Goal: Task Accomplishment & Management: Use online tool/utility

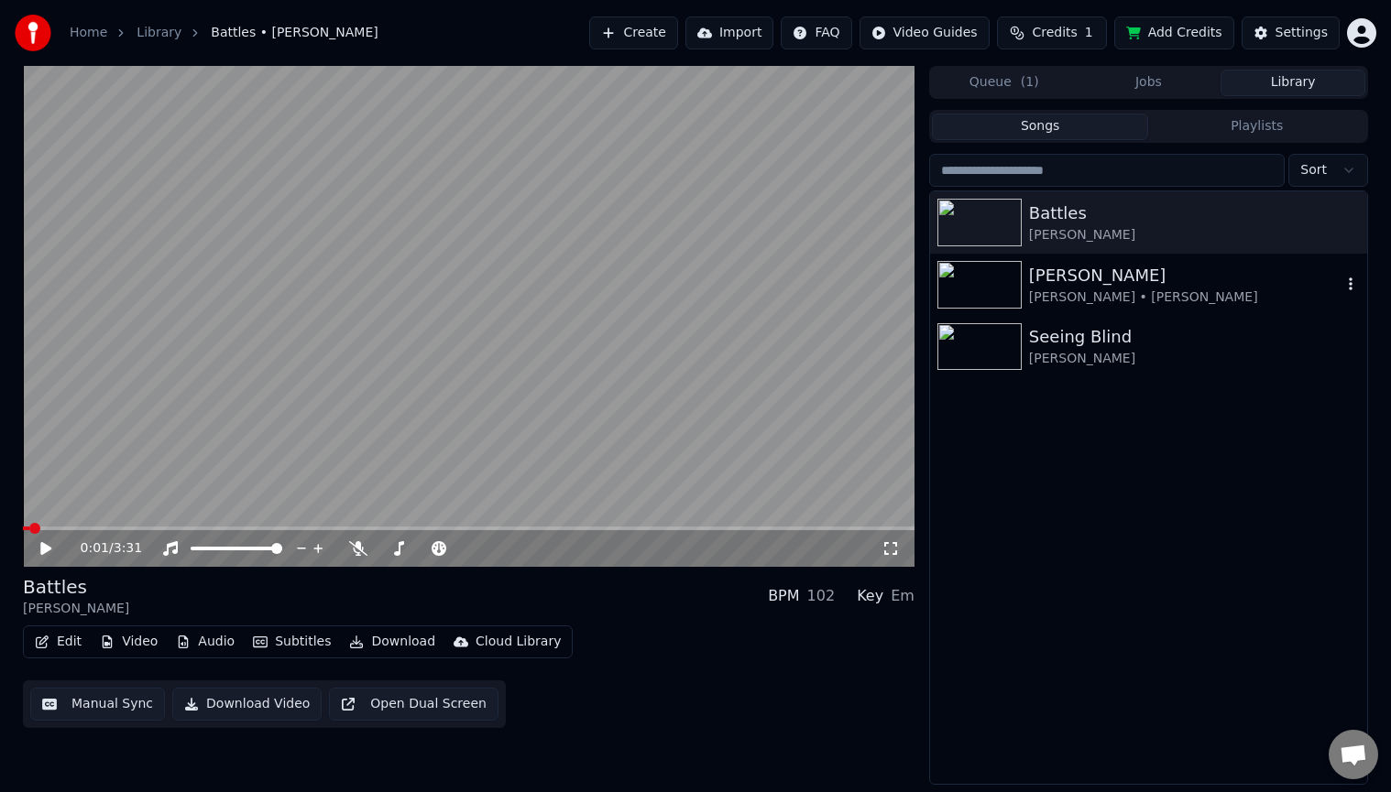
click at [1196, 282] on div "[PERSON_NAME]" at bounding box center [1185, 276] width 312 height 26
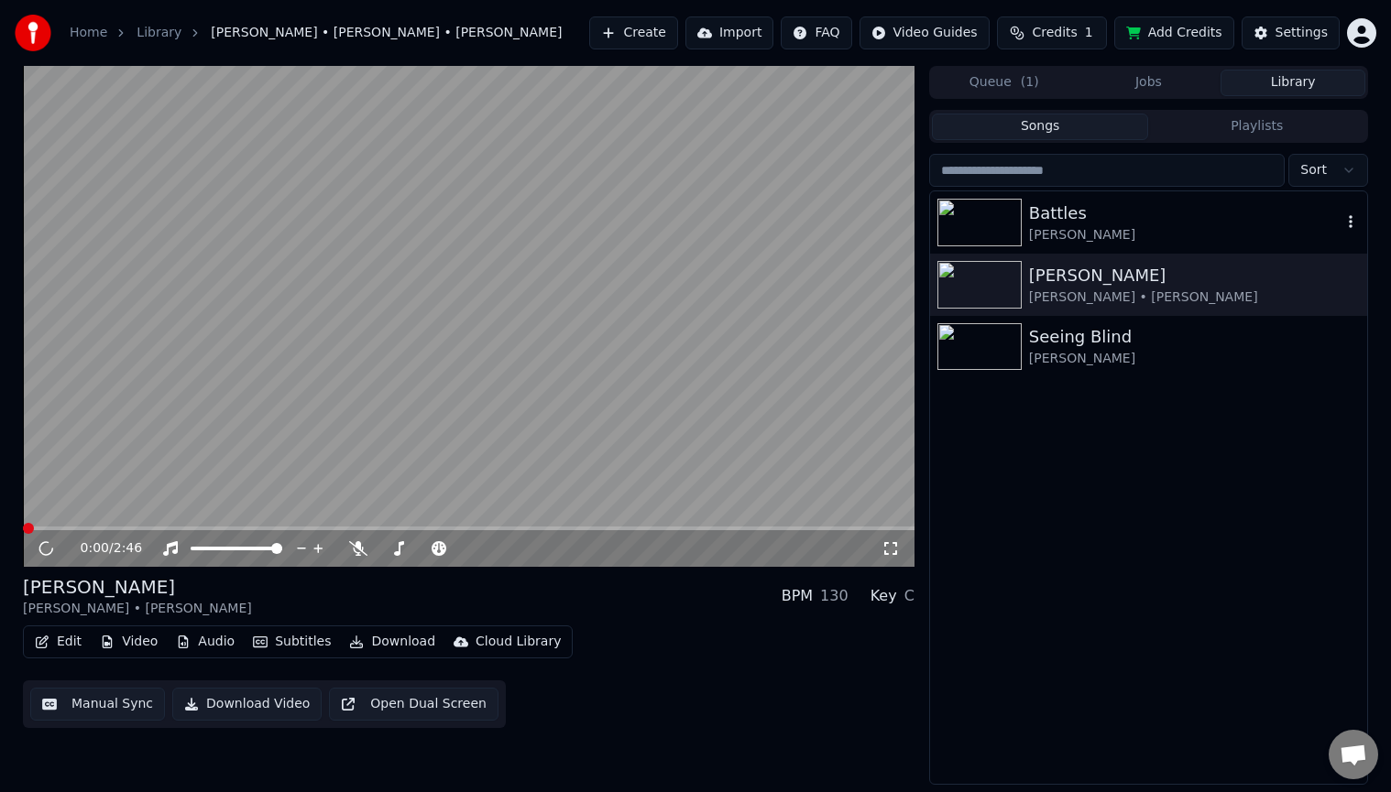
click at [1213, 226] on div "[PERSON_NAME]" at bounding box center [1185, 235] width 312 height 18
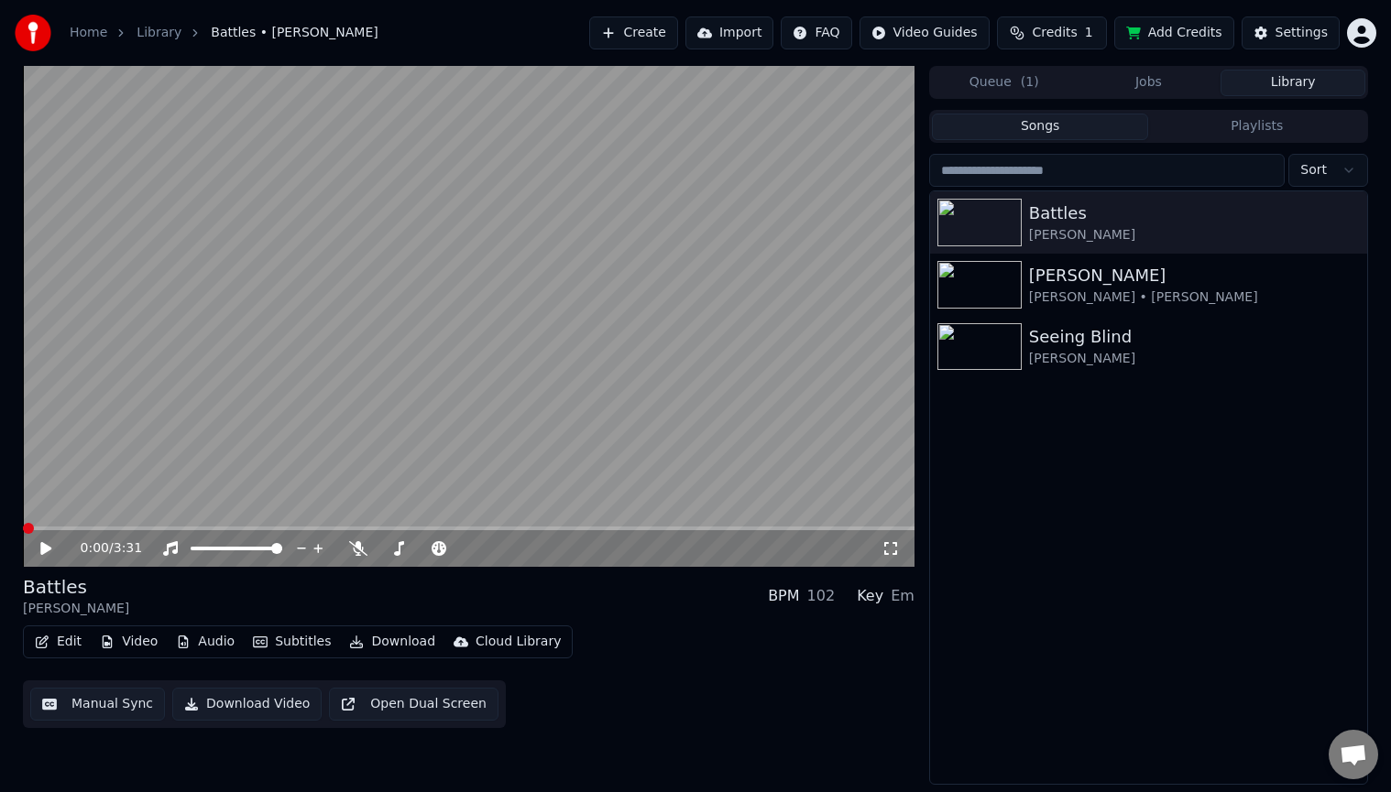
click at [42, 546] on icon at bounding box center [45, 548] width 11 height 13
click at [358, 548] on icon at bounding box center [358, 548] width 18 height 15
click at [264, 549] on span at bounding box center [227, 549] width 73 height 4
click at [616, 443] on video at bounding box center [468, 316] width 891 height 501
click at [99, 704] on button "Manual Sync" at bounding box center [97, 704] width 135 height 33
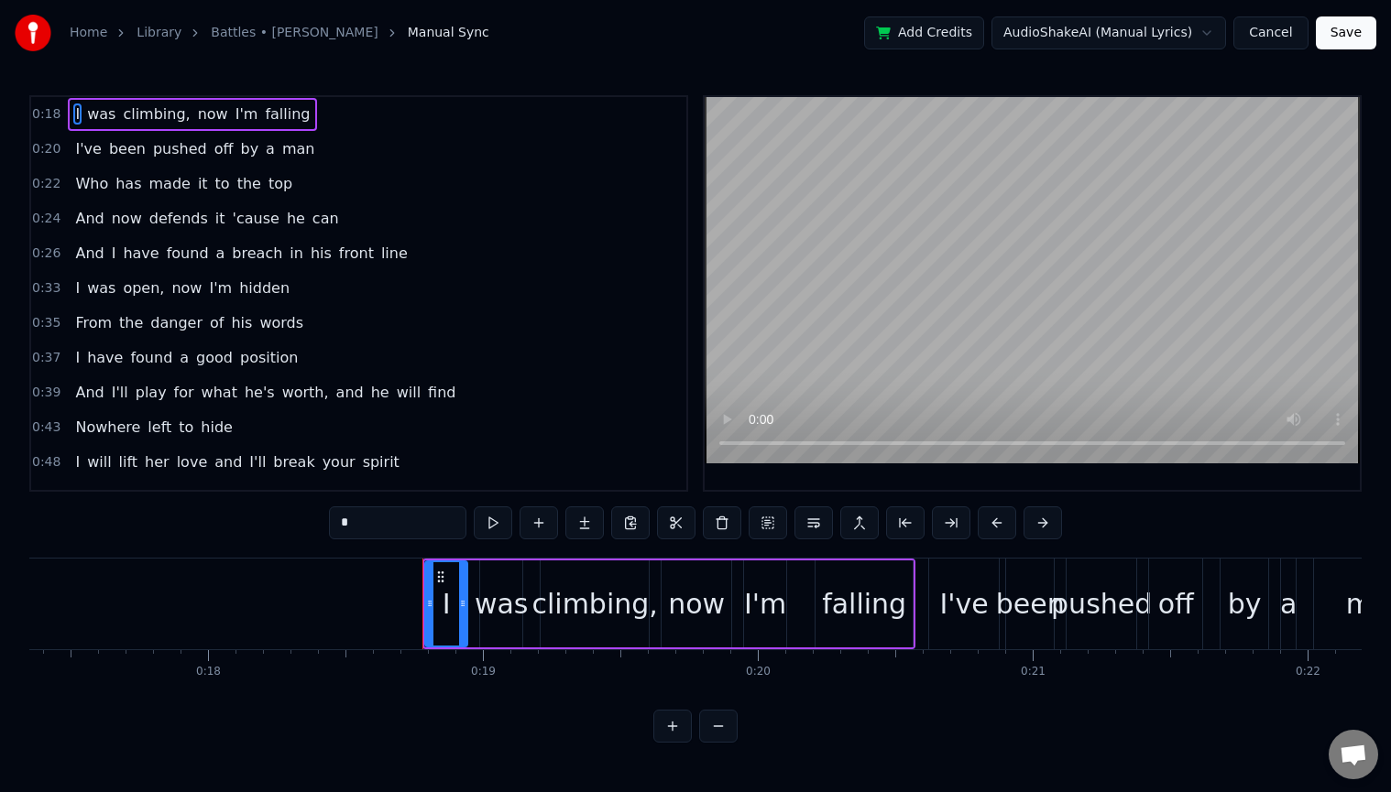
scroll to position [0, 5070]
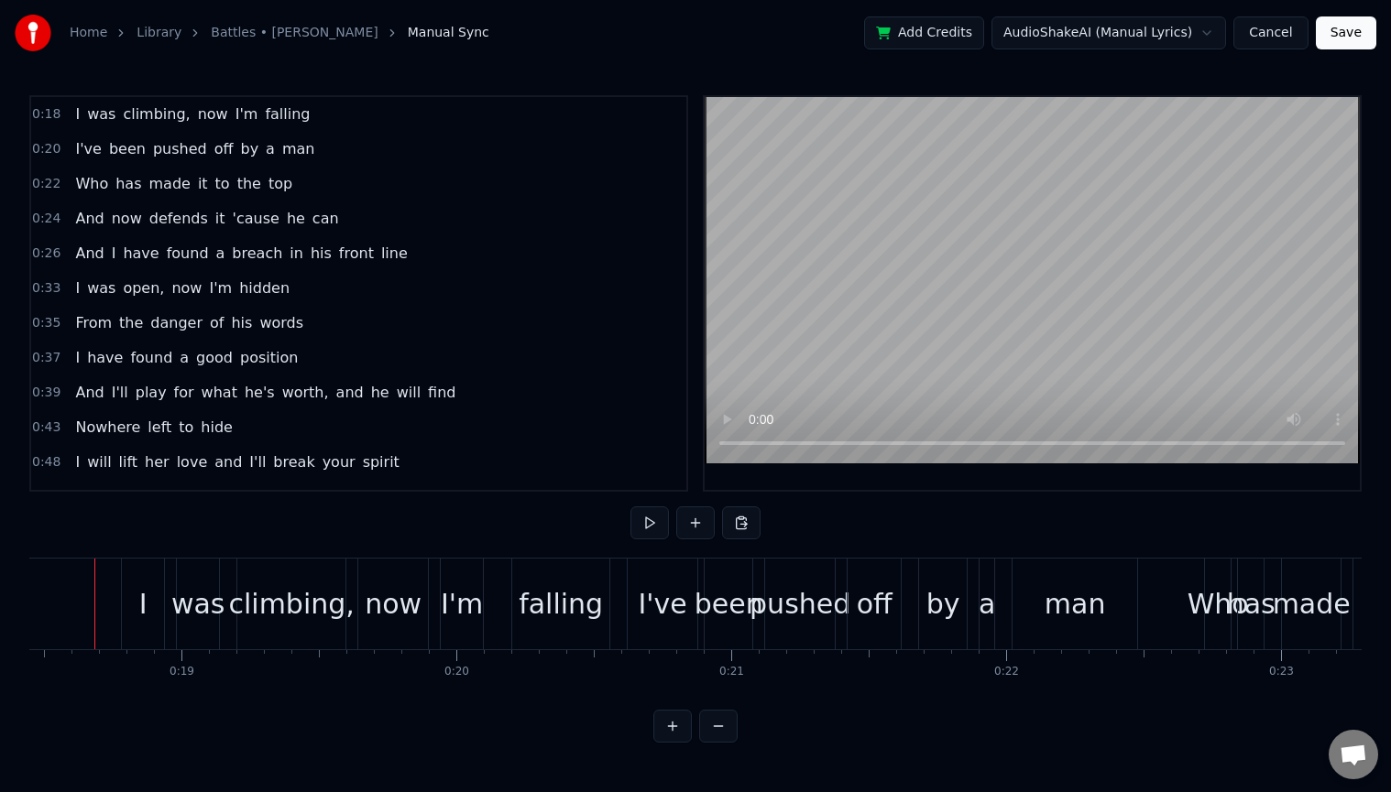
scroll to position [0, 5043]
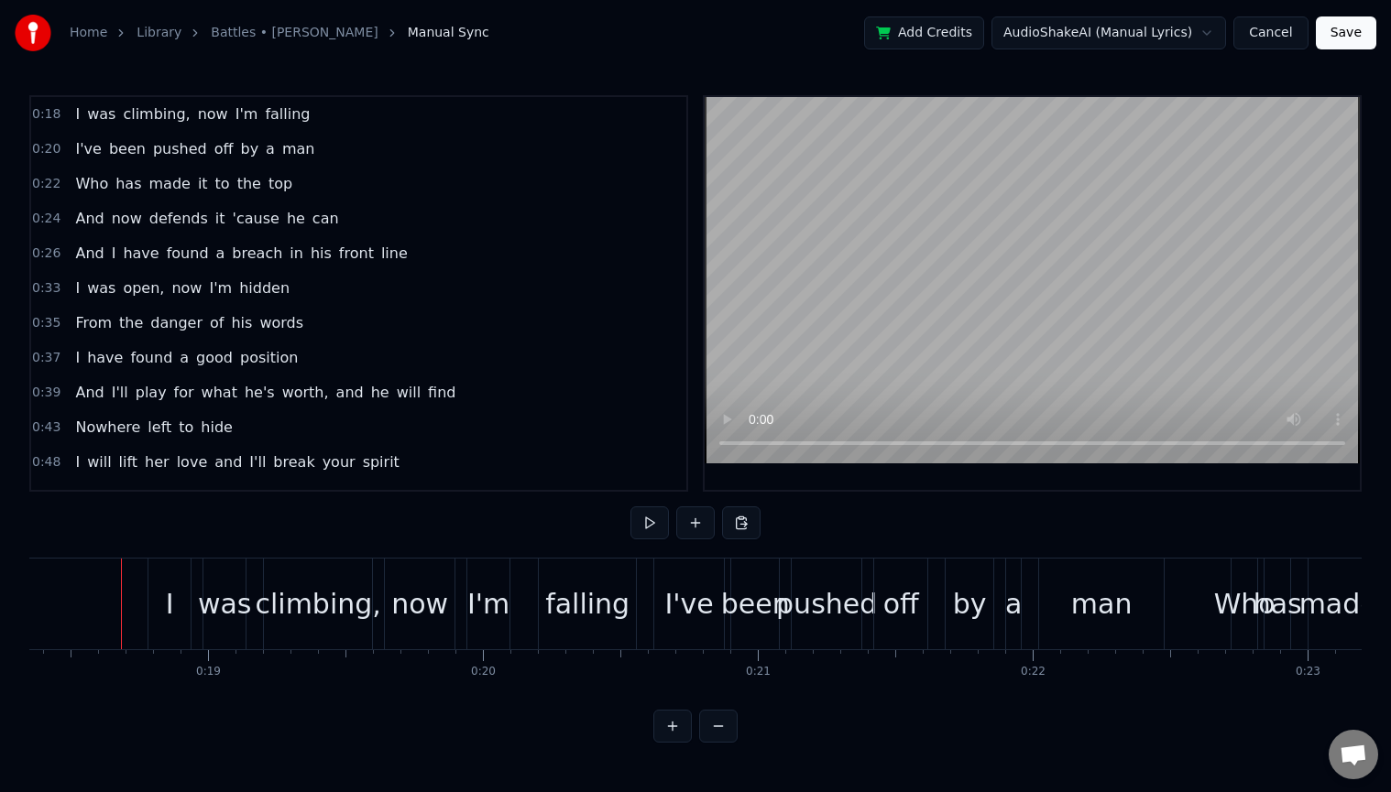
click at [196, 116] on span "now" at bounding box center [213, 114] width 34 height 21
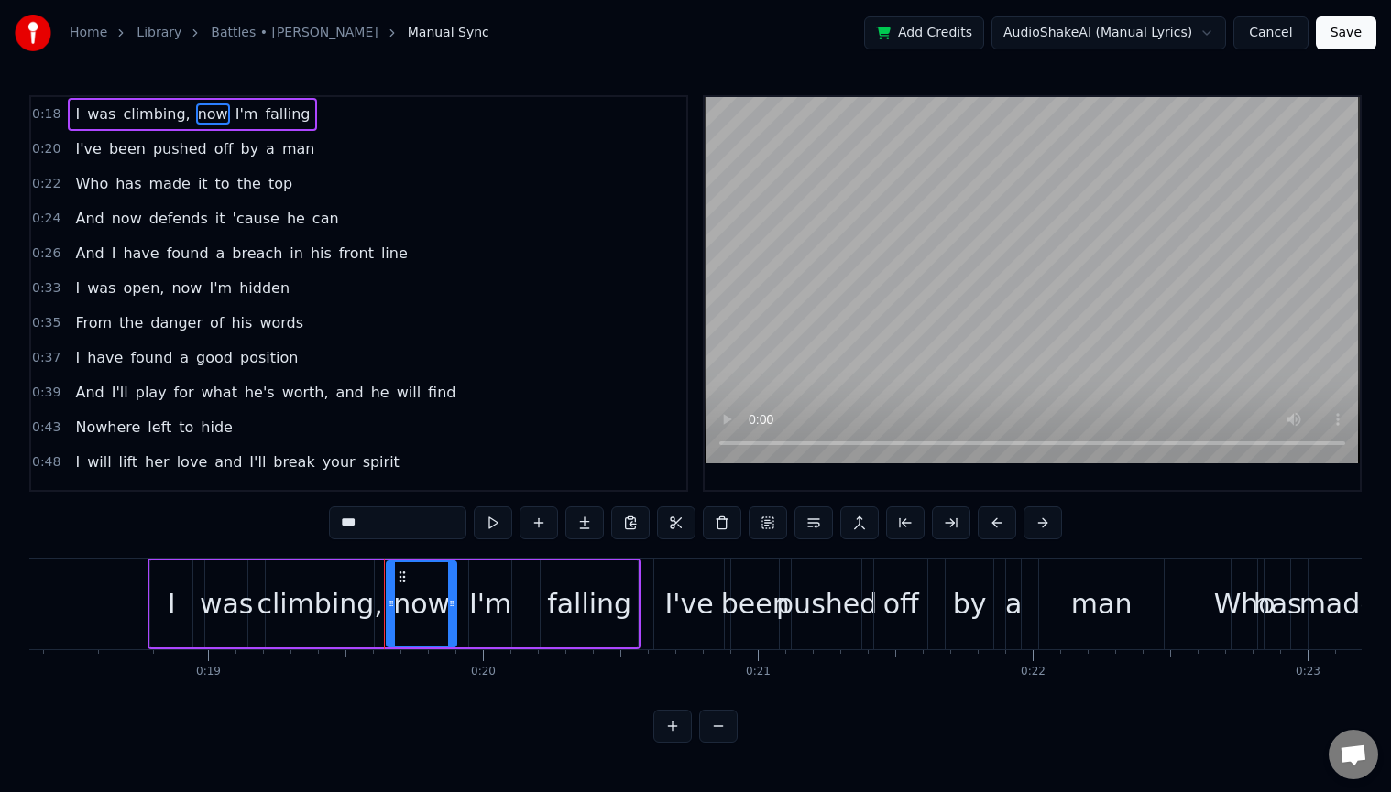
click at [48, 115] on span "0:18" at bounding box center [46, 114] width 28 height 18
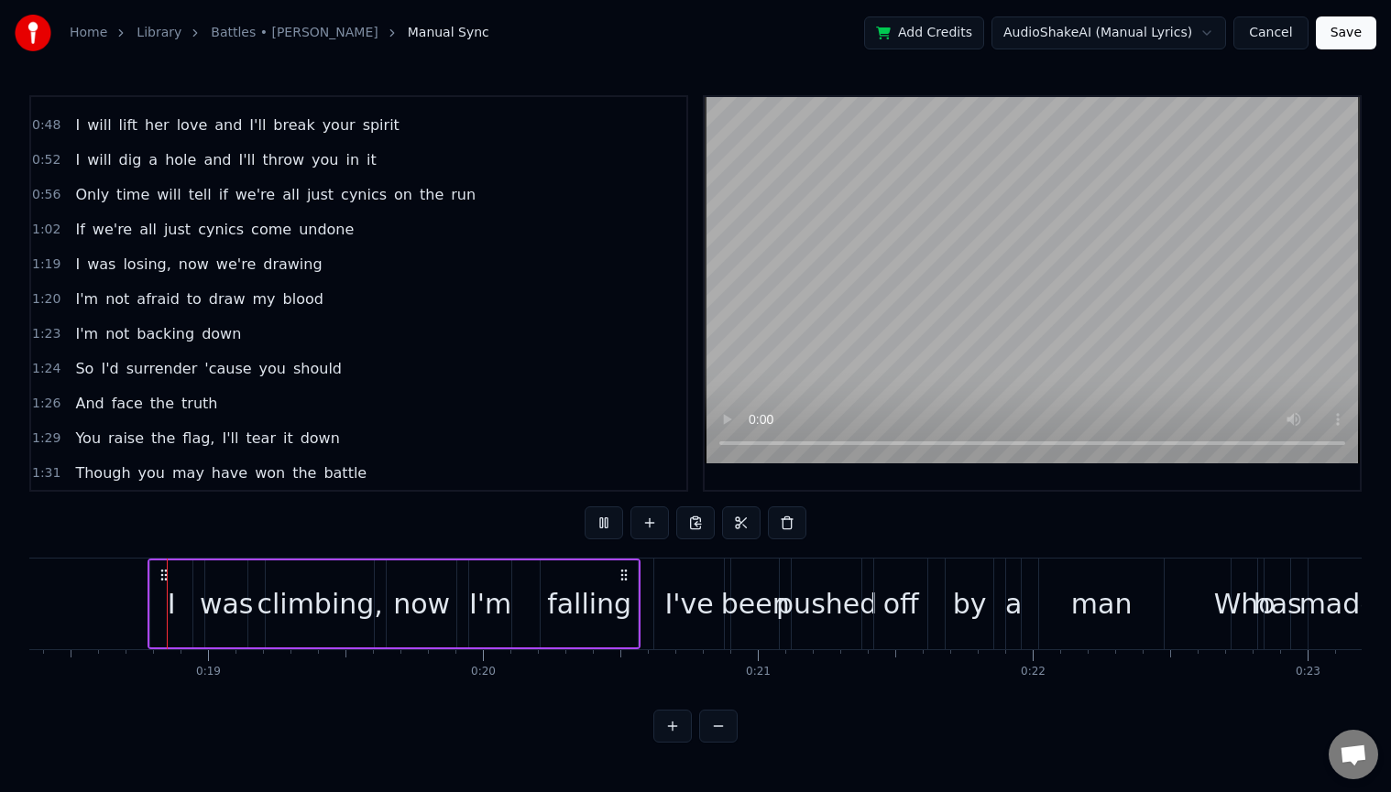
scroll to position [344, 0]
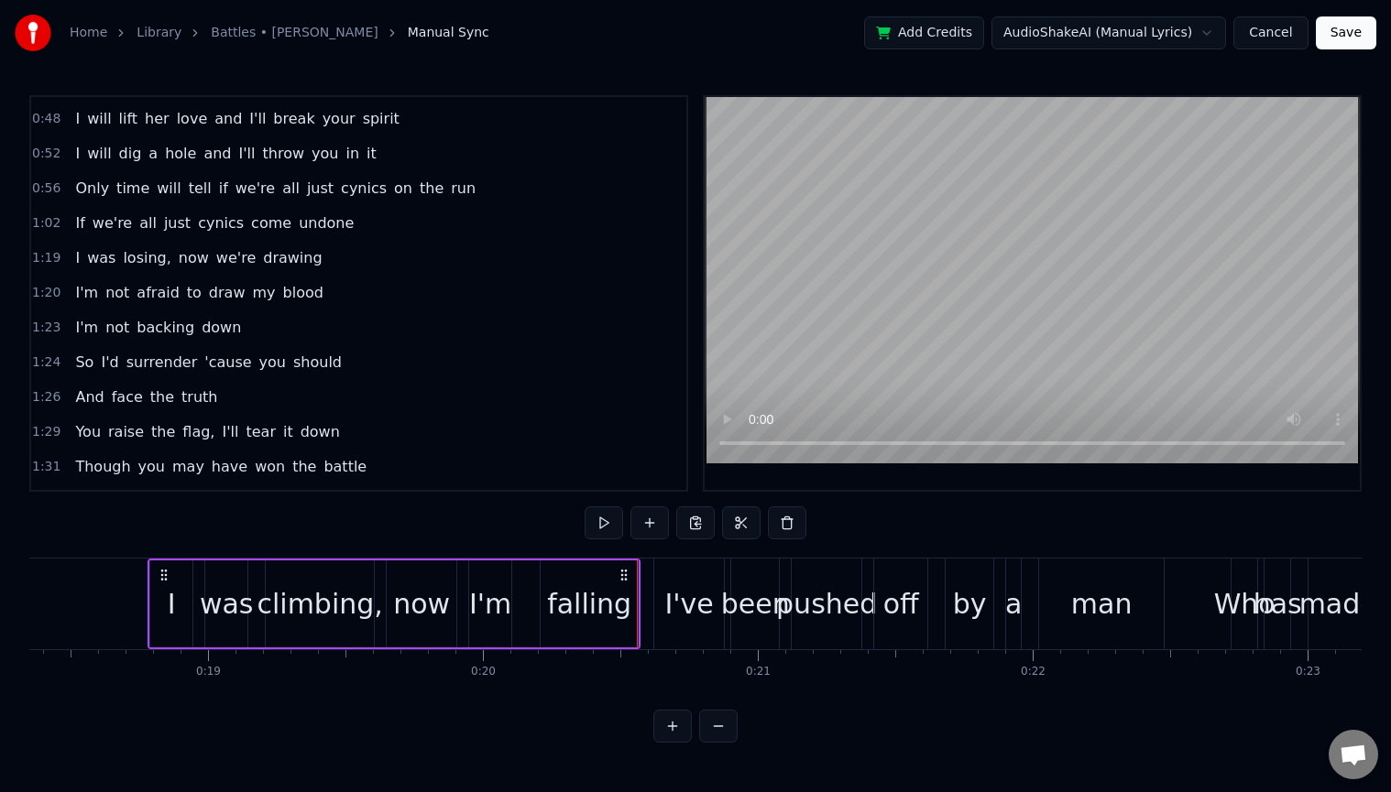
click at [1283, 30] on button "Cancel" at bounding box center [1270, 32] width 74 height 33
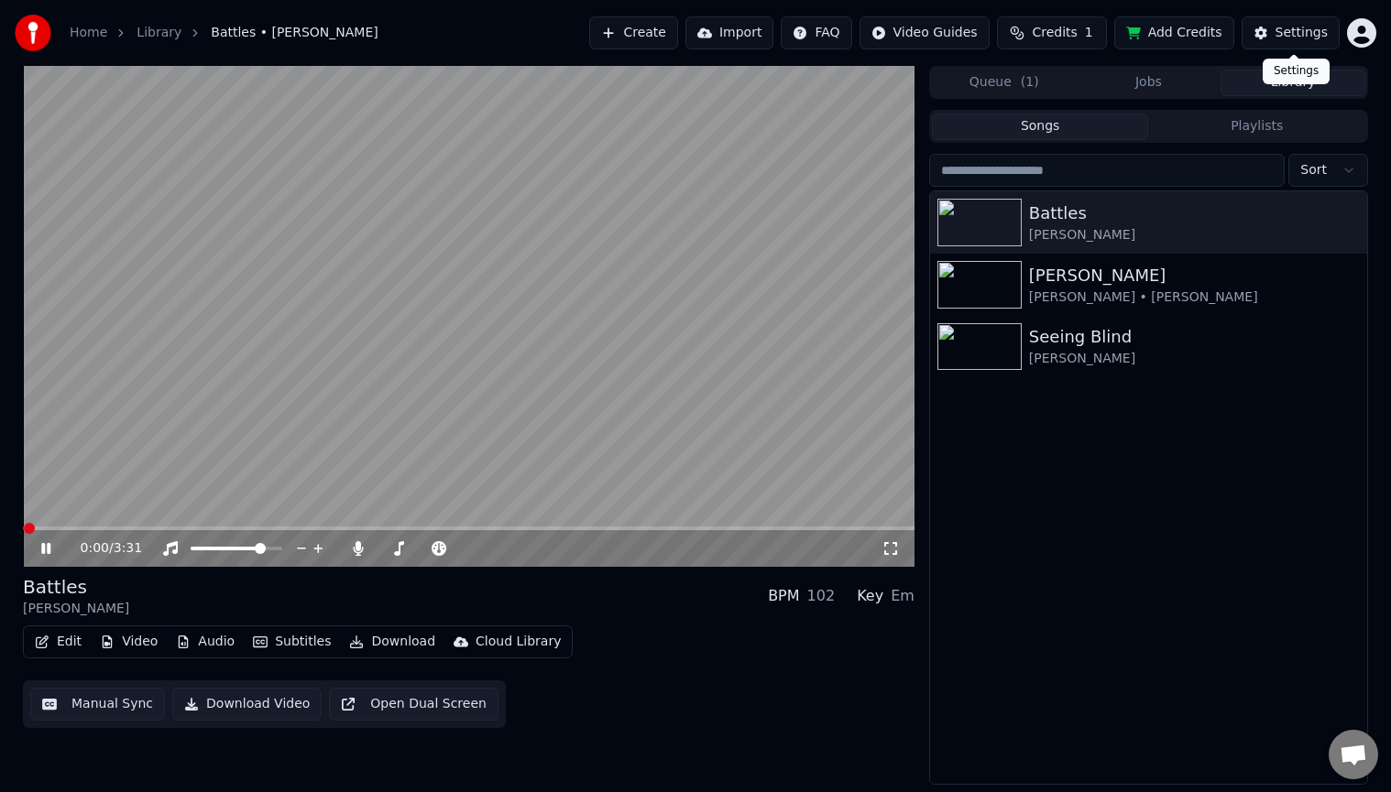
click at [1298, 22] on button "Settings" at bounding box center [1290, 32] width 98 height 33
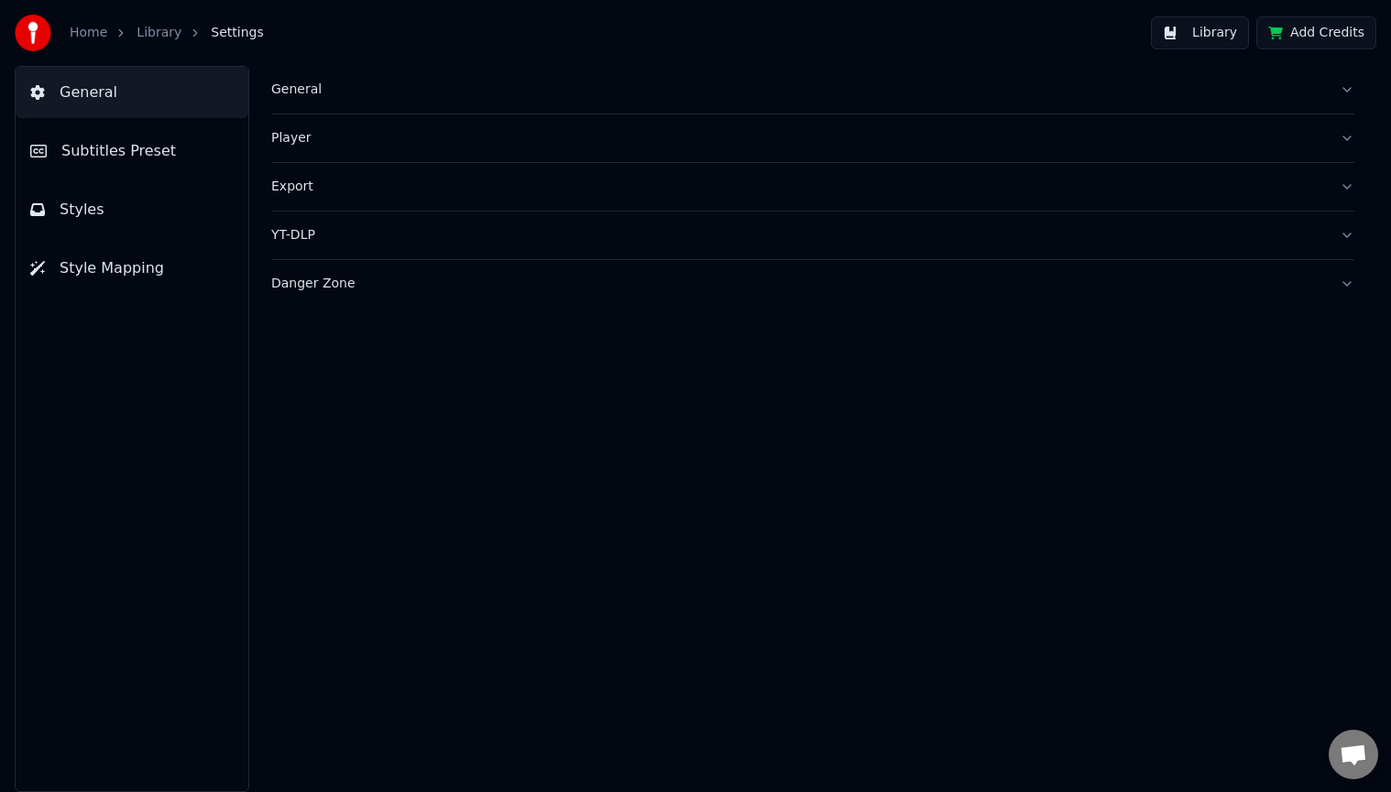
click at [99, 219] on button "Styles" at bounding box center [132, 209] width 233 height 51
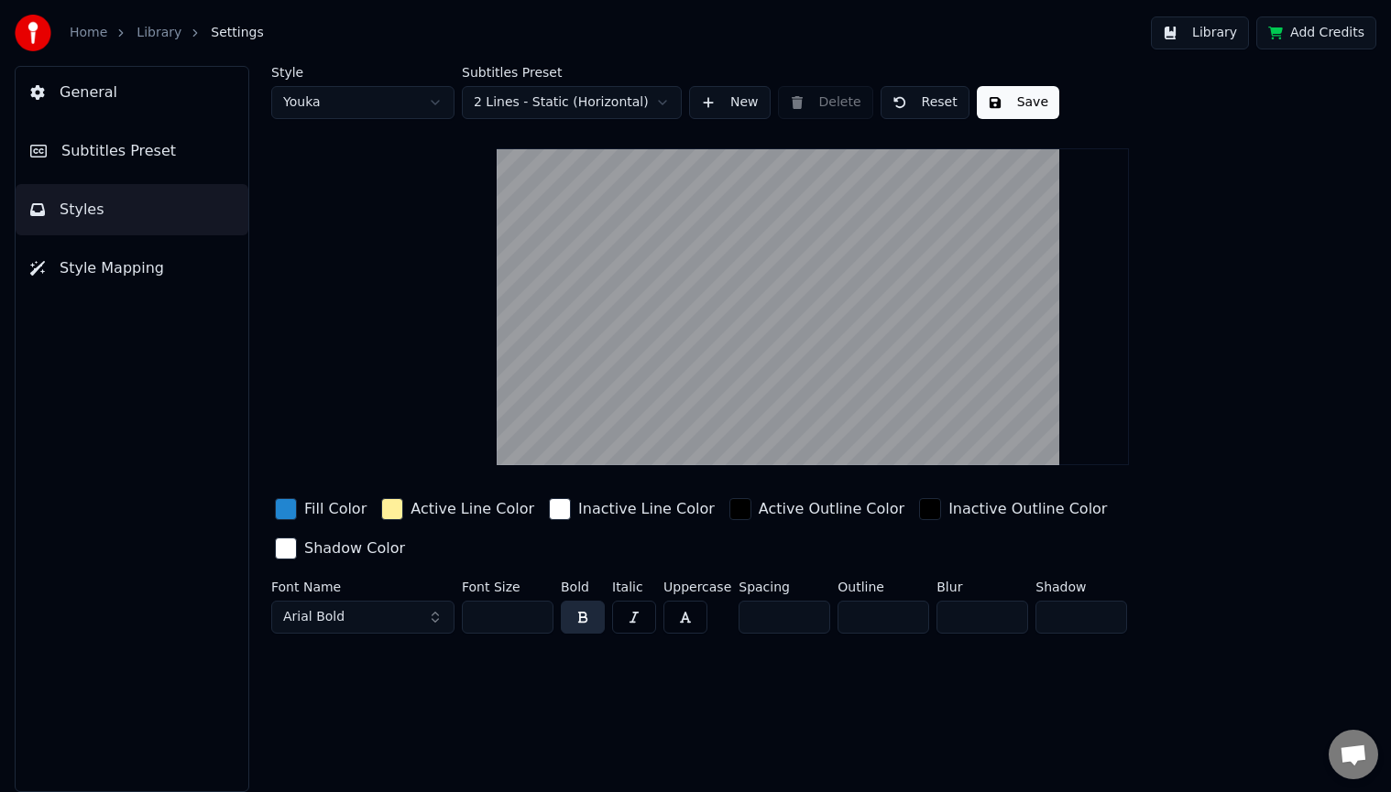
click at [124, 271] on span "Style Mapping" at bounding box center [112, 268] width 104 height 22
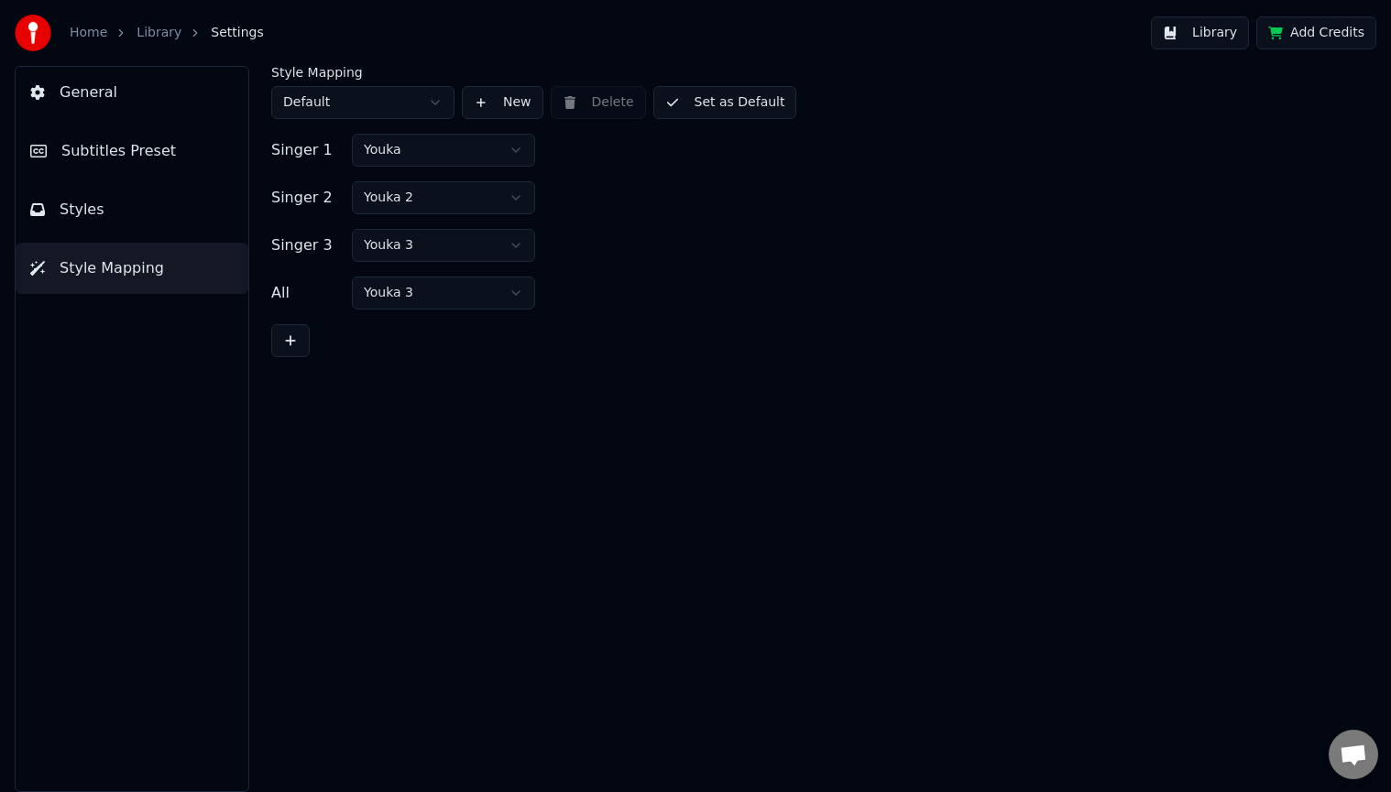
click at [89, 155] on span "Subtitles Preset" at bounding box center [118, 151] width 115 height 22
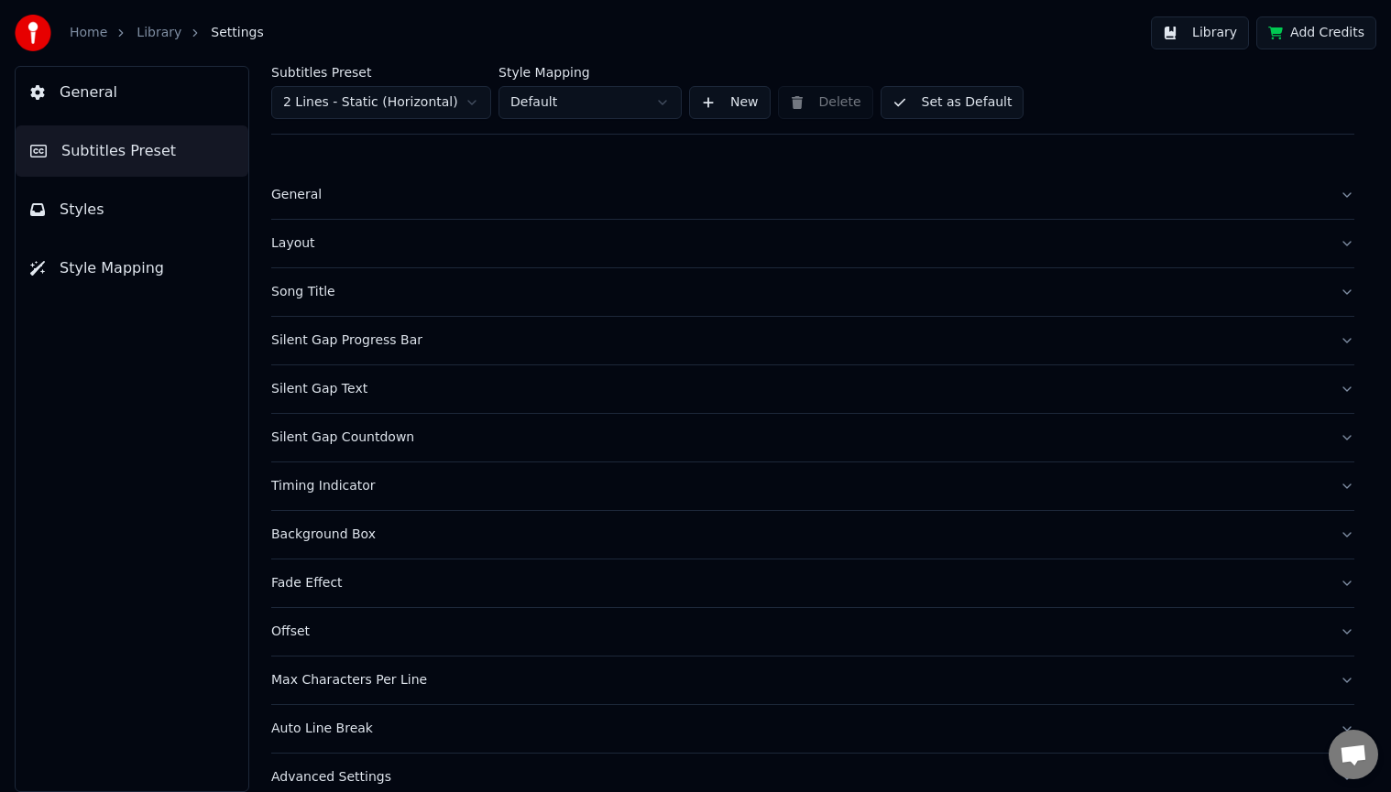
click at [427, 242] on div "Layout" at bounding box center [797, 244] width 1053 height 18
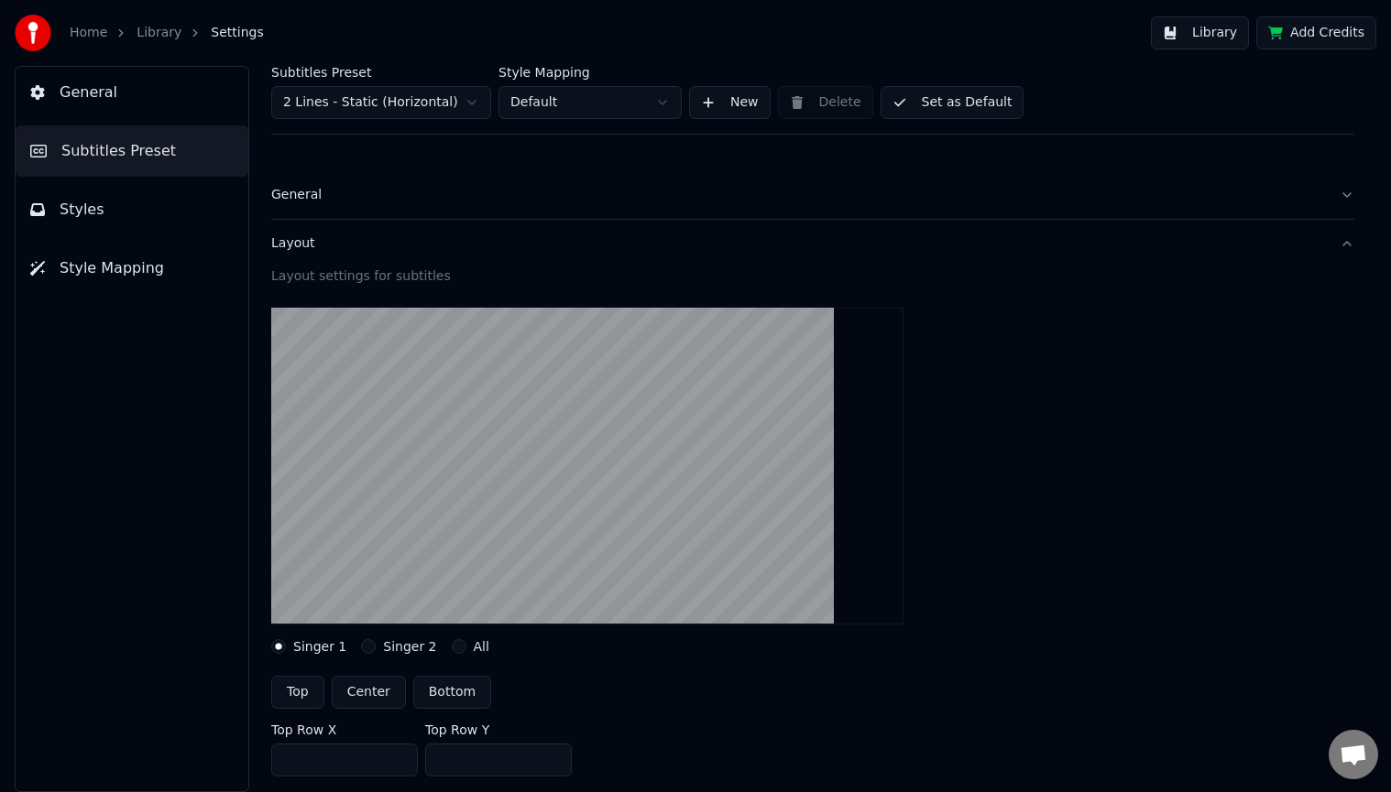
click at [382, 197] on div "General" at bounding box center [797, 195] width 1053 height 18
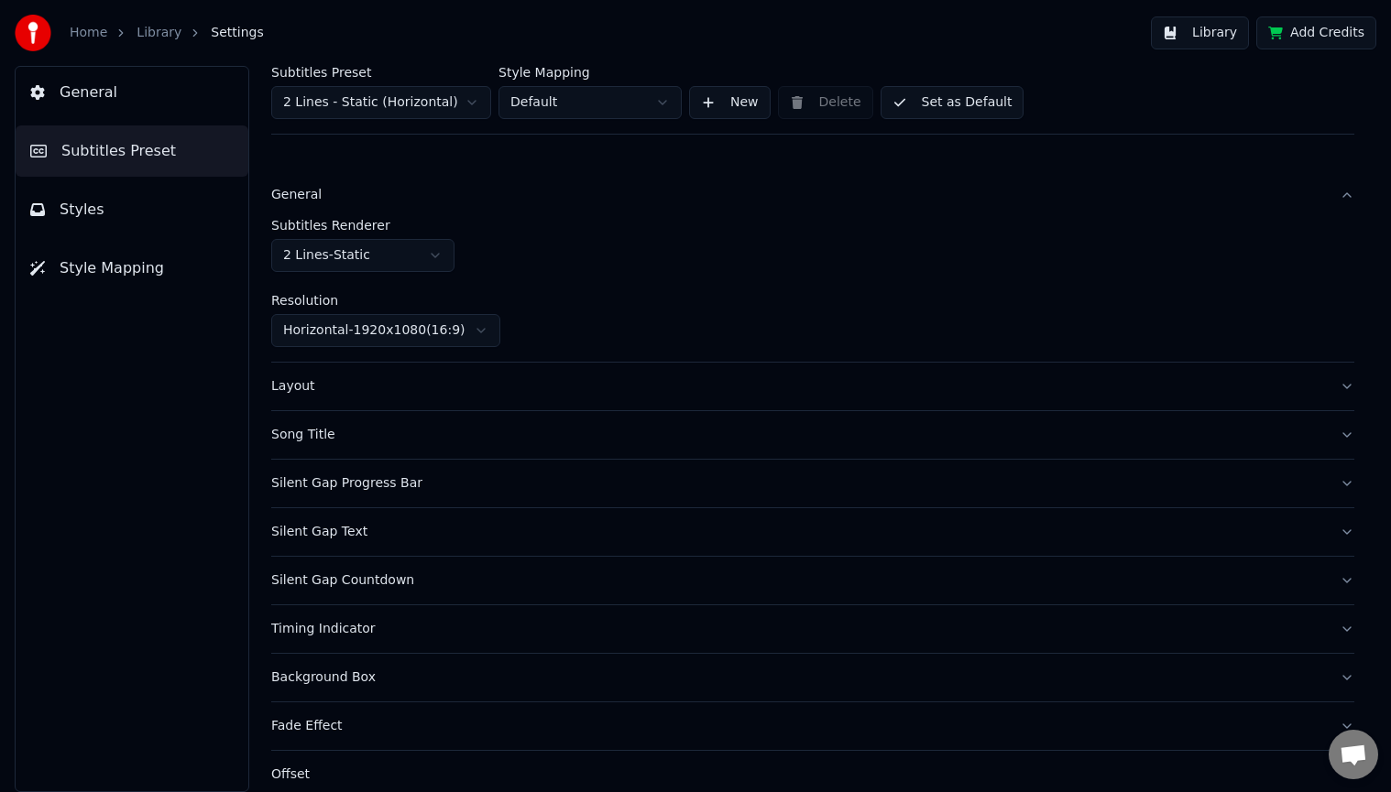
click at [373, 249] on html "Home Library Settings Library Add Credits General Subtitles Preset Styles Style…" at bounding box center [695, 396] width 1391 height 792
click at [483, 385] on div "Song Title" at bounding box center [797, 386] width 1053 height 18
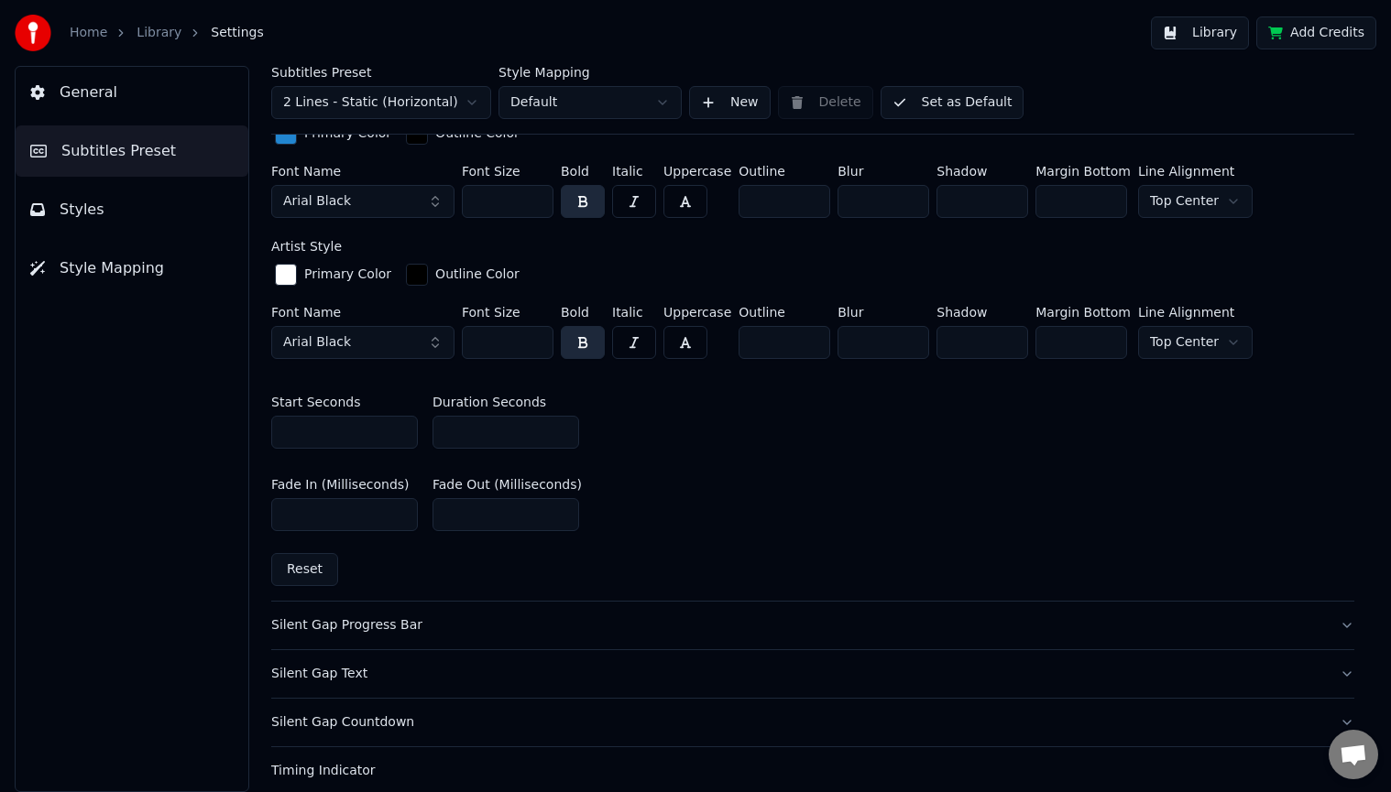
scroll to position [671, 0]
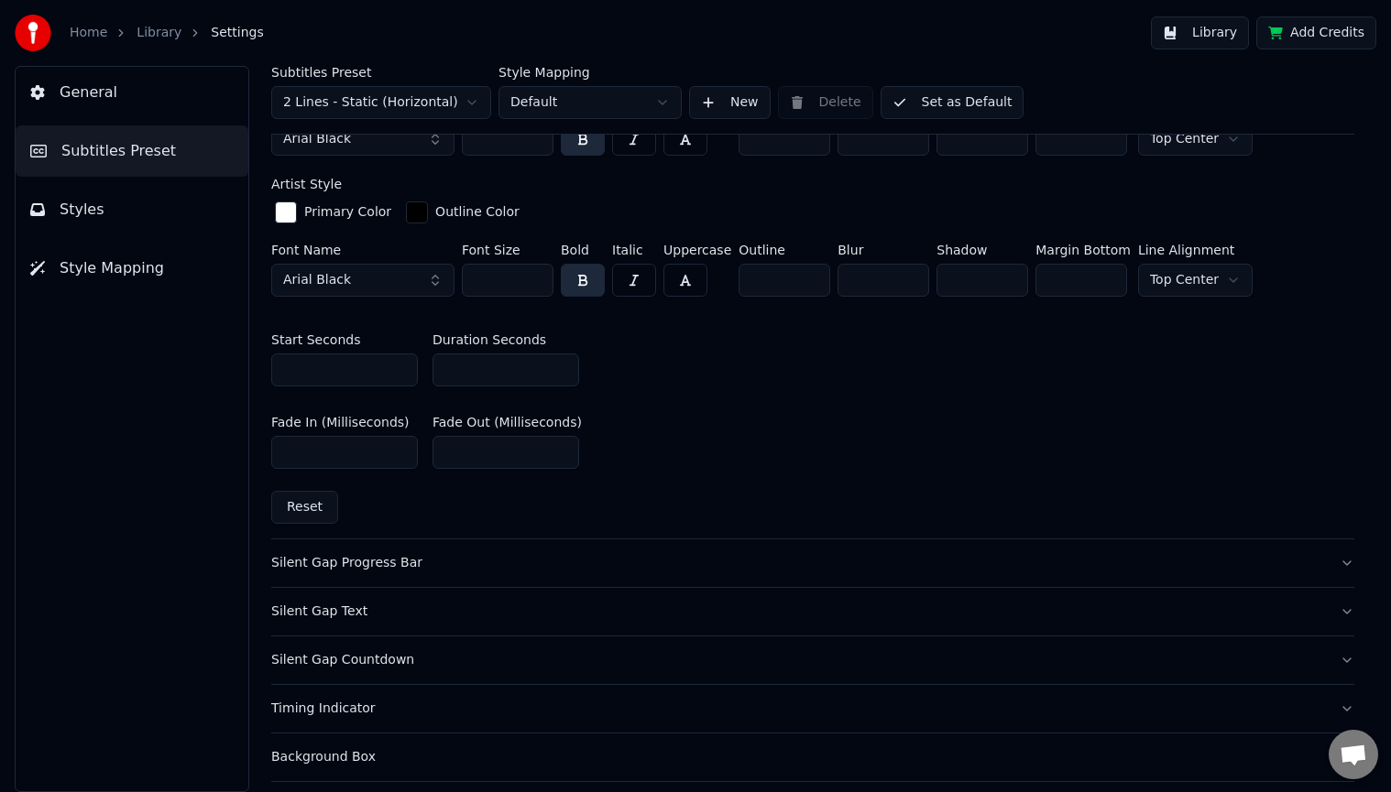
click at [515, 562] on div "Silent Gap Progress Bar" at bounding box center [797, 563] width 1053 height 18
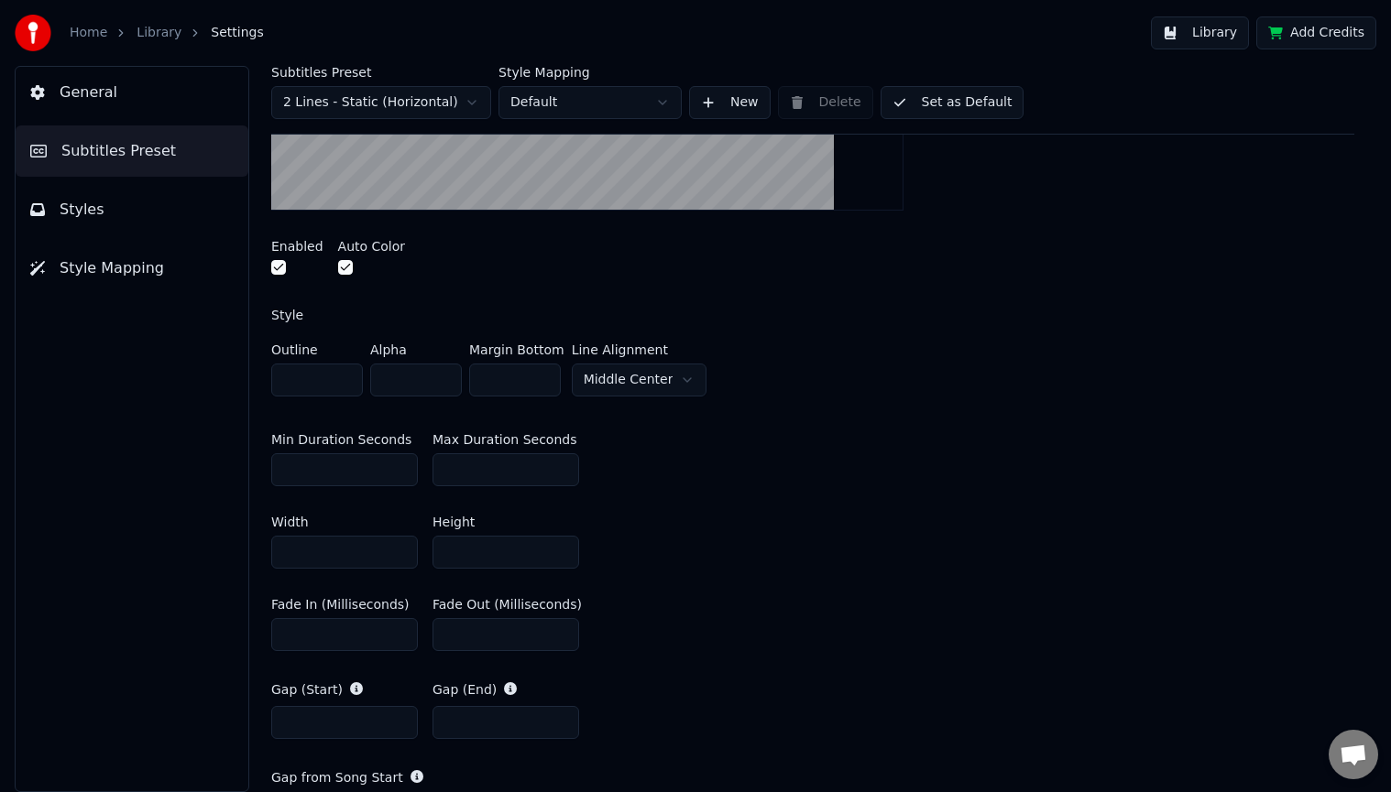
scroll to position [366, 0]
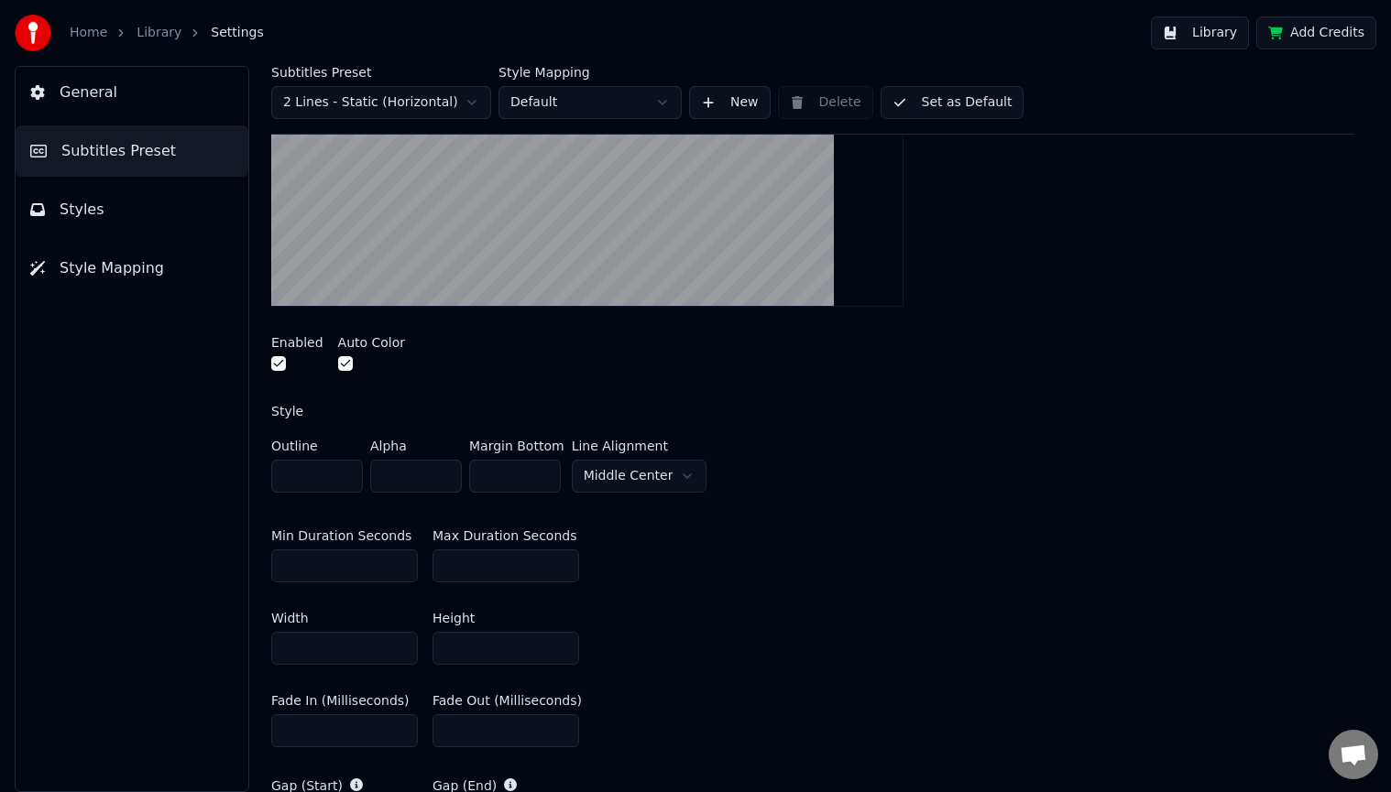
click at [1183, 33] on button "Library" at bounding box center [1200, 32] width 98 height 33
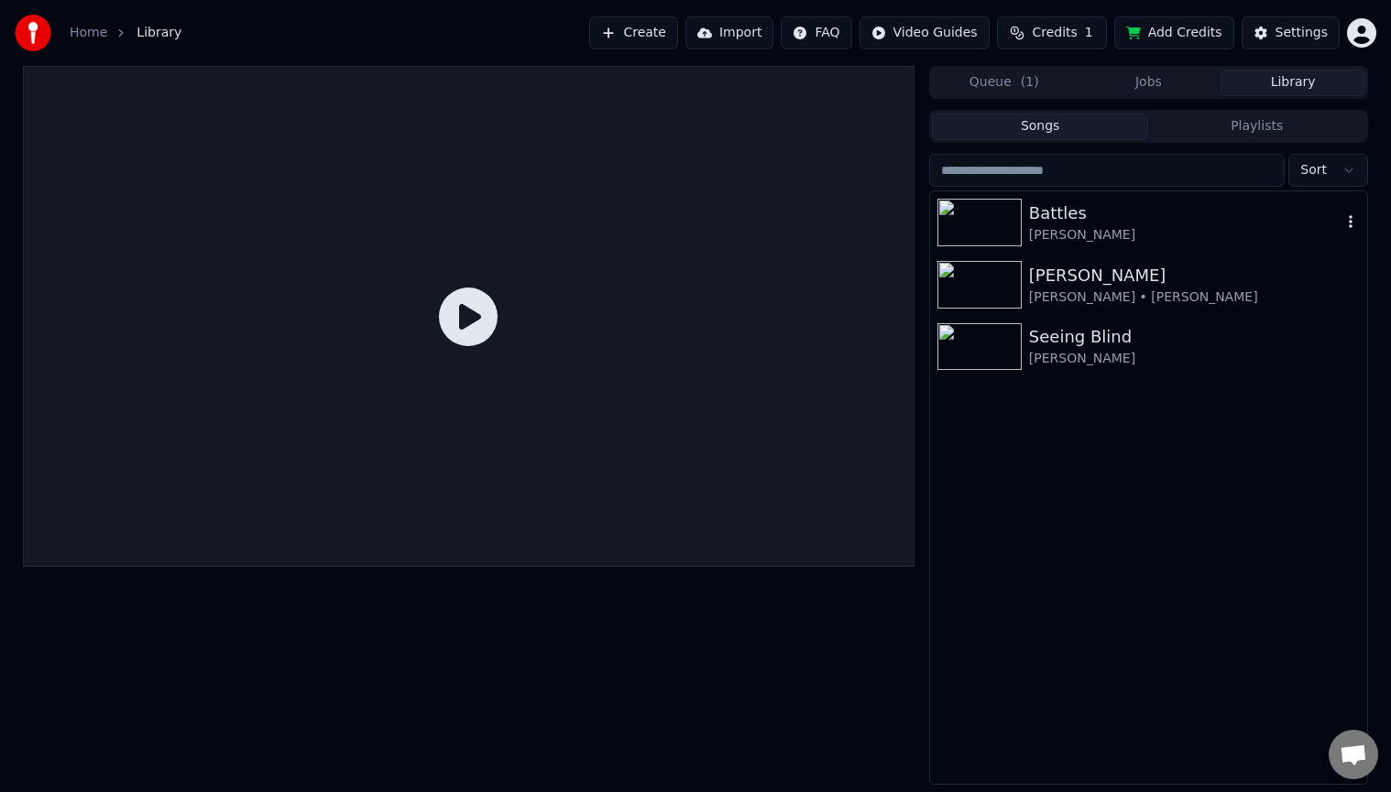
click at [1162, 224] on div "Battles" at bounding box center [1185, 214] width 312 height 26
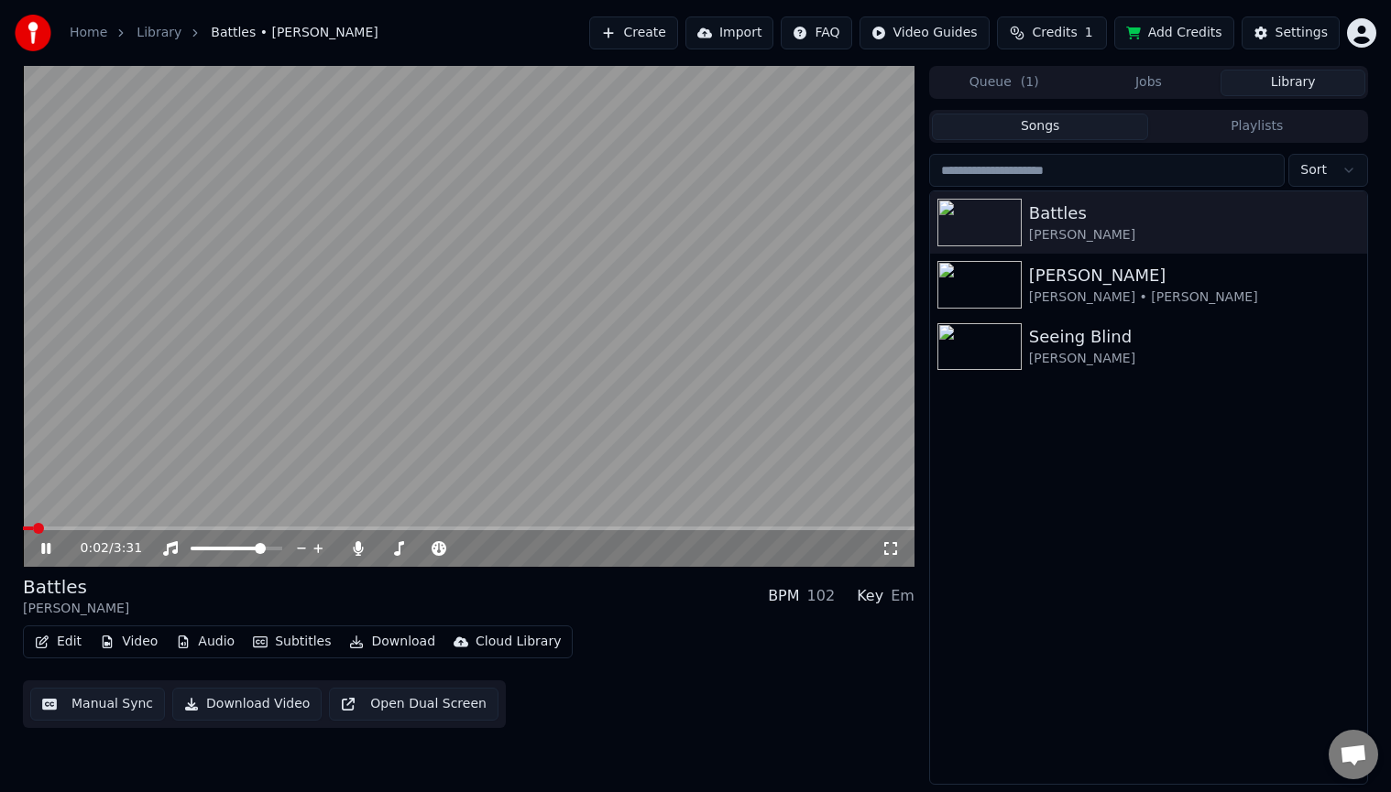
click at [122, 525] on video at bounding box center [468, 316] width 891 height 501
click at [120, 526] on video at bounding box center [468, 316] width 891 height 501
click at [103, 527] on span at bounding box center [468, 529] width 891 height 4
click at [23, 527] on span at bounding box center [23, 529] width 0 height 4
click at [45, 549] on icon at bounding box center [45, 548] width 9 height 11
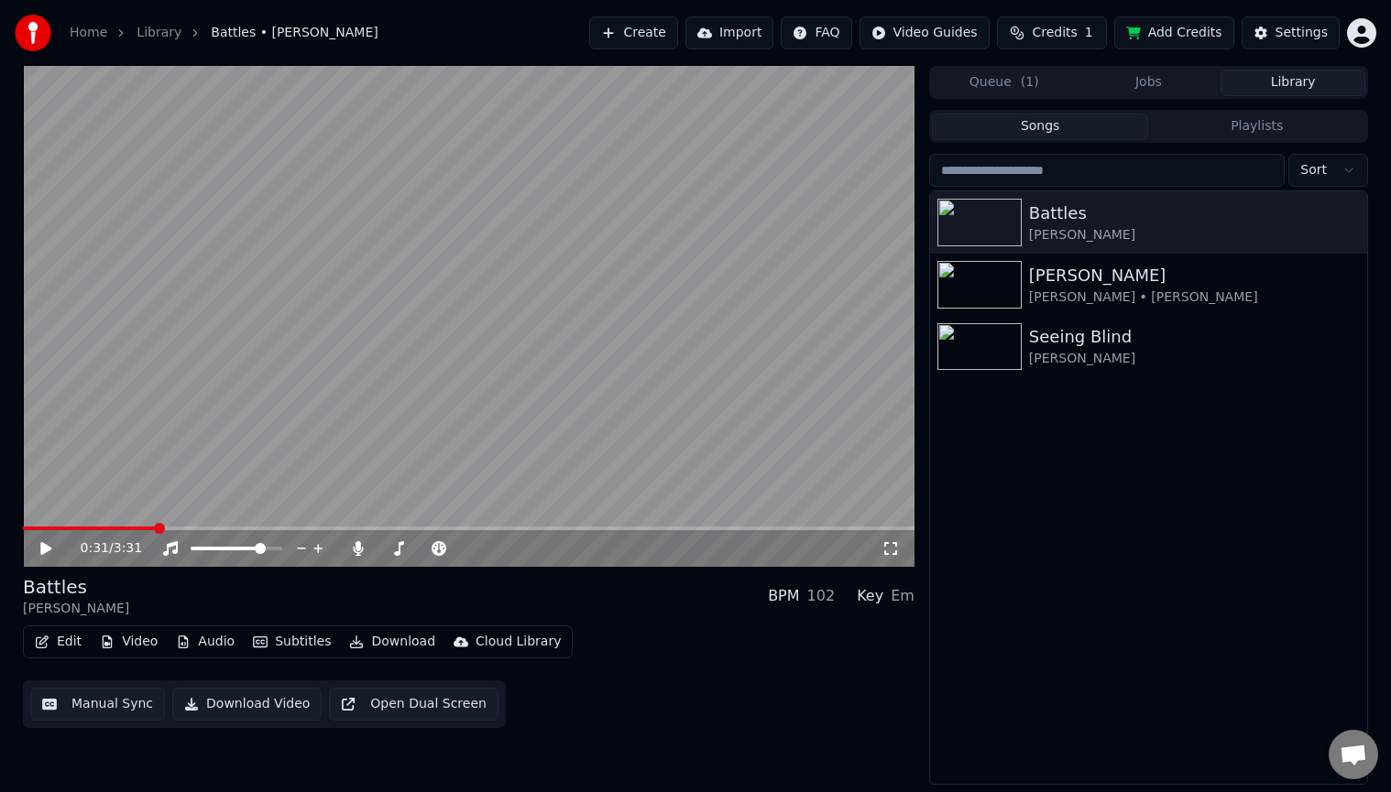
drag, startPoint x: 77, startPoint y: 524, endPoint x: 43, endPoint y: 522, distance: 33.9
click at [43, 522] on video at bounding box center [468, 316] width 891 height 501
click at [23, 528] on span at bounding box center [23, 529] width 0 height 4
click at [46, 549] on icon at bounding box center [59, 548] width 43 height 15
click at [46, 549] on icon at bounding box center [45, 548] width 11 height 13
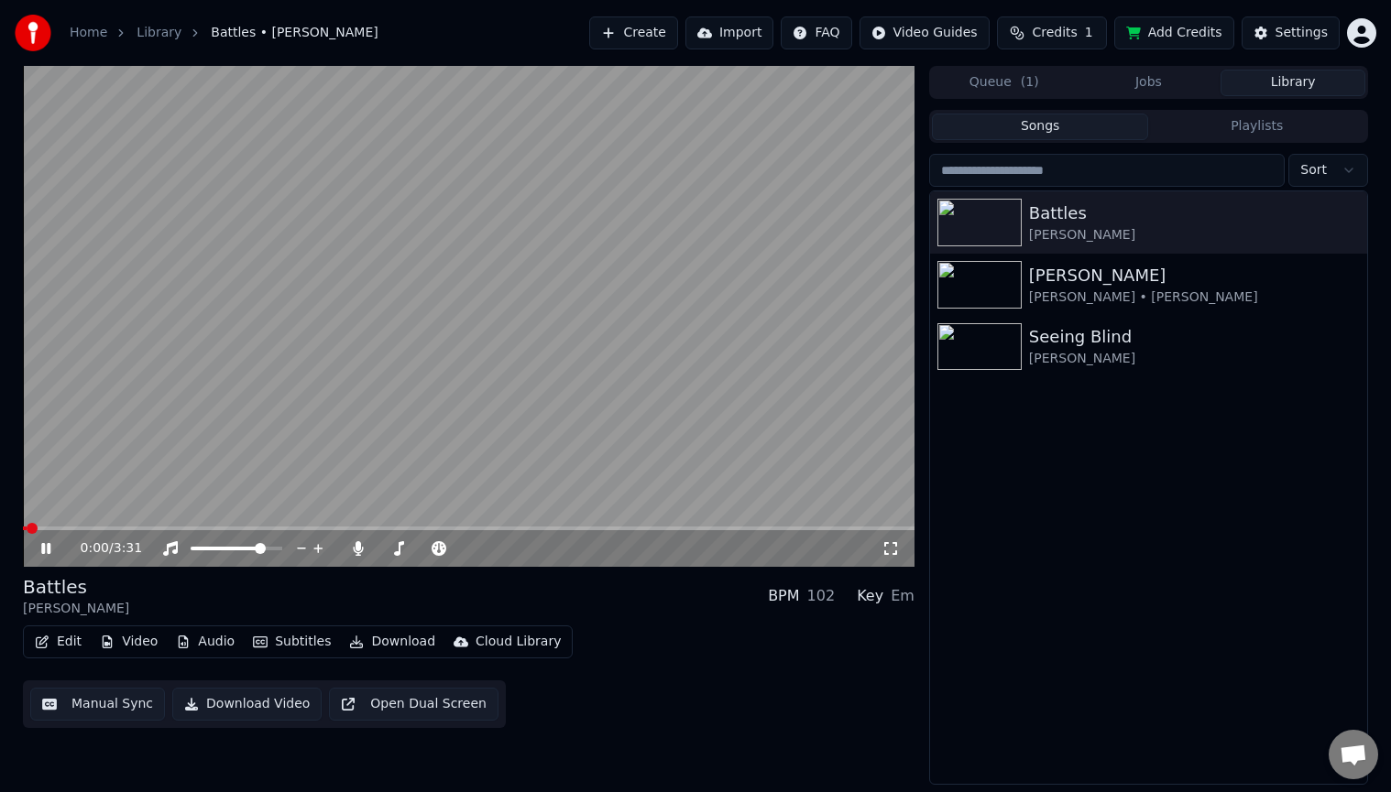
click at [44, 548] on icon at bounding box center [45, 548] width 9 height 11
click at [23, 531] on span at bounding box center [28, 528] width 11 height 11
click at [39, 549] on icon at bounding box center [59, 548] width 43 height 15
click at [23, 527] on span at bounding box center [28, 528] width 11 height 11
click at [721, 731] on div "0:00 / 3:31 Battles [PERSON_NAME] BPM 102 Key Em Edit Video Audio Subtitles Dow…" at bounding box center [468, 425] width 891 height 719
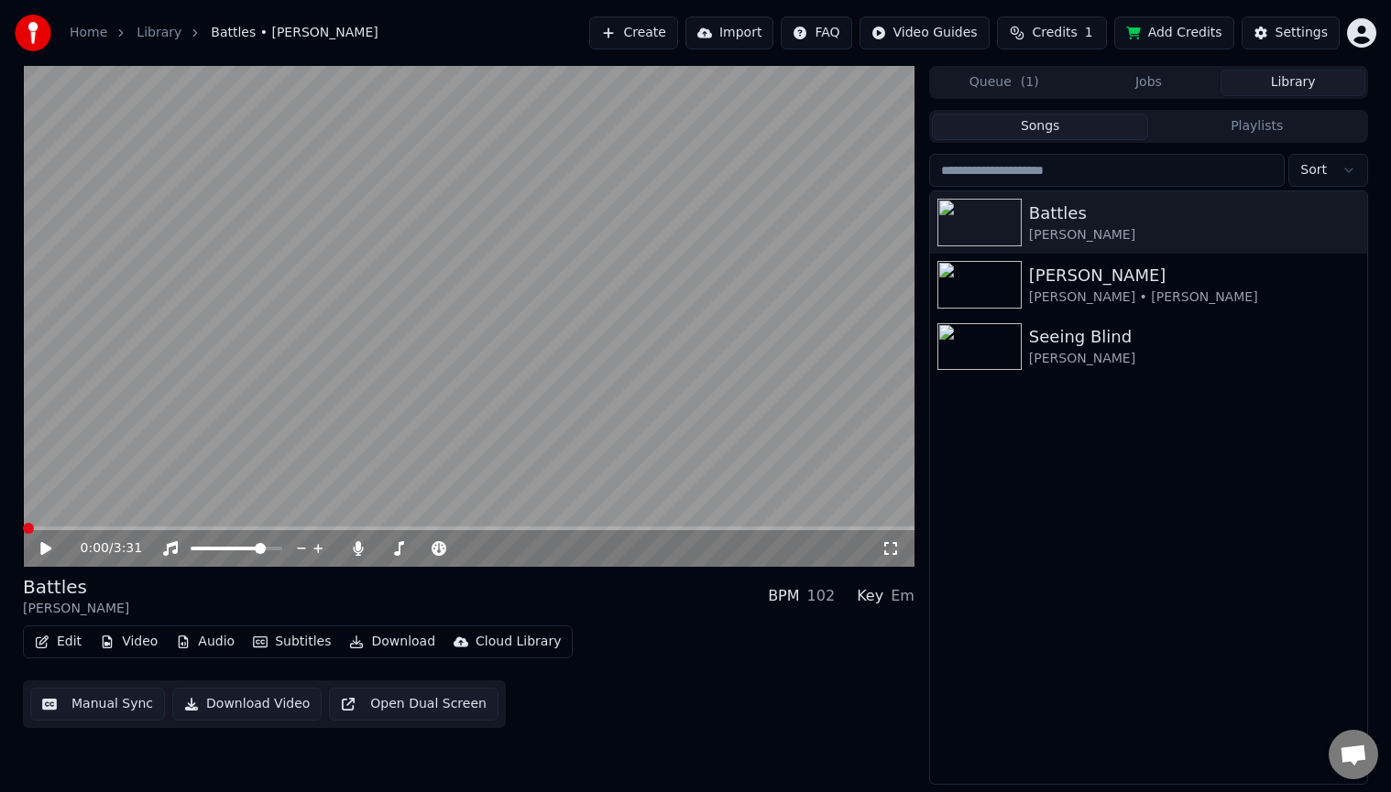
click at [49, 551] on icon at bounding box center [45, 548] width 11 height 13
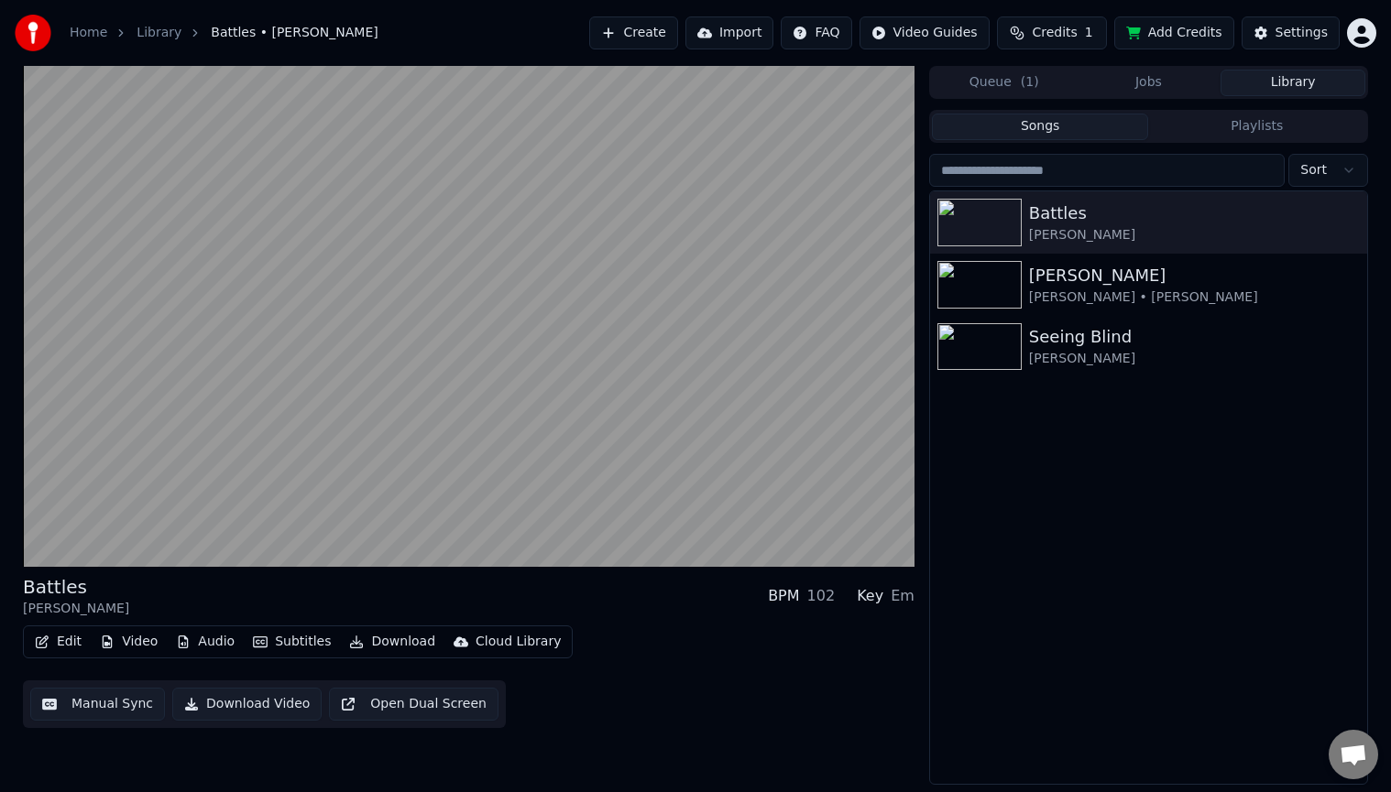
click at [765, 671] on div "Edit Video Audio Subtitles Download Cloud Library Manual Sync Download Video Op…" at bounding box center [468, 677] width 891 height 103
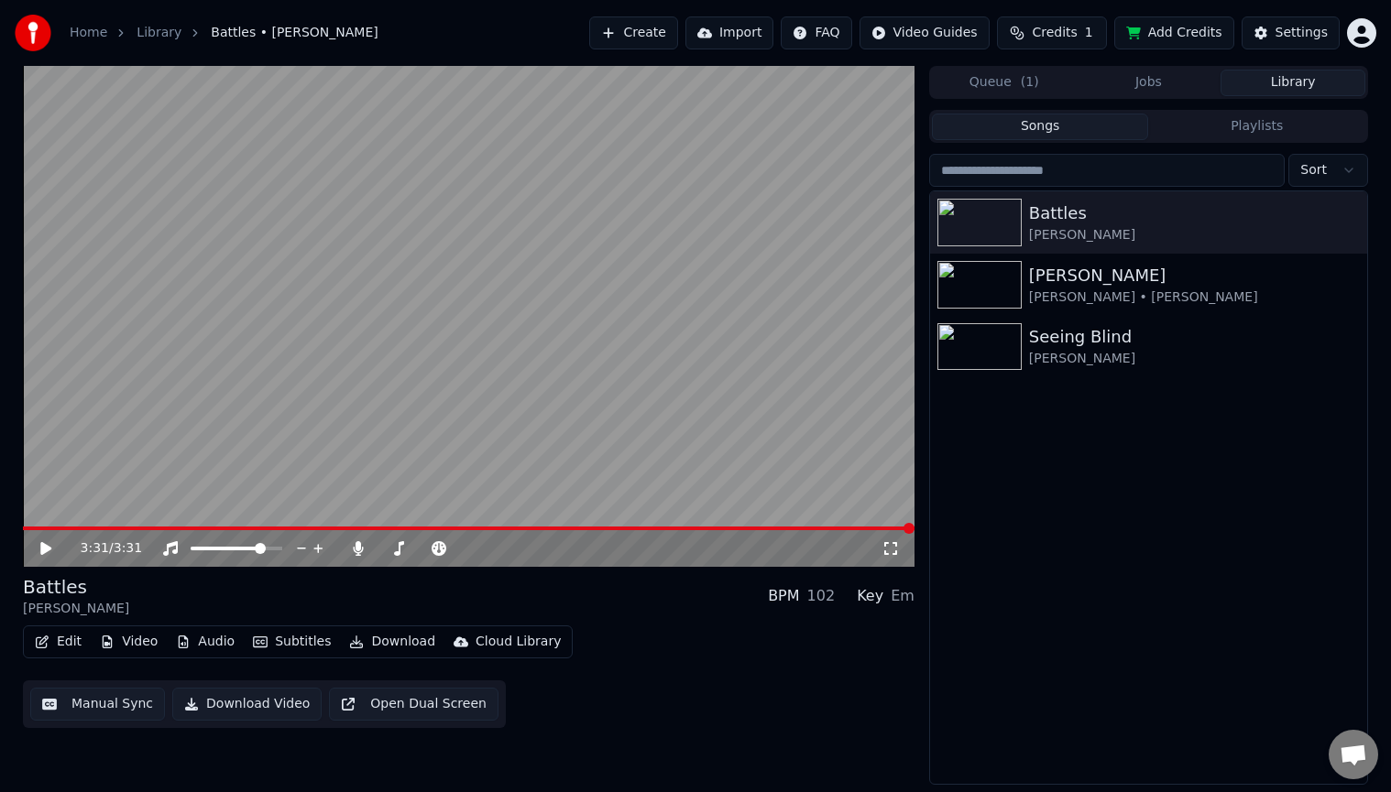
click at [123, 695] on button "Manual Sync" at bounding box center [97, 704] width 135 height 33
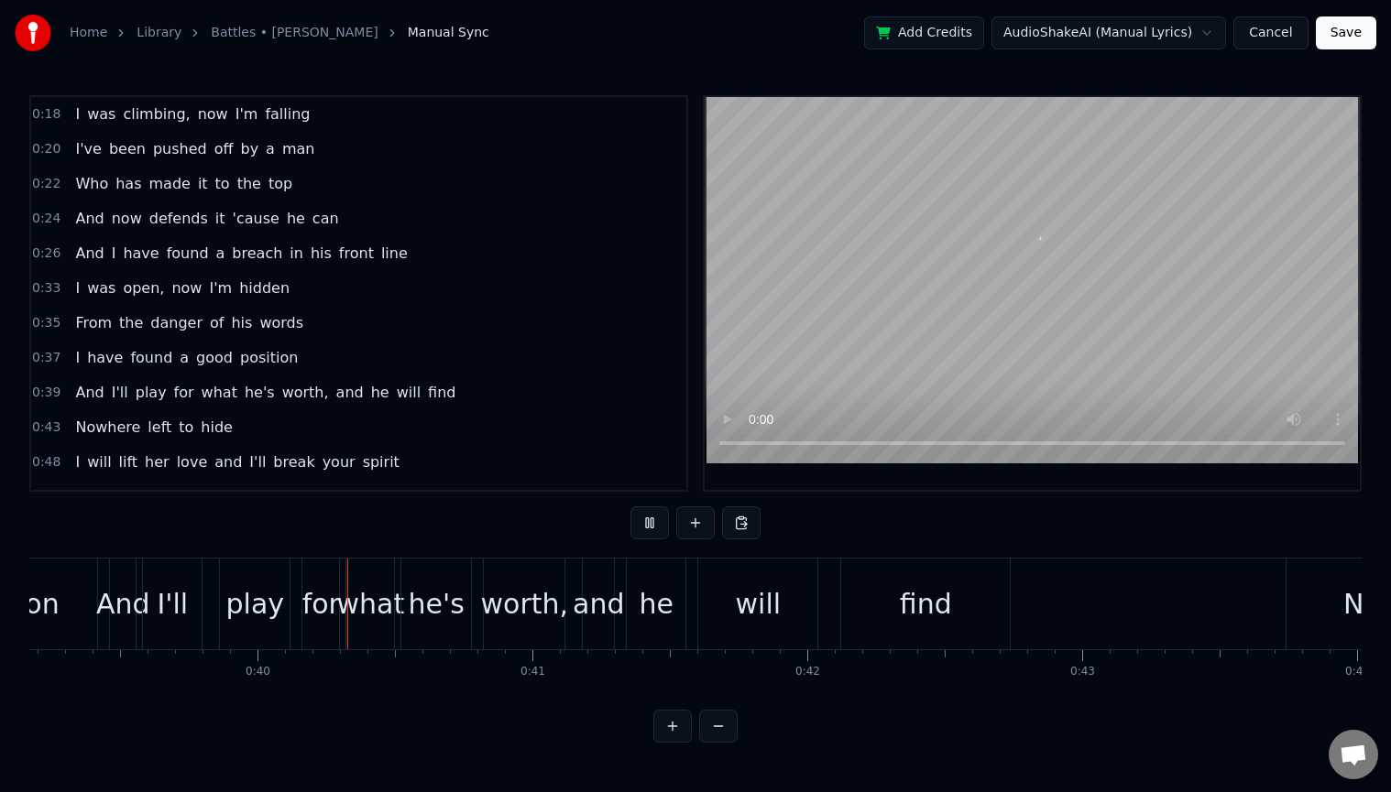
scroll to position [0, 10855]
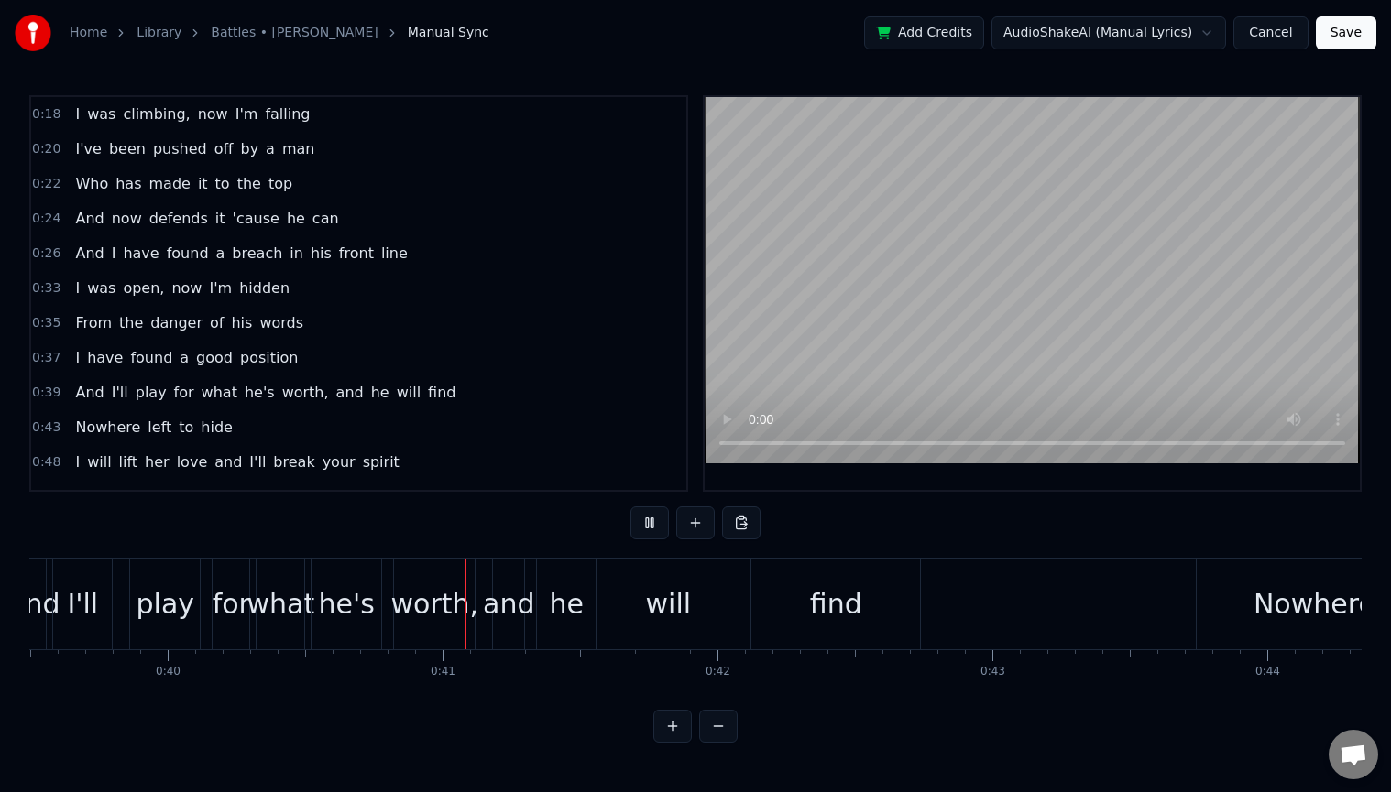
click at [1280, 38] on button "Cancel" at bounding box center [1270, 32] width 74 height 33
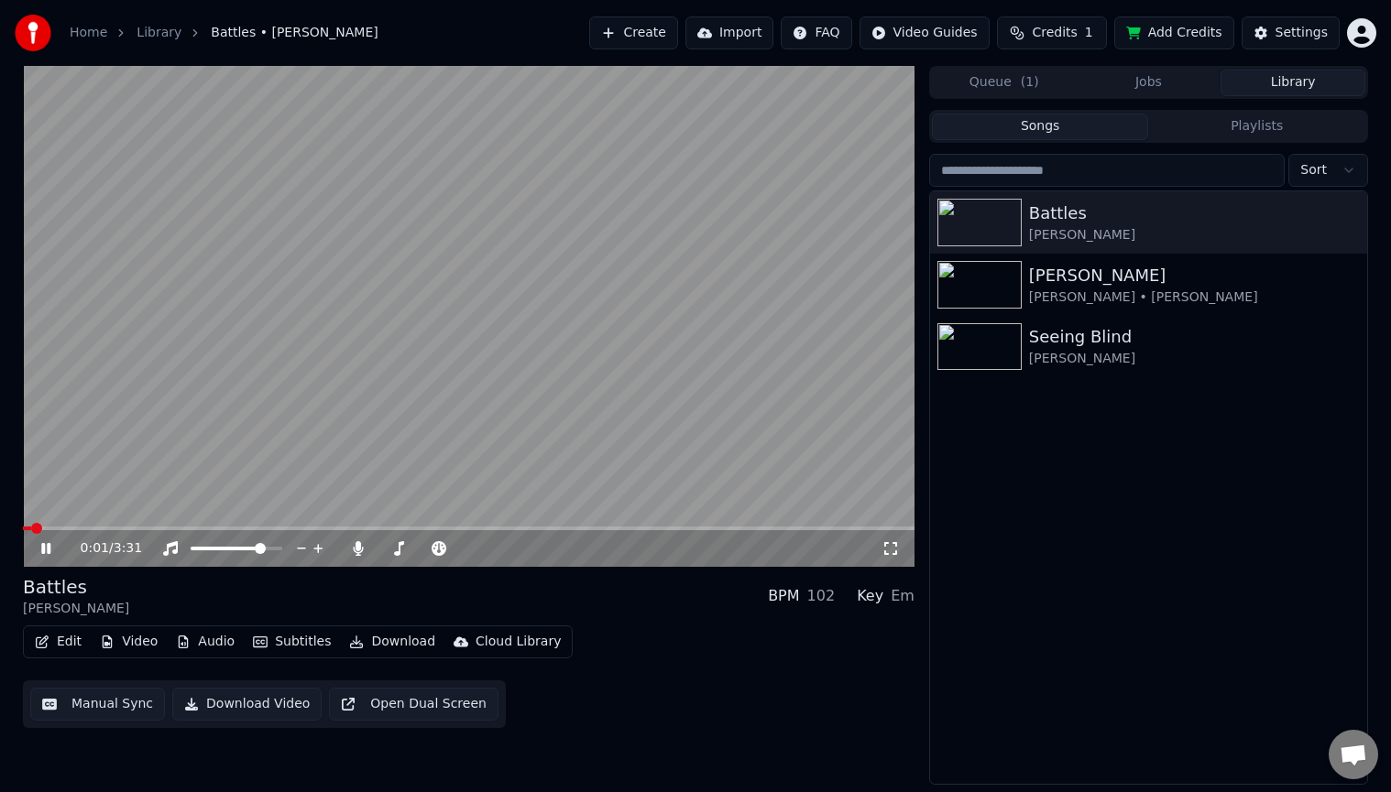
click at [107, 704] on button "Manual Sync" at bounding box center [97, 704] width 135 height 33
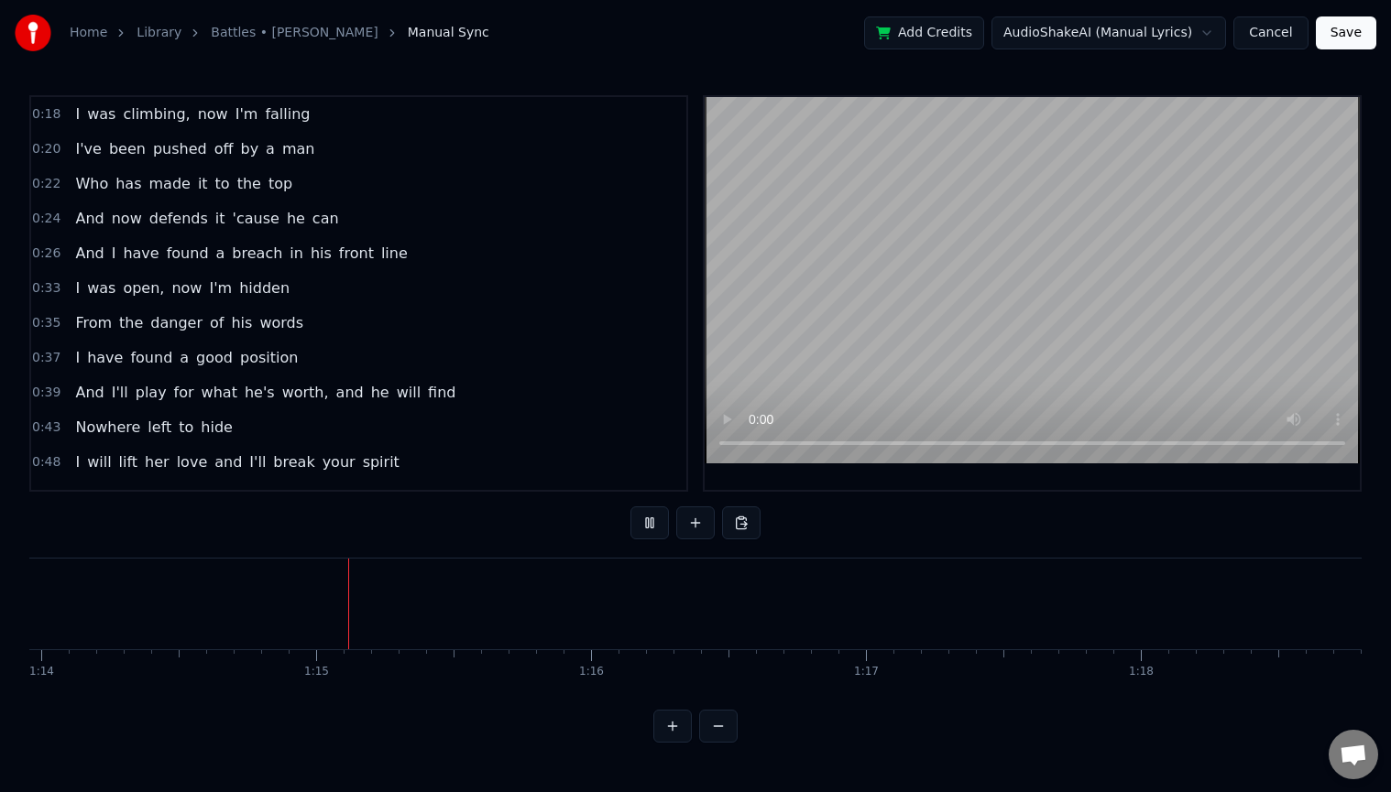
scroll to position [0, 20414]
click at [1000, 505] on div "0:18 I was climbing, now I'm falling 0:20 I've been pushed off by a man [DEMOGR…" at bounding box center [695, 419] width 1332 height 648
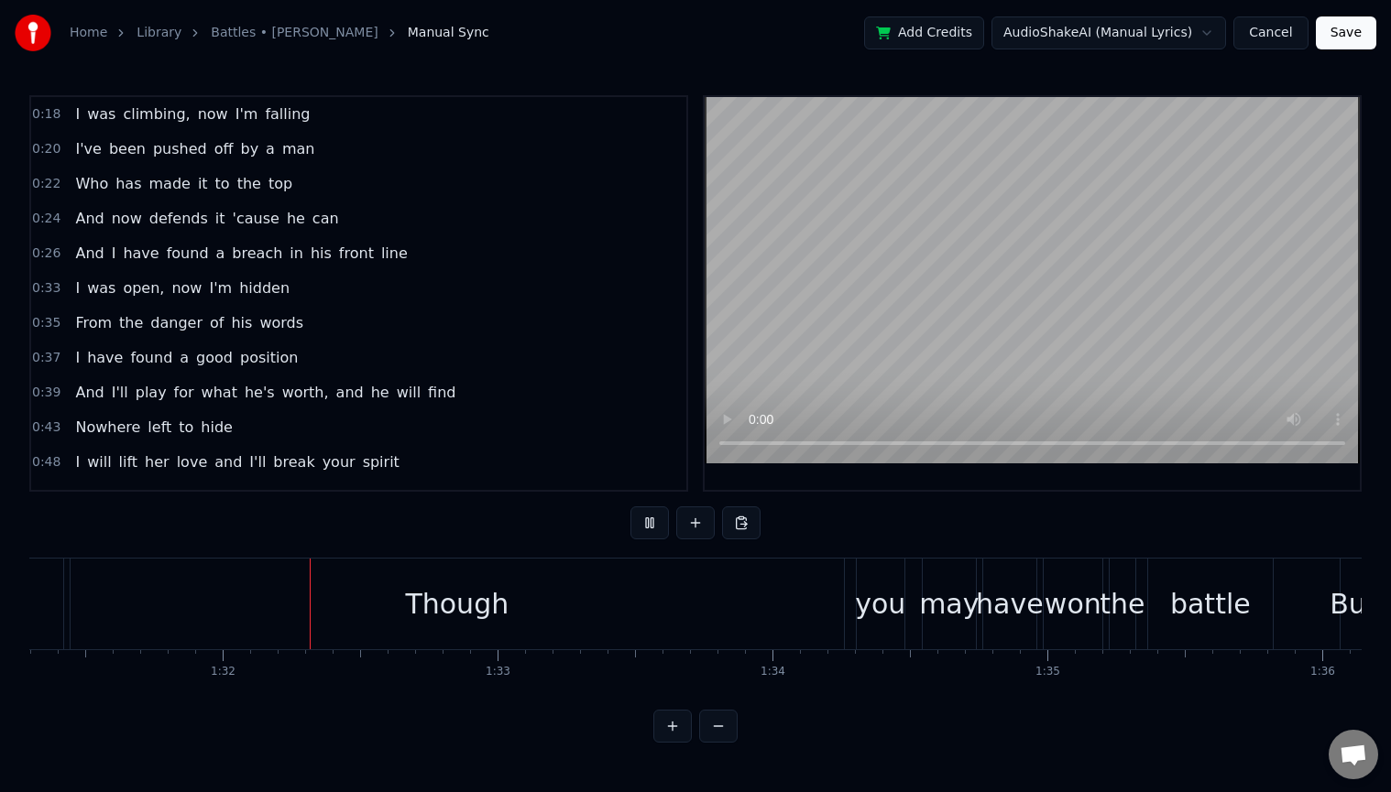
scroll to position [0, 25092]
click at [253, 619] on div "Though" at bounding box center [455, 604] width 773 height 91
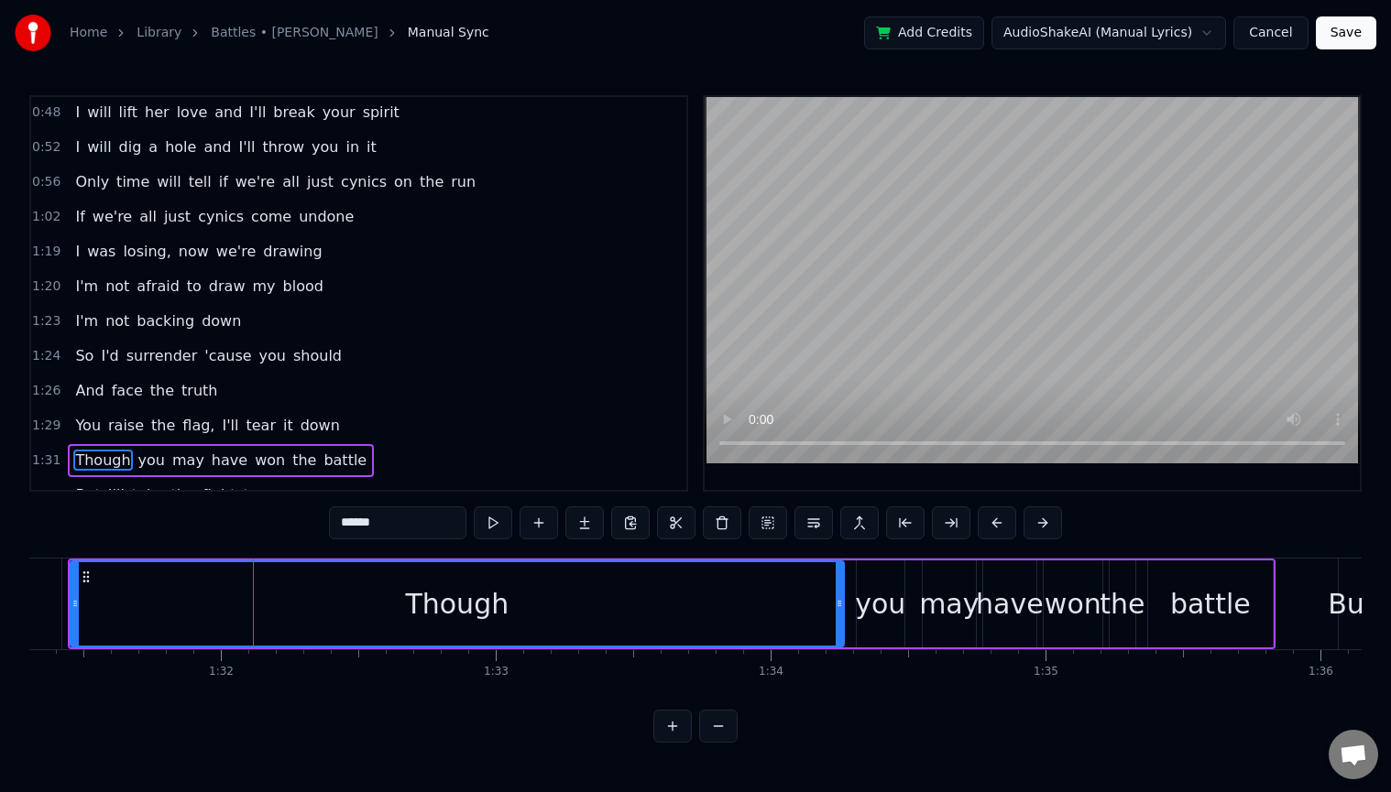
scroll to position [517, 0]
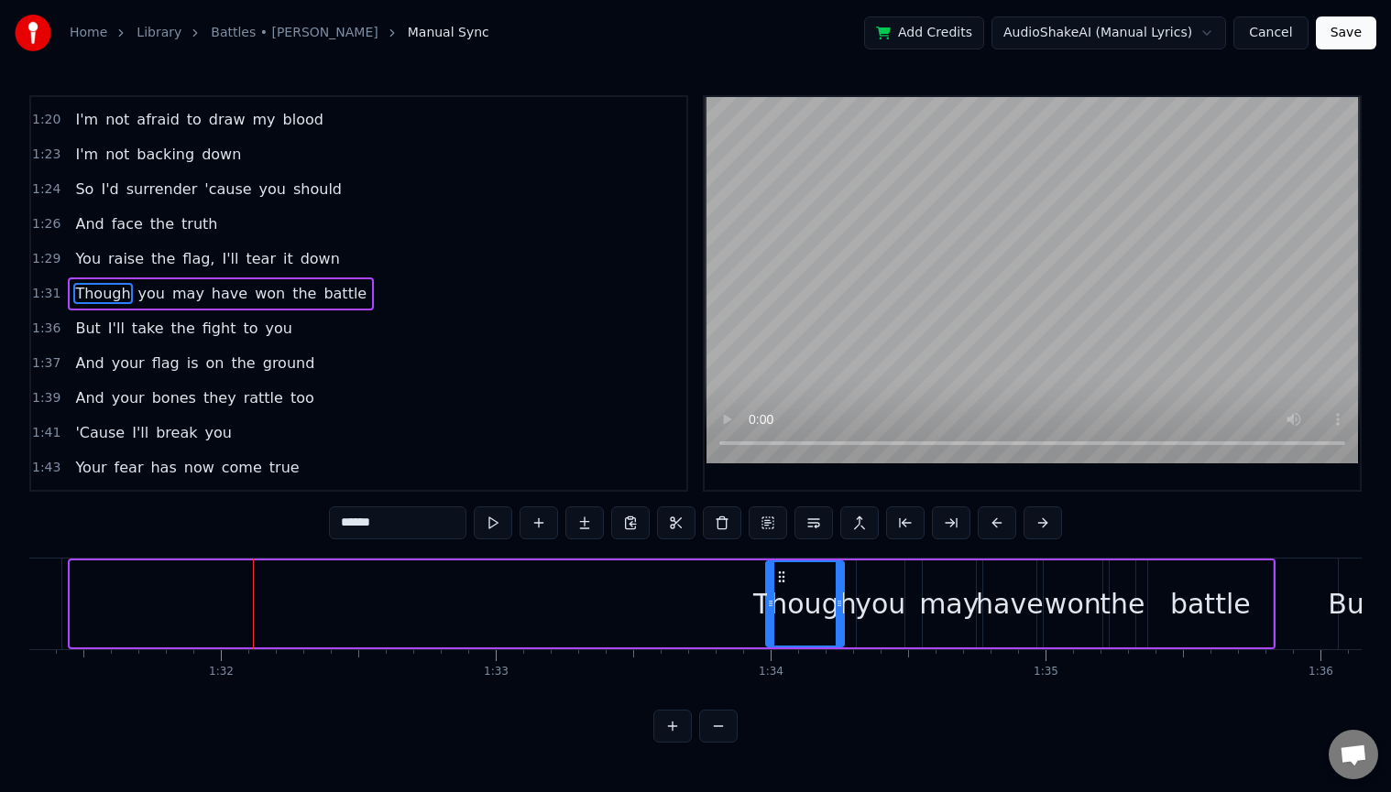
drag, startPoint x: 72, startPoint y: 601, endPoint x: 769, endPoint y: 573, distance: 696.8
click at [769, 573] on div at bounding box center [770, 603] width 7 height 83
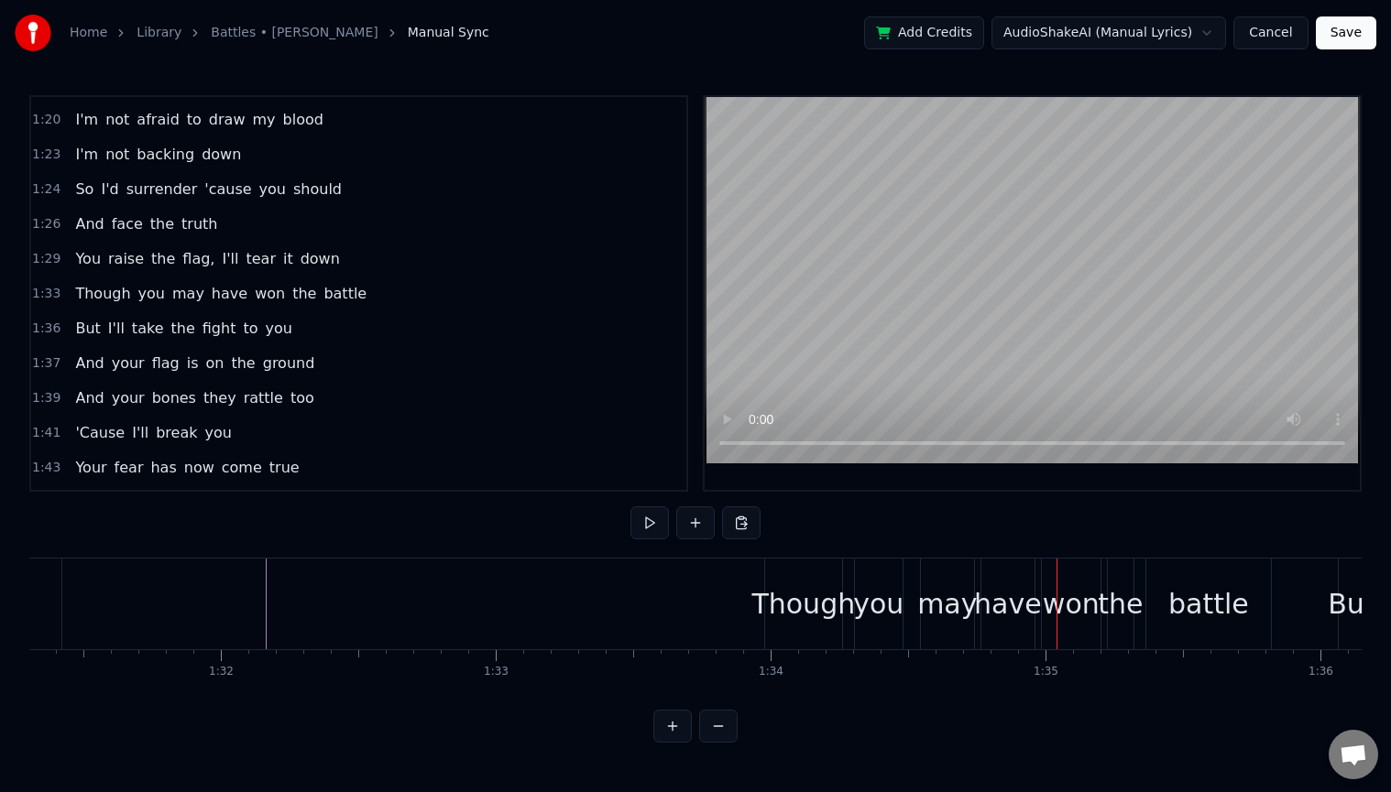
click at [798, 609] on div "Though" at bounding box center [803, 604] width 104 height 41
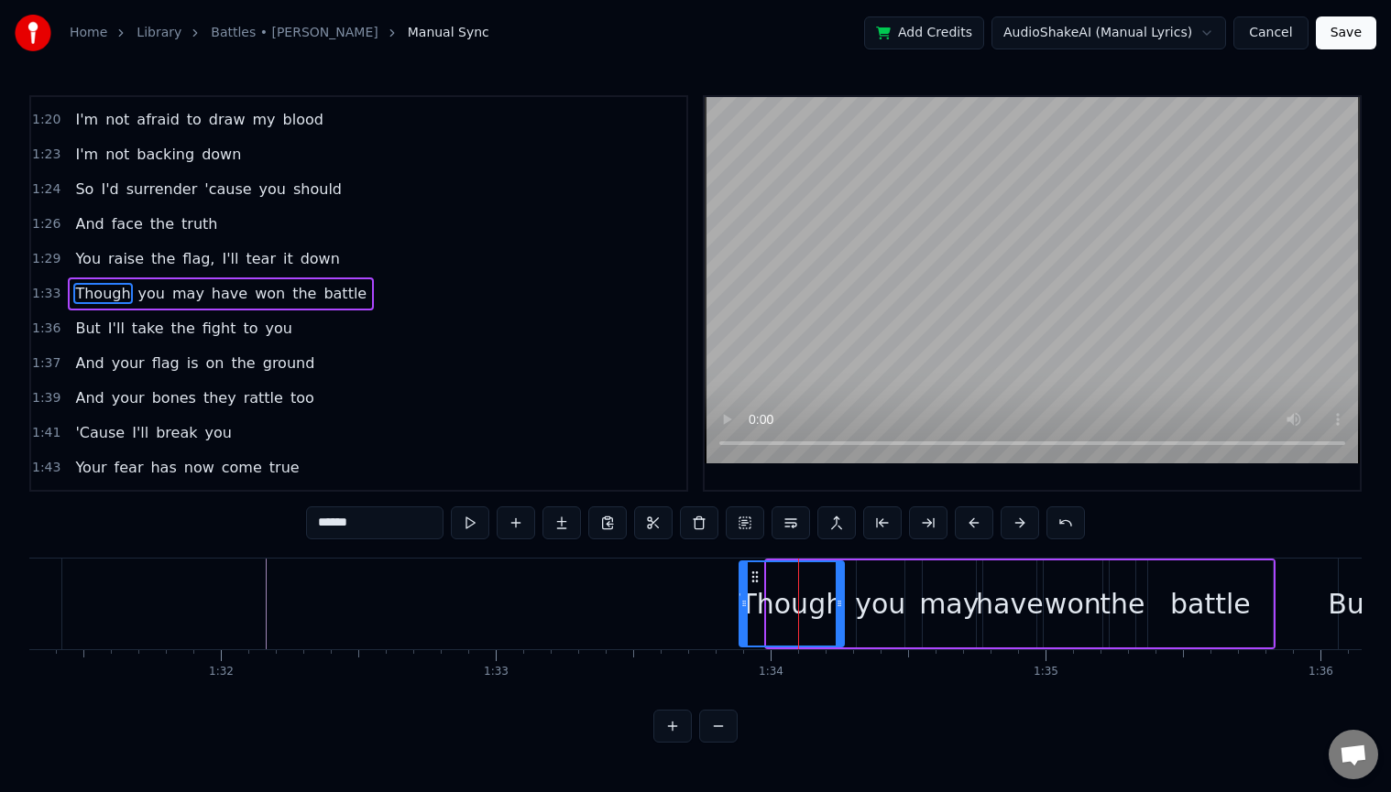
drag, startPoint x: 767, startPoint y: 598, endPoint x: 734, endPoint y: 595, distance: 33.1
click at [740, 595] on div at bounding box center [743, 603] width 7 height 83
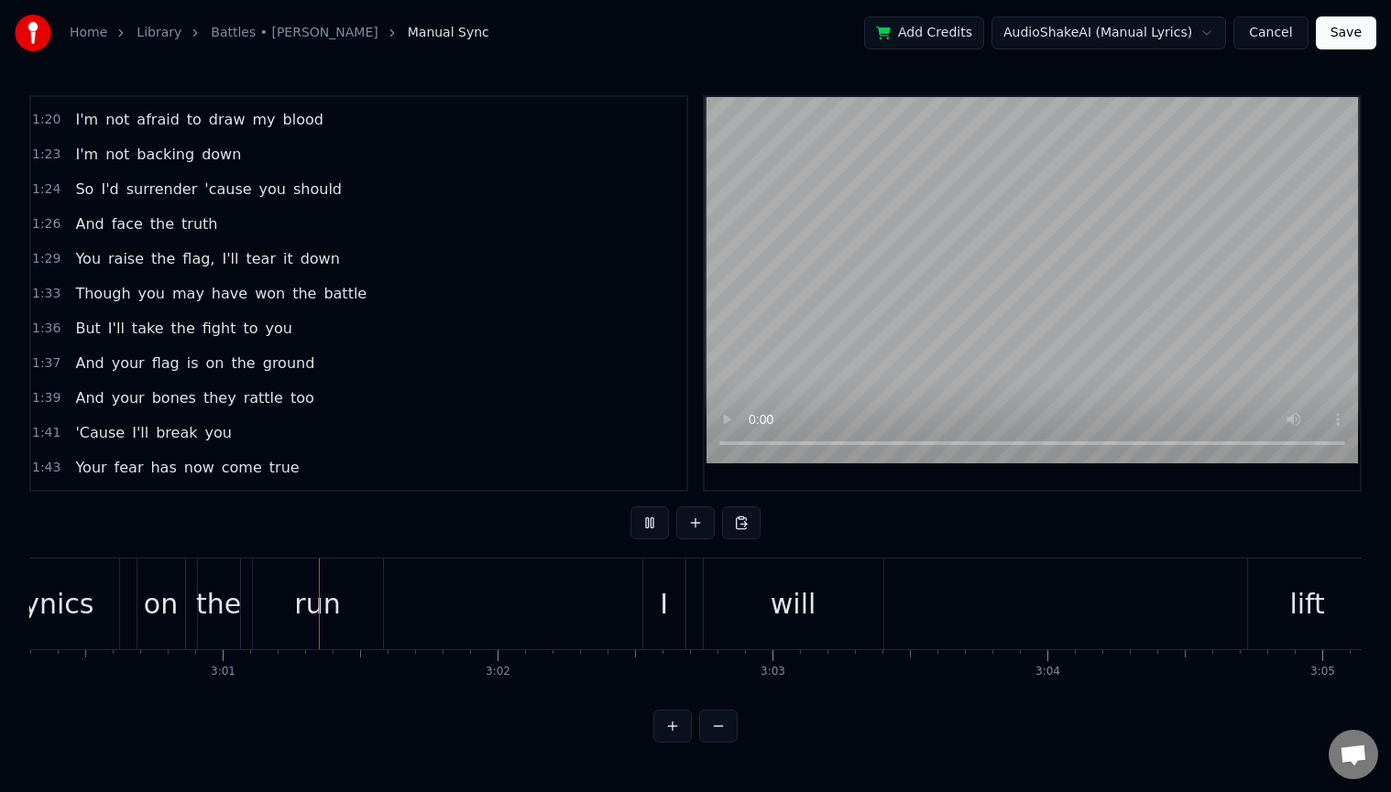
scroll to position [0, 49638]
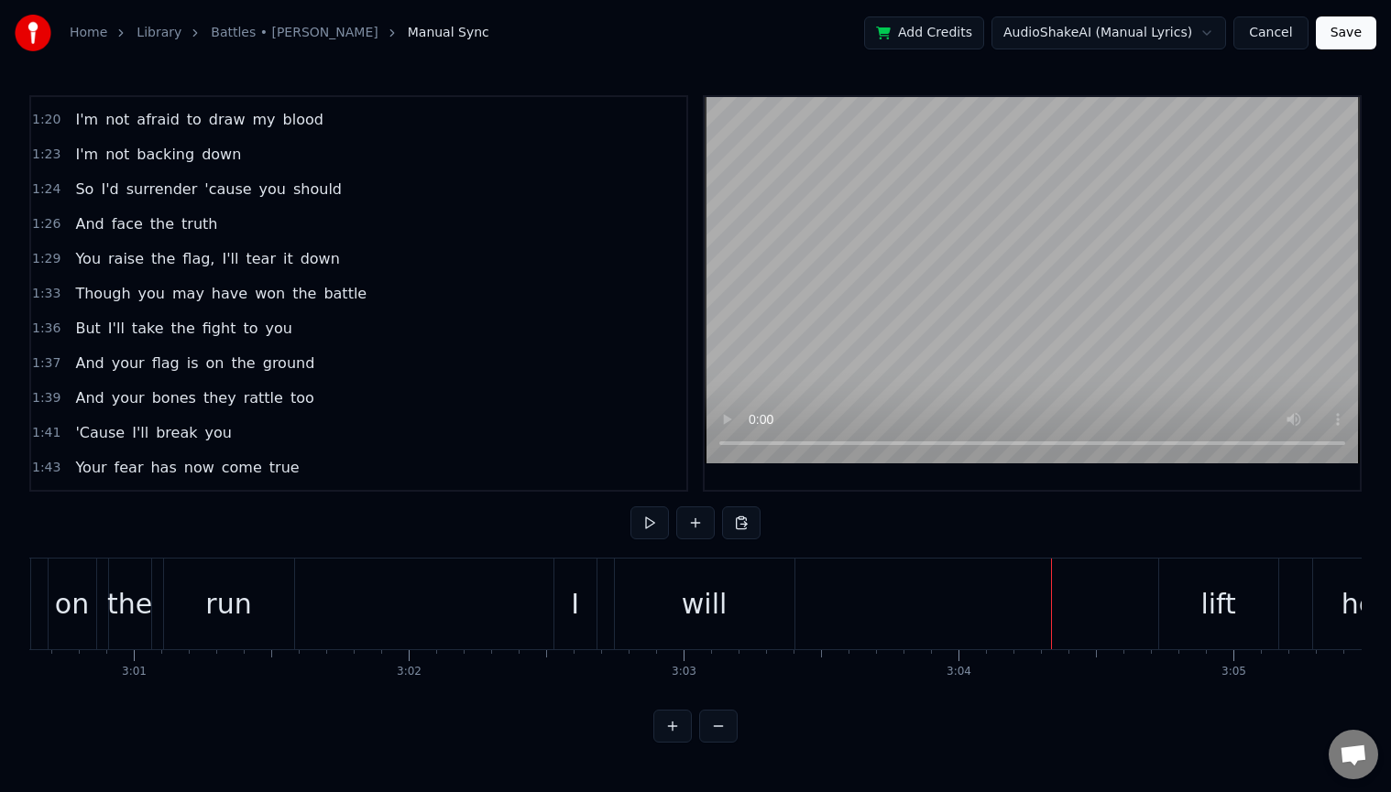
click at [747, 605] on div "will" at bounding box center [705, 604] width 180 height 91
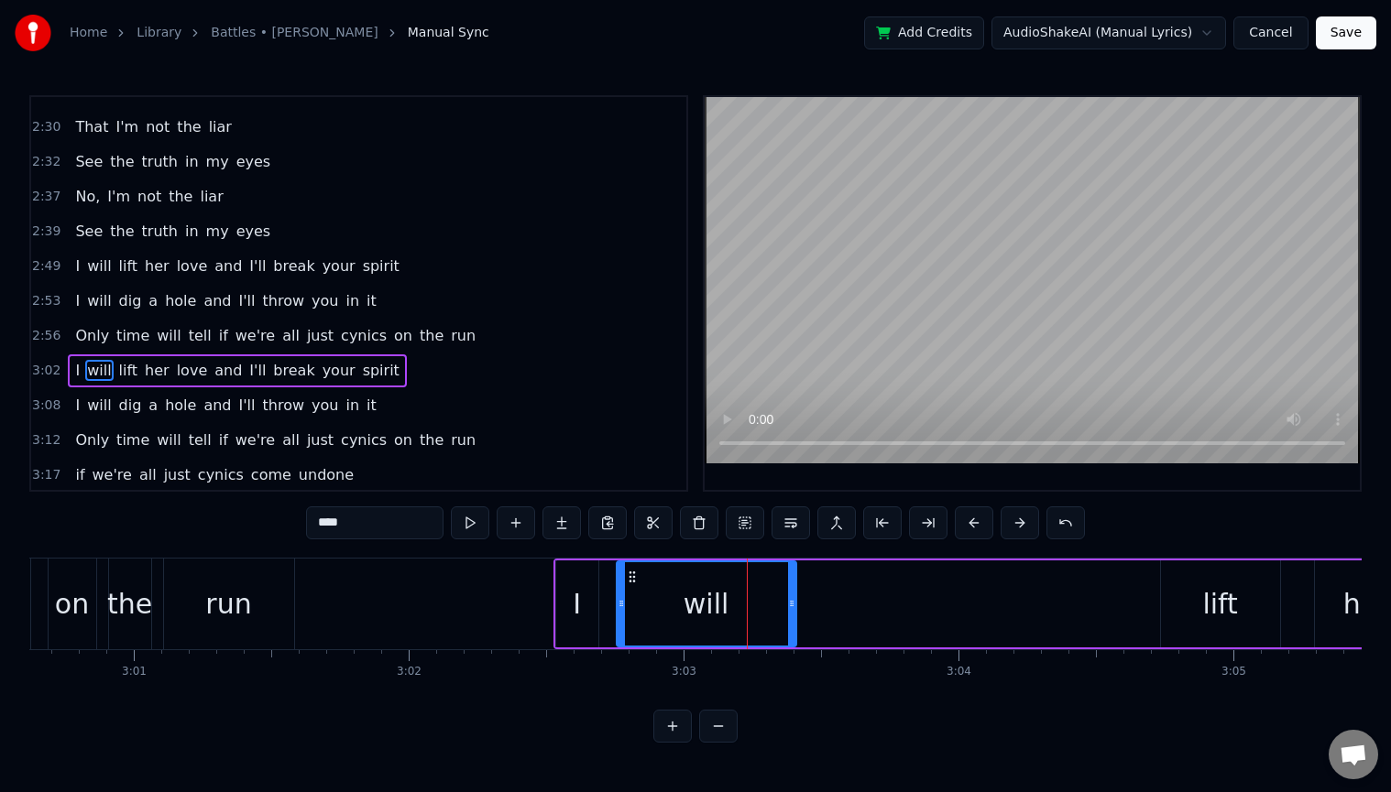
scroll to position [1278, 0]
drag, startPoint x: 709, startPoint y: 621, endPoint x: 766, endPoint y: 620, distance: 56.8
click at [766, 620] on div "will" at bounding box center [706, 603] width 178 height 83
click at [628, 575] on icon at bounding box center [632, 577] width 15 height 15
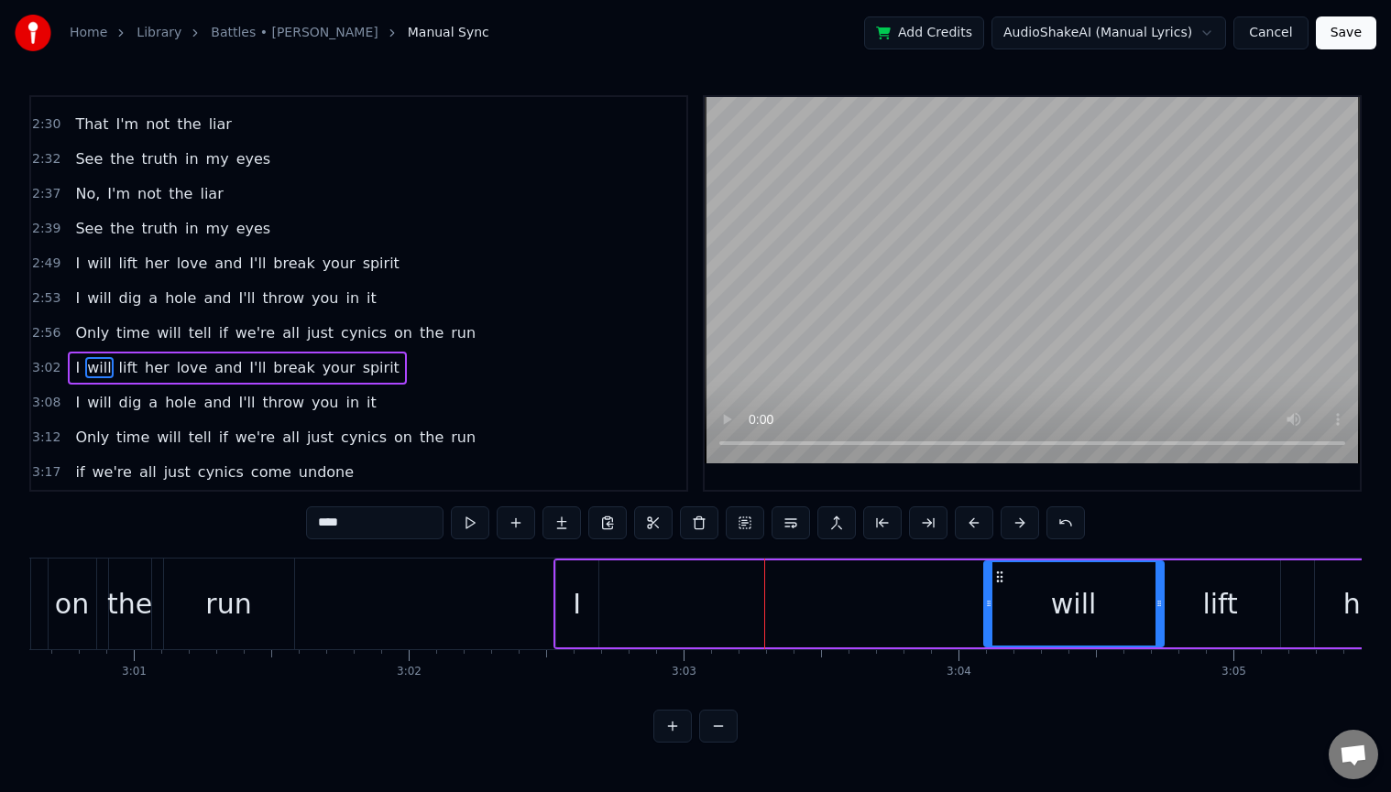
drag, startPoint x: 632, startPoint y: 574, endPoint x: 999, endPoint y: 573, distance: 367.4
click at [999, 573] on icon at bounding box center [999, 577] width 15 height 15
drag, startPoint x: 990, startPoint y: 604, endPoint x: 1096, endPoint y: 603, distance: 105.4
click at [1096, 603] on icon at bounding box center [1091, 603] width 7 height 15
click at [576, 604] on div "I" at bounding box center [577, 604] width 8 height 41
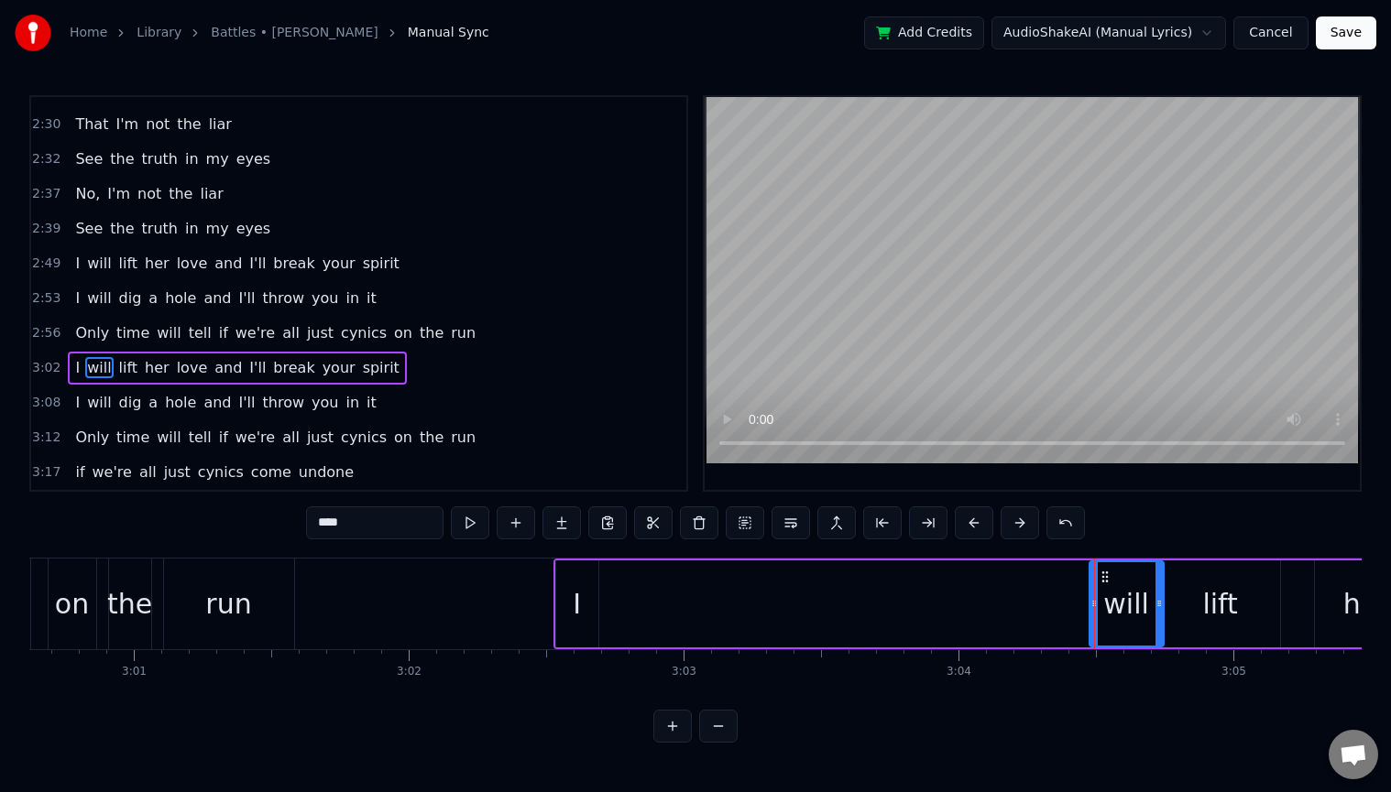
type input "*"
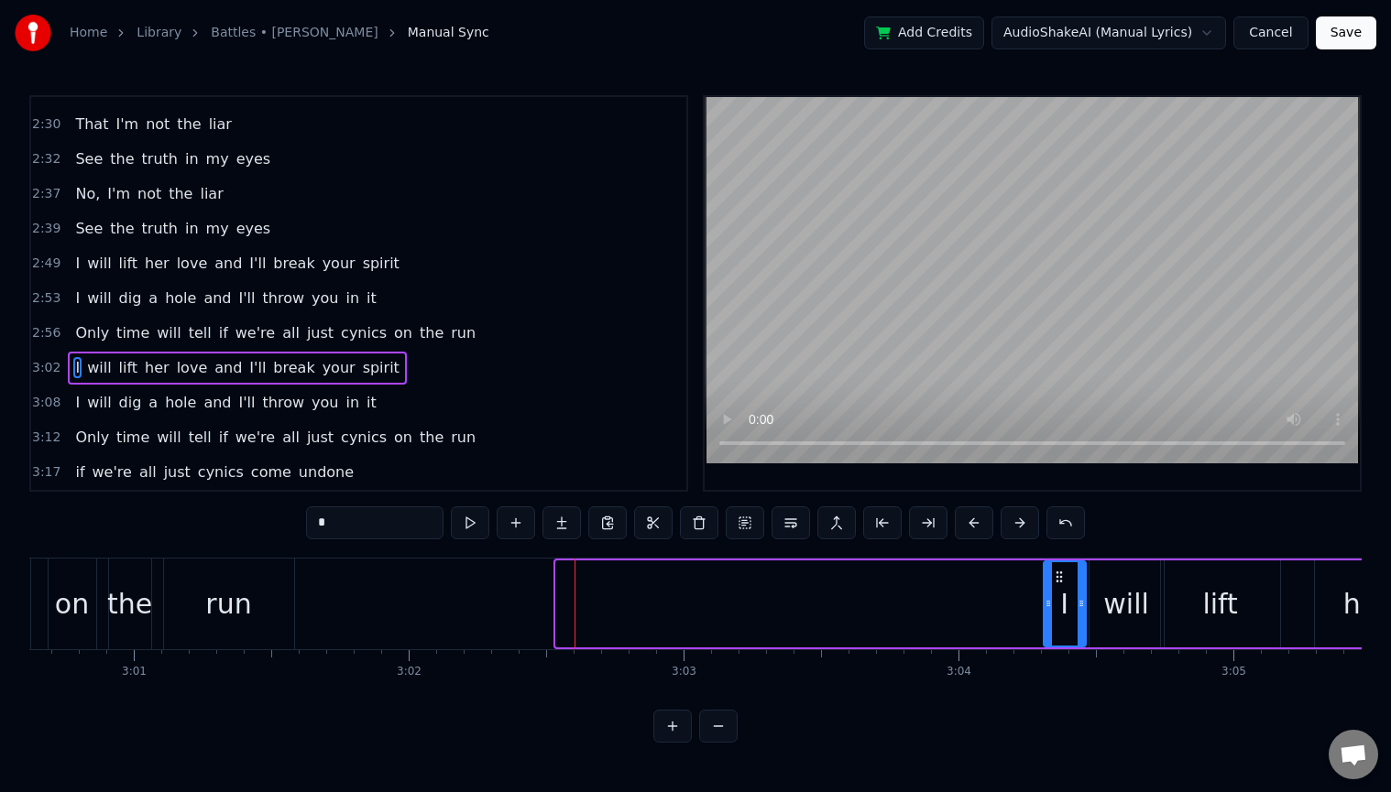
drag, startPoint x: 568, startPoint y: 575, endPoint x: 1054, endPoint y: 570, distance: 486.5
click at [1054, 570] on icon at bounding box center [1059, 577] width 15 height 15
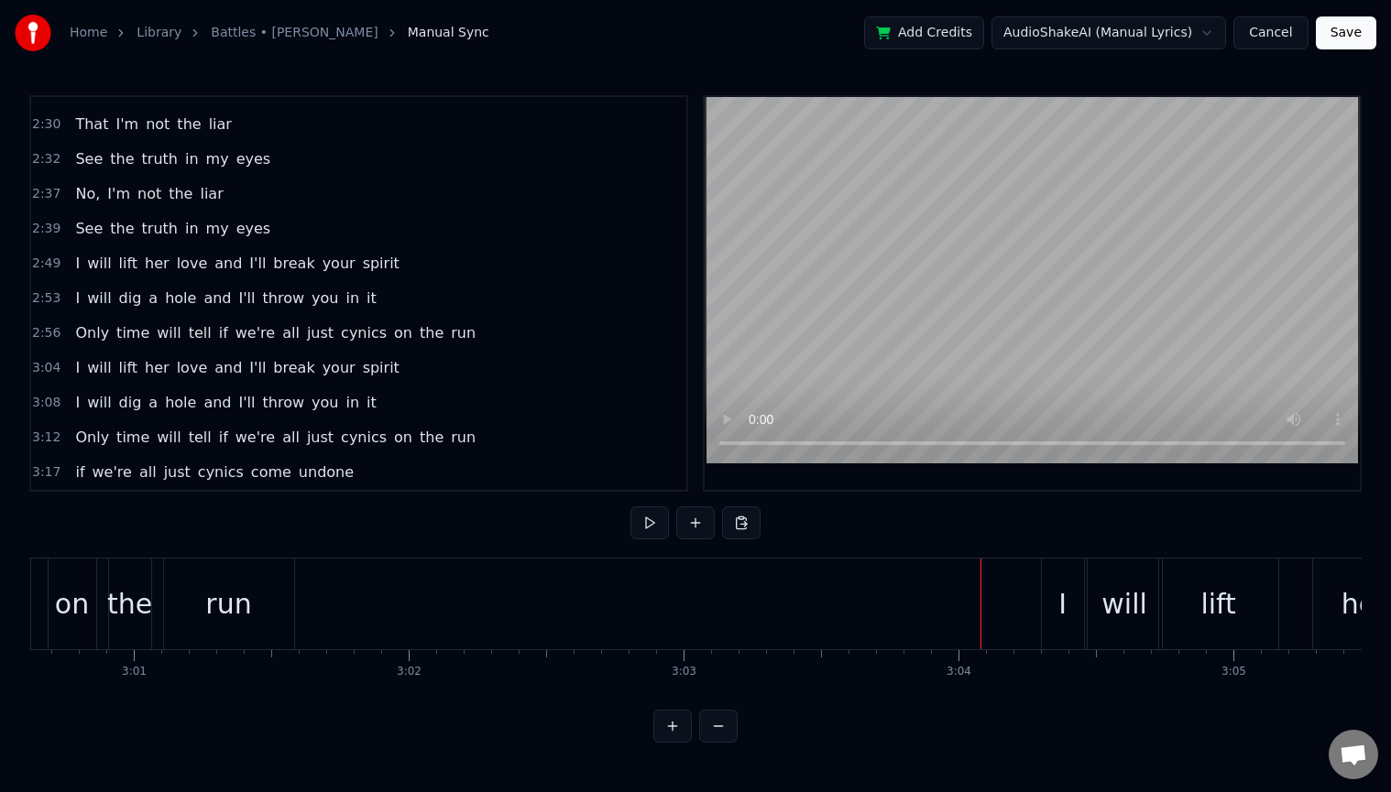
click at [1060, 591] on div "I" at bounding box center [1062, 604] width 8 height 41
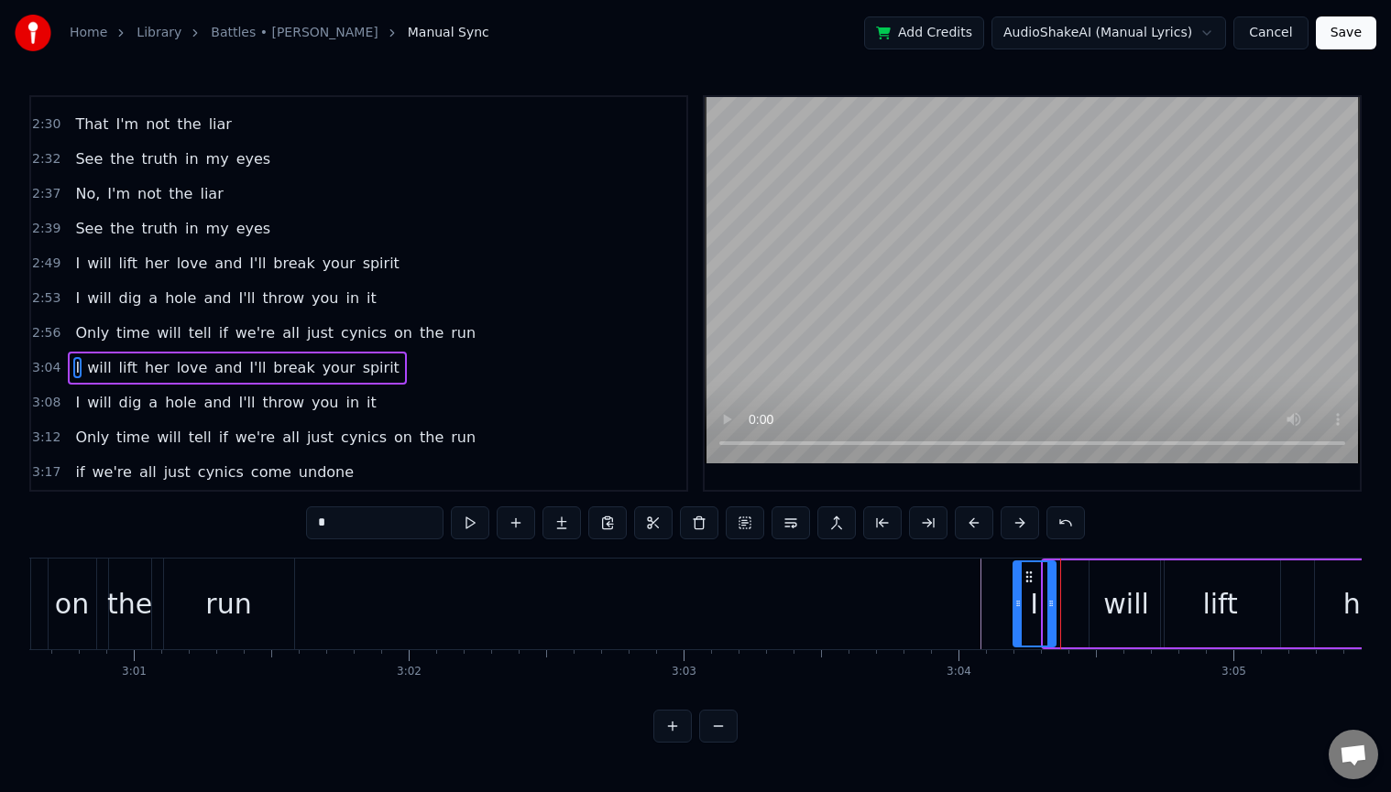
drag, startPoint x: 1057, startPoint y: 574, endPoint x: 1027, endPoint y: 574, distance: 30.2
click at [1027, 574] on icon at bounding box center [1028, 577] width 15 height 15
drag, startPoint x: 1051, startPoint y: 603, endPoint x: 1069, endPoint y: 602, distance: 18.3
click at [1069, 602] on icon at bounding box center [1066, 603] width 7 height 15
click at [1113, 601] on div "will" at bounding box center [1126, 604] width 46 height 41
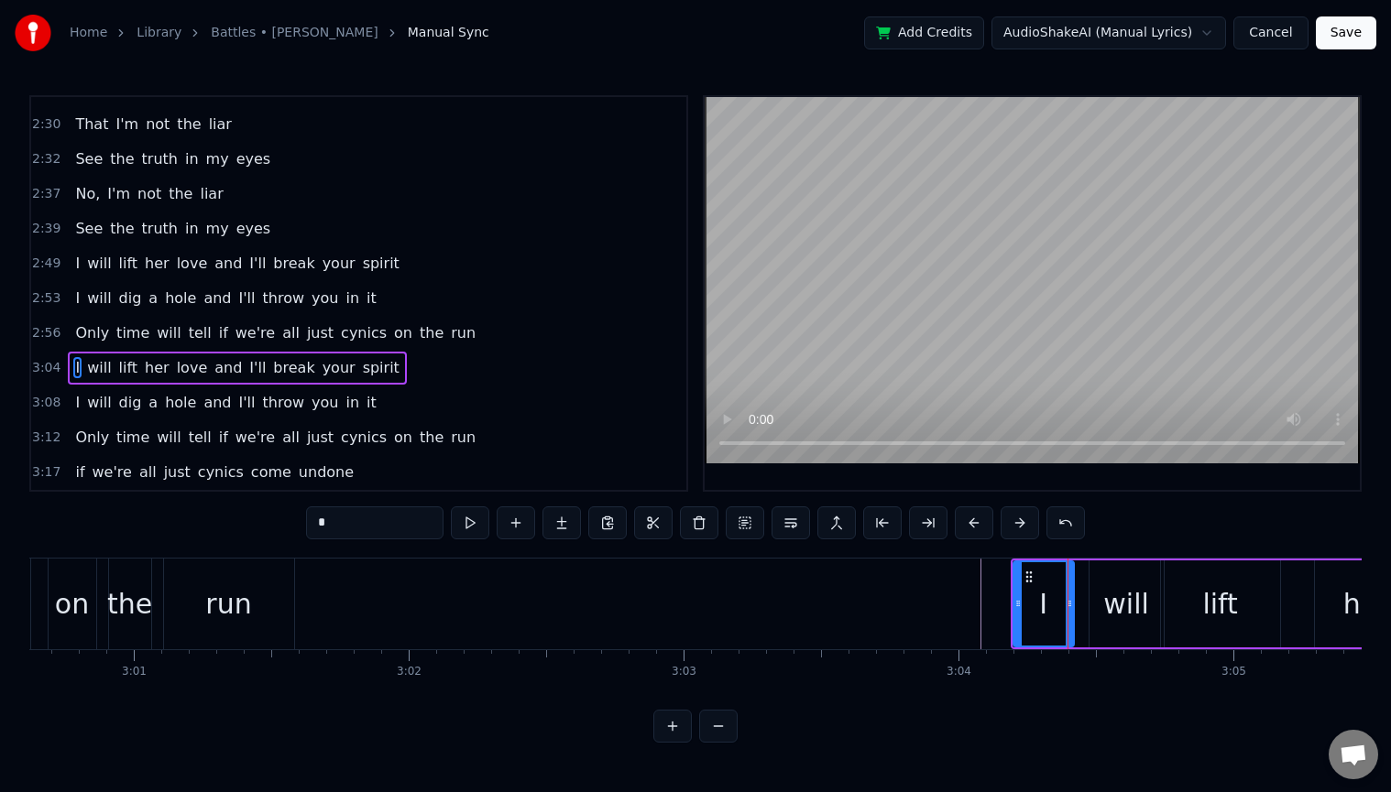
type input "****"
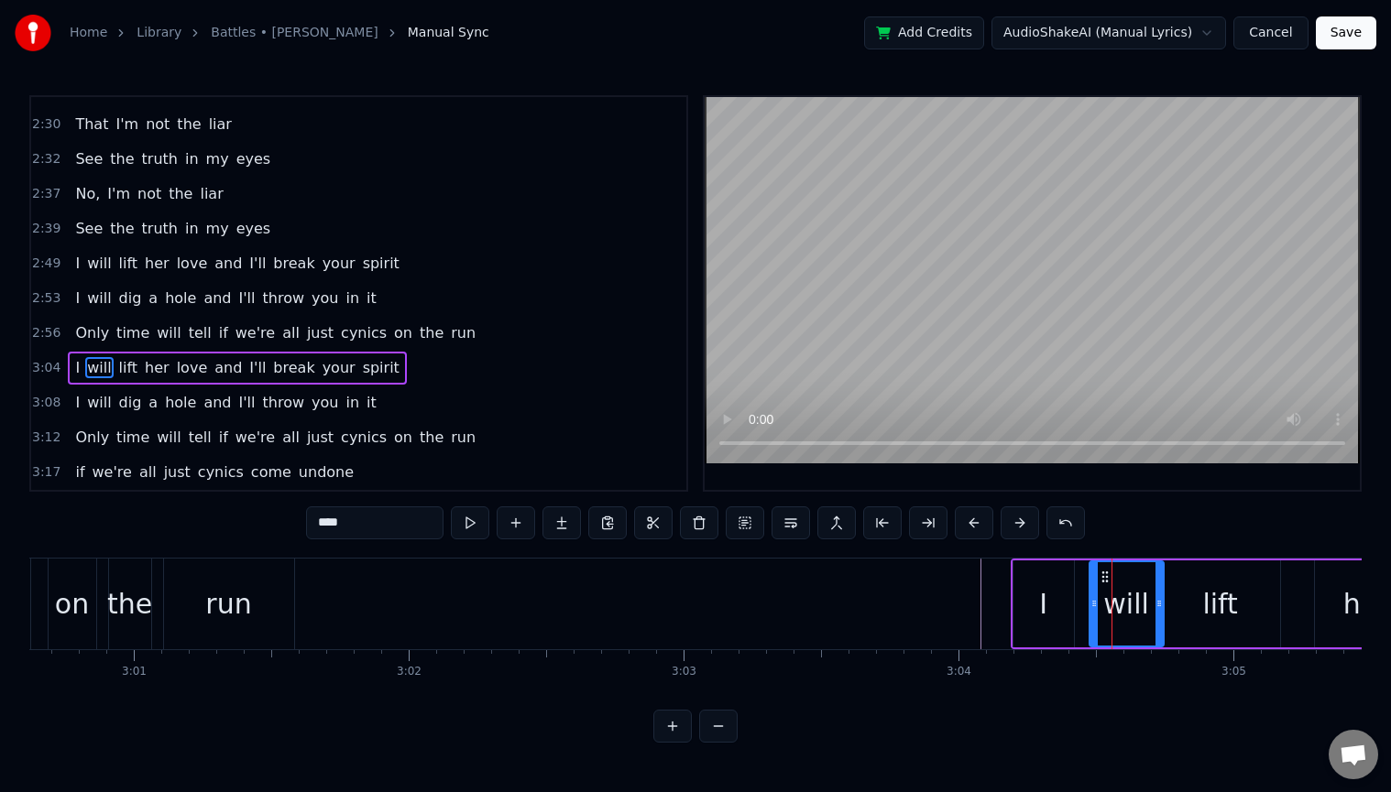
click at [1094, 605] on div "will" at bounding box center [1126, 603] width 72 height 83
drag, startPoint x: 1091, startPoint y: 606, endPoint x: 1078, endPoint y: 608, distance: 13.0
click at [1078, 608] on icon at bounding box center [1081, 603] width 7 height 15
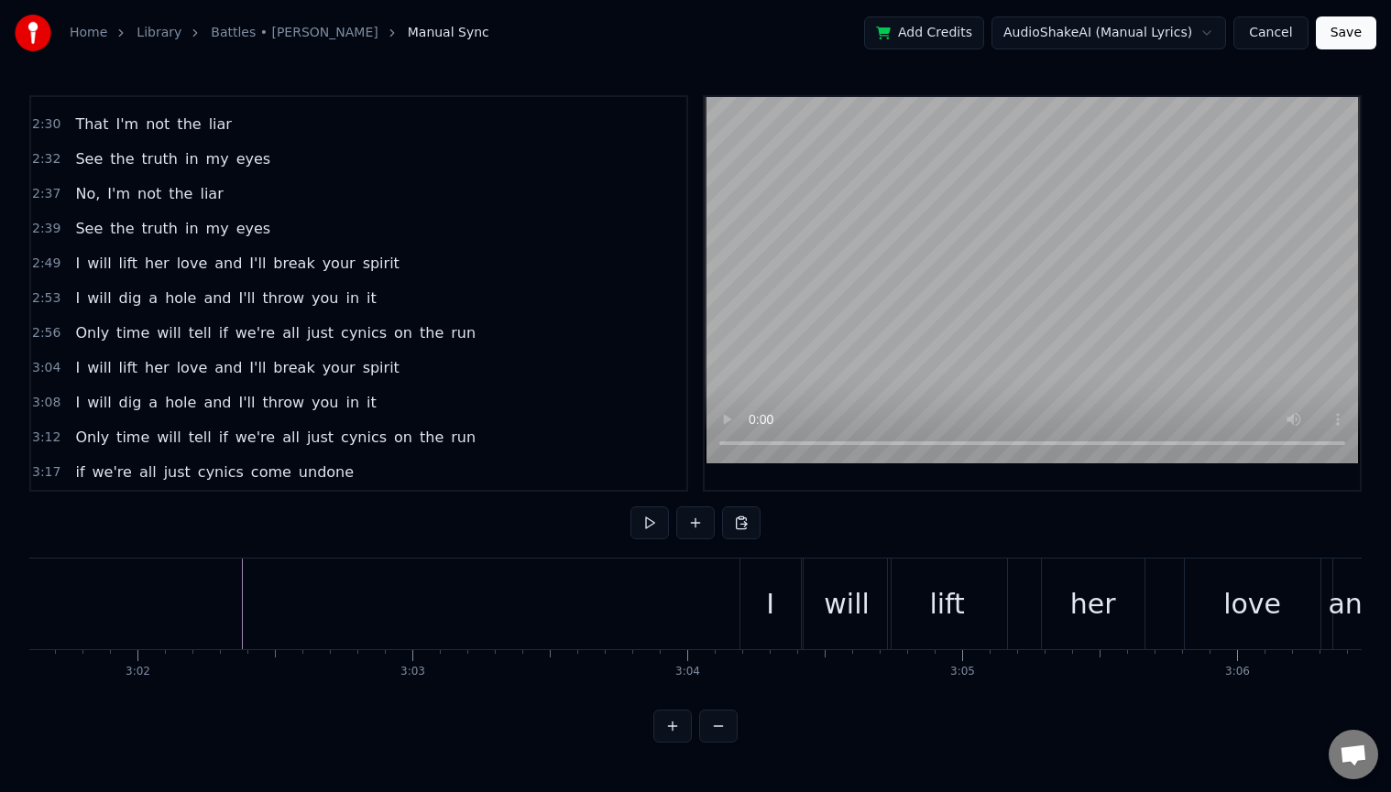
scroll to position [0, 49295]
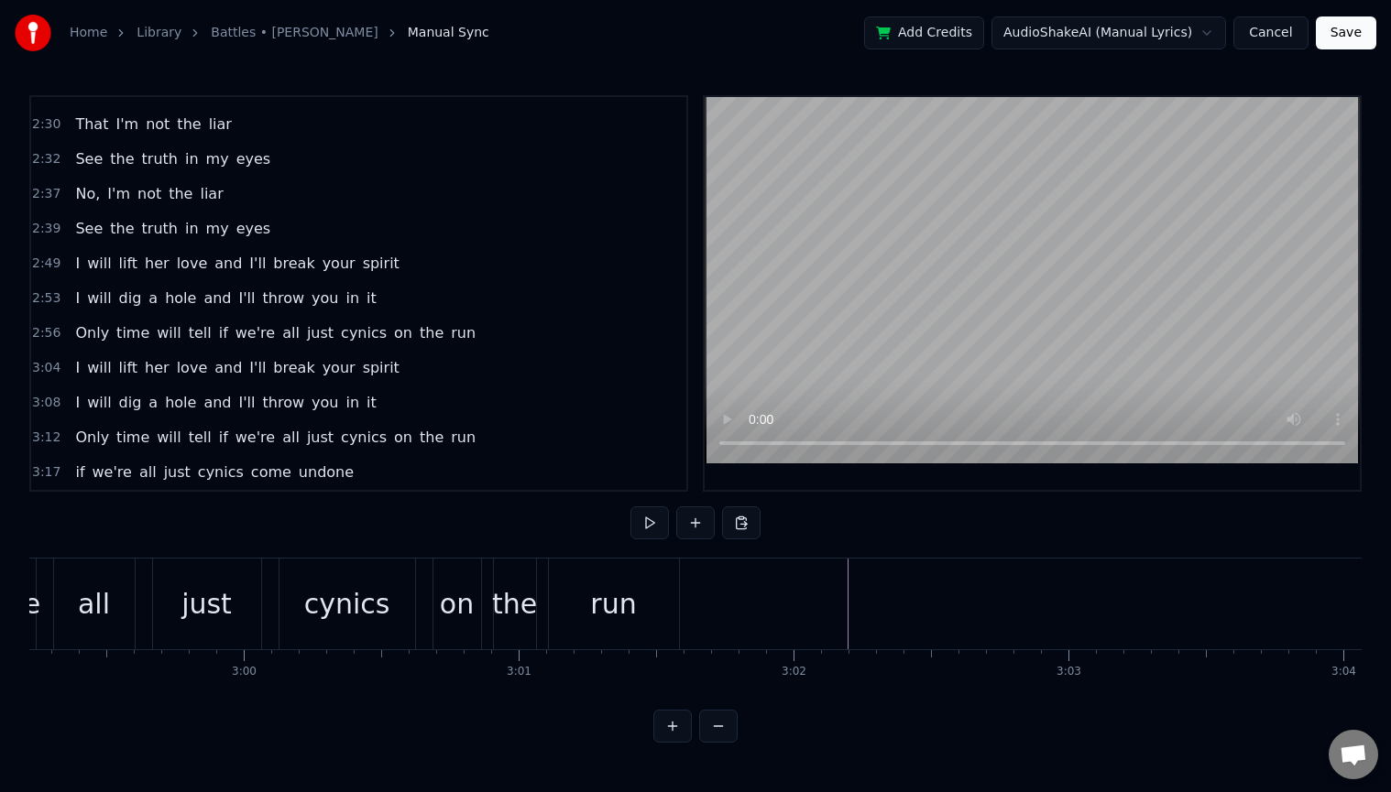
scroll to position [0, 49172]
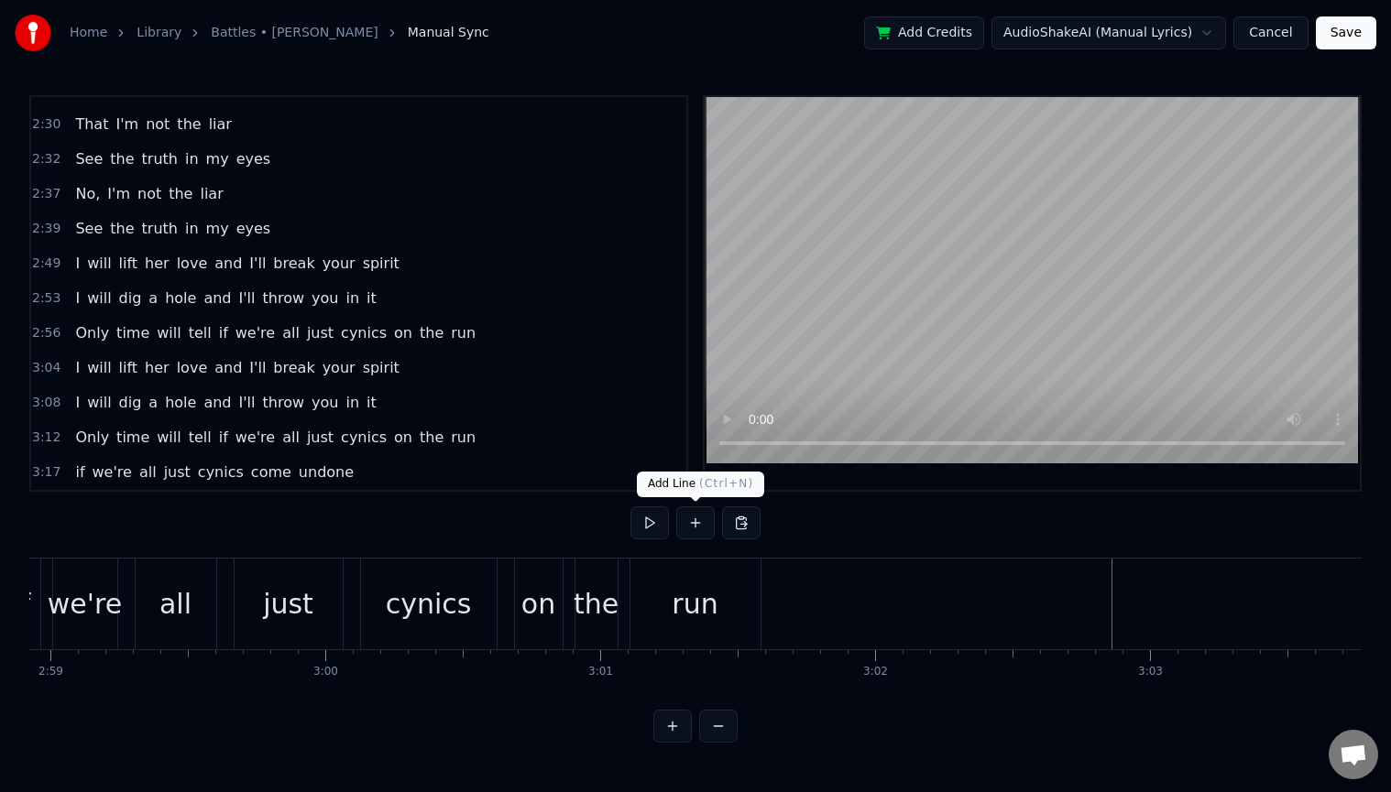
click at [692, 527] on button at bounding box center [695, 523] width 38 height 33
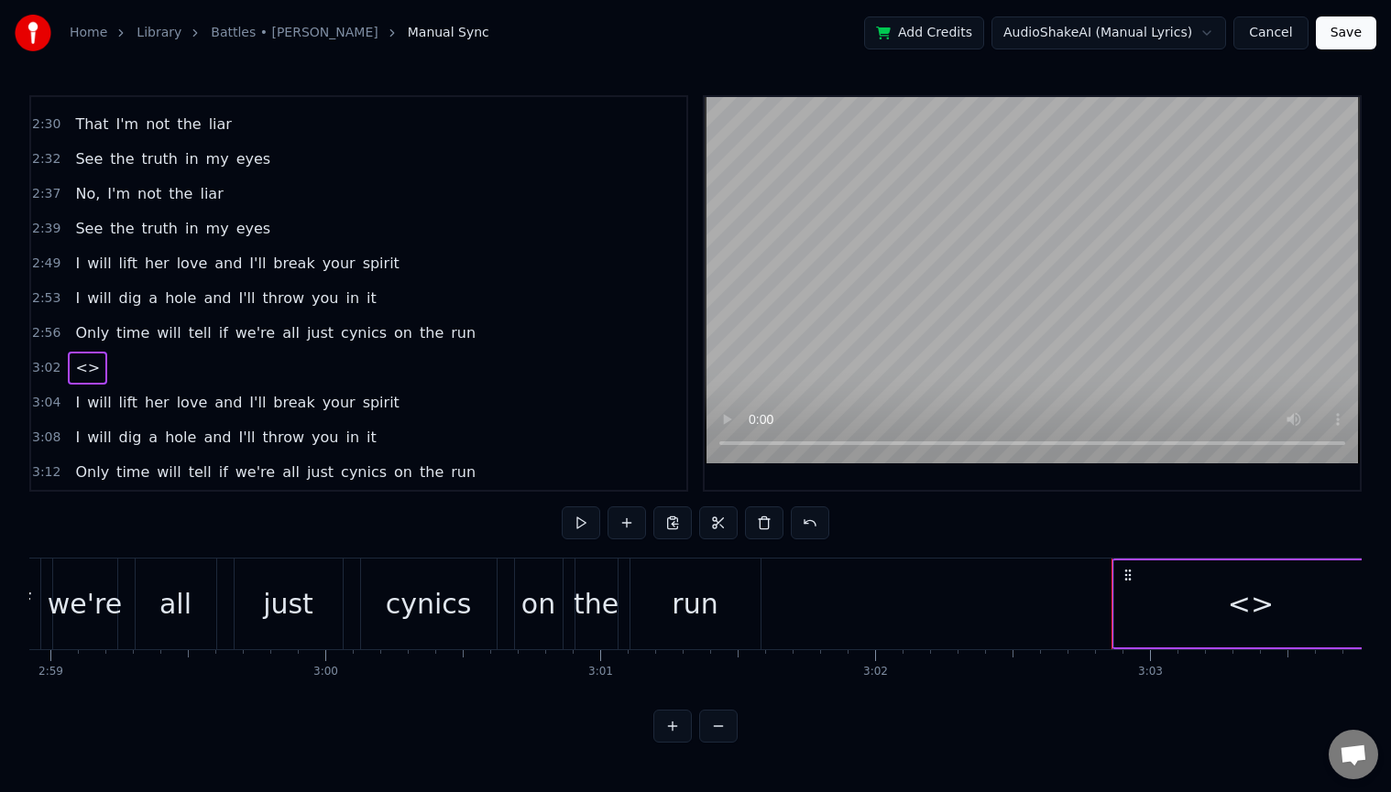
click at [1229, 609] on div "<>" at bounding box center [1250, 604] width 273 height 87
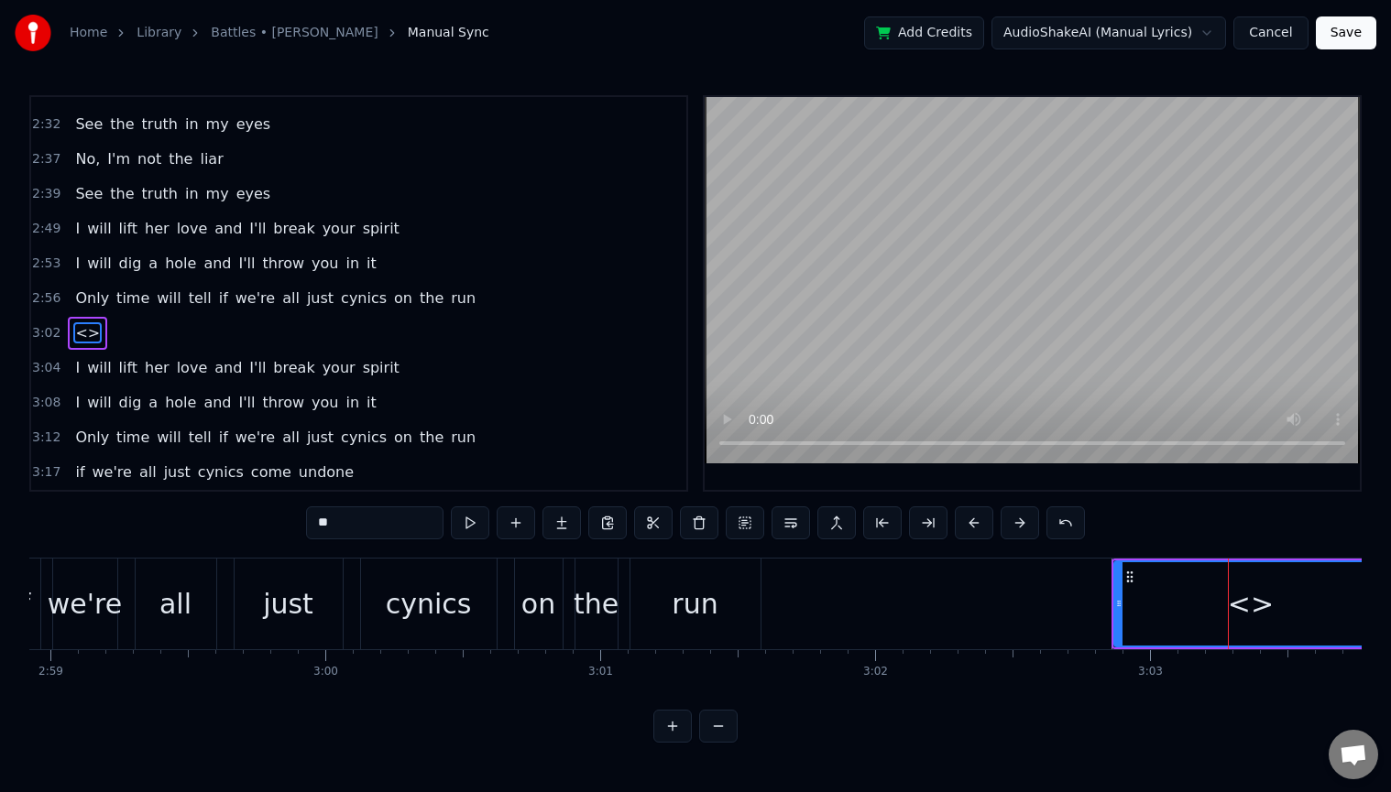
drag, startPoint x: 419, startPoint y: 521, endPoint x: 271, endPoint y: 520, distance: 147.5
click at [271, 520] on div "0:18 I was climbing, now I'm falling 0:20 I've been pushed off by a man [DEMOGR…" at bounding box center [695, 419] width 1332 height 648
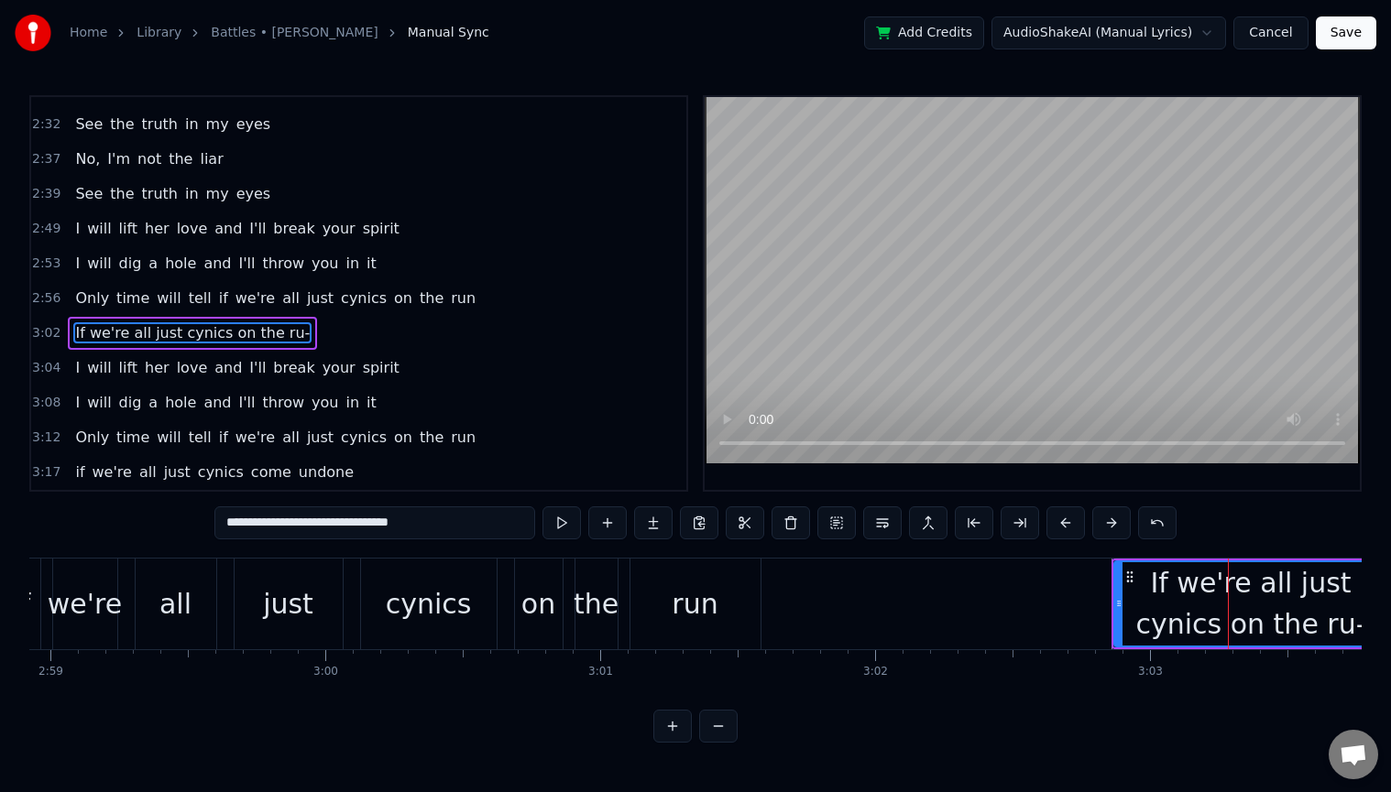
type input "**********"
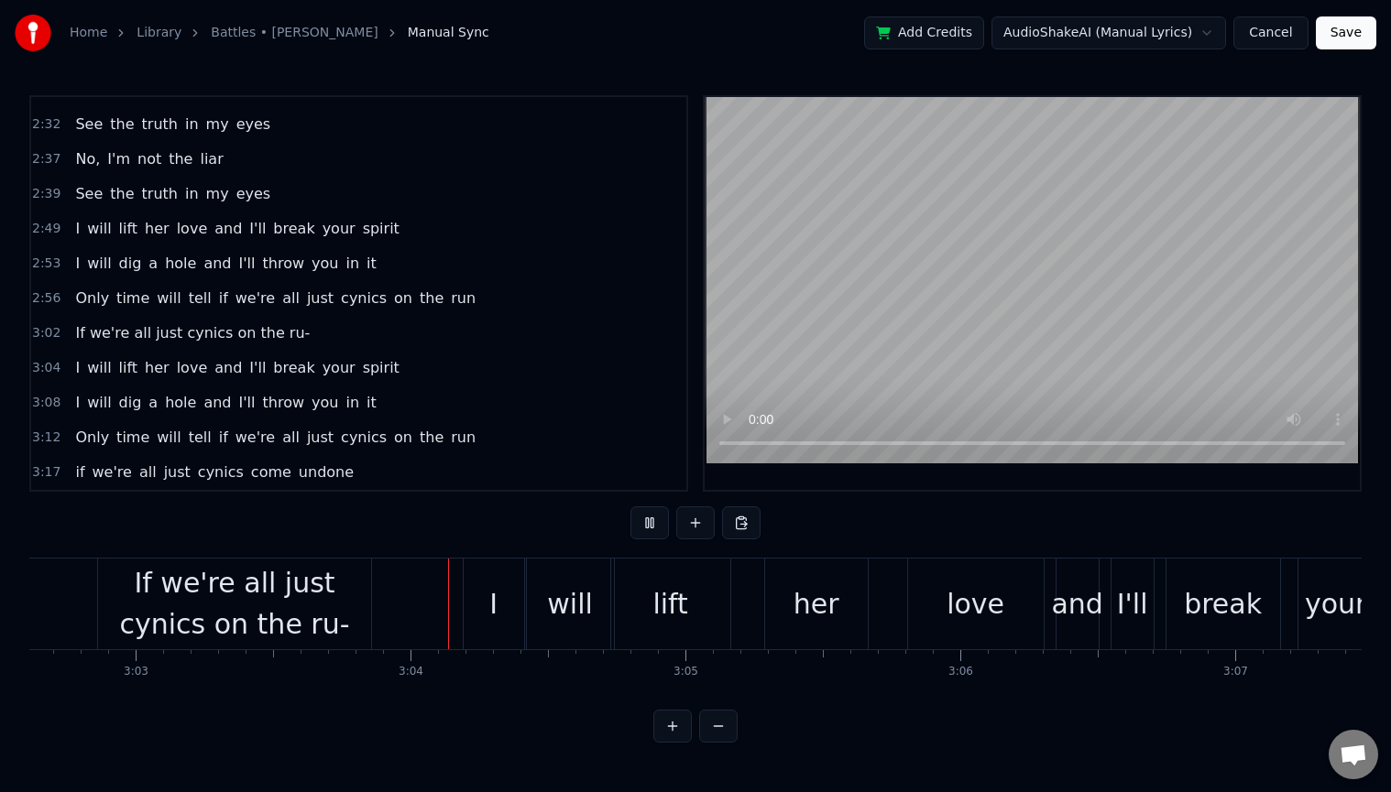
scroll to position [0, 50365]
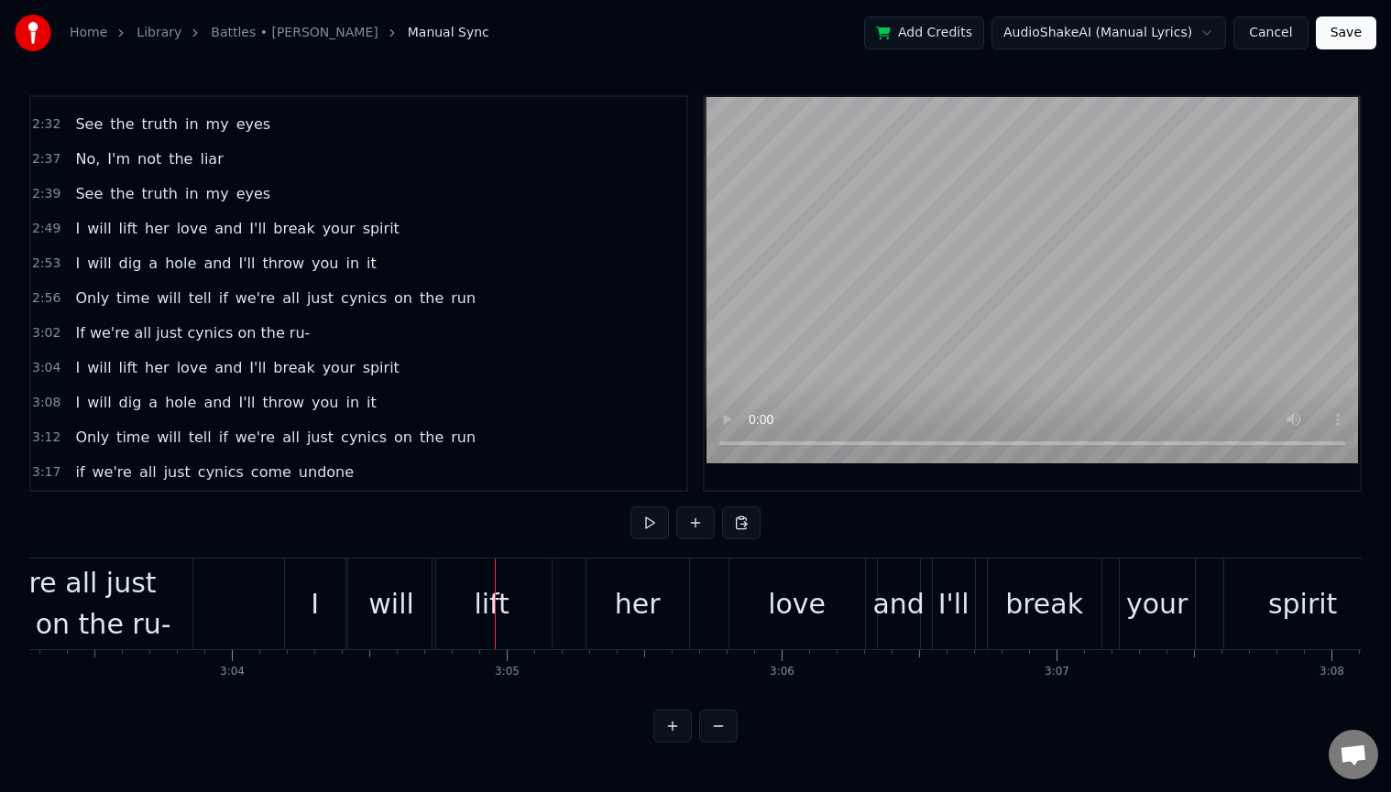
click at [100, 606] on div "If we're all just cynics on the ru-" at bounding box center [55, 603] width 273 height 82
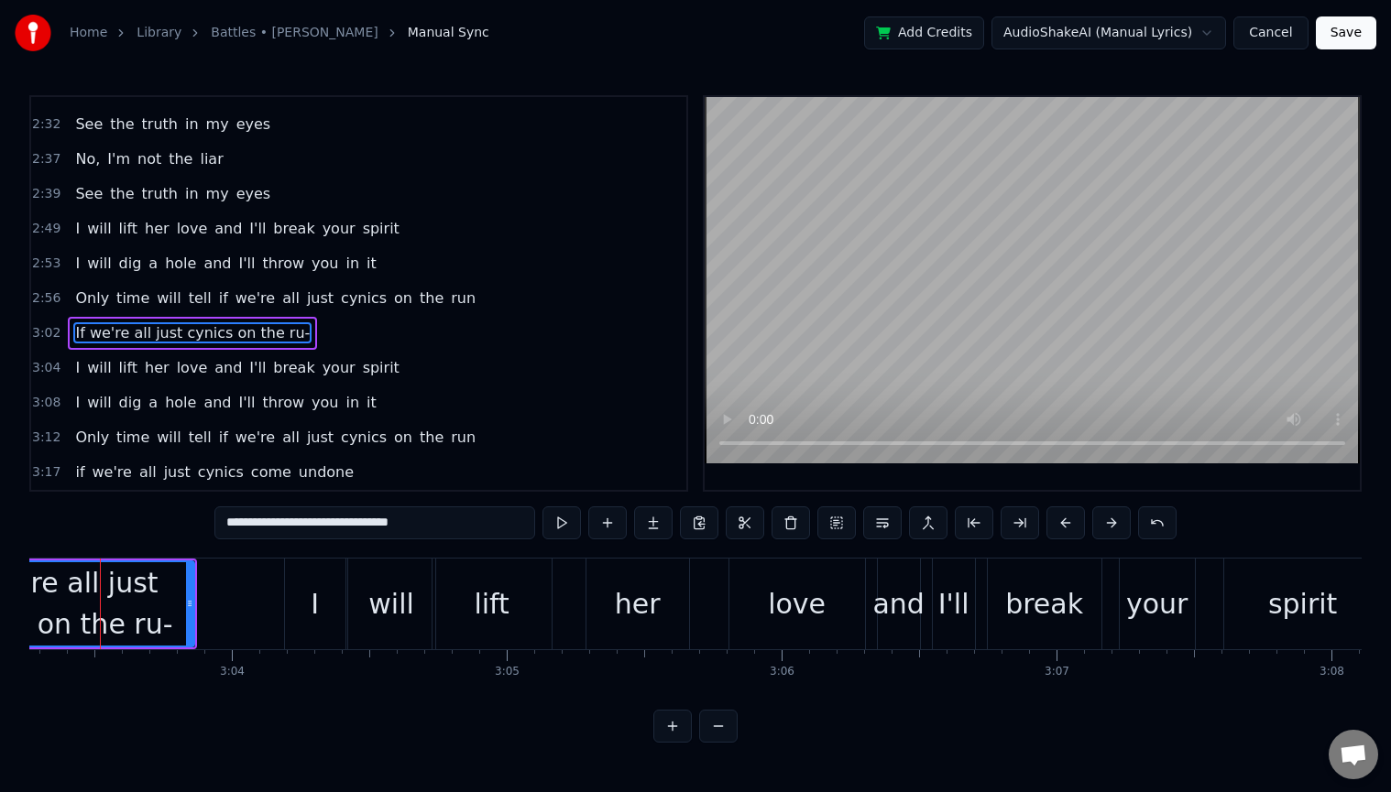
scroll to position [0, 50344]
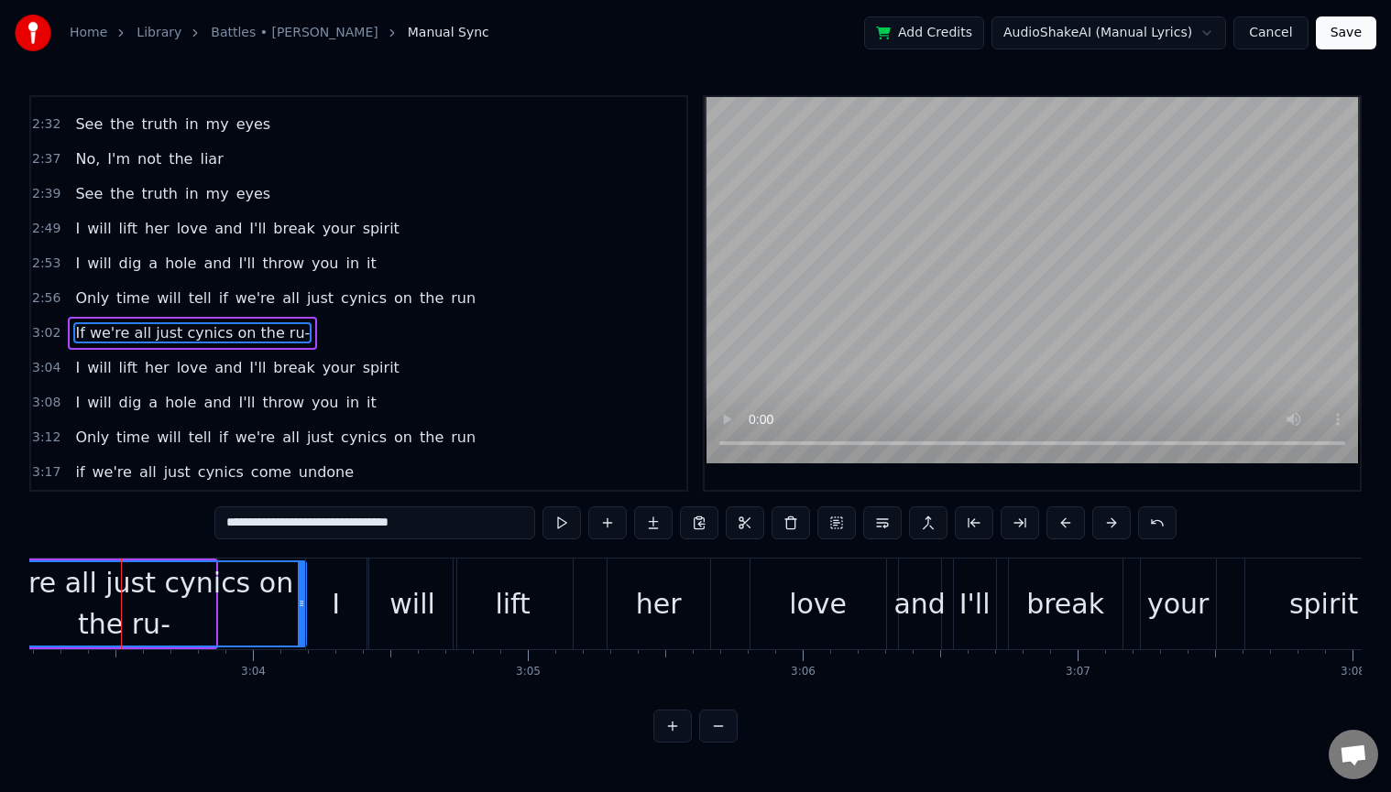
drag, startPoint x: 213, startPoint y: 605, endPoint x: 303, endPoint y: 592, distance: 91.6
click at [303, 592] on div at bounding box center [301, 603] width 7 height 83
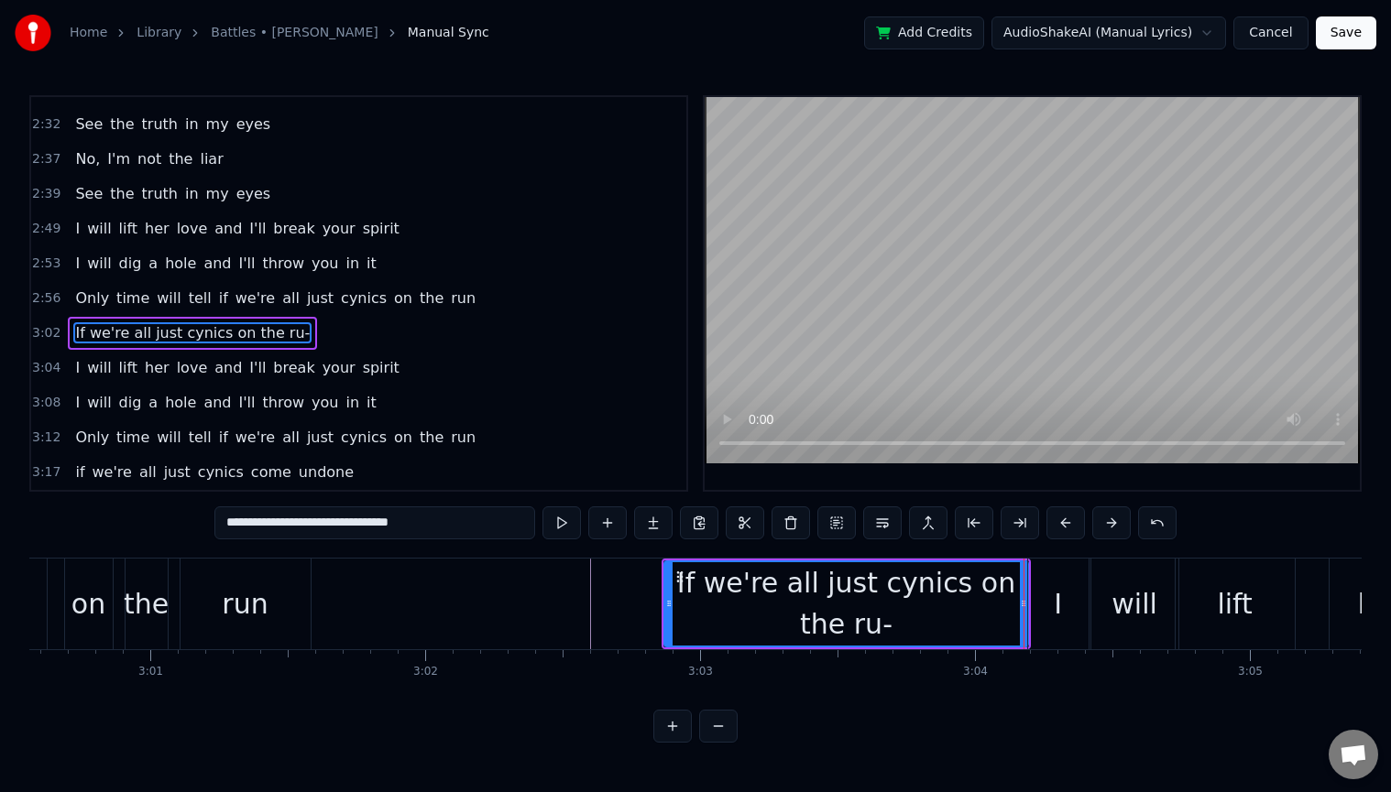
scroll to position [0, 49499]
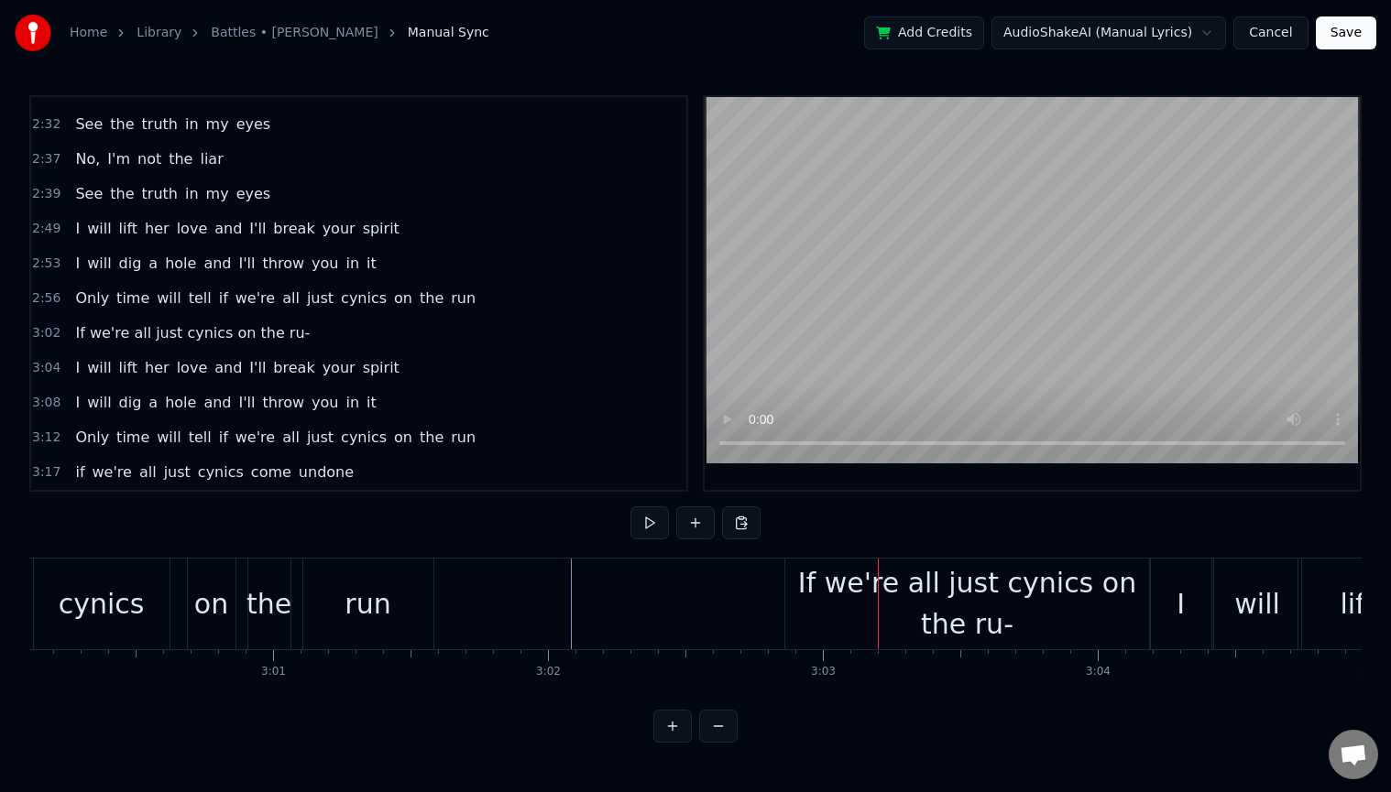
click at [824, 611] on div "If we're all just cynics on the ru-" at bounding box center [967, 603] width 364 height 82
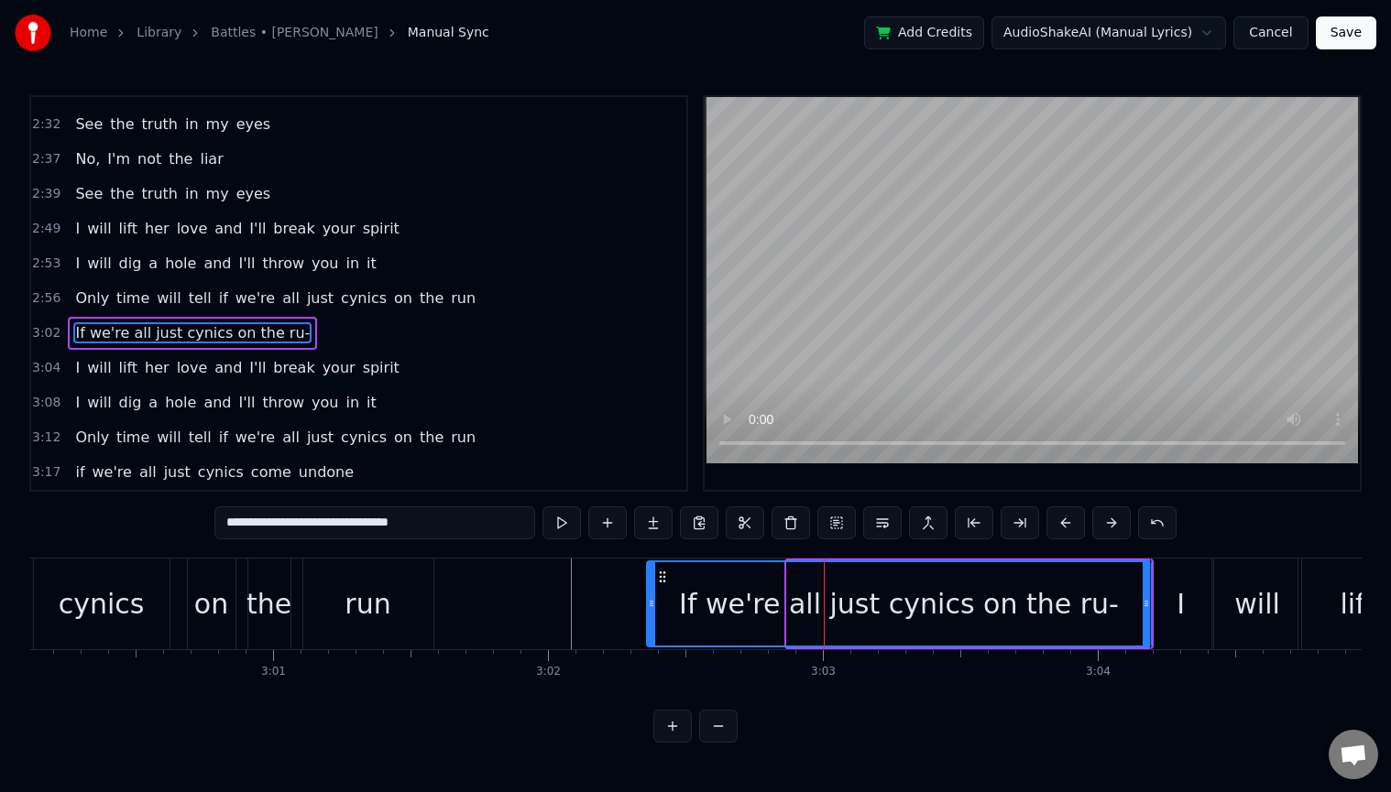
drag, startPoint x: 789, startPoint y: 608, endPoint x: 529, endPoint y: 590, distance: 259.9
click at [648, 612] on div at bounding box center [651, 603] width 7 height 83
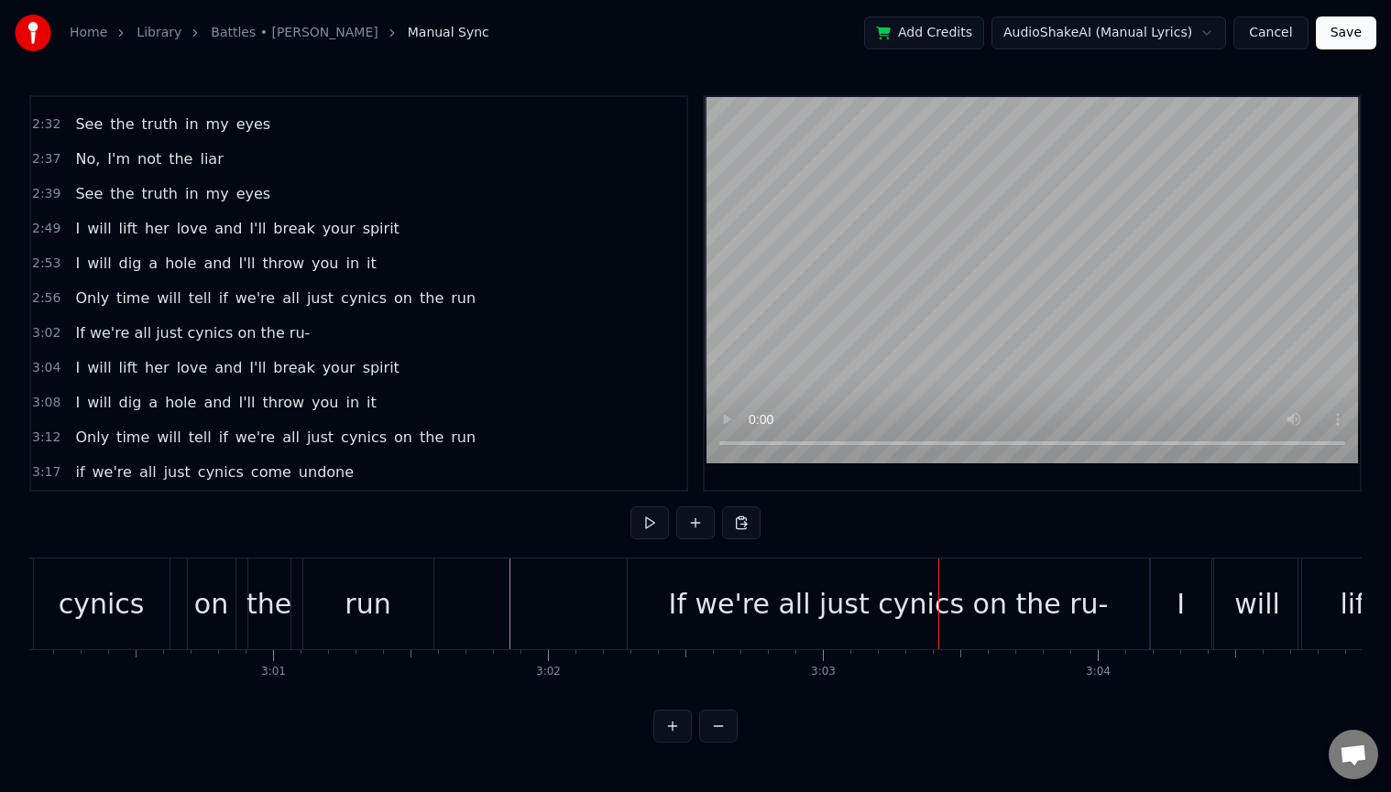
click at [769, 617] on div "If we're all just cynics on the ru-" at bounding box center [889, 604] width 440 height 41
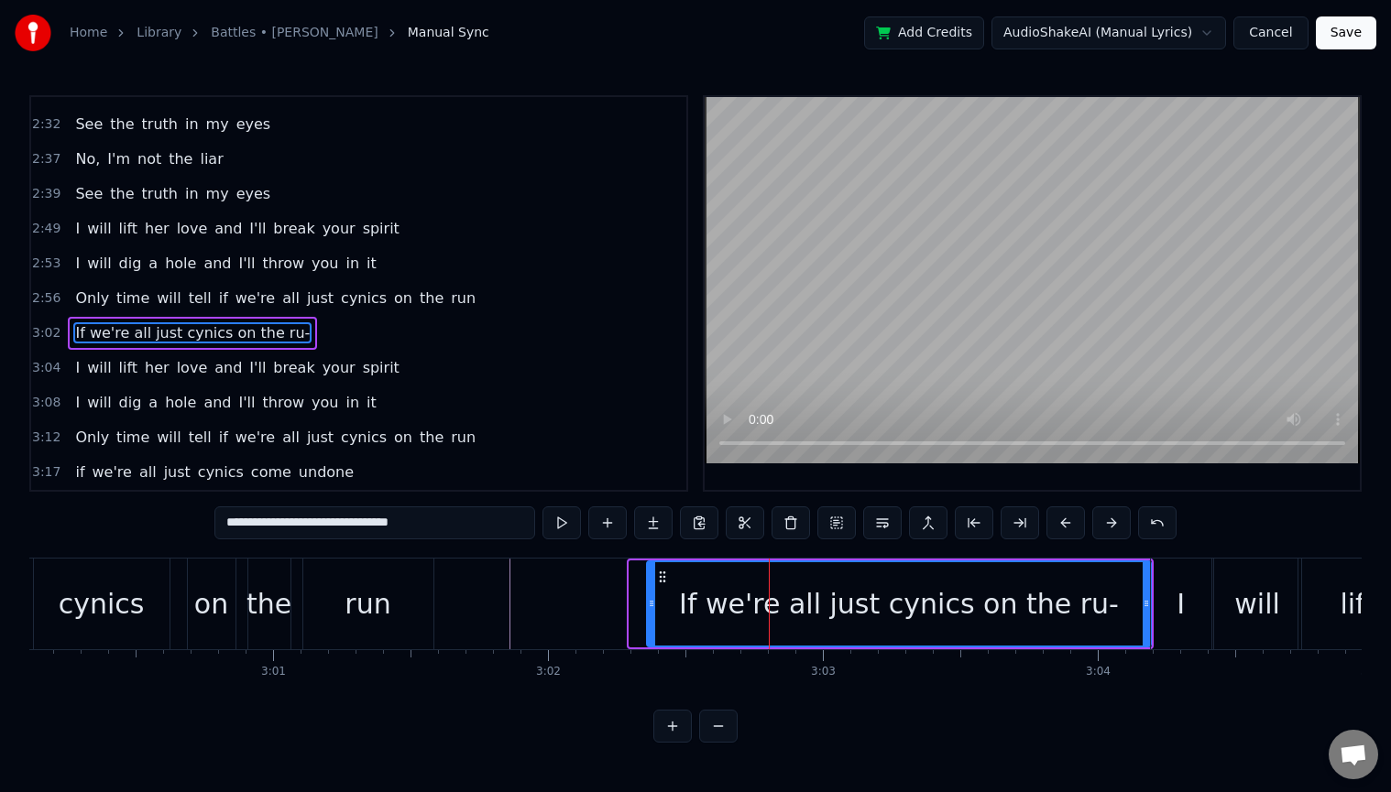
drag, startPoint x: 635, startPoint y: 602, endPoint x: 653, endPoint y: 601, distance: 18.3
click at [653, 601] on circle at bounding box center [652, 601] width 1 height 1
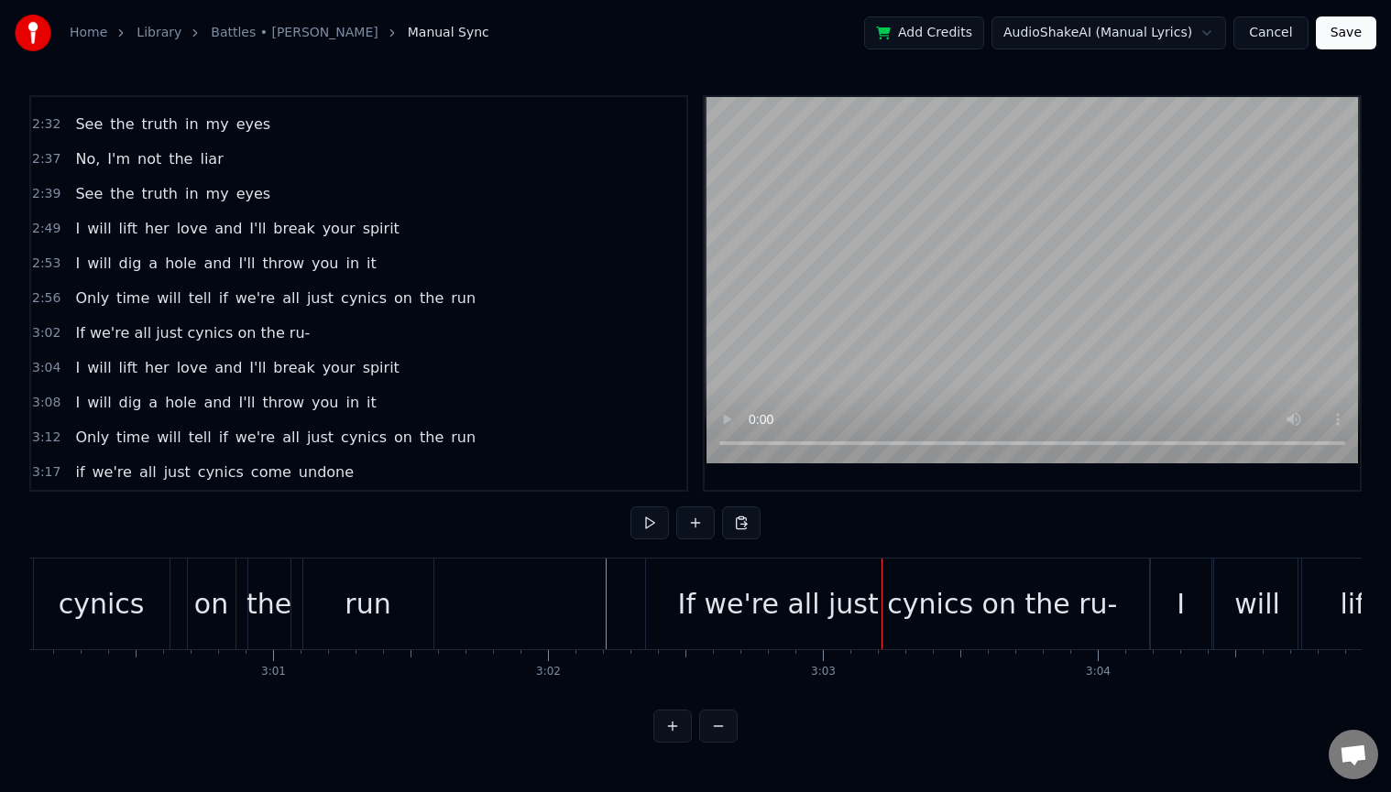
click at [1081, 612] on div "If we're all just cynics on the ru-" at bounding box center [898, 604] width 440 height 41
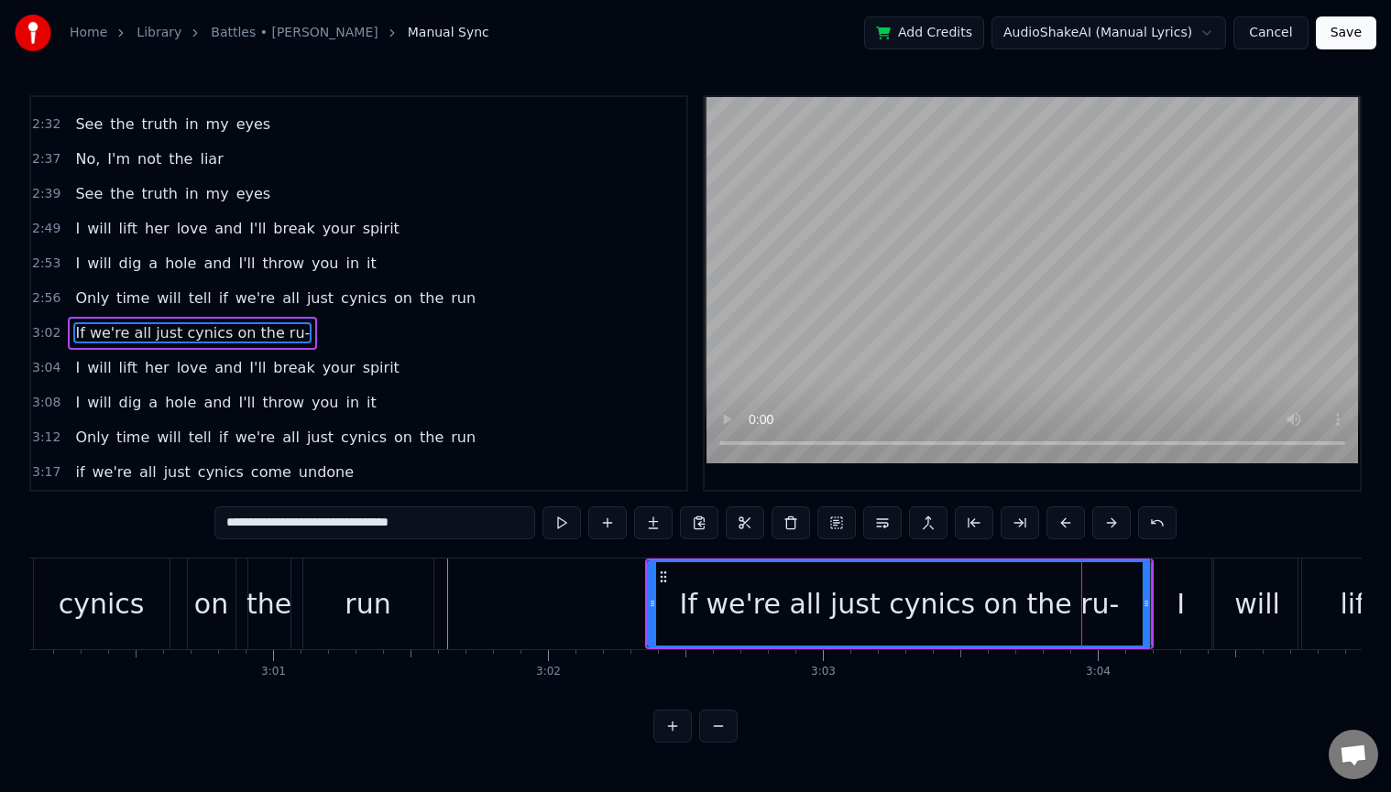
click at [482, 526] on input "**********" at bounding box center [374, 523] width 321 height 33
type input "**********"
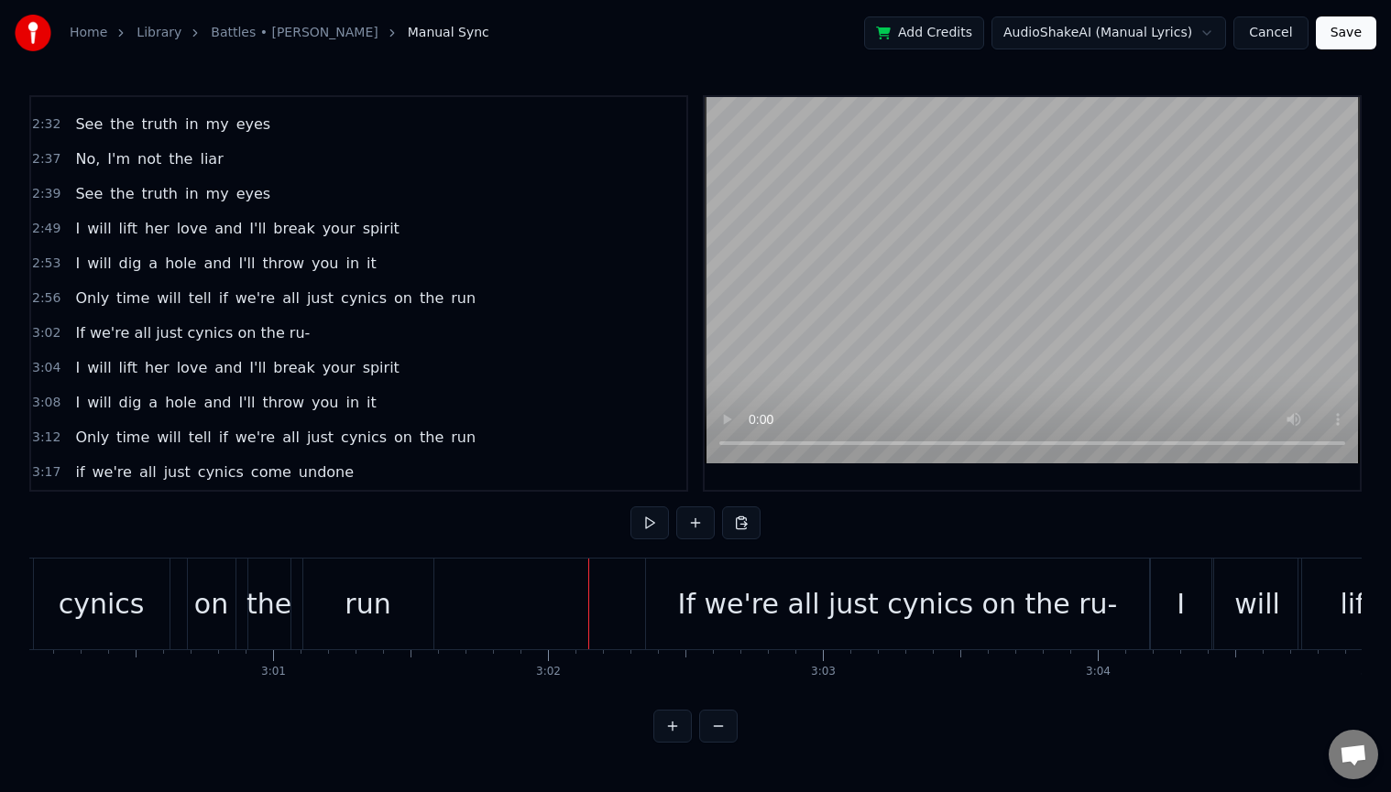
click at [755, 612] on div "If we're all just cynics on the ru-" at bounding box center [898, 604] width 440 height 41
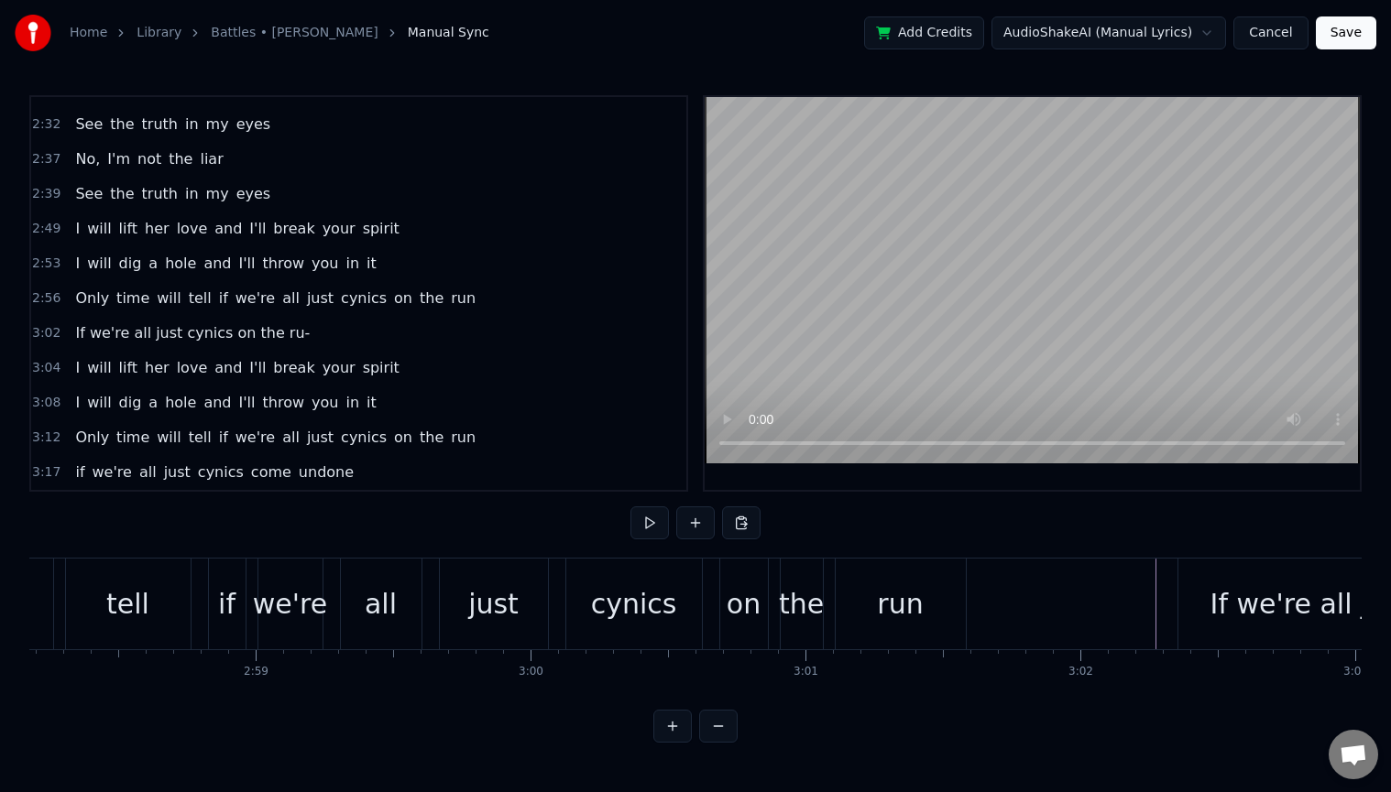
scroll to position [0, 49295]
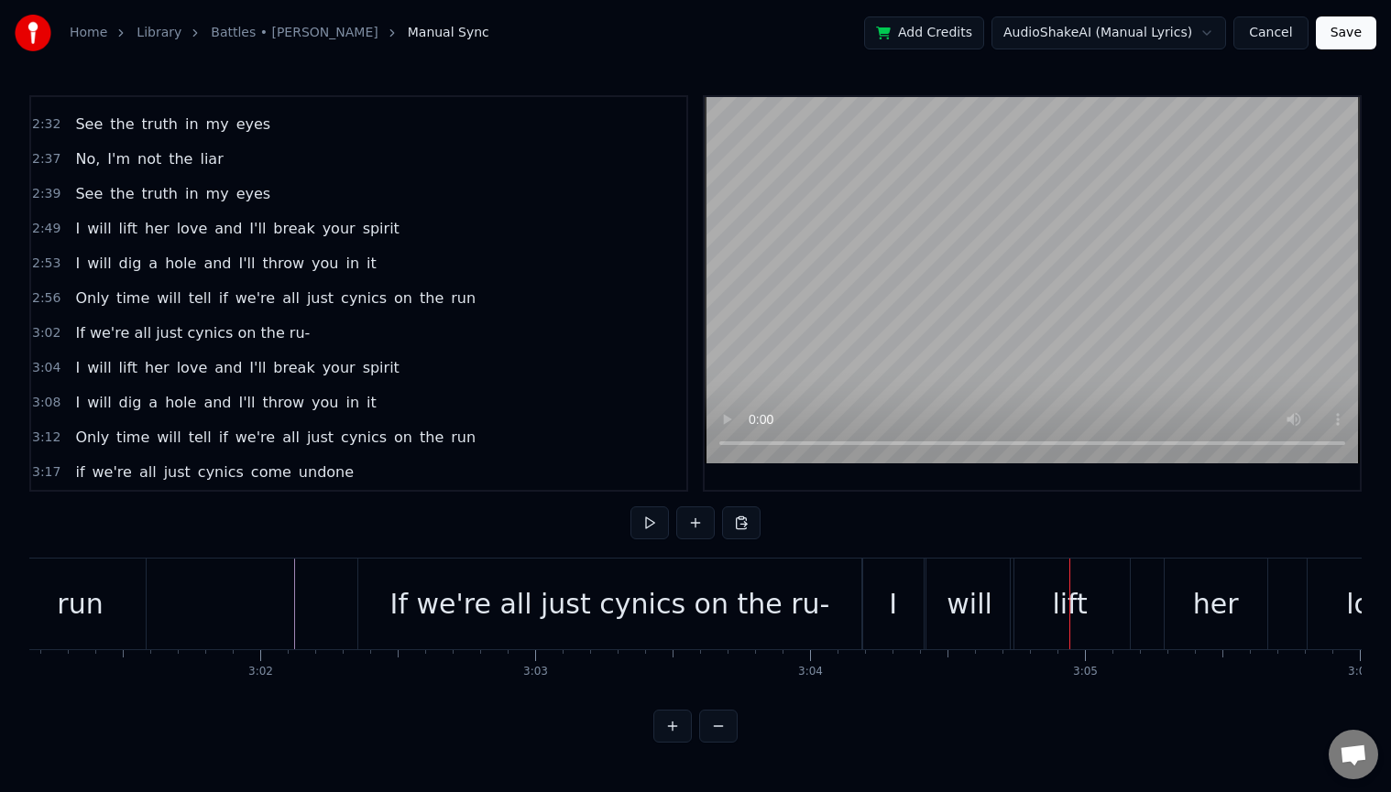
scroll to position [0, 49746]
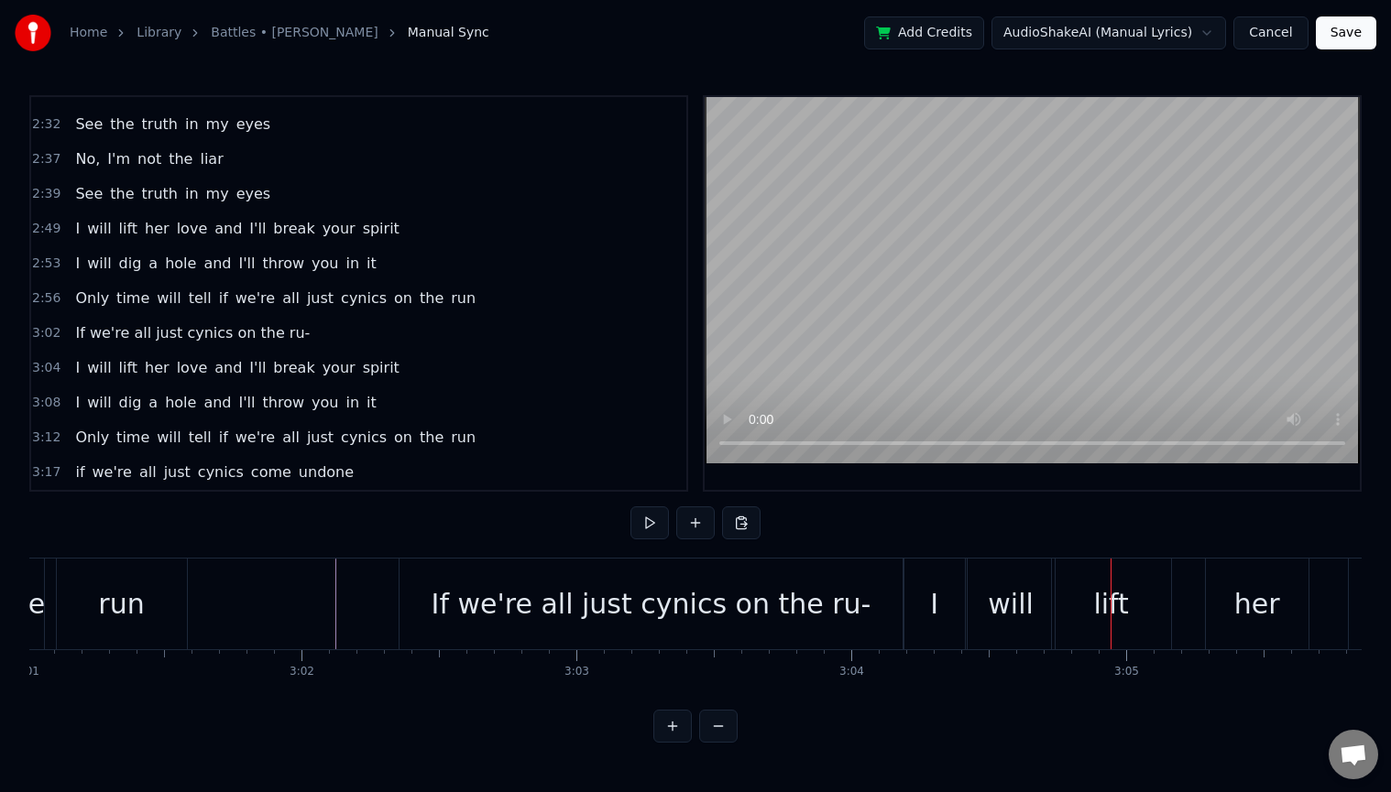
click at [741, 601] on div "If we're all just cynics on the ru-" at bounding box center [651, 604] width 440 height 41
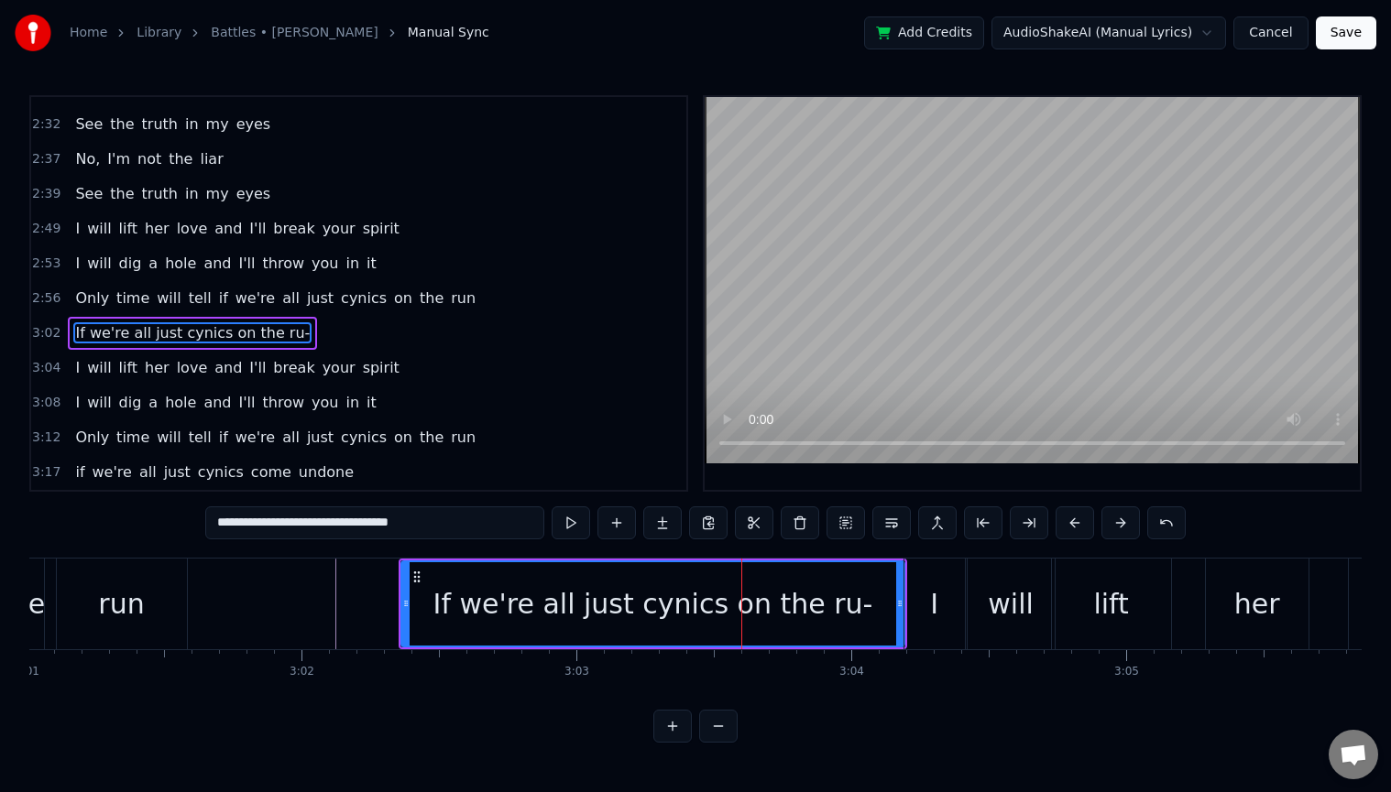
drag, startPoint x: 380, startPoint y: 523, endPoint x: 456, endPoint y: 530, distance: 76.4
click at [431, 525] on input "**********" at bounding box center [374, 523] width 339 height 33
type input "**********"
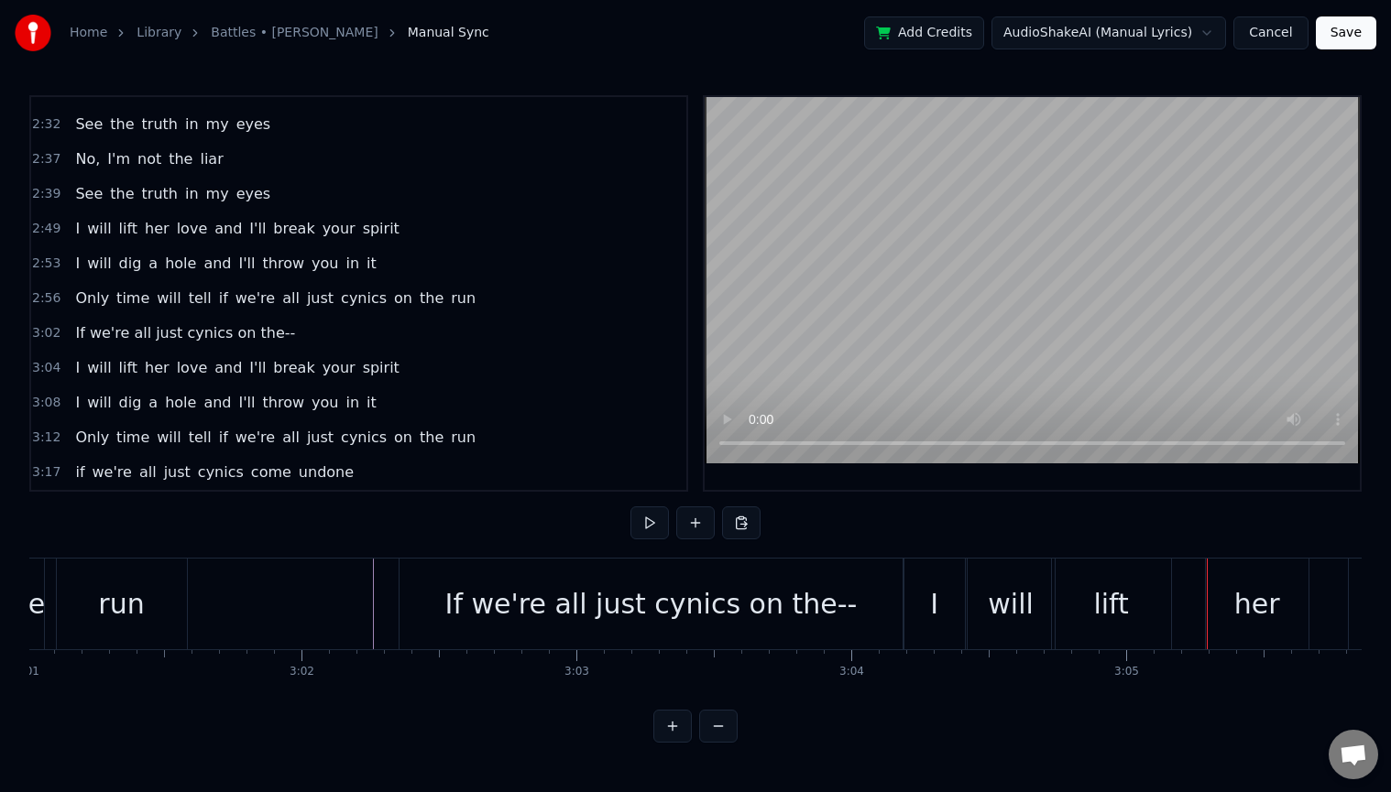
click at [717, 605] on div "If we're all just cynics on the--" at bounding box center [651, 604] width 412 height 41
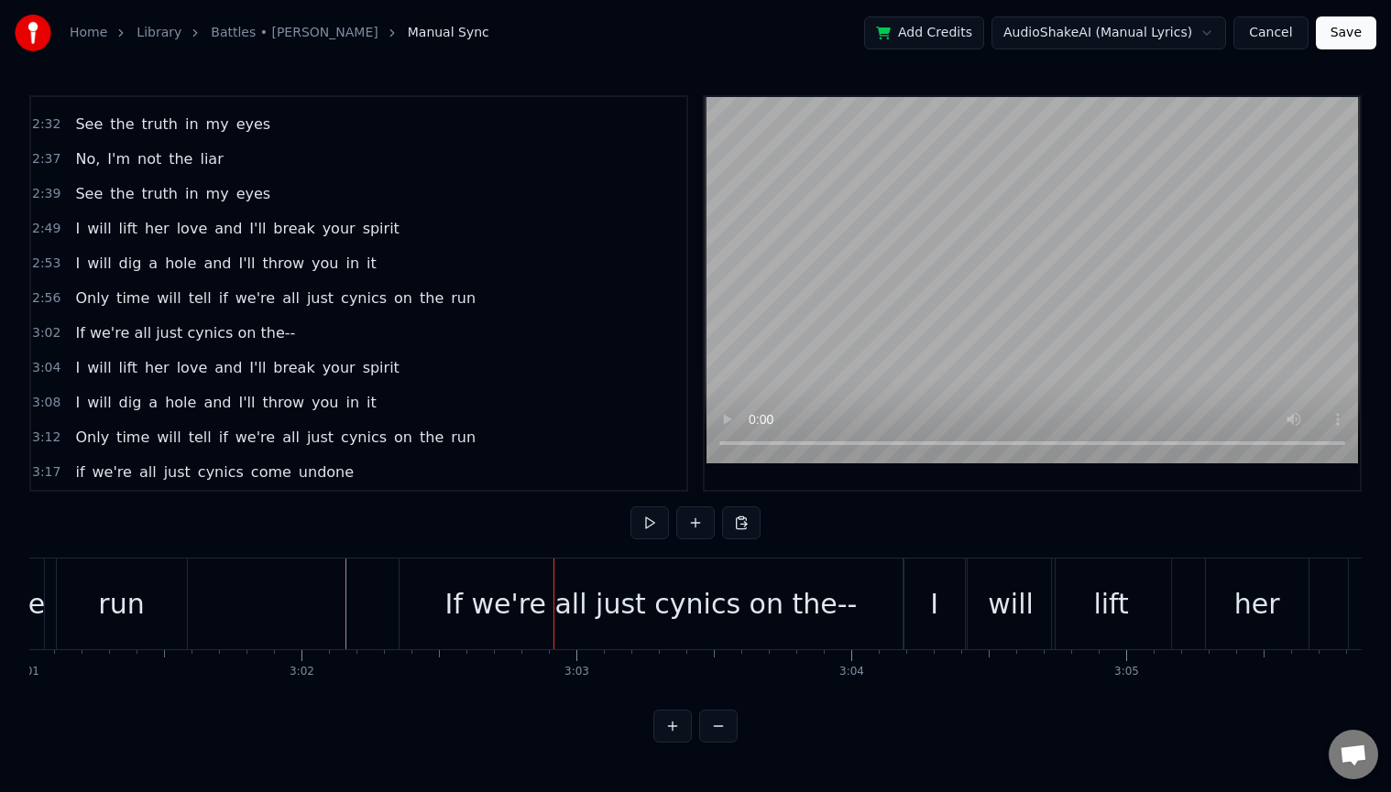
click at [435, 612] on div "If we're all just cynics on the--" at bounding box center [650, 604] width 503 height 91
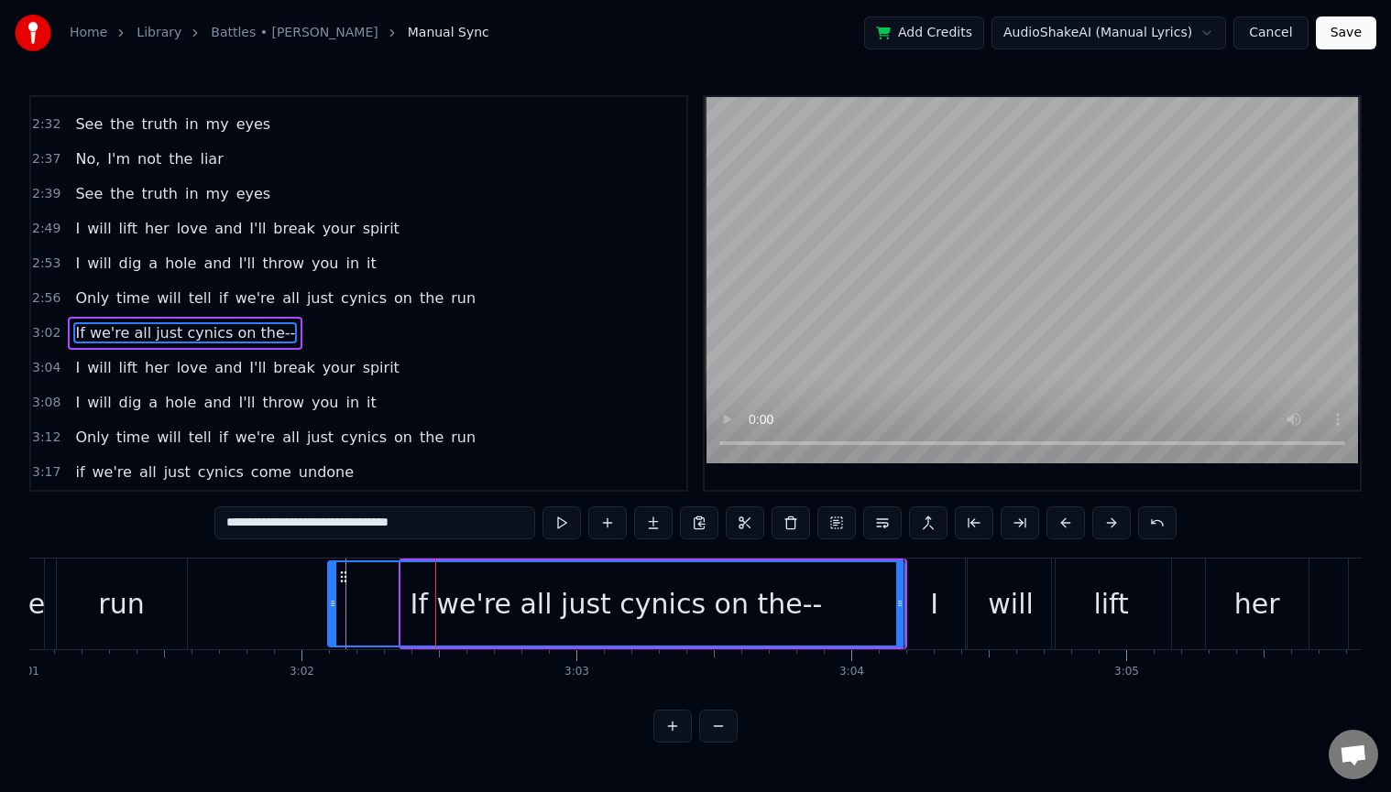
drag, startPoint x: 404, startPoint y: 600, endPoint x: 325, endPoint y: 602, distance: 78.8
click at [329, 602] on icon at bounding box center [332, 603] width 7 height 15
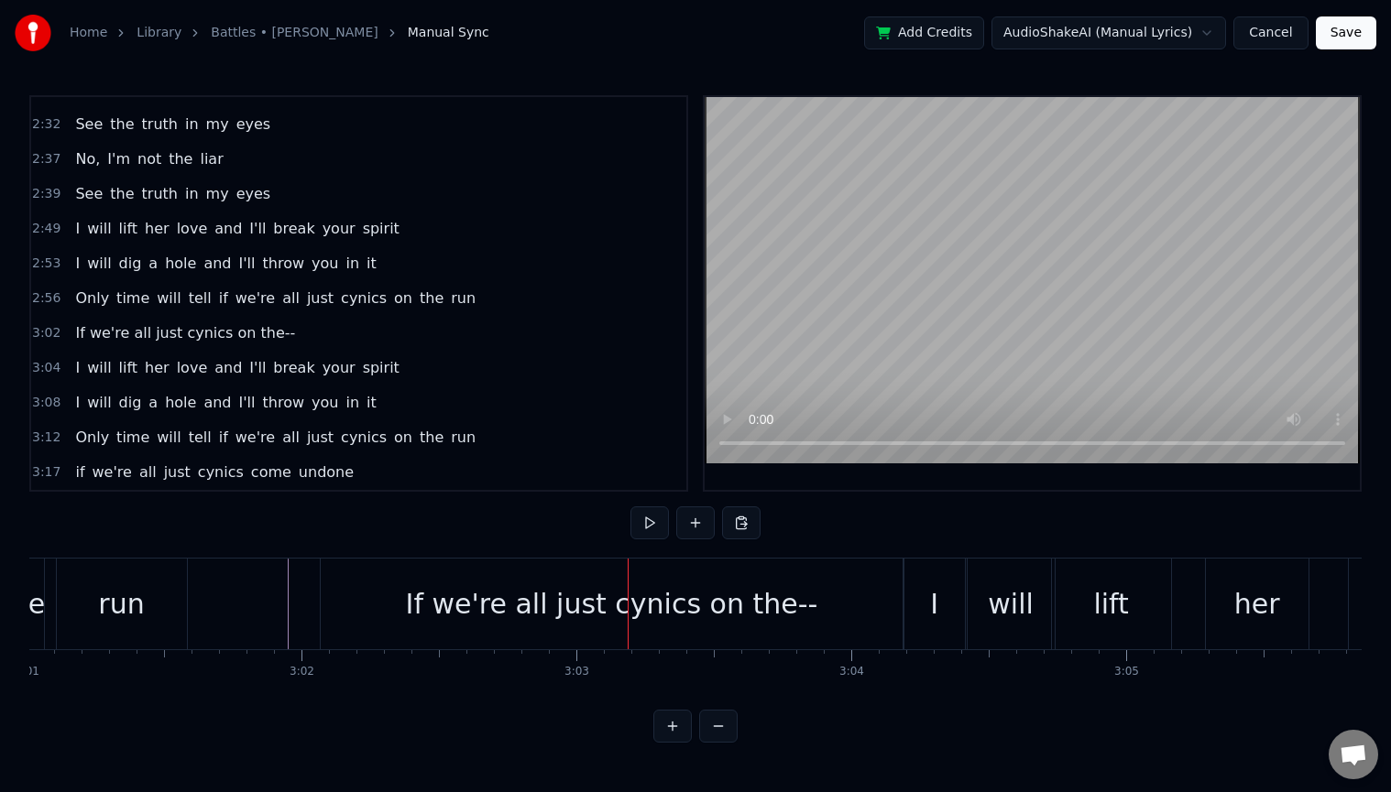
click at [454, 602] on div "If we're all just cynics on the--" at bounding box center [612, 604] width 412 height 41
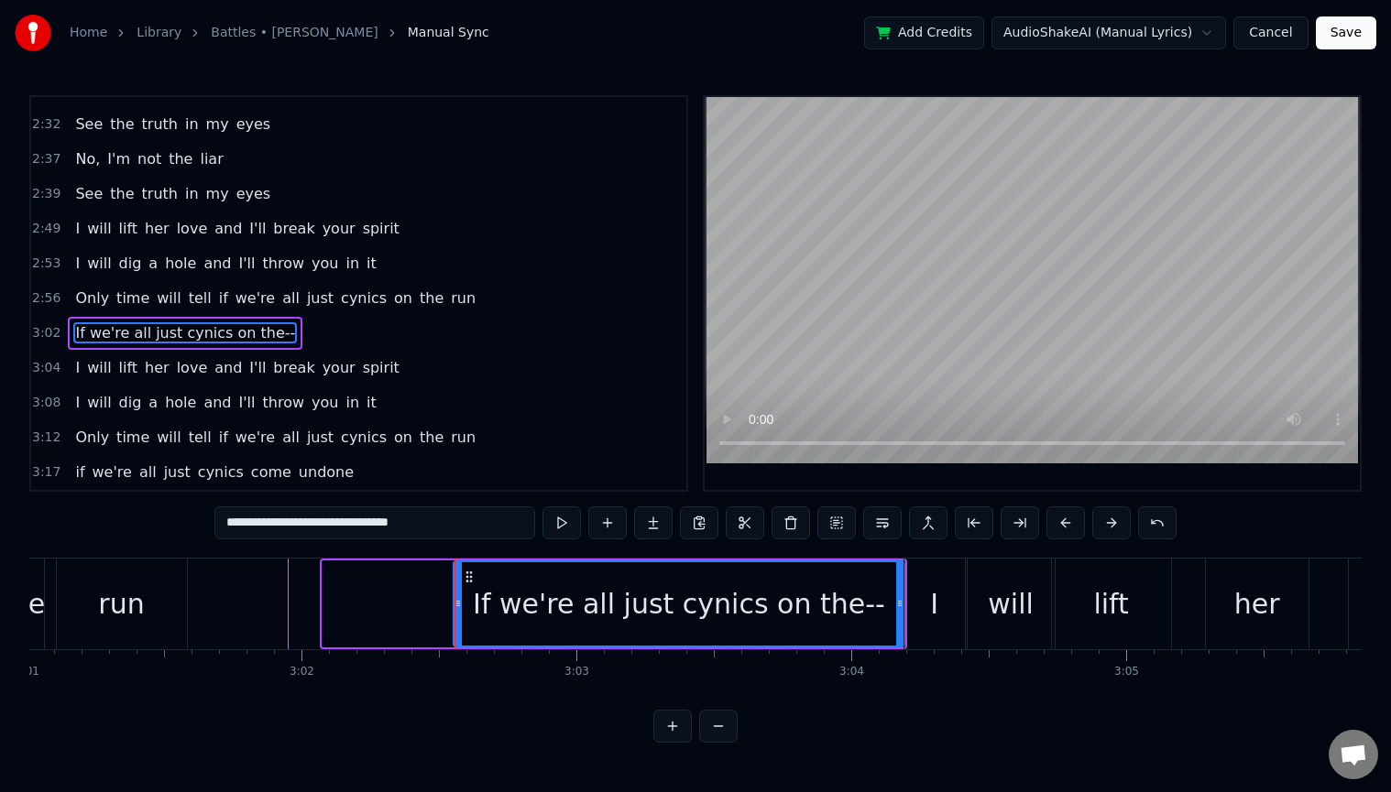
drag, startPoint x: 327, startPoint y: 606, endPoint x: 459, endPoint y: 601, distance: 132.0
click at [459, 601] on icon at bounding box center [457, 603] width 7 height 15
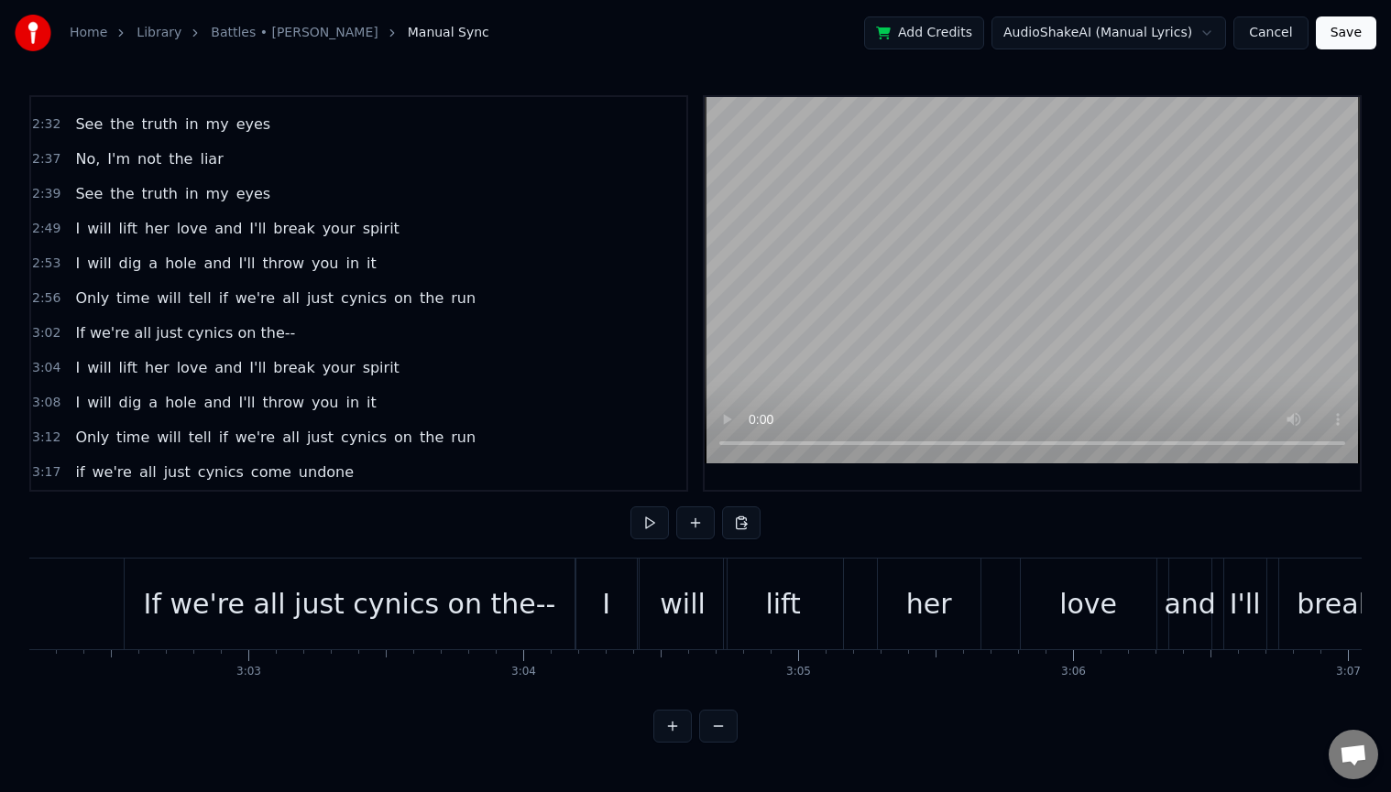
scroll to position [0, 49991]
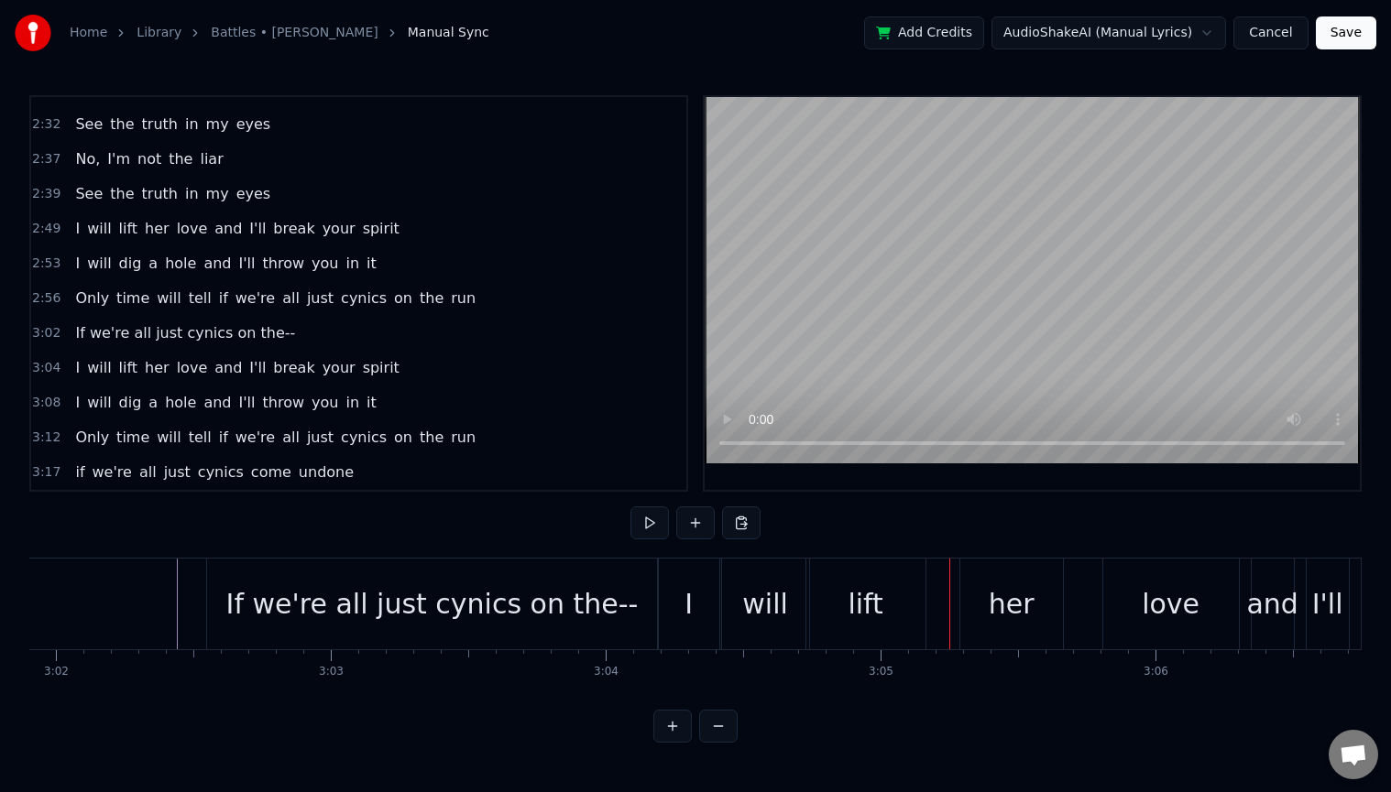
click at [513, 594] on div "If we're all just cynics on the--" at bounding box center [432, 604] width 412 height 41
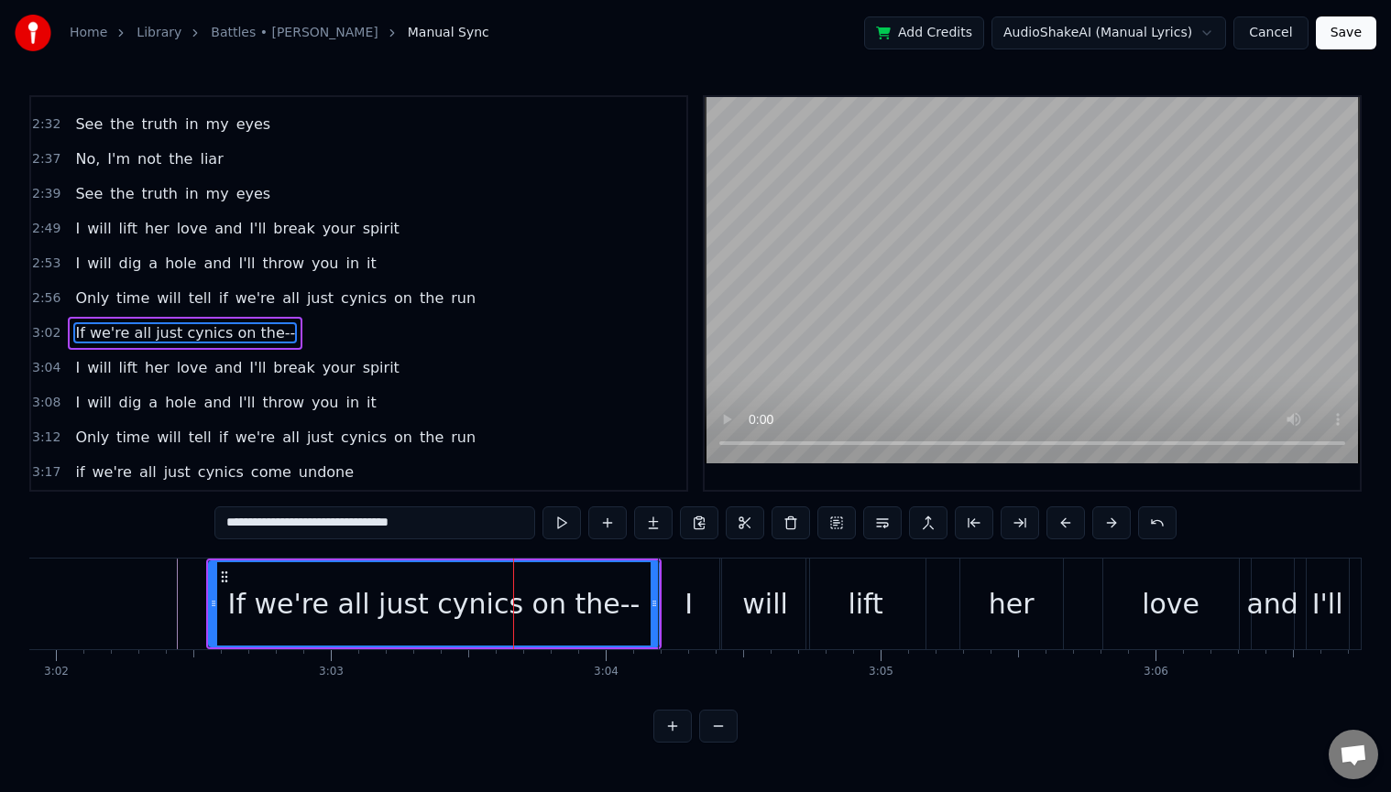
click at [504, 606] on div "If we're all just cynics on the--" at bounding box center [434, 604] width 412 height 41
drag, startPoint x: 347, startPoint y: 523, endPoint x: 454, endPoint y: 527, distance: 107.2
click at [451, 527] on input "**********" at bounding box center [374, 523] width 321 height 33
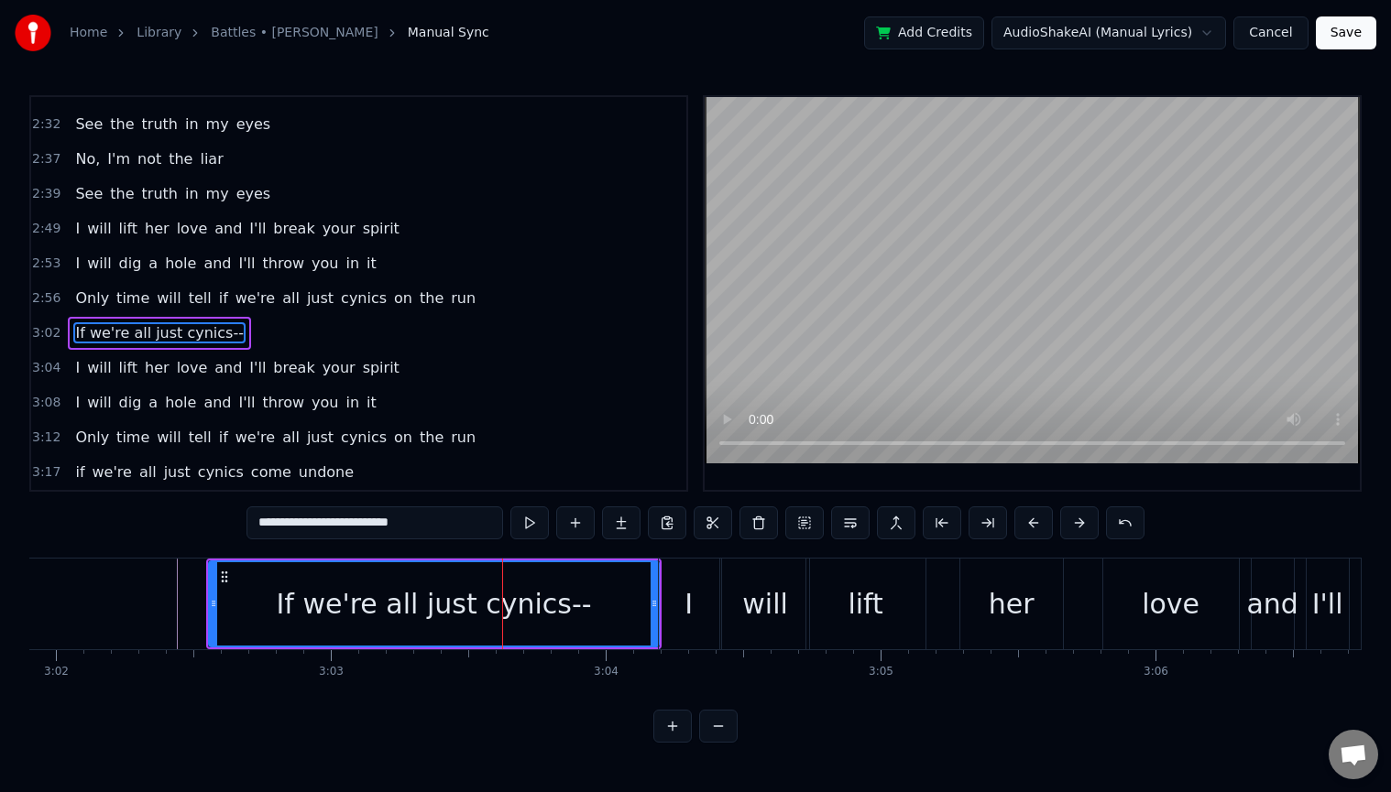
type input "**********"
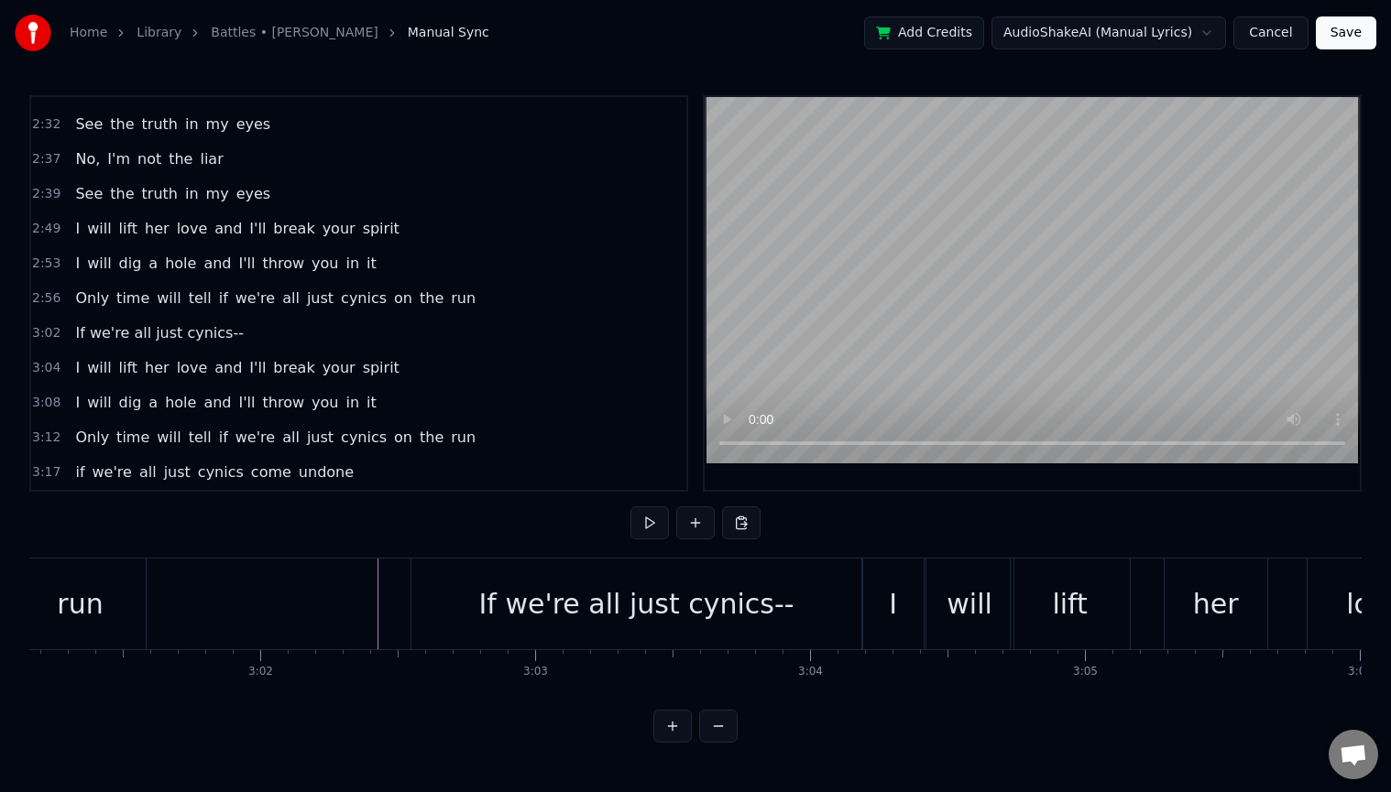
scroll to position [0, 49499]
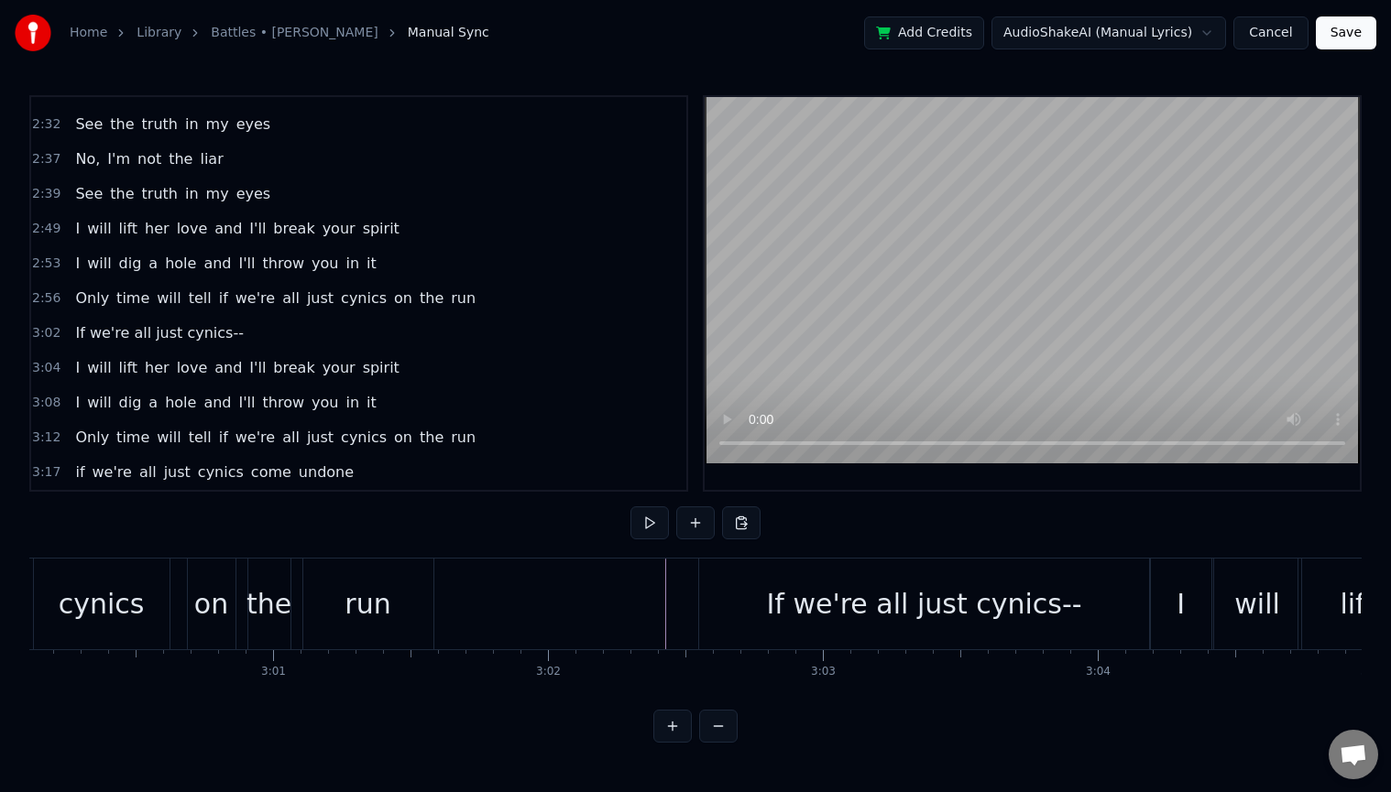
click at [1014, 618] on div "If we're all just cynics--" at bounding box center [923, 604] width 315 height 41
click at [1005, 621] on div "If we're all just cynics--" at bounding box center [923, 604] width 315 height 41
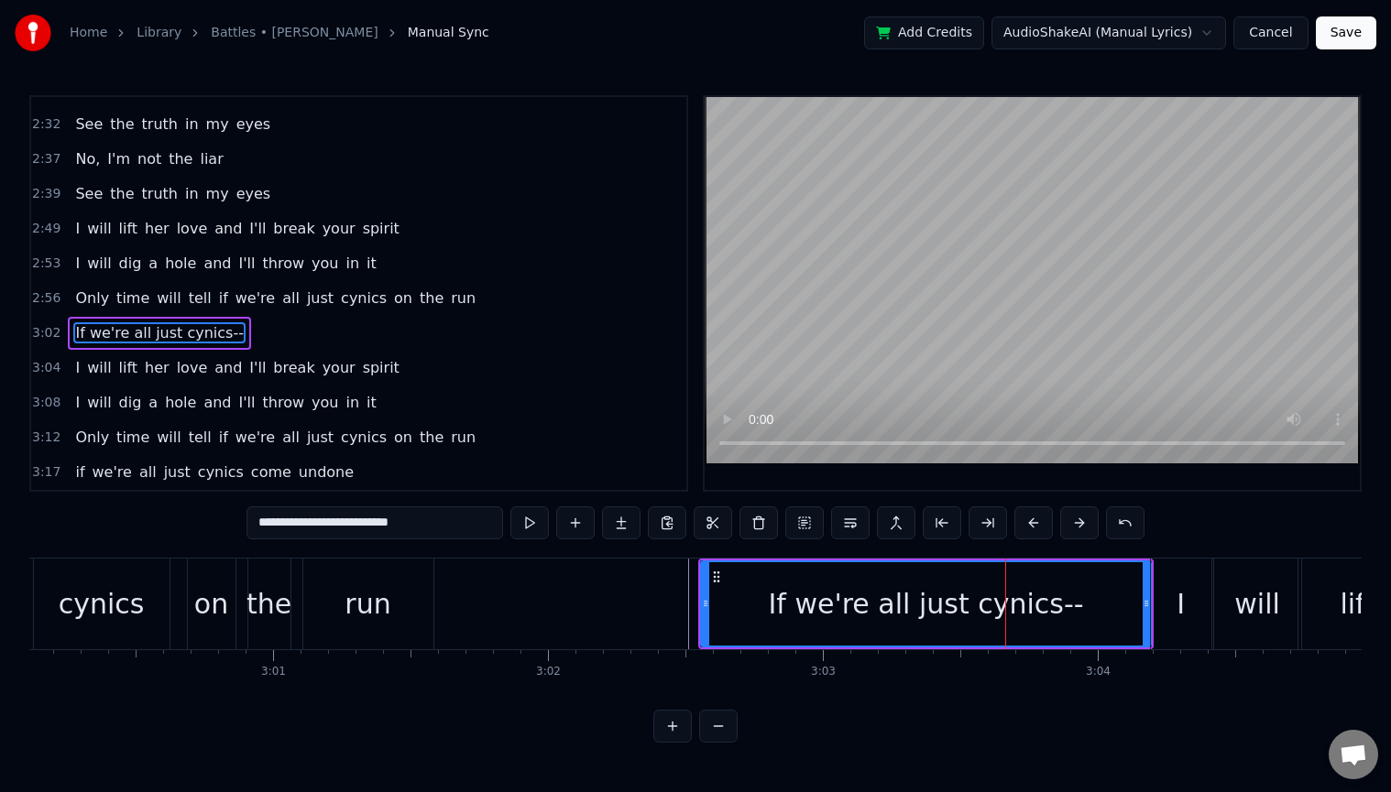
click at [1005, 621] on div at bounding box center [1005, 604] width 1 height 91
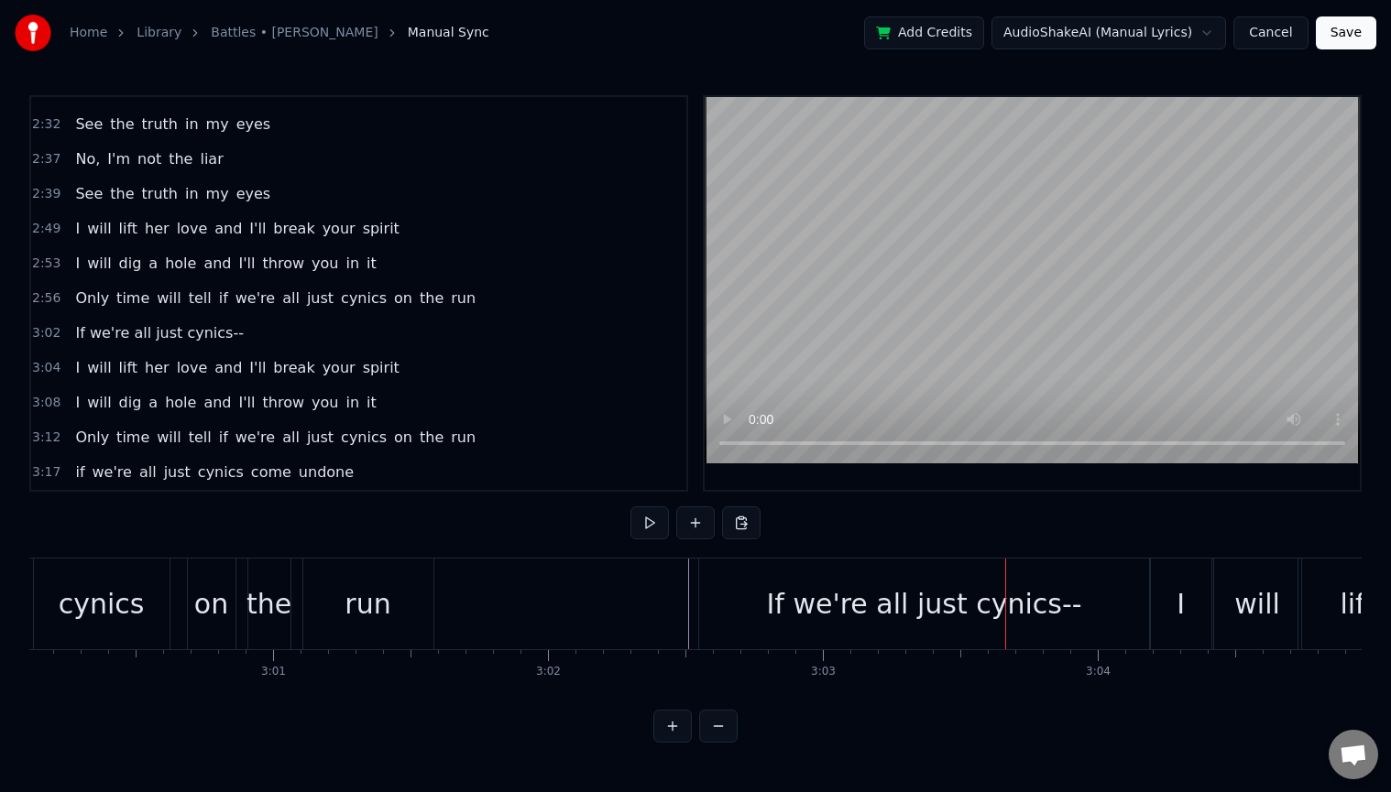
click at [1066, 607] on div "If we're all just cynics--" at bounding box center [924, 604] width 450 height 91
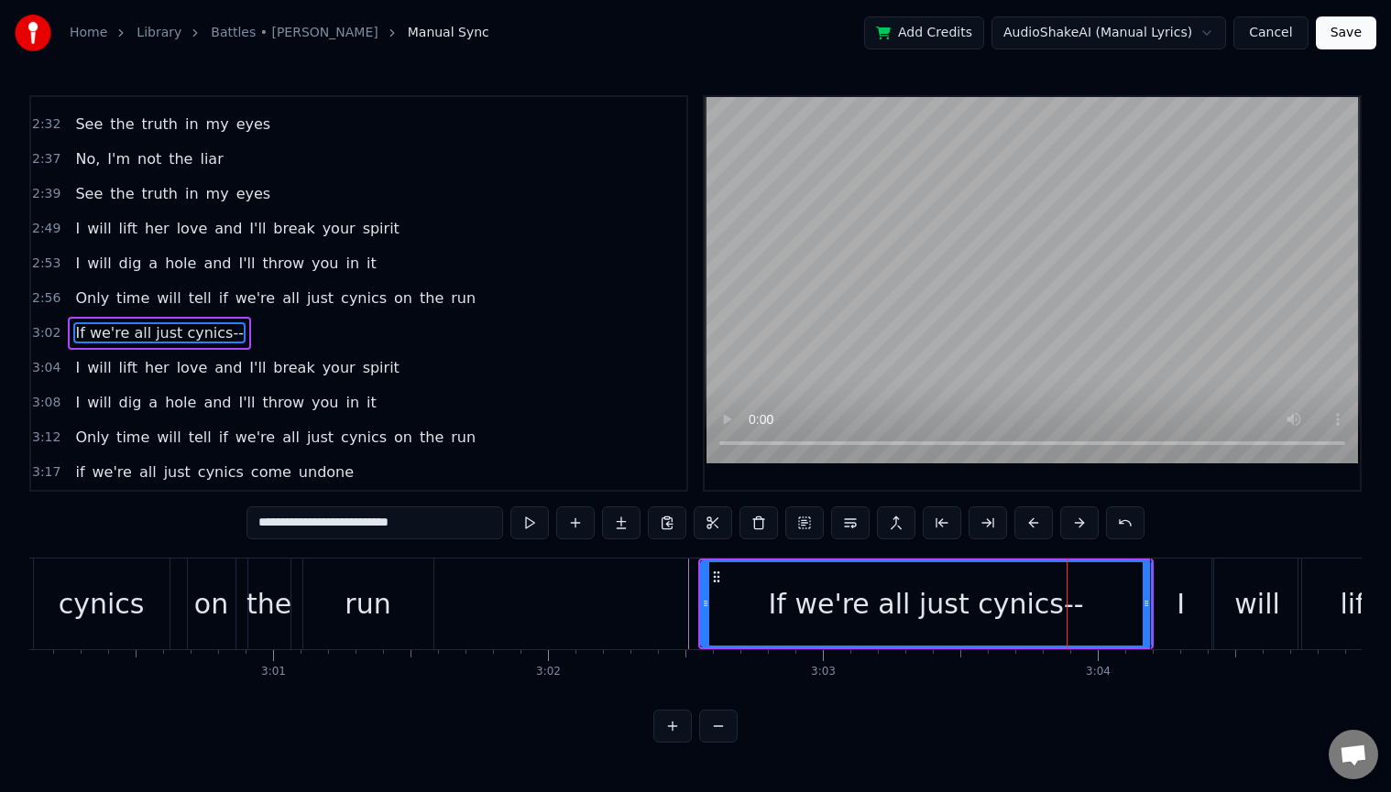
click at [403, 518] on input "**********" at bounding box center [374, 523] width 257 height 33
type input "**********"
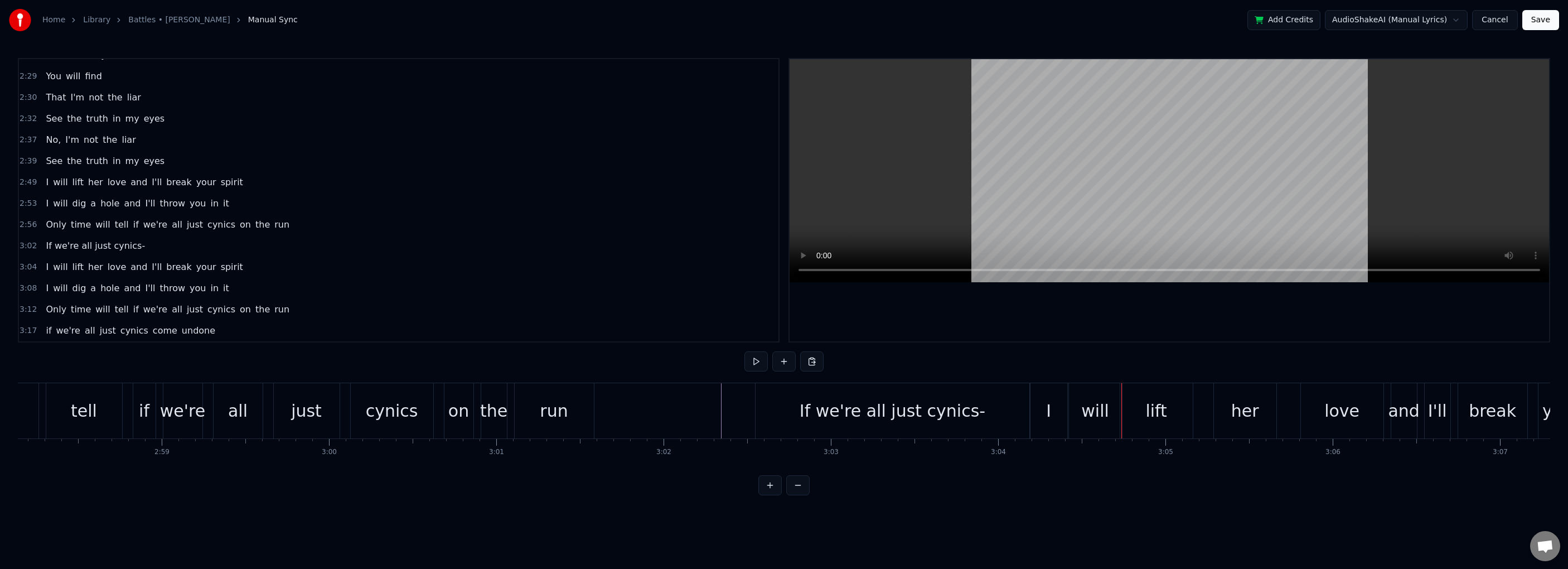
scroll to position [0, 29813]
click at [846, 408] on div "If we're all just cynics-" at bounding box center [880, 411] width 186 height 25
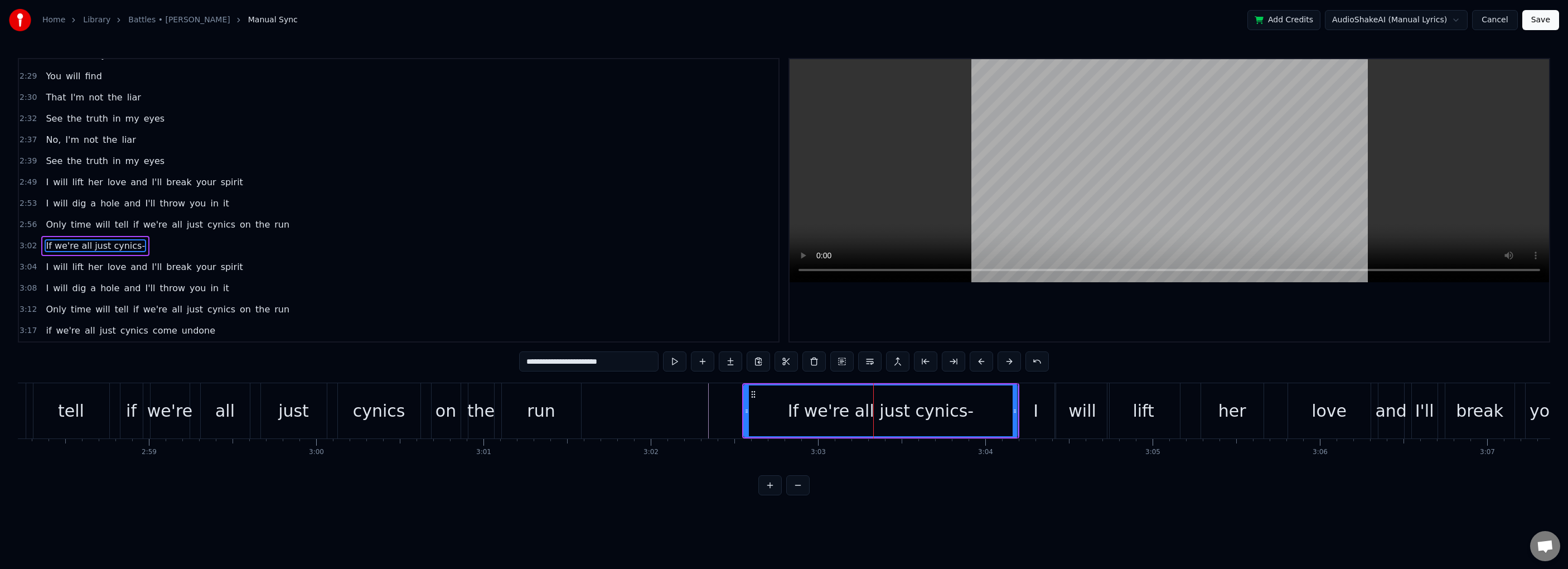
click at [627, 361] on input "**********" at bounding box center [589, 361] width 139 height 20
type input "**********"
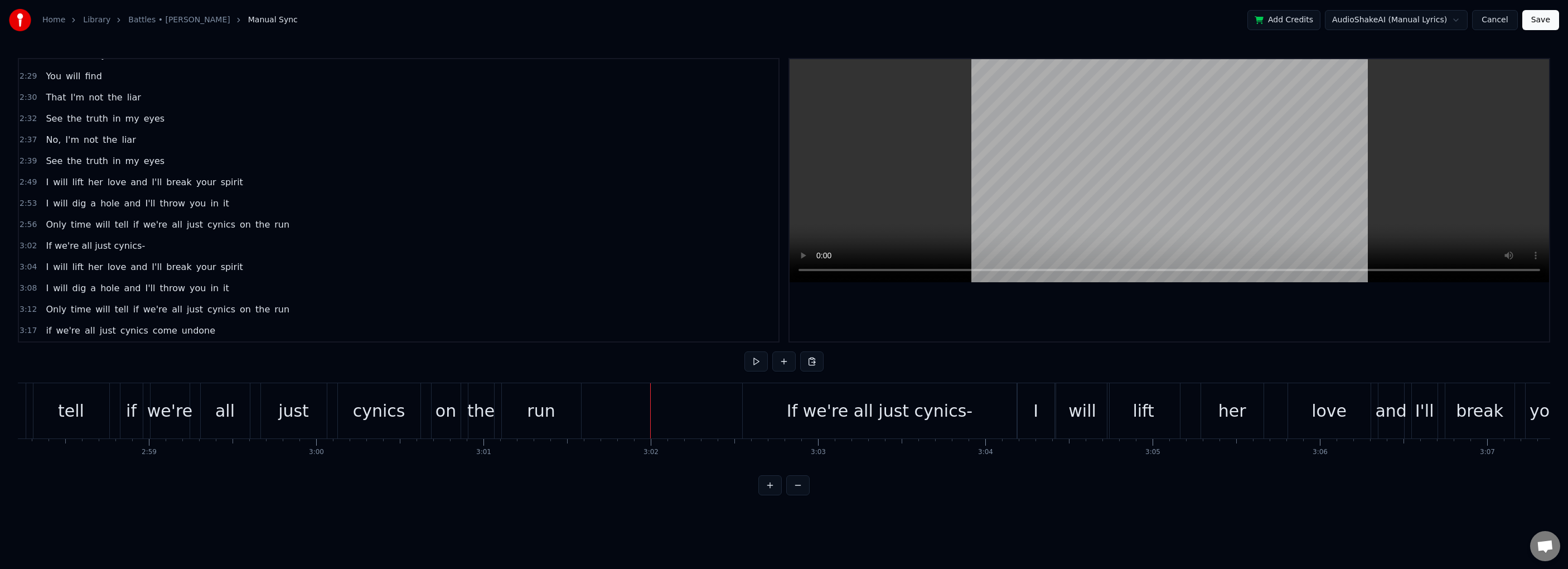
click at [846, 429] on div "If we're all just cynics-" at bounding box center [880, 411] width 274 height 55
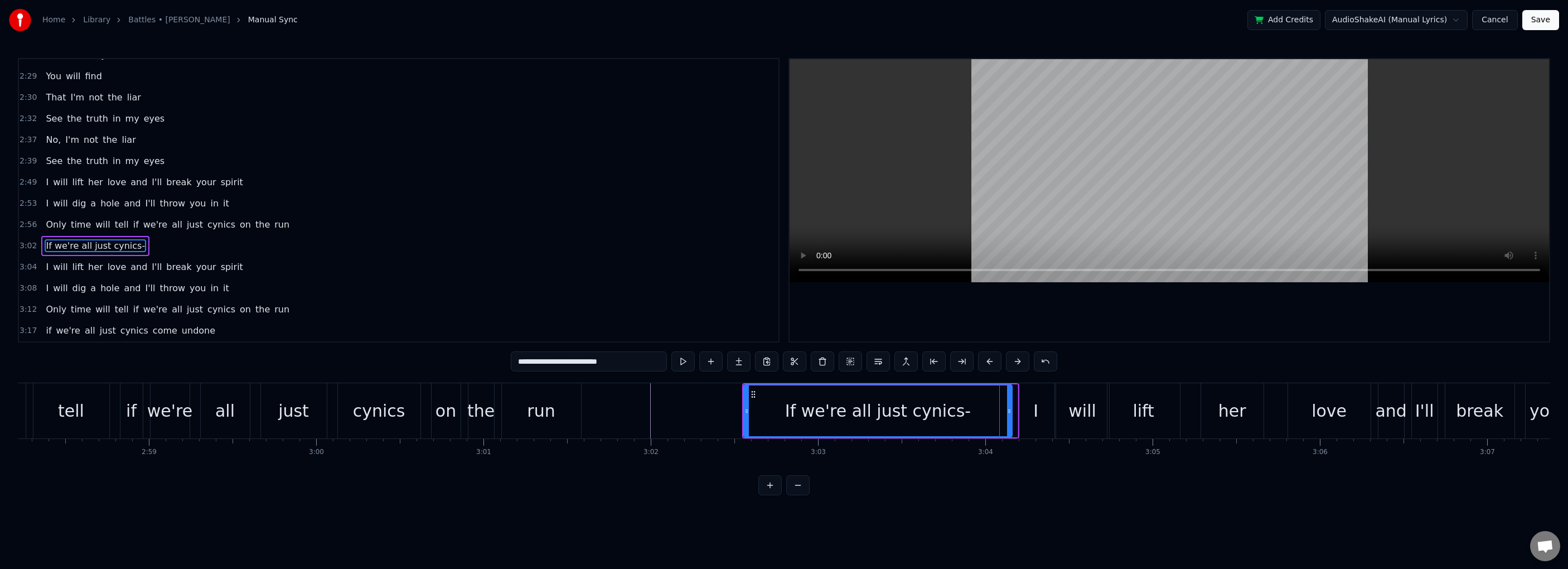
click at [846, 409] on icon at bounding box center [1009, 411] width 4 height 9
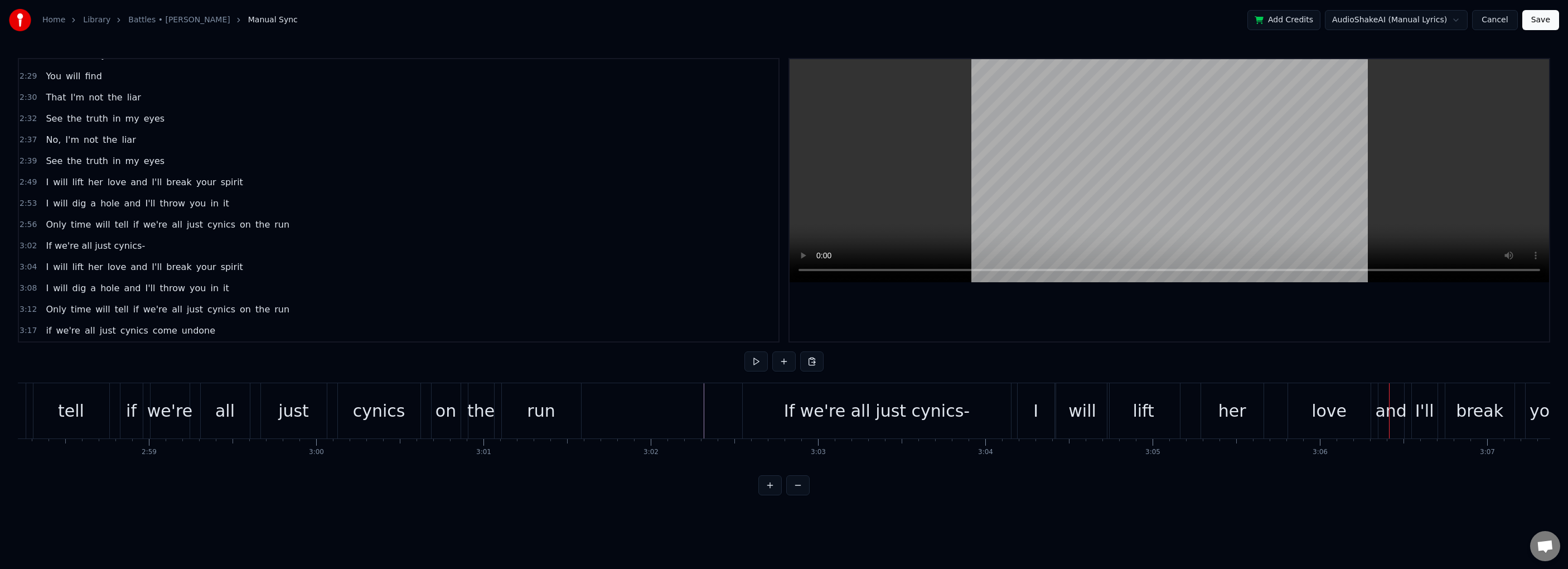
click at [846, 409] on div "If we're all just cynics-" at bounding box center [878, 411] width 271 height 55
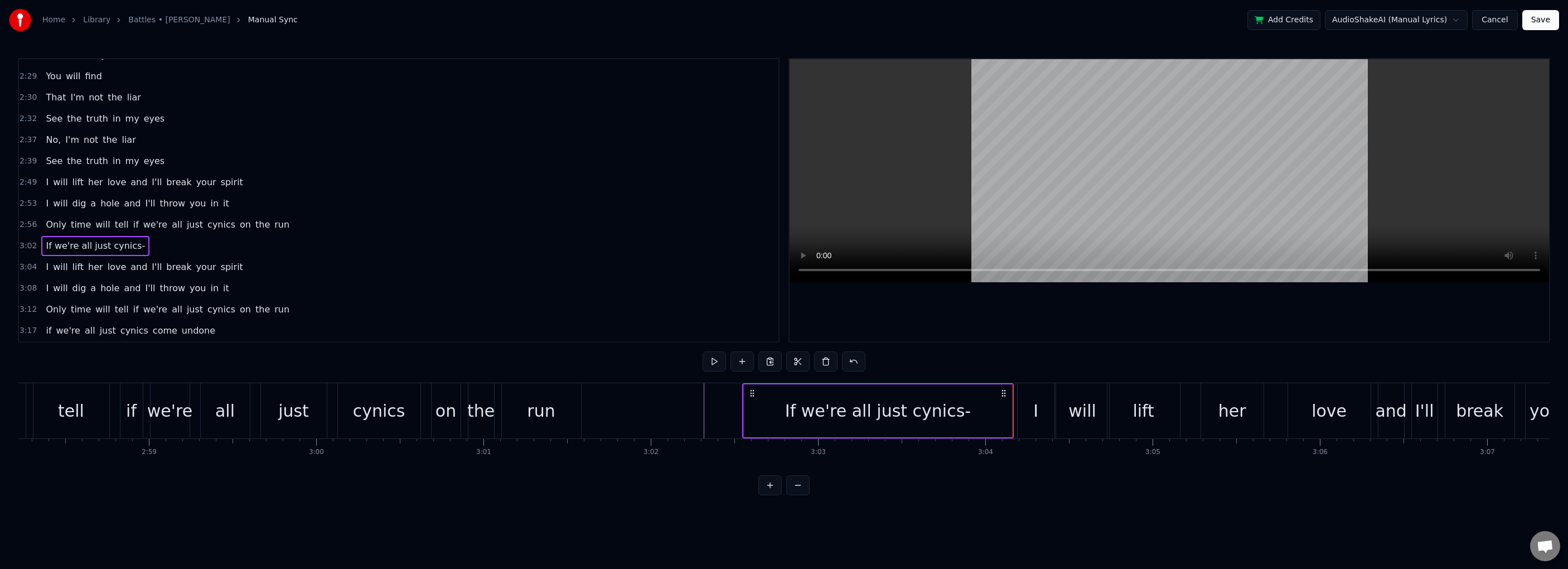
click at [827, 408] on div "If we're all just cynics-" at bounding box center [878, 411] width 186 height 25
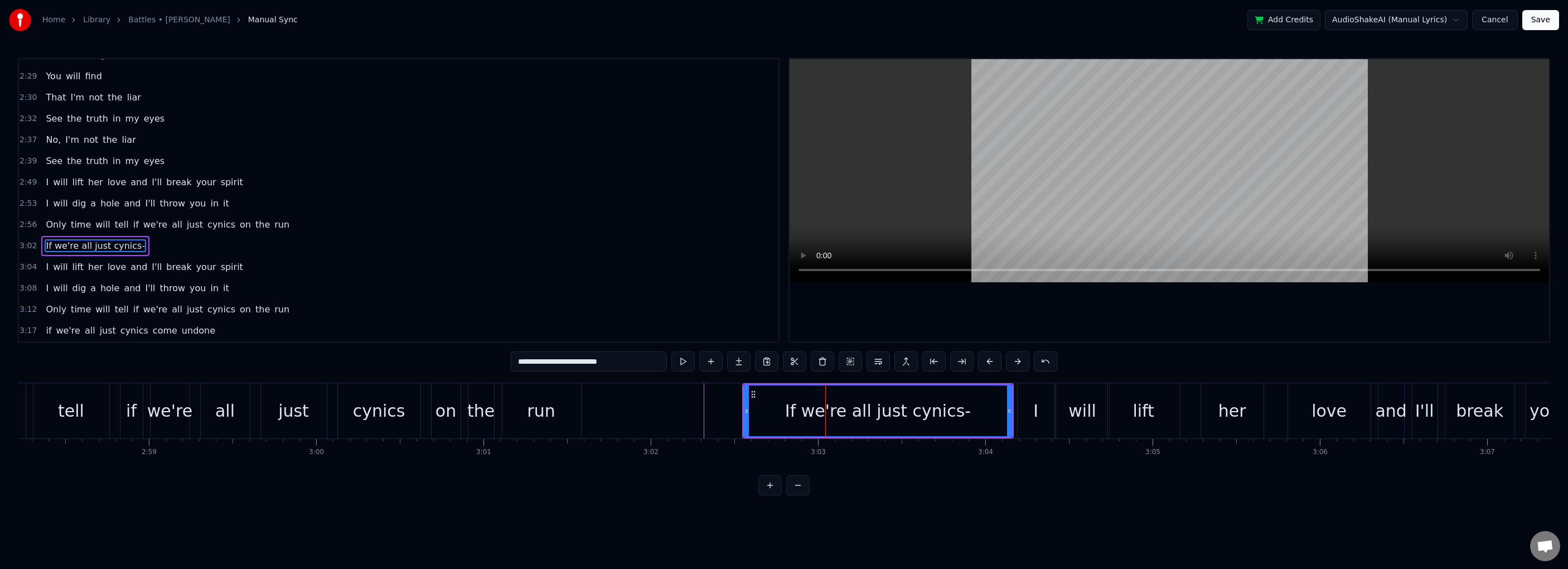
click at [817, 408] on div "If we're all just cynics-" at bounding box center [878, 411] width 186 height 25
click at [810, 411] on div "If we're all just cynics-" at bounding box center [878, 411] width 186 height 25
click at [792, 361] on button at bounding box center [794, 361] width 23 height 20
click at [846, 412] on div "If we're all just cynics-" at bounding box center [878, 411] width 186 height 25
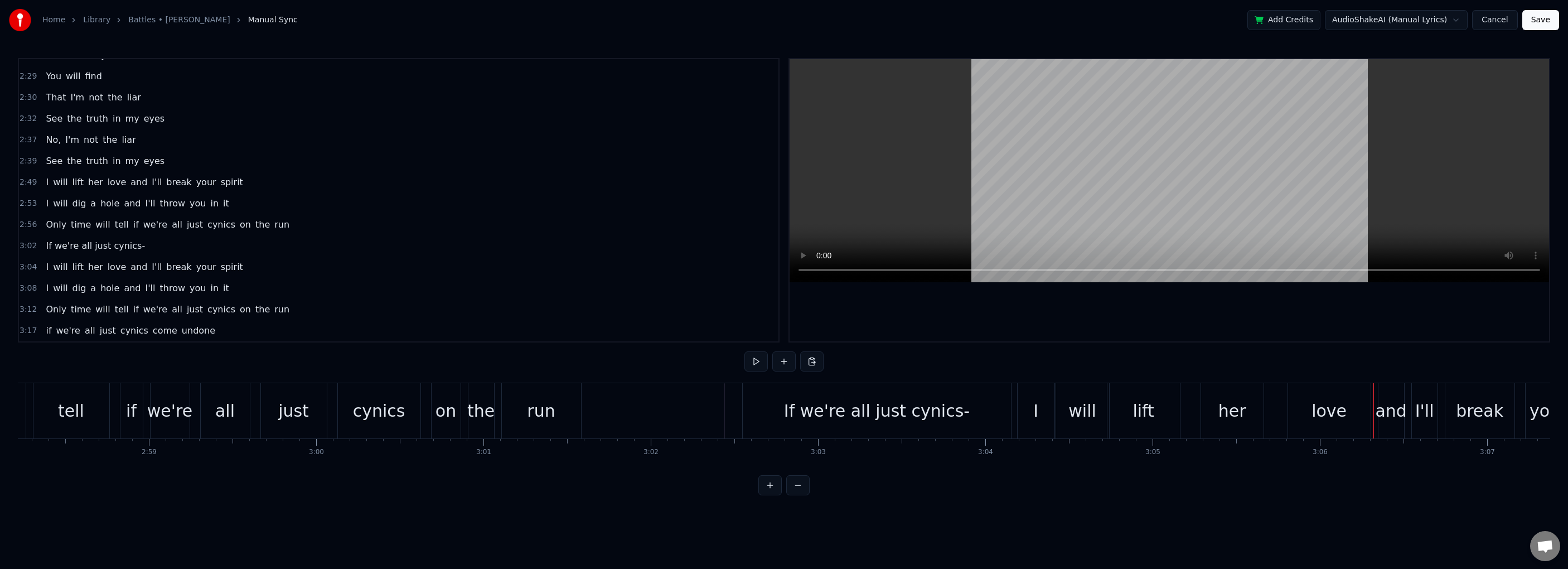
click at [846, 426] on div "If we're all just cynics-" at bounding box center [877, 411] width 268 height 55
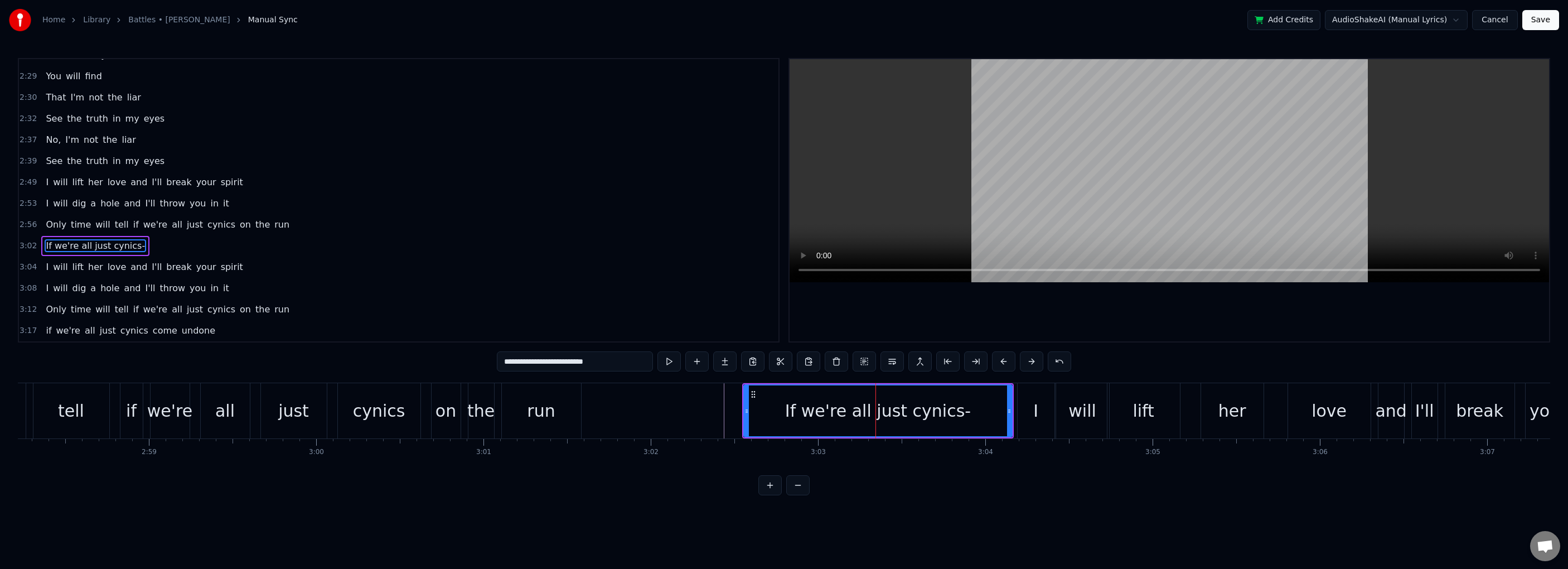
click at [814, 416] on div "If we're all just cynics-" at bounding box center [878, 411] width 186 height 25
click at [811, 415] on div "If we're all just cynics-" at bounding box center [878, 411] width 186 height 25
click at [846, 415] on div "If we're all just cynics-" at bounding box center [878, 411] width 267 height 51
click at [846, 411] on icon at bounding box center [1009, 411] width 4 height 9
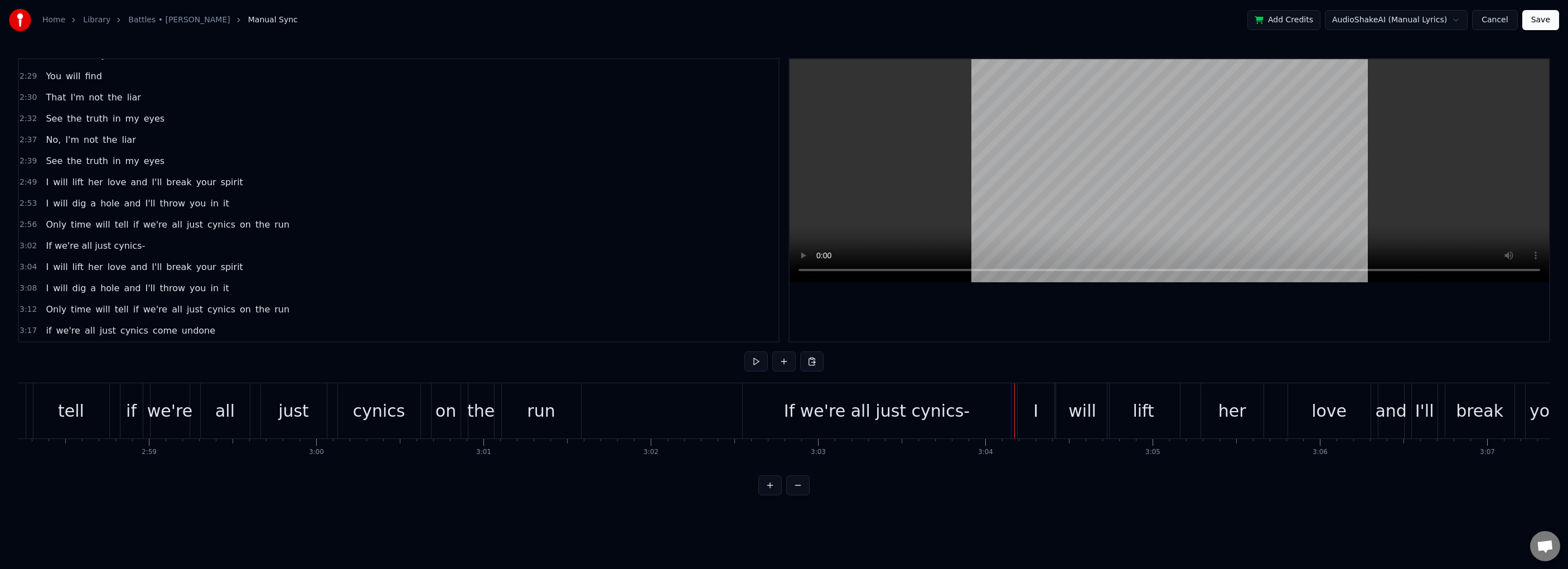
click at [846, 411] on div "I" at bounding box center [1036, 411] width 37 height 55
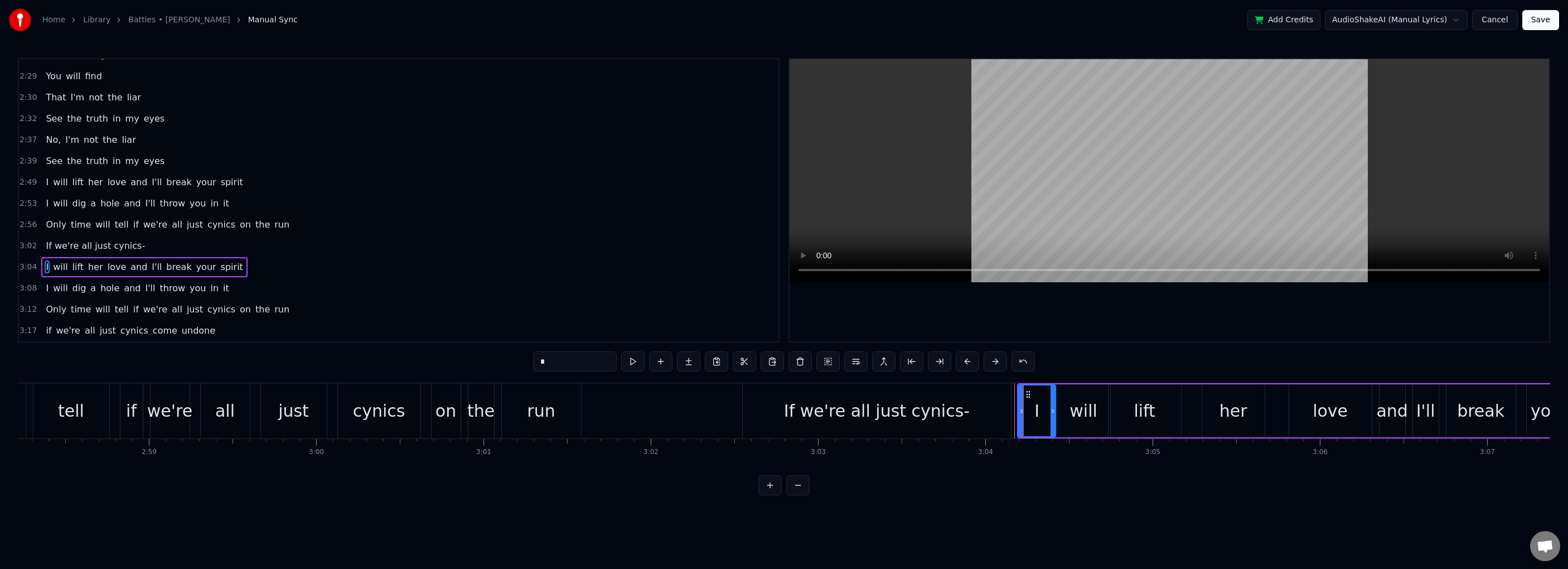
click at [846, 403] on div "If we're all just cynics-" at bounding box center [877, 411] width 186 height 25
type input "**********"
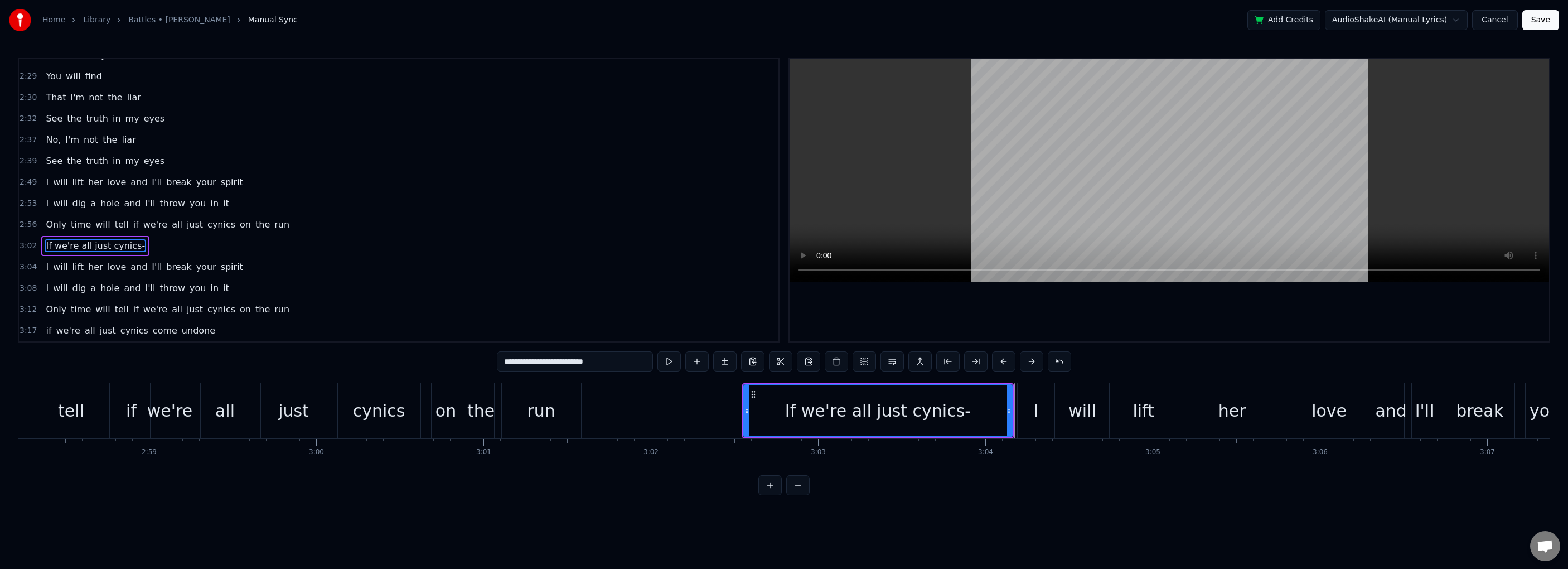
click at [99, 244] on span "If we're all just cynics-" at bounding box center [95, 246] width 102 height 13
click at [66, 246] on span "If we're all just cynics-" at bounding box center [95, 246] width 102 height 13
click at [49, 246] on span "If we're all just cynics-" at bounding box center [95, 246] width 102 height 13
click at [79, 246] on span "If we're all just cynics-" at bounding box center [95, 246] width 102 height 13
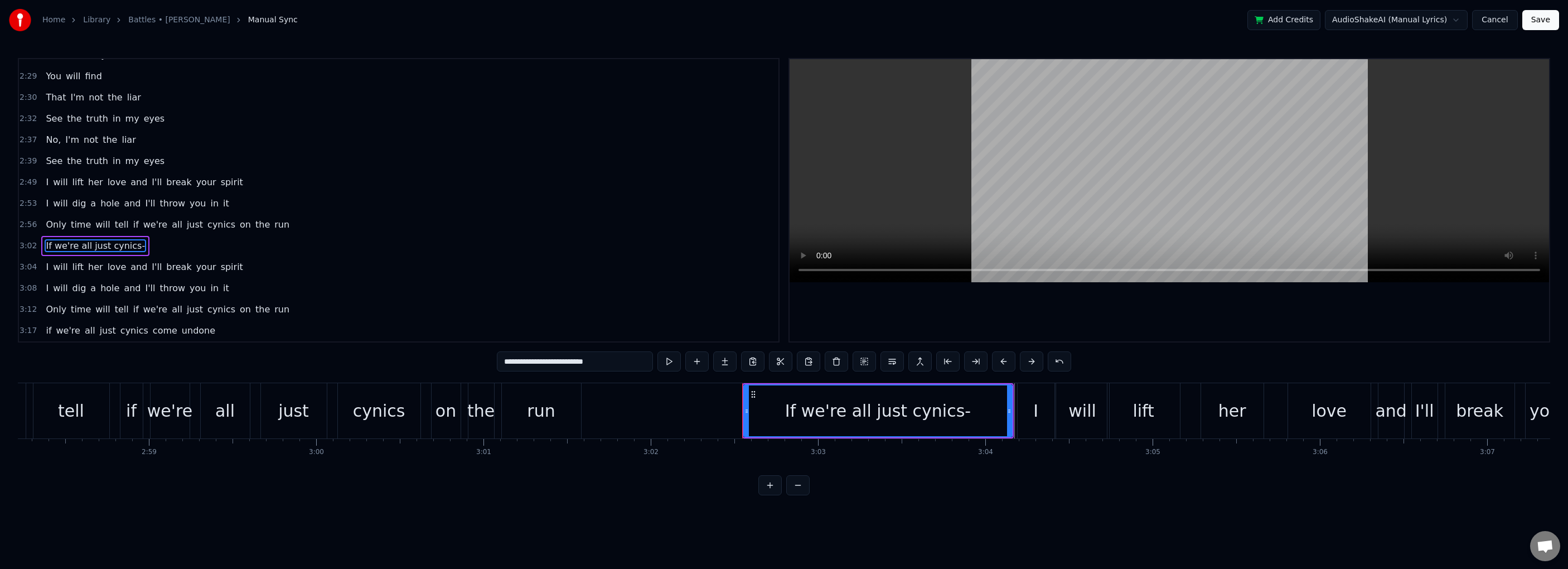
click at [808, 417] on div "If we're all just cynics-" at bounding box center [878, 411] width 186 height 25
click at [811, 417] on div "If we're all just cynics-" at bounding box center [878, 411] width 186 height 25
click at [846, 365] on button at bounding box center [892, 361] width 23 height 20
click at [846, 413] on div "If we're all just cynics-" at bounding box center [878, 411] width 186 height 25
click at [814, 412] on div "If we're all just cynics-" at bounding box center [878, 411] width 186 height 25
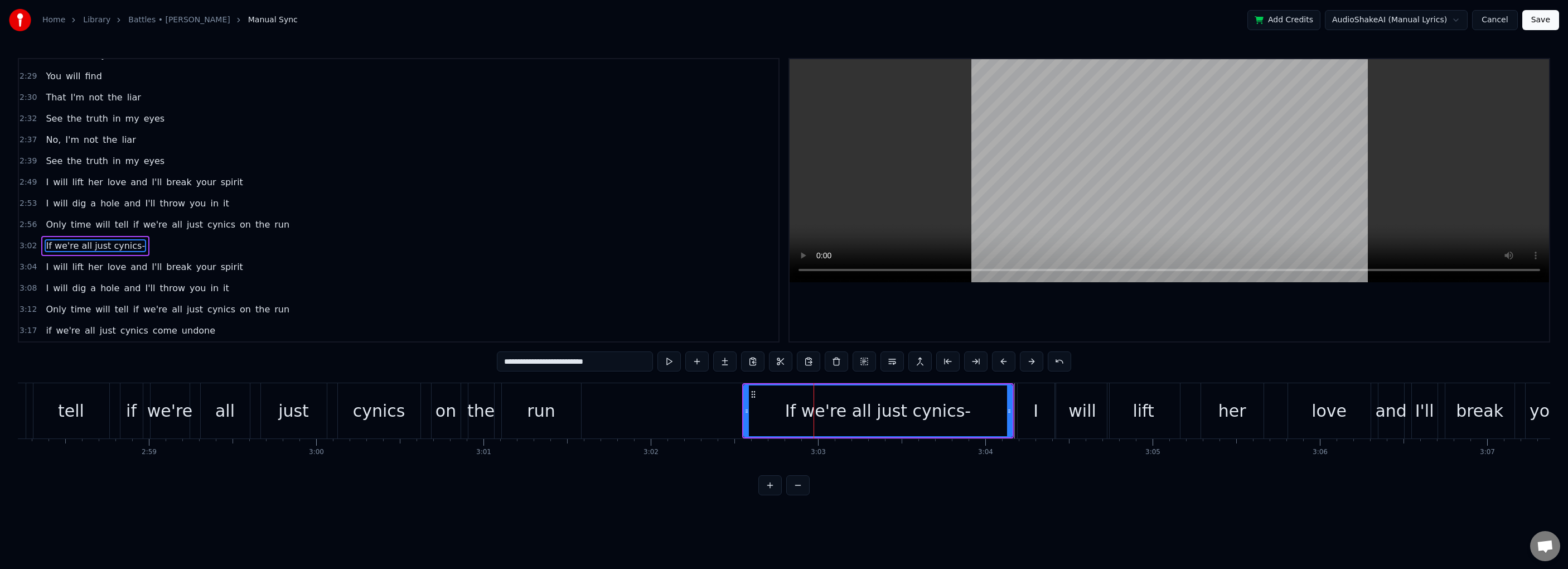
click at [811, 412] on div "If we're all just cynics-" at bounding box center [878, 411] width 186 height 25
click at [846, 362] on button at bounding box center [892, 361] width 23 height 20
click at [811, 389] on div "If we're all just cynics-" at bounding box center [878, 411] width 267 height 51
click at [809, 395] on div "If we're all just cynics-" at bounding box center [878, 411] width 267 height 51
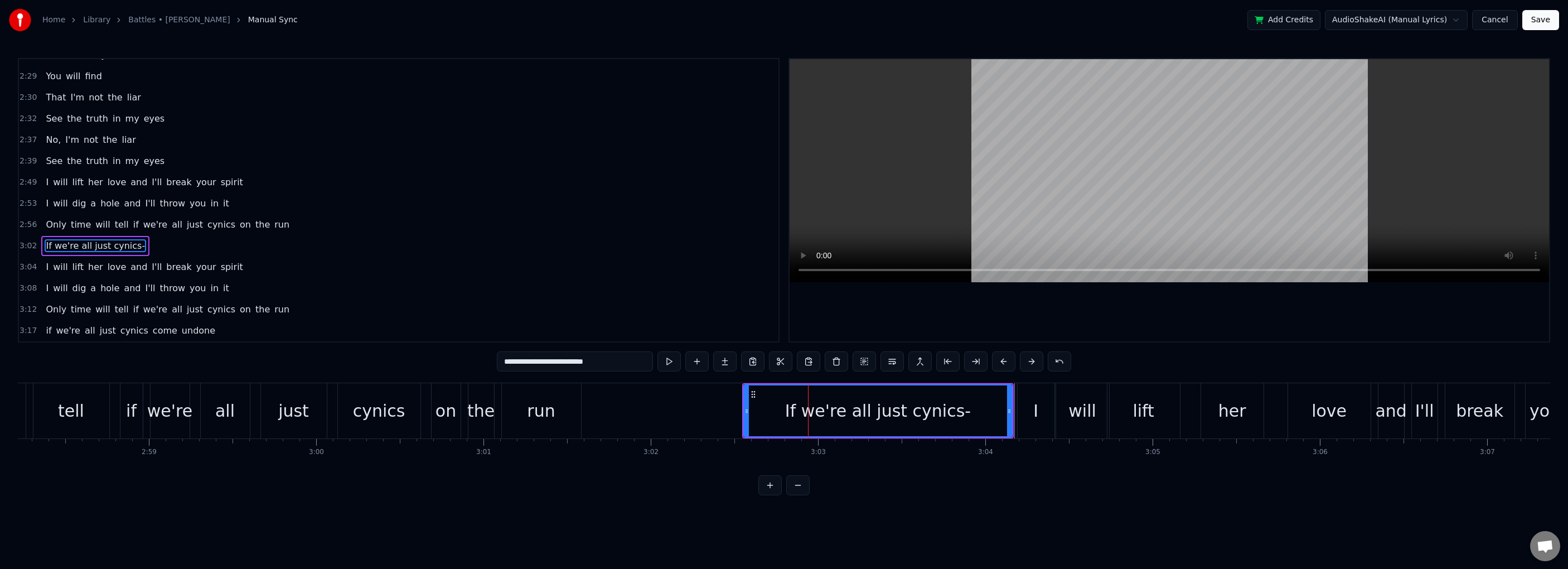
click at [810, 395] on div "If we're all just cynics-" at bounding box center [878, 411] width 267 height 51
click at [723, 362] on button at bounding box center [725, 361] width 23 height 20
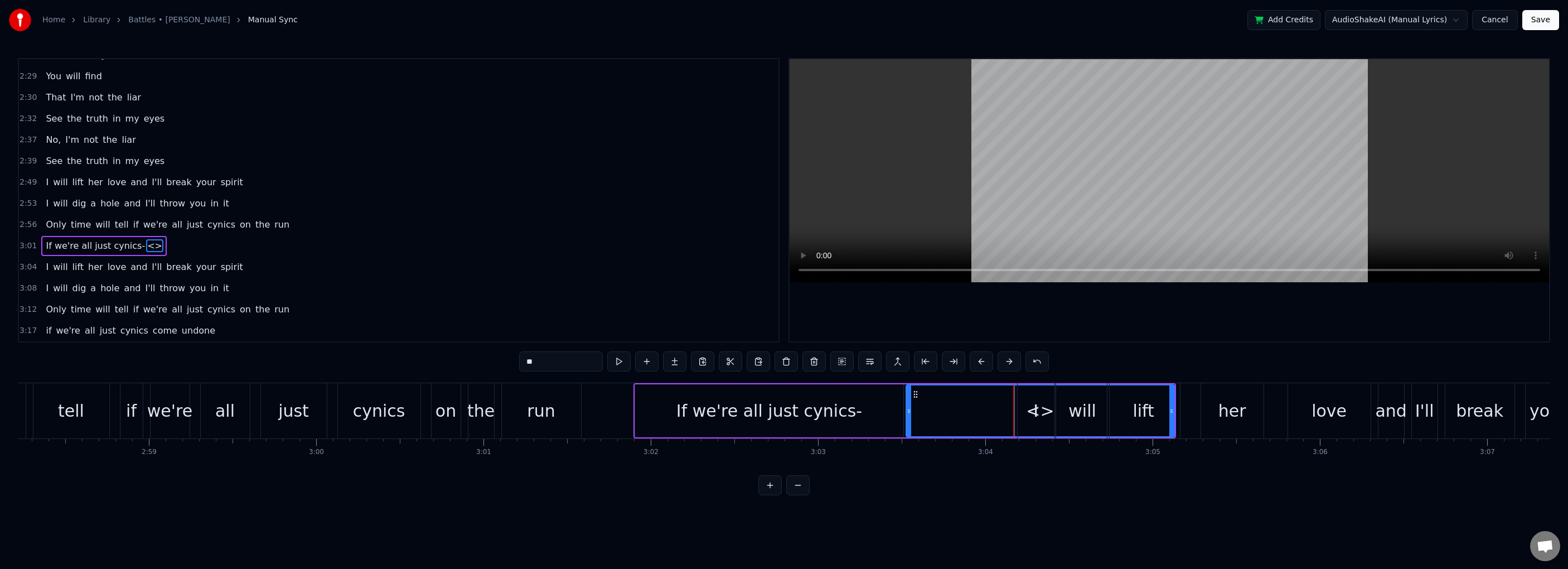
click at [846, 393] on icon at bounding box center [915, 394] width 9 height 9
drag, startPoint x: 908, startPoint y: 410, endPoint x: 953, endPoint y: 410, distance: 45.0
click at [846, 410] on icon at bounding box center [953, 411] width 4 height 9
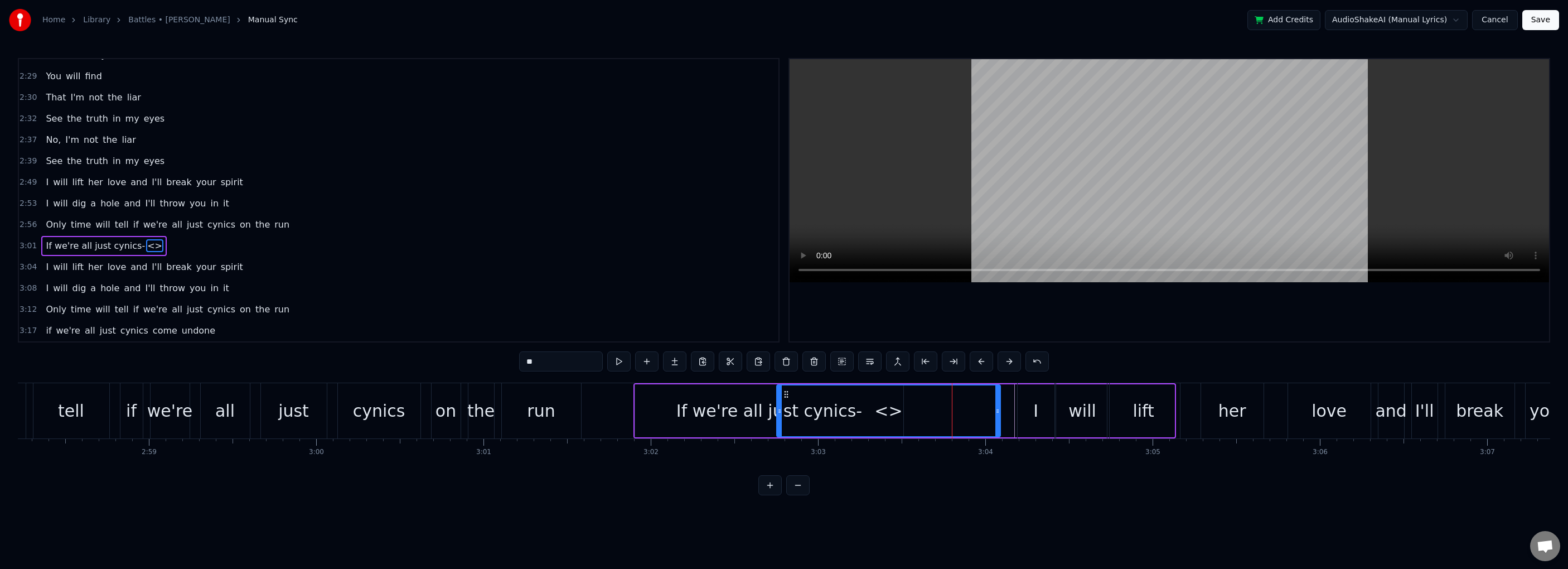
drag, startPoint x: 959, startPoint y: 394, endPoint x: 786, endPoint y: 396, distance: 173.0
click at [786, 396] on icon at bounding box center [786, 394] width 9 height 9
click at [733, 421] on div "If we're all just cynics-" at bounding box center [769, 411] width 186 height 25
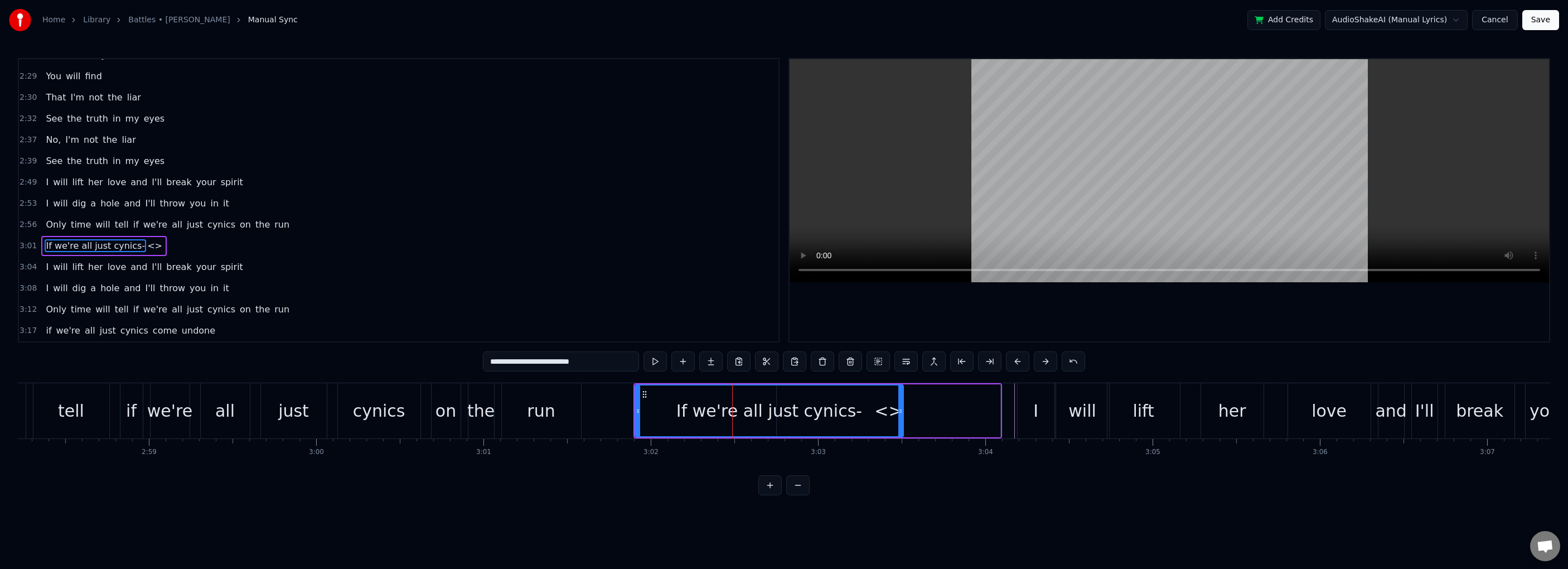
drag, startPoint x: 572, startPoint y: 361, endPoint x: 495, endPoint y: 361, distance: 77.0
click at [495, 361] on input "**********" at bounding box center [561, 361] width 156 height 20
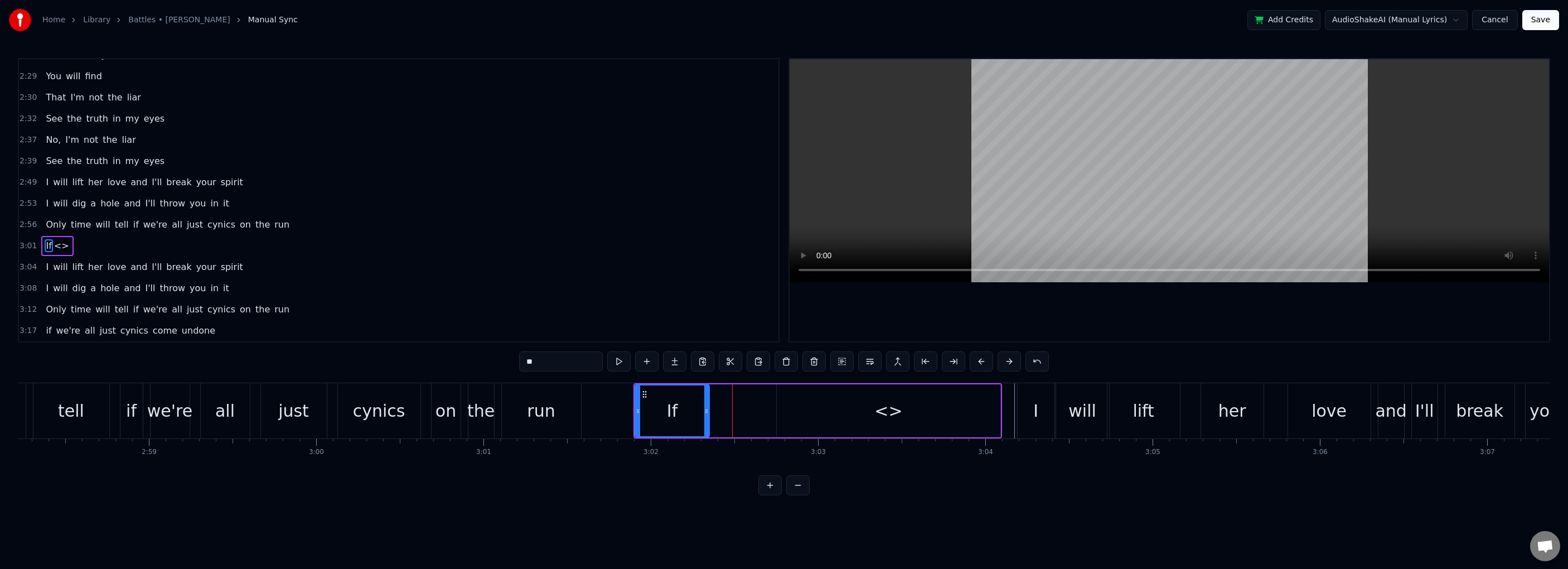
drag, startPoint x: 901, startPoint y: 411, endPoint x: 707, endPoint y: 422, distance: 194.3
click at [707, 422] on div at bounding box center [706, 411] width 4 height 51
click at [839, 426] on div "<>" at bounding box center [888, 411] width 223 height 53
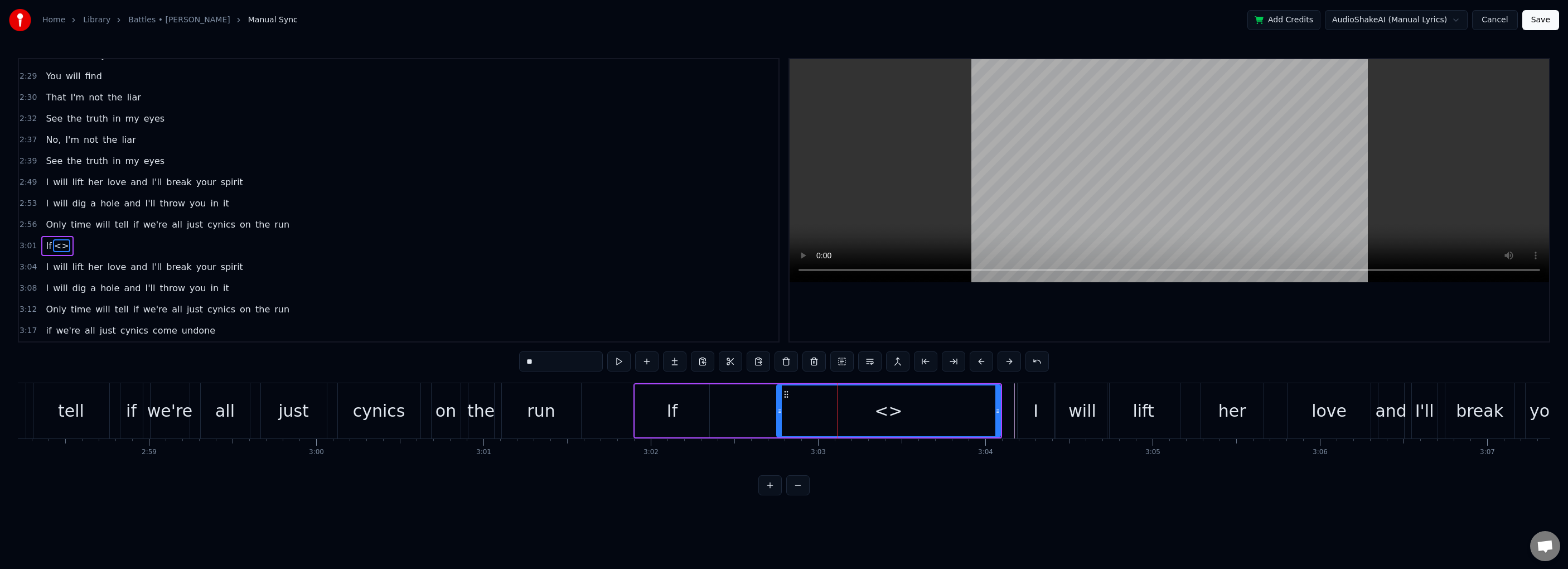
click at [572, 359] on input "**" at bounding box center [561, 361] width 83 height 20
drag, startPoint x: 998, startPoint y: 411, endPoint x: 849, endPoint y: 415, distance: 149.1
click at [846, 415] on div at bounding box center [849, 411] width 4 height 51
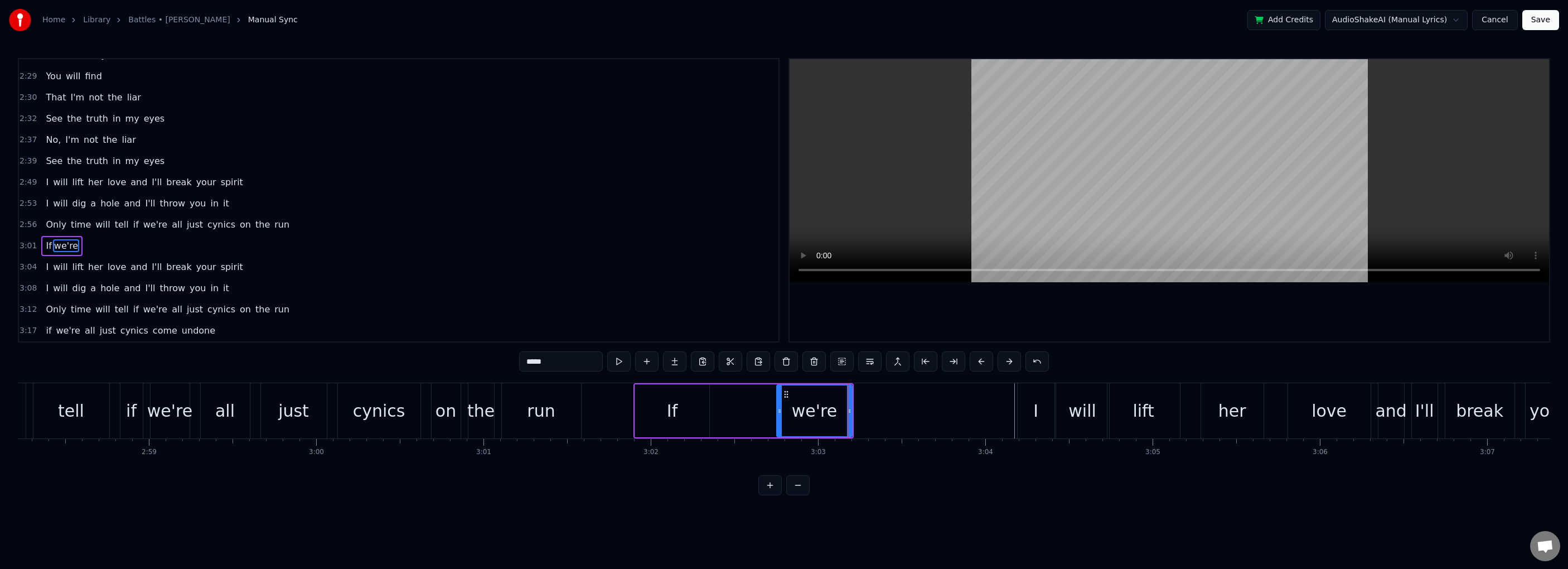
type input "*****"
drag, startPoint x: 788, startPoint y: 394, endPoint x: 723, endPoint y: 397, distance: 65.1
click at [723, 397] on icon at bounding box center [721, 394] width 9 height 9
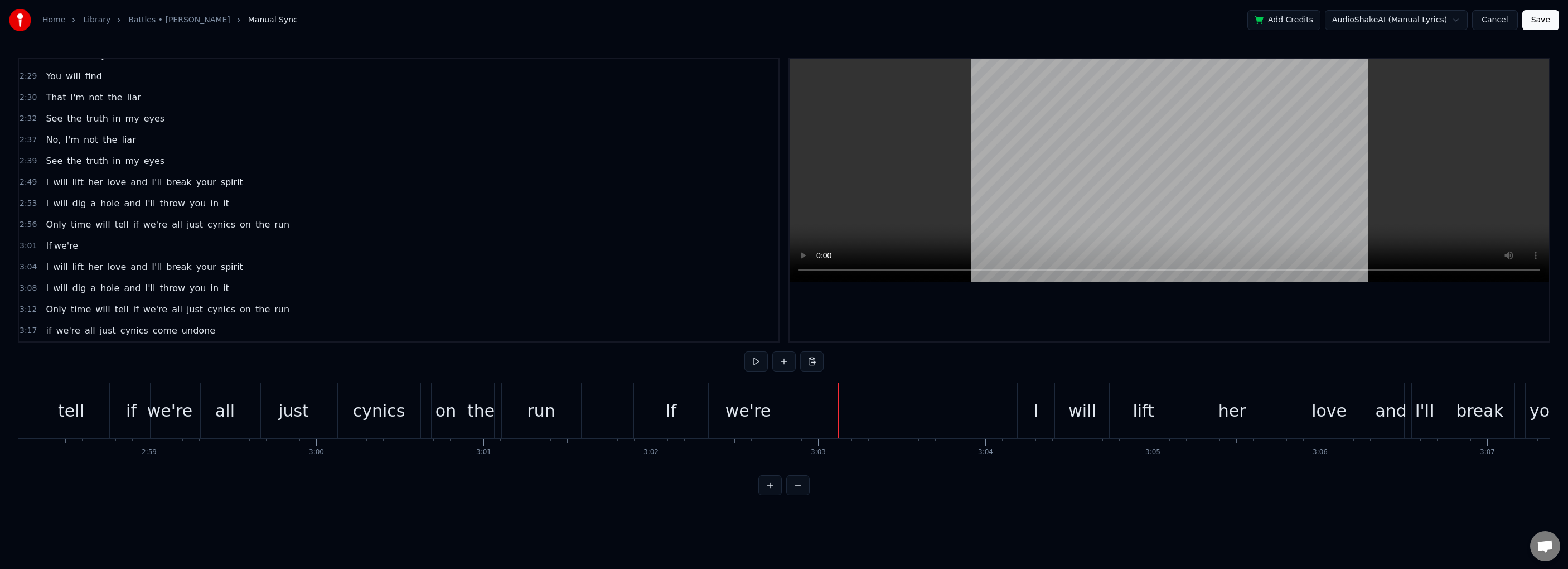
click at [542, 426] on div "run" at bounding box center [541, 411] width 79 height 55
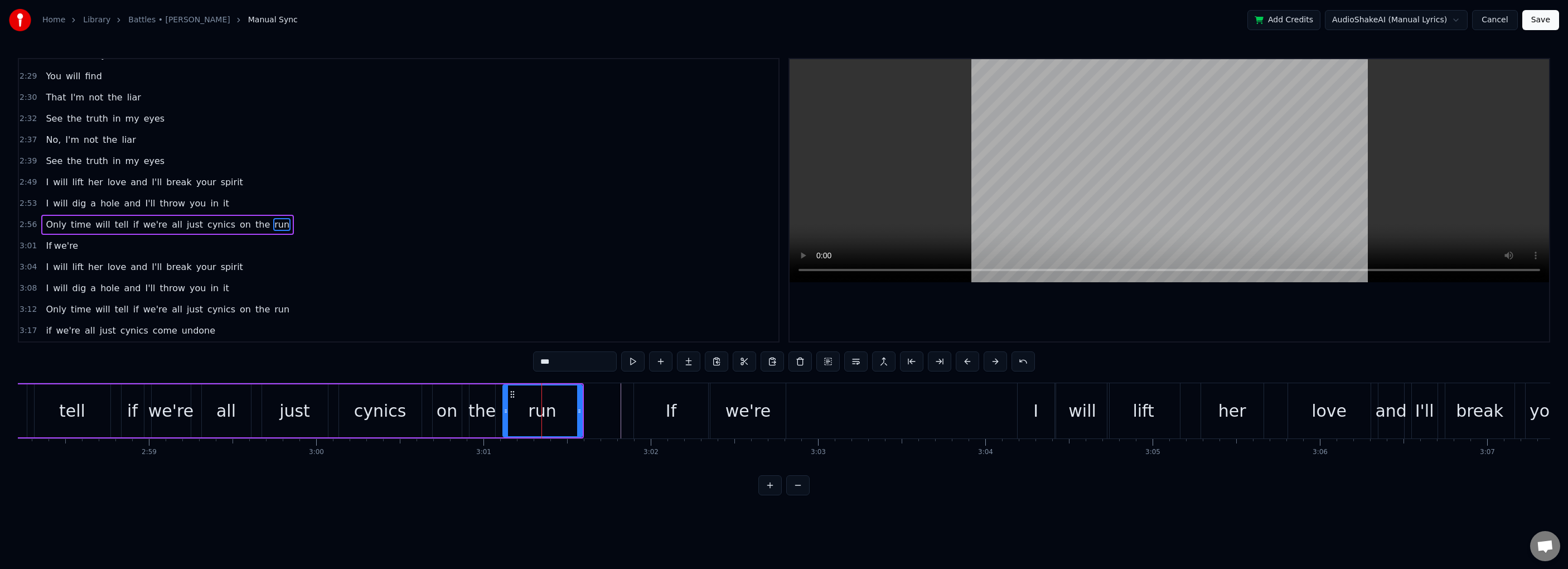
click at [651, 417] on div "If" at bounding box center [671, 411] width 74 height 55
type input "**"
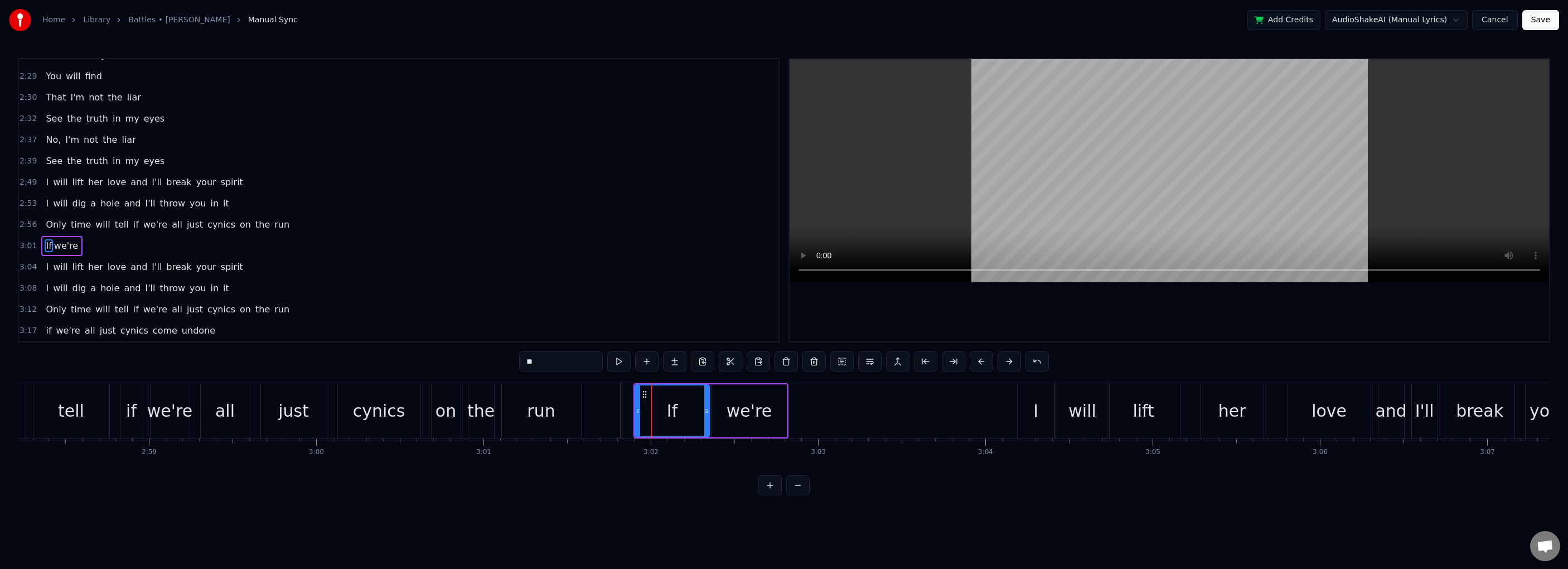
click at [645, 393] on icon at bounding box center [645, 394] width 9 height 9
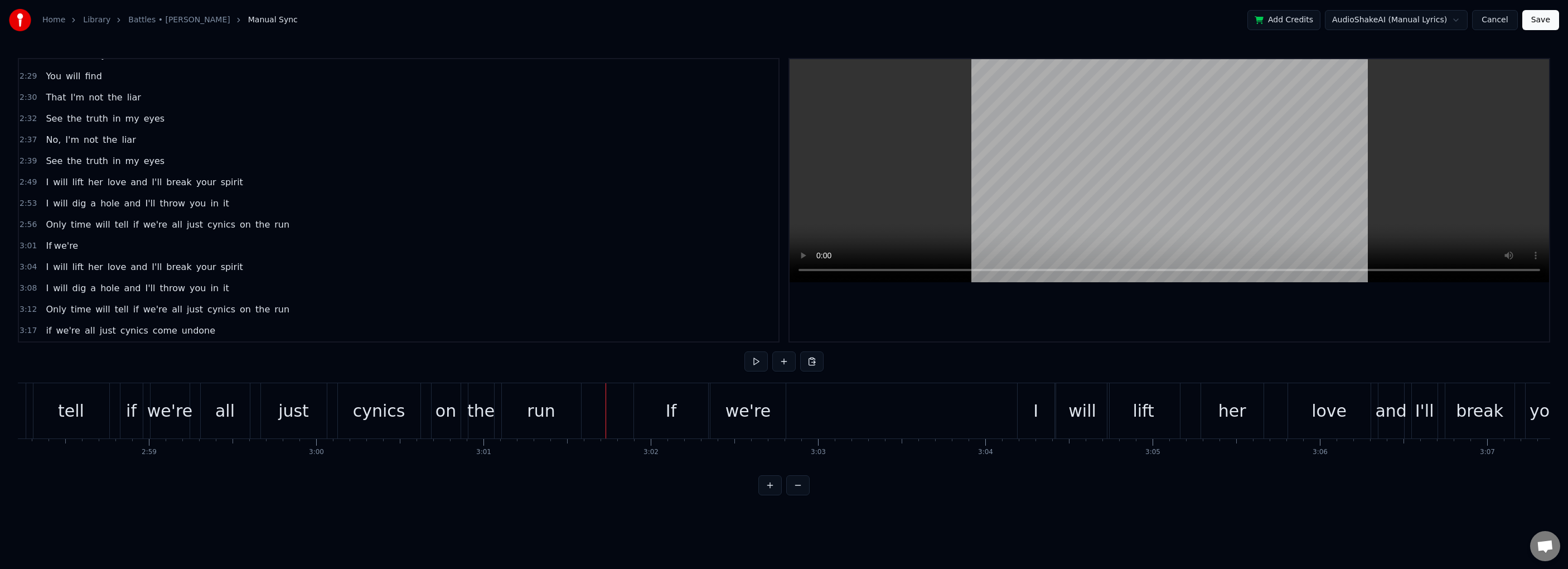
click at [545, 409] on div "run" at bounding box center [541, 411] width 28 height 25
click at [534, 407] on div "run" at bounding box center [541, 411] width 28 height 25
click at [654, 404] on div "If" at bounding box center [671, 411] width 74 height 55
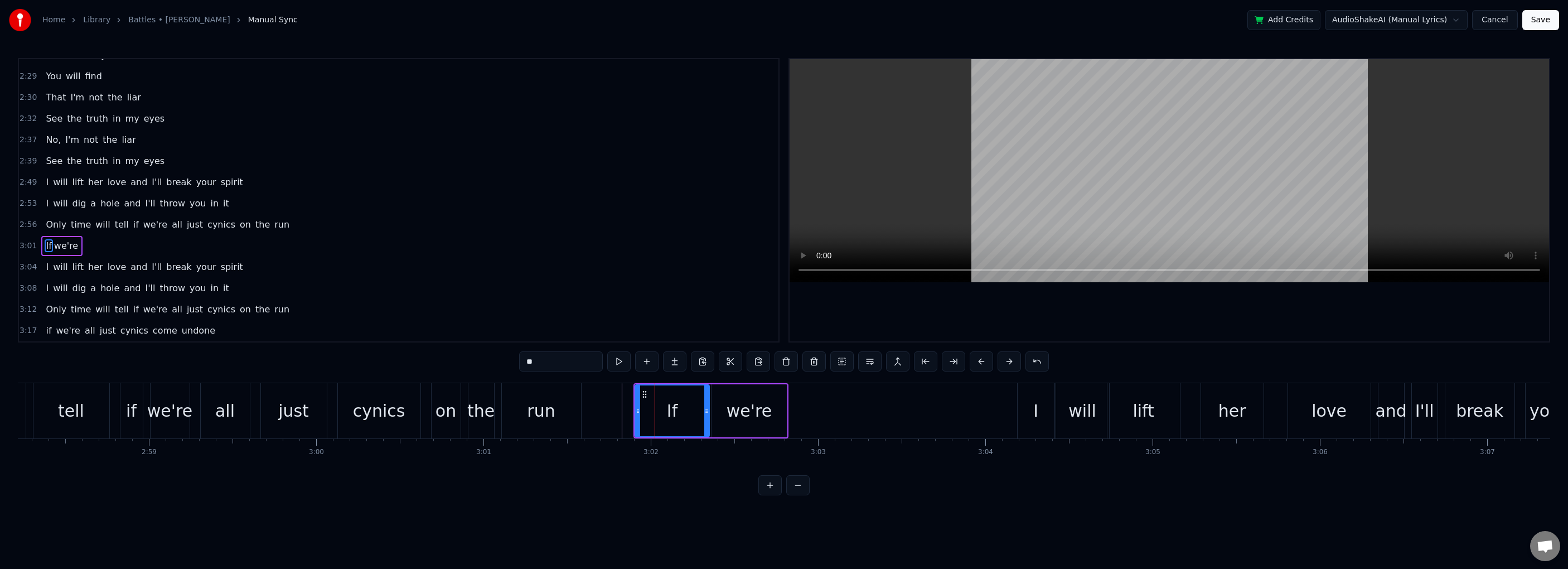
click at [637, 395] on div at bounding box center [637, 411] width 4 height 51
click at [29, 244] on span "3:01" at bounding box center [28, 246] width 17 height 11
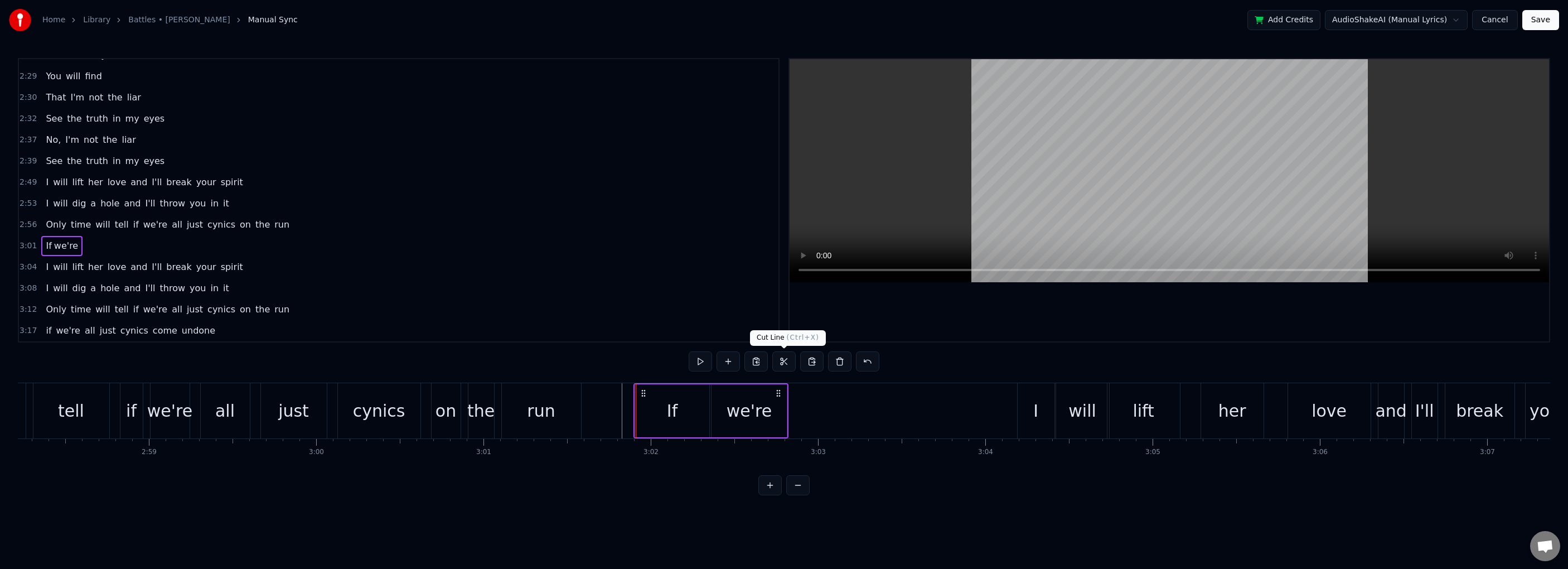
click at [783, 365] on button at bounding box center [784, 361] width 23 height 20
drag, startPoint x: 644, startPoint y: 394, endPoint x: 653, endPoint y: 394, distance: 9.0
click at [653, 394] on icon at bounding box center [653, 394] width 9 height 9
drag, startPoint x: 649, startPoint y: 394, endPoint x: 685, endPoint y: 394, distance: 36.0
click at [672, 392] on icon at bounding box center [667, 394] width 9 height 9
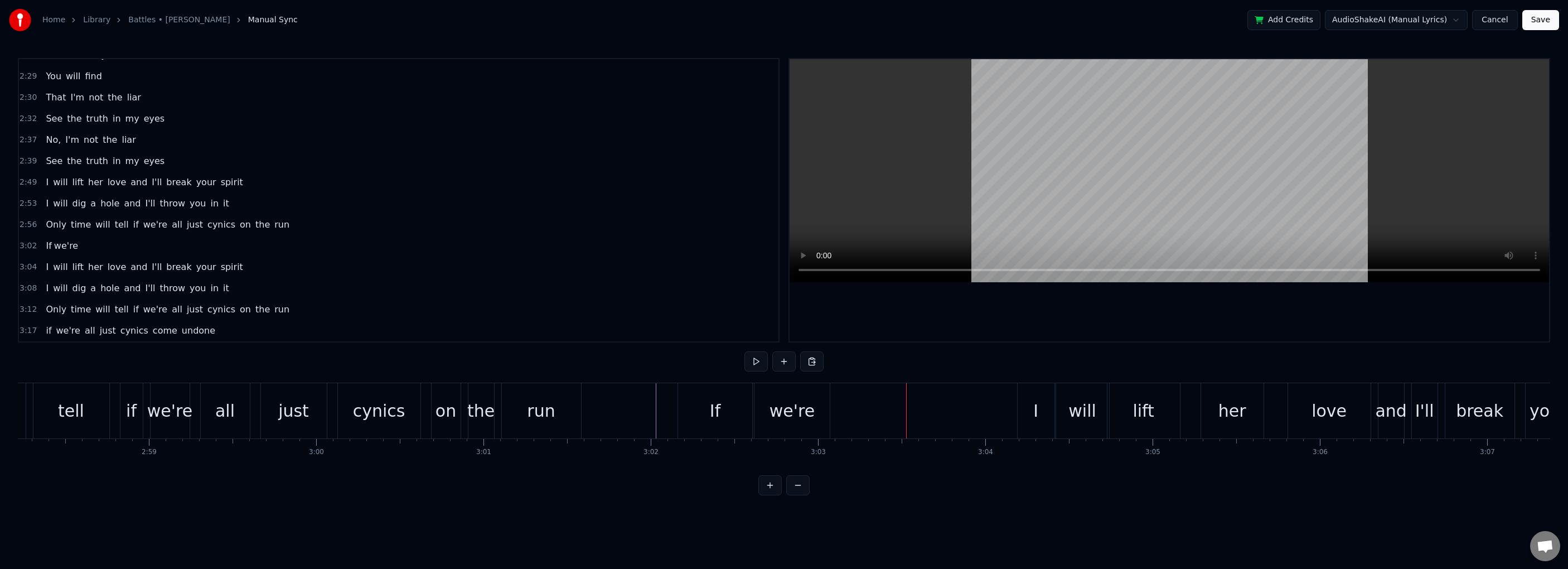
drag, startPoint x: 730, startPoint y: 424, endPoint x: 681, endPoint y: 419, distance: 49.3
click at [726, 424] on div "If" at bounding box center [715, 411] width 74 height 55
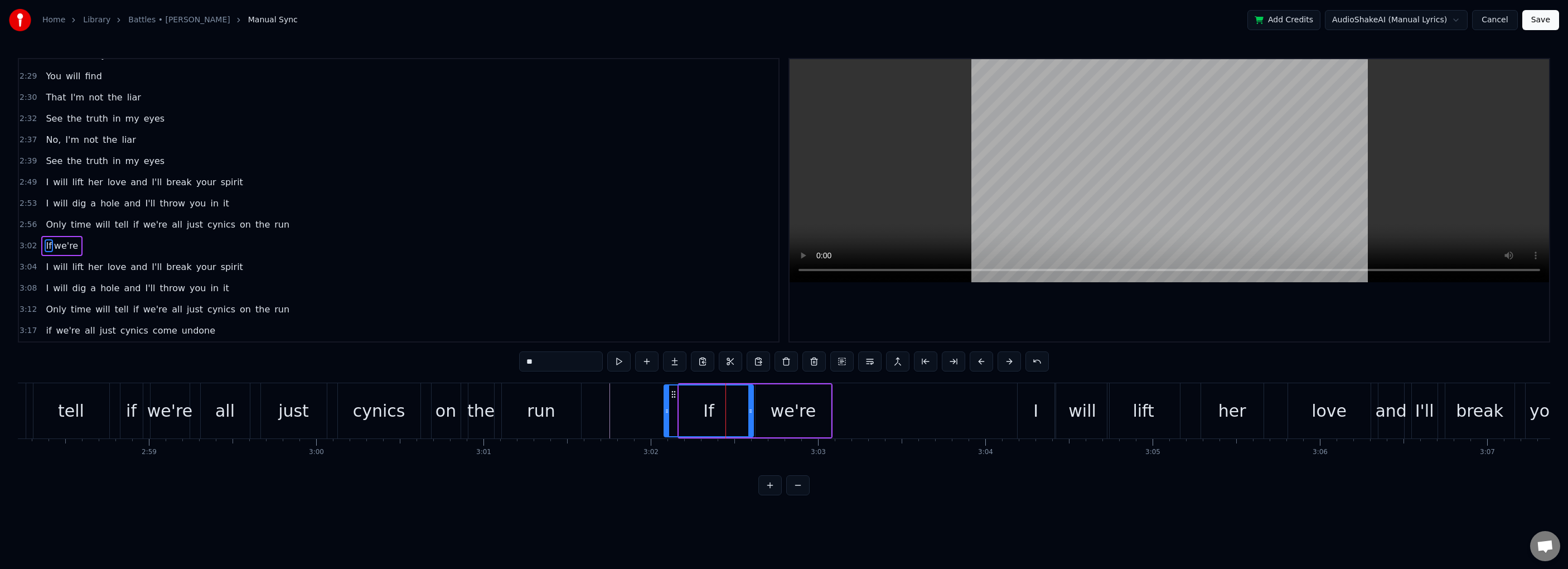
drag, startPoint x: 680, startPoint y: 408, endPoint x: 655, endPoint y: 409, distance: 25.0
click at [665, 409] on icon at bounding box center [667, 411] width 4 height 9
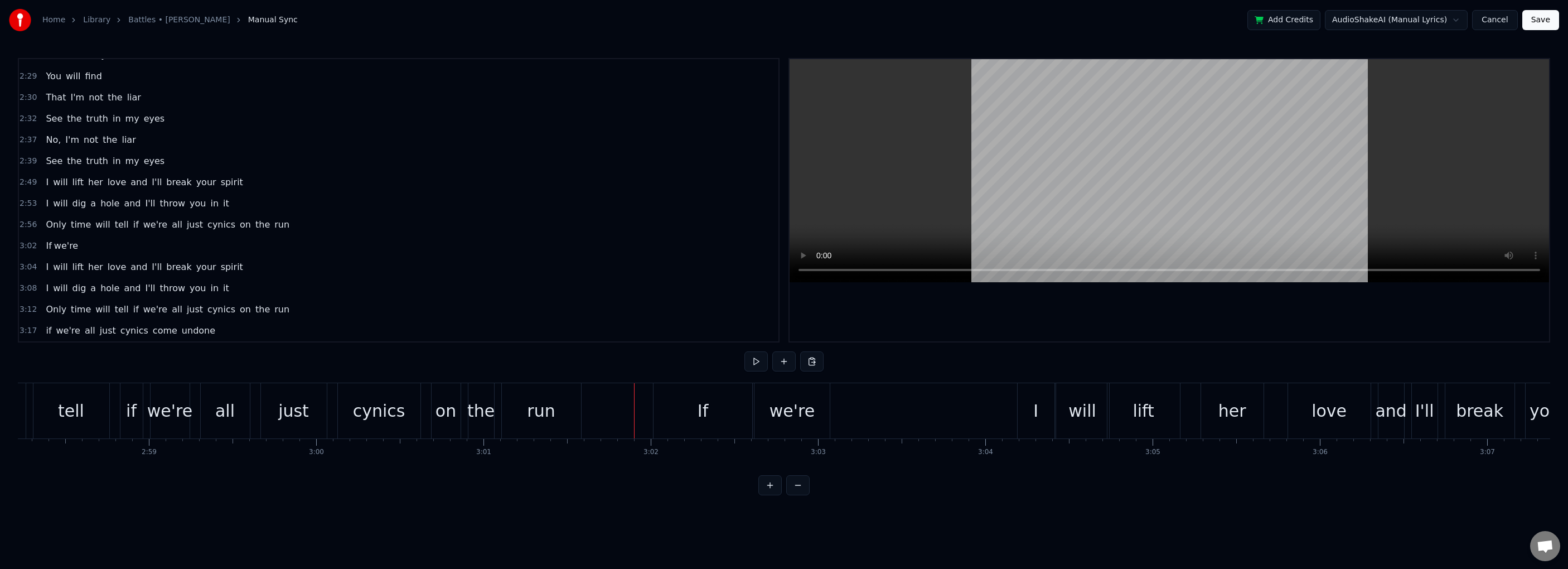
click at [721, 409] on div "If" at bounding box center [703, 411] width 99 height 55
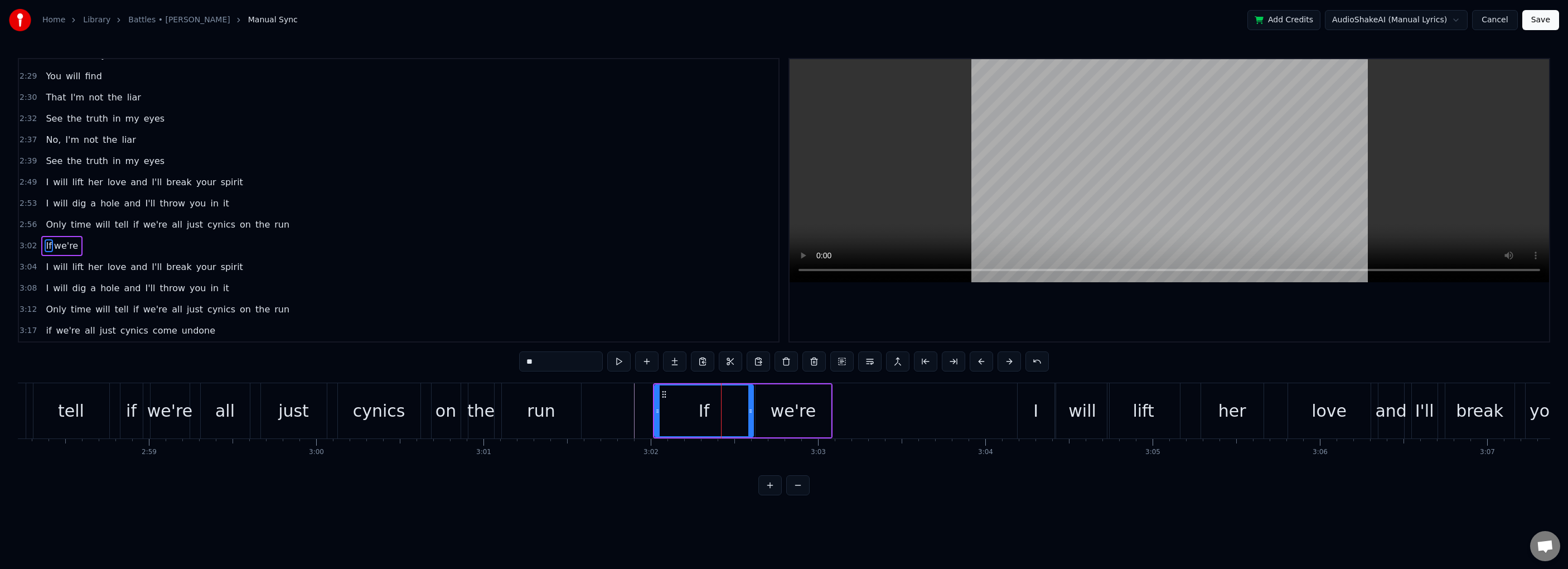
click at [788, 409] on div "we're" at bounding box center [793, 411] width 45 height 25
click at [510, 416] on div "run" at bounding box center [541, 411] width 79 height 55
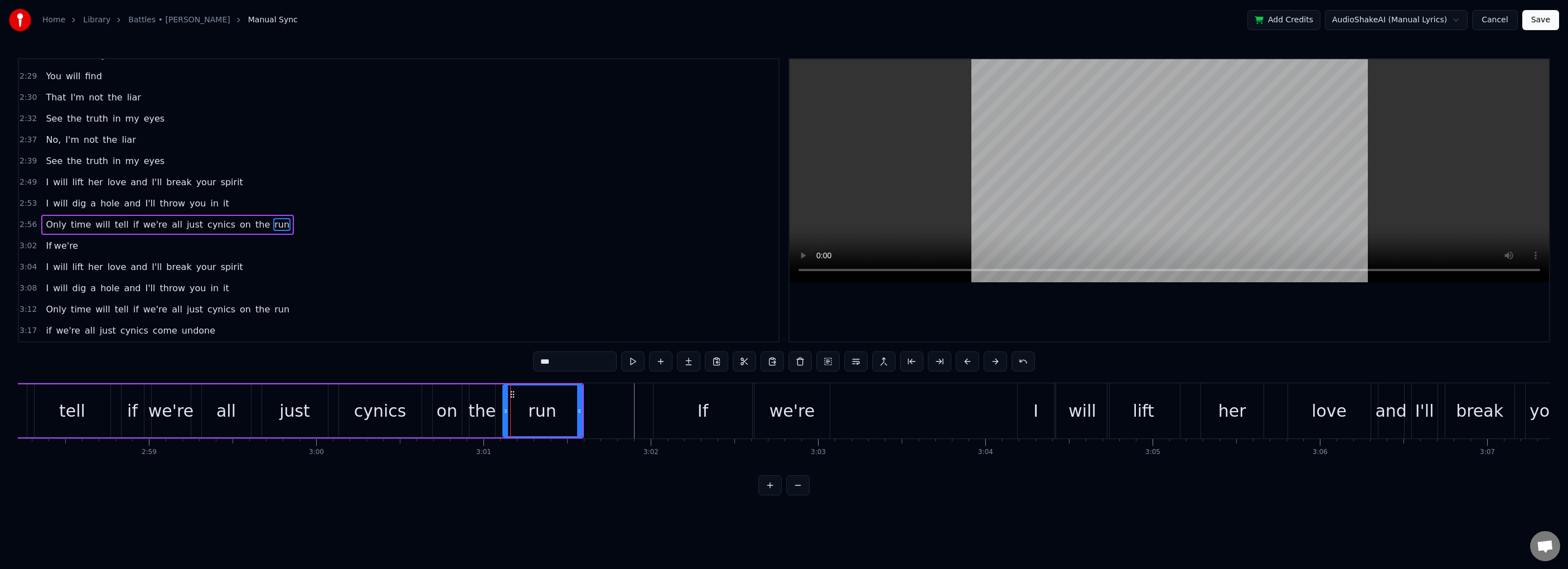
click at [578, 362] on input "***" at bounding box center [575, 361] width 83 height 20
click at [475, 415] on div "the" at bounding box center [482, 411] width 27 height 25
click at [581, 361] on input "***" at bounding box center [575, 361] width 83 height 20
click at [777, 419] on div "we're" at bounding box center [792, 411] width 45 height 25
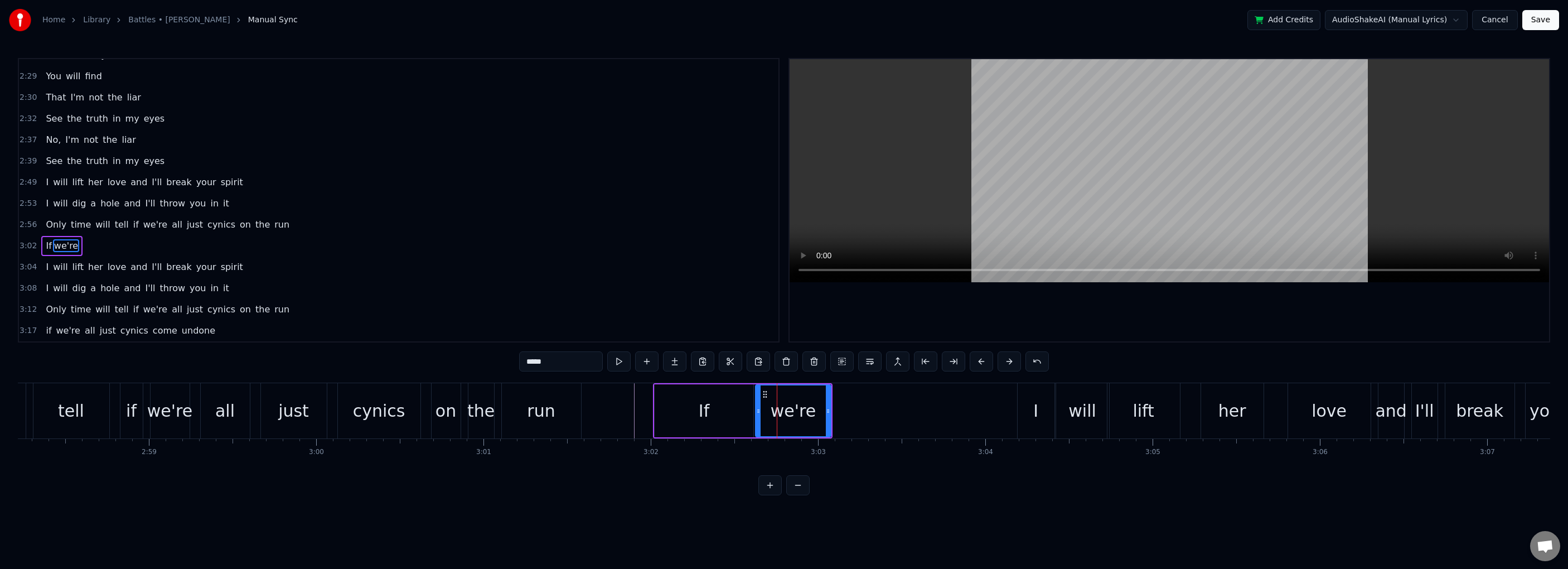
click at [723, 419] on div "If" at bounding box center [704, 411] width 99 height 53
click at [782, 409] on div "we're" at bounding box center [793, 411] width 45 height 25
click at [731, 424] on div "If" at bounding box center [704, 411] width 99 height 53
click at [583, 361] on input "**" at bounding box center [561, 361] width 83 height 20
click at [786, 409] on div "we're" at bounding box center [793, 411] width 45 height 25
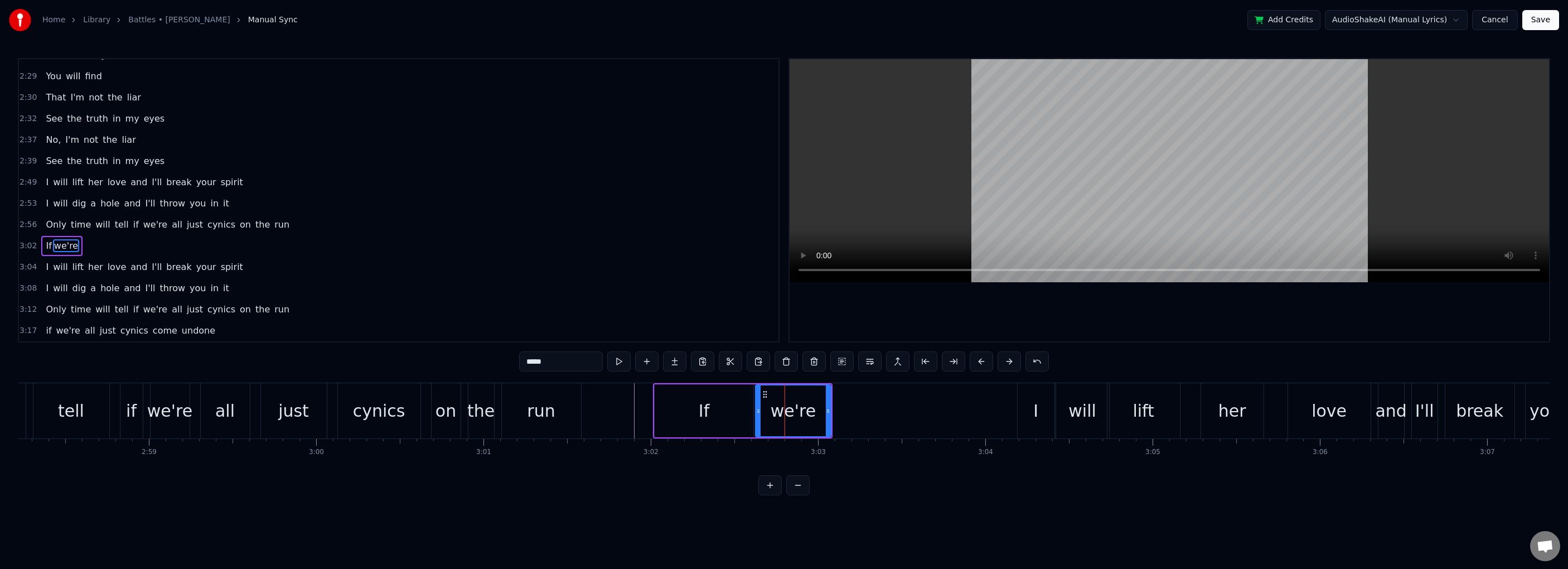
click at [808, 410] on div "we're" at bounding box center [793, 411] width 45 height 25
click at [576, 361] on input "*****" at bounding box center [561, 361] width 83 height 20
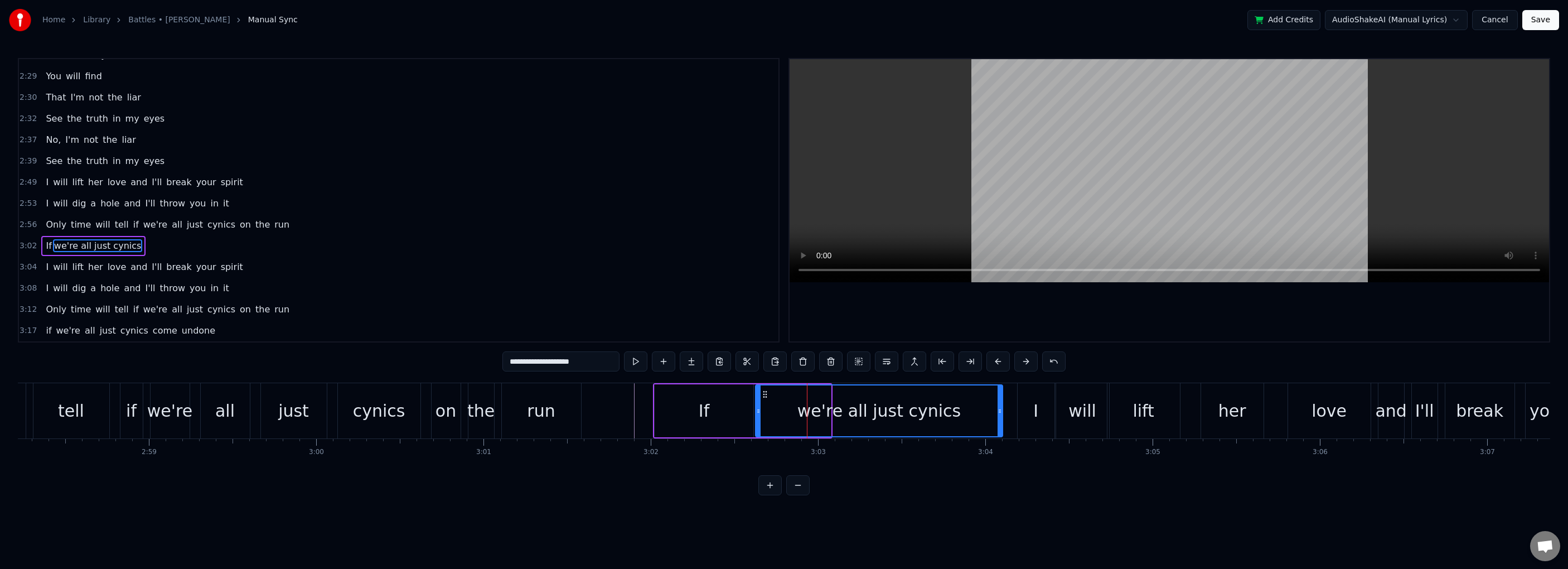
drag, startPoint x: 828, startPoint y: 412, endPoint x: 1000, endPoint y: 404, distance: 172.2
click at [846, 404] on div at bounding box center [999, 411] width 4 height 51
drag, startPoint x: 1000, startPoint y: 410, endPoint x: 982, endPoint y: 411, distance: 18.0
click at [846, 411] on icon at bounding box center [981, 411] width 4 height 9
click at [846, 411] on icon at bounding box center [965, 411] width 4 height 9
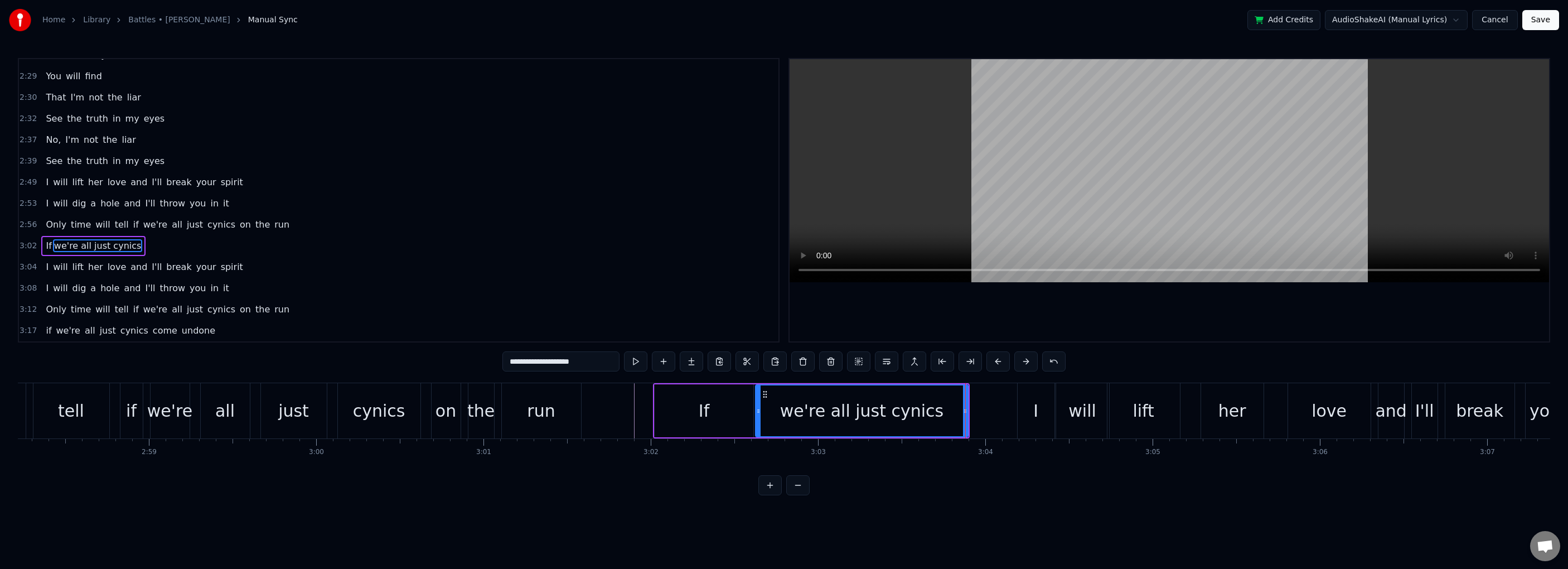
type input "**********"
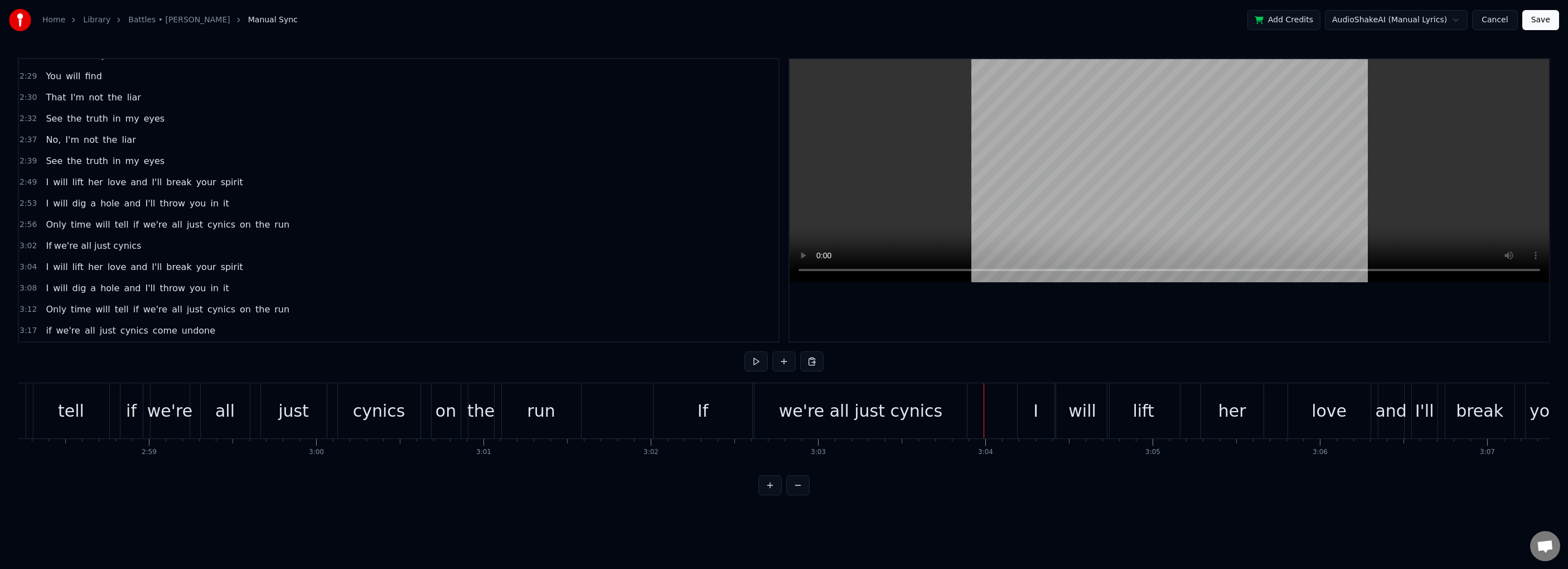
click at [846, 415] on div "we're all just cynics" at bounding box center [860, 411] width 212 height 55
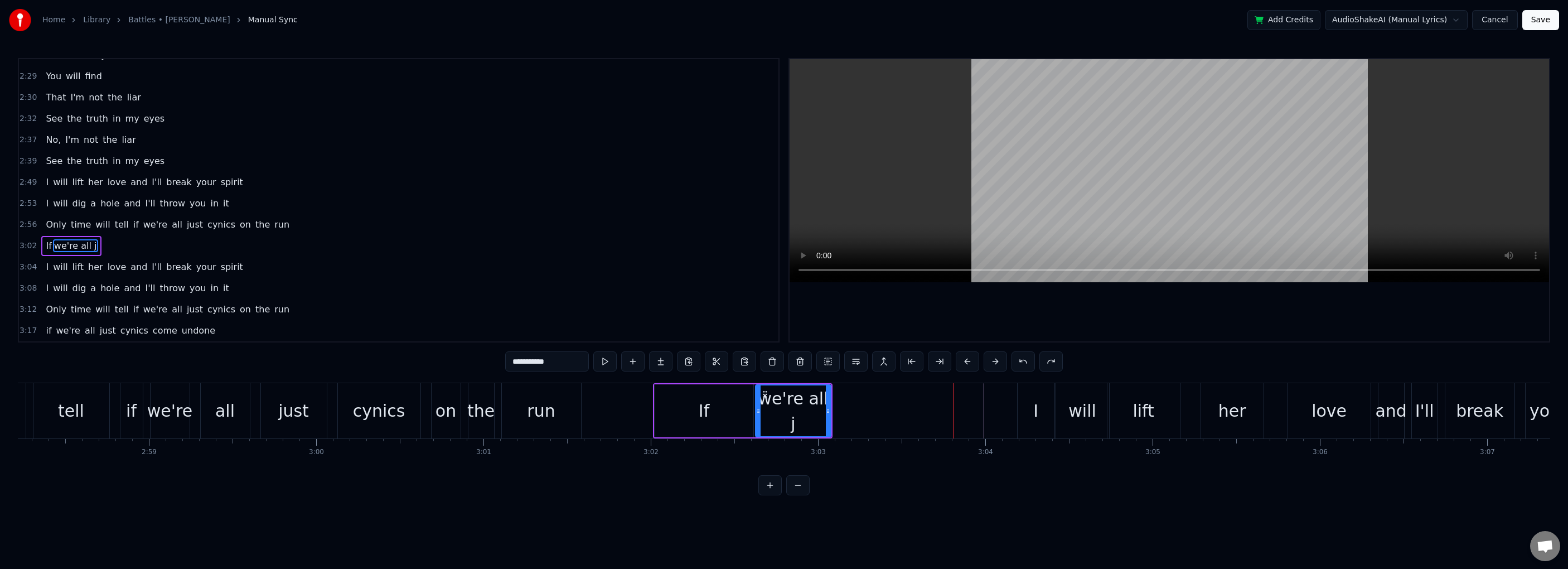
click at [552, 360] on input "**********" at bounding box center [547, 361] width 83 height 20
type input "*****"
click at [642, 364] on button at bounding box center [646, 361] width 23 height 20
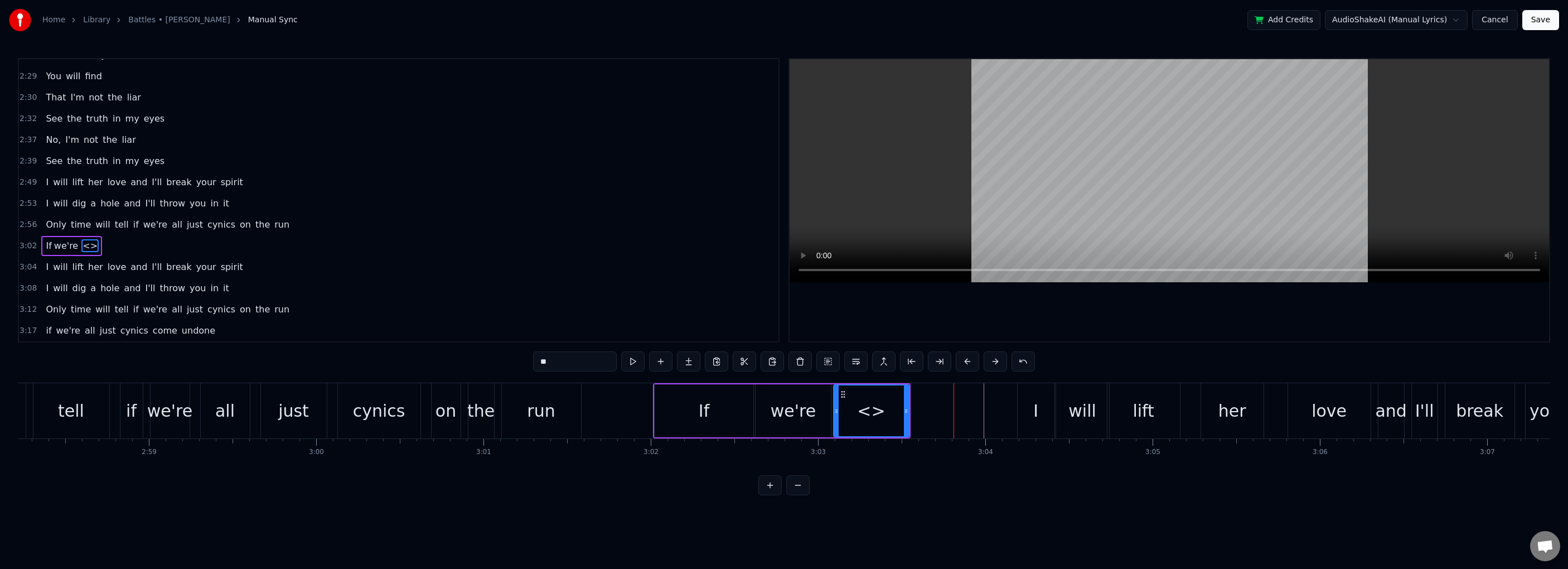
drag, startPoint x: 592, startPoint y: 360, endPoint x: 528, endPoint y: 361, distance: 64.0
click at [528, 361] on div "0:18 I was climbing, now I'm falling 0:20 I've been pushed off by a man [DEMOGR…" at bounding box center [783, 277] width 1532 height 437
click at [725, 415] on div "If" at bounding box center [704, 411] width 99 height 53
drag, startPoint x: 744, startPoint y: 412, endPoint x: 699, endPoint y: 412, distance: 45.0
click at [704, 412] on icon at bounding box center [706, 411] width 4 height 9
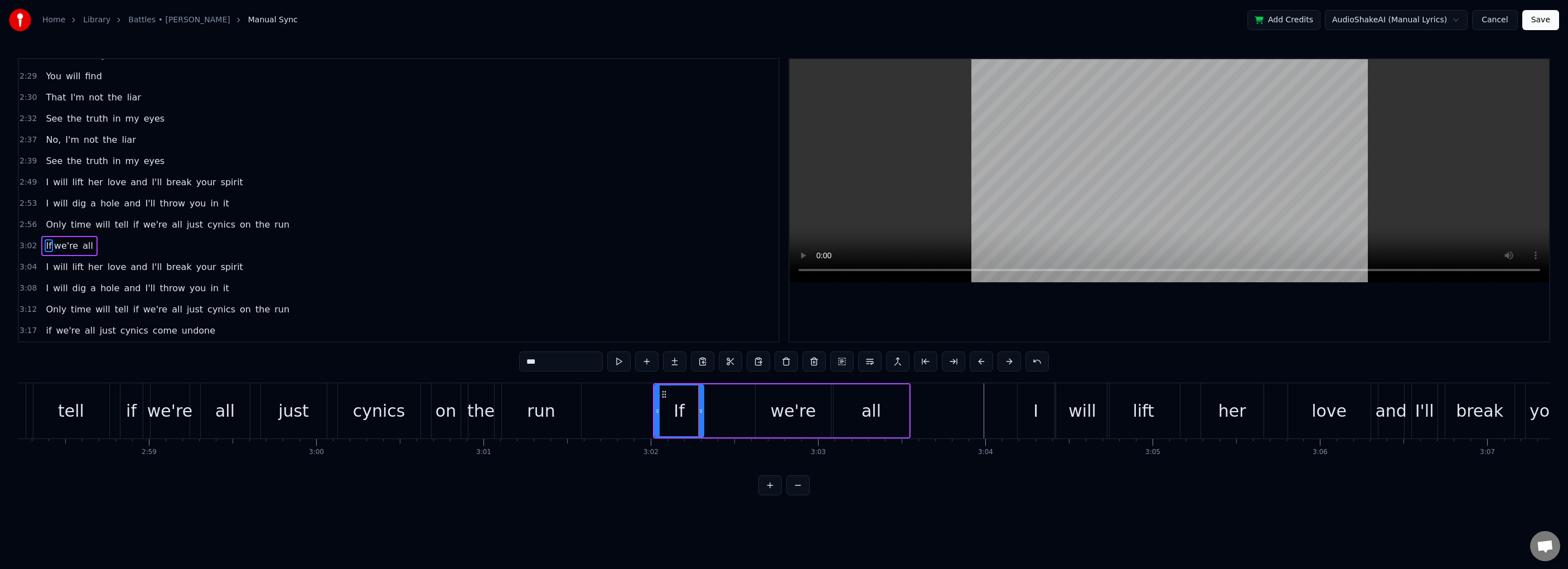
click at [787, 412] on div "we're" at bounding box center [793, 411] width 45 height 25
drag, startPoint x: 765, startPoint y: 393, endPoint x: 714, endPoint y: 396, distance: 51.1
click at [714, 396] on icon at bounding box center [713, 394] width 9 height 9
drag, startPoint x: 778, startPoint y: 415, endPoint x: 760, endPoint y: 415, distance: 18.0
click at [758, 415] on icon at bounding box center [760, 411] width 4 height 9
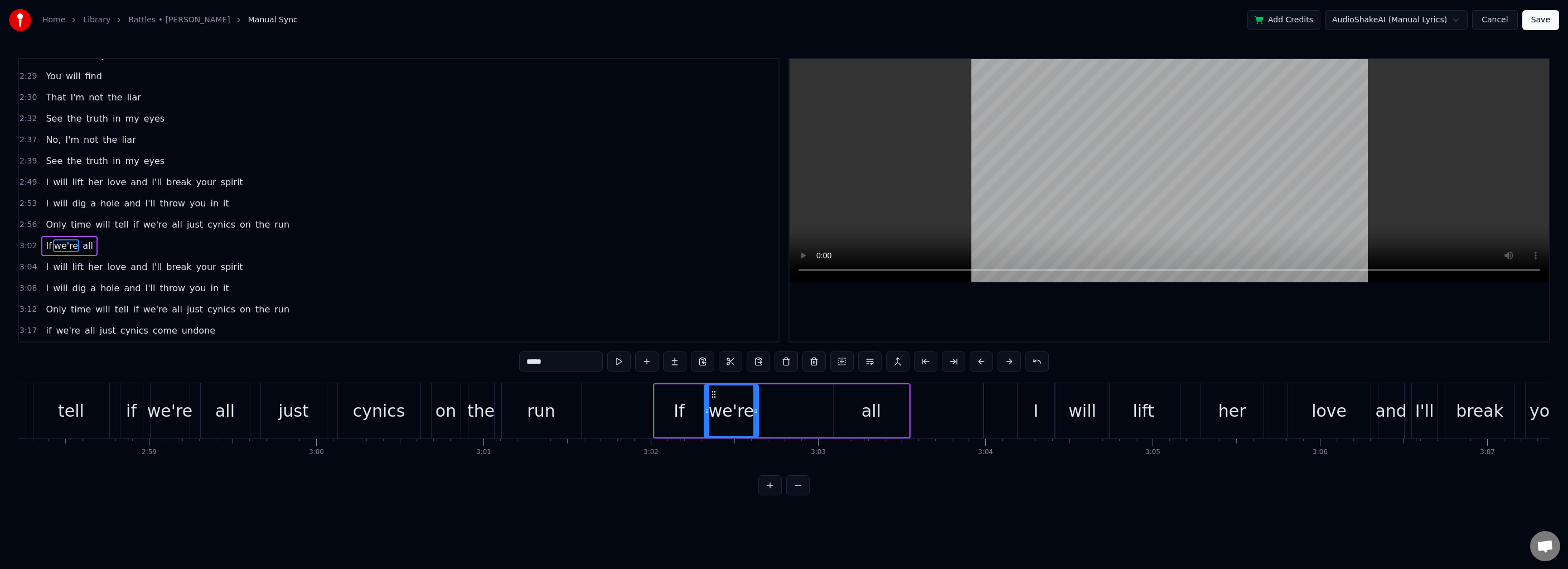
click at [846, 392] on div "all" at bounding box center [872, 411] width 75 height 53
type input "***"
drag, startPoint x: 835, startPoint y: 394, endPoint x: 768, endPoint y: 398, distance: 67.1
click at [768, 398] on icon at bounding box center [769, 394] width 9 height 9
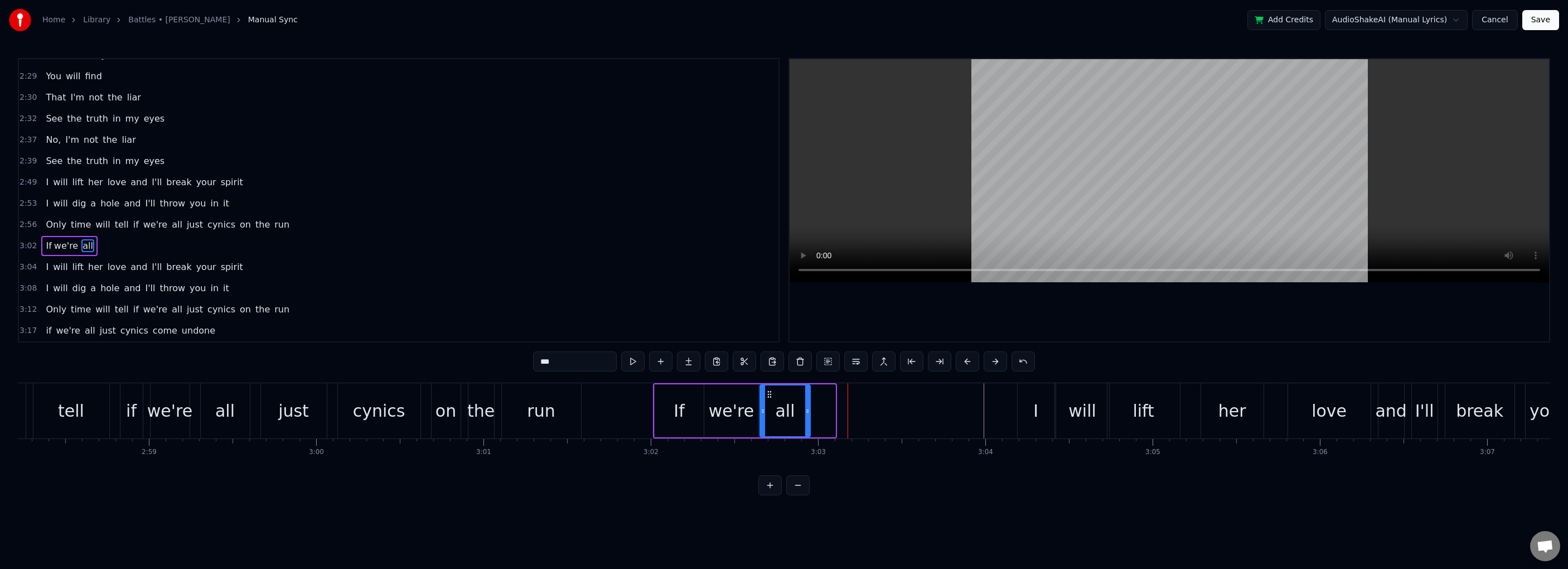
drag, startPoint x: 833, startPoint y: 410, endPoint x: 799, endPoint y: 411, distance: 34.0
click at [805, 410] on icon at bounding box center [807, 411] width 4 height 9
click at [662, 361] on button at bounding box center [660, 361] width 23 height 20
drag, startPoint x: 587, startPoint y: 357, endPoint x: 526, endPoint y: 356, distance: 61.0
click at [527, 356] on div "0:18 I was climbing, now I'm falling 0:20 I've been pushed off by a man [DEMOGR…" at bounding box center [783, 277] width 1532 height 437
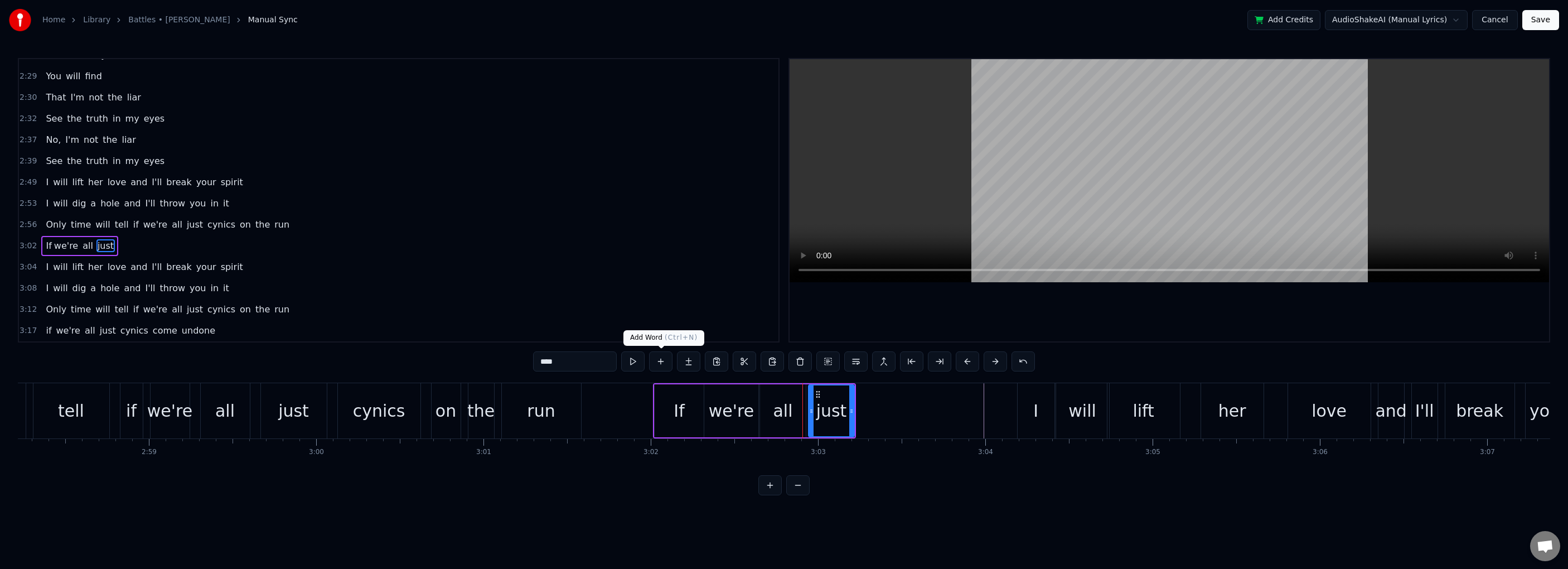
type input "****"
drag, startPoint x: 661, startPoint y: 361, endPoint x: 648, endPoint y: 367, distance: 14.3
click at [661, 362] on button at bounding box center [660, 361] width 23 height 20
drag, startPoint x: 590, startPoint y: 360, endPoint x: 514, endPoint y: 362, distance: 76.0
click at [514, 362] on div "0:18 I was climbing, now I'm falling 0:20 I've been pushed off by a man [DEMOGR…" at bounding box center [783, 277] width 1532 height 437
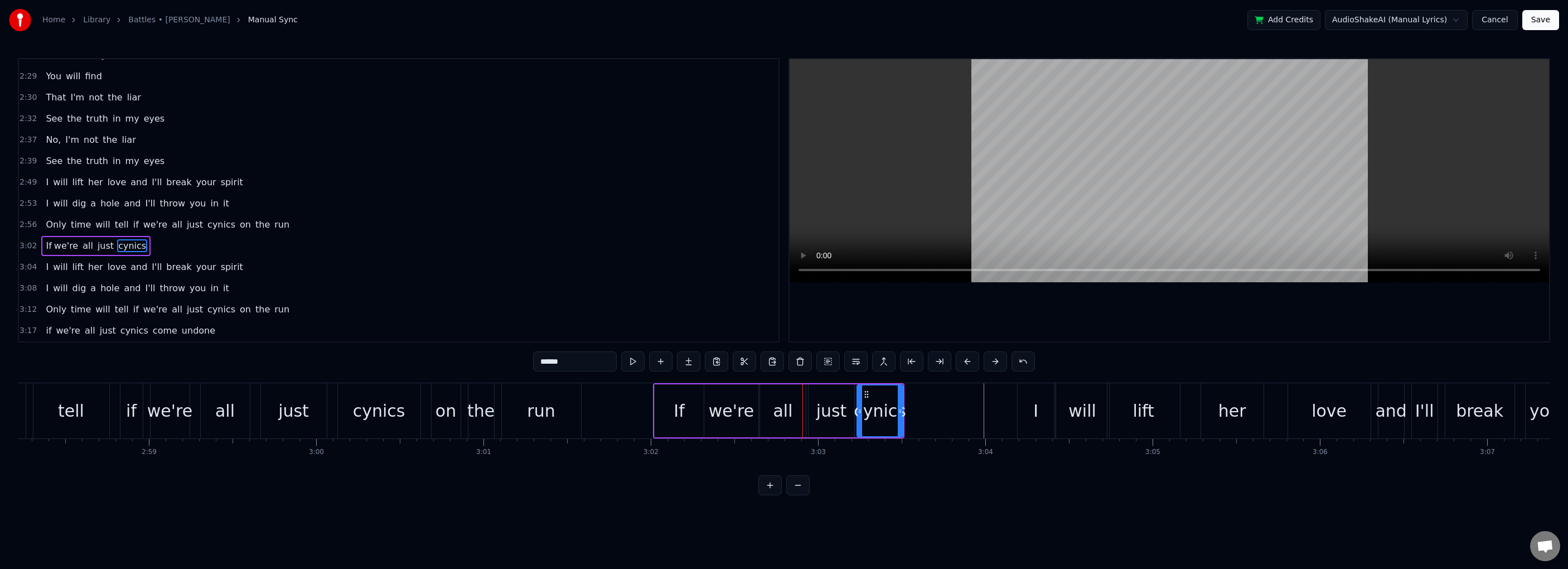
type input "******"
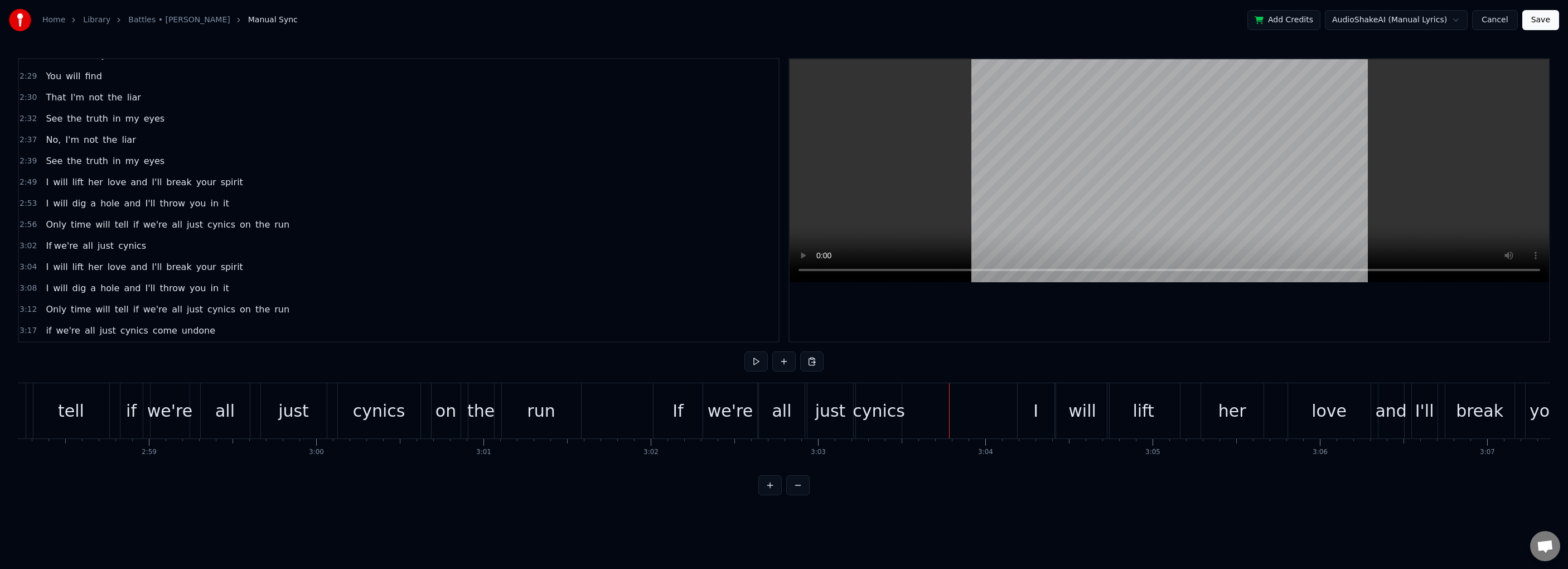
click at [555, 370] on div "0:18 I was climbing, now I'm falling 0:20 I've been pushed off by a man [DEMOGR…" at bounding box center [783, 277] width 1532 height 437
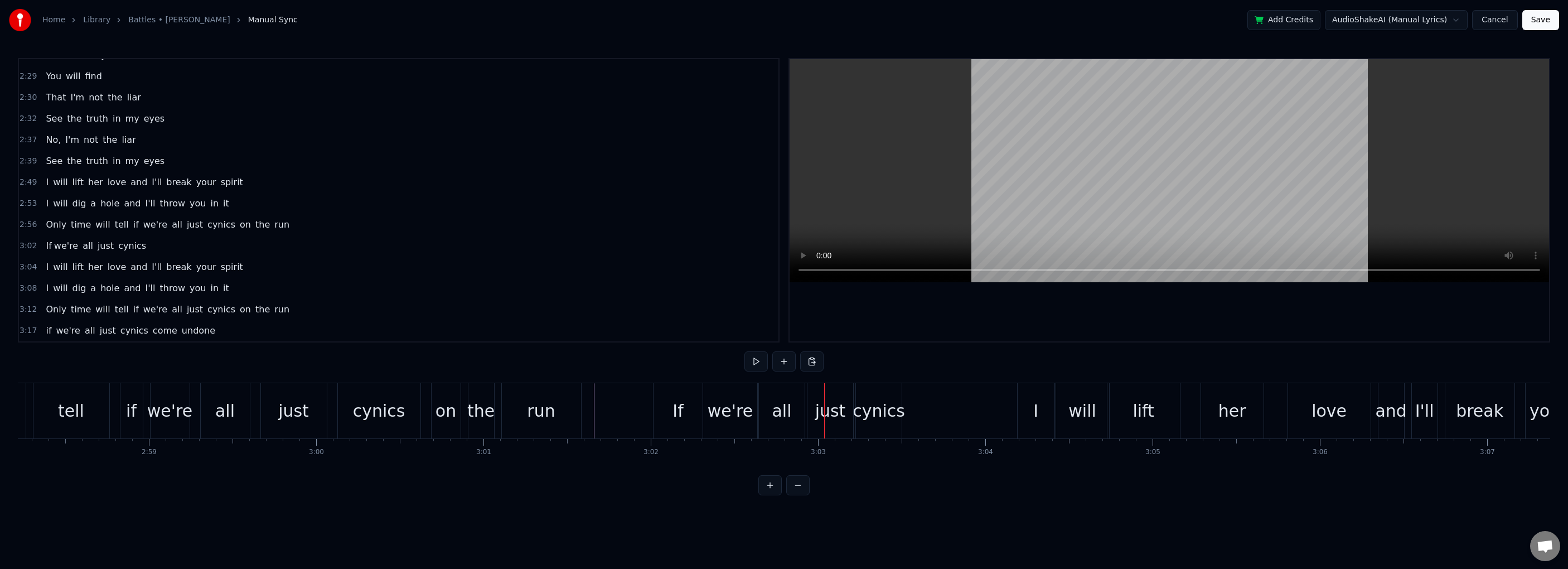
click at [672, 412] on div "If" at bounding box center [678, 411] width 49 height 55
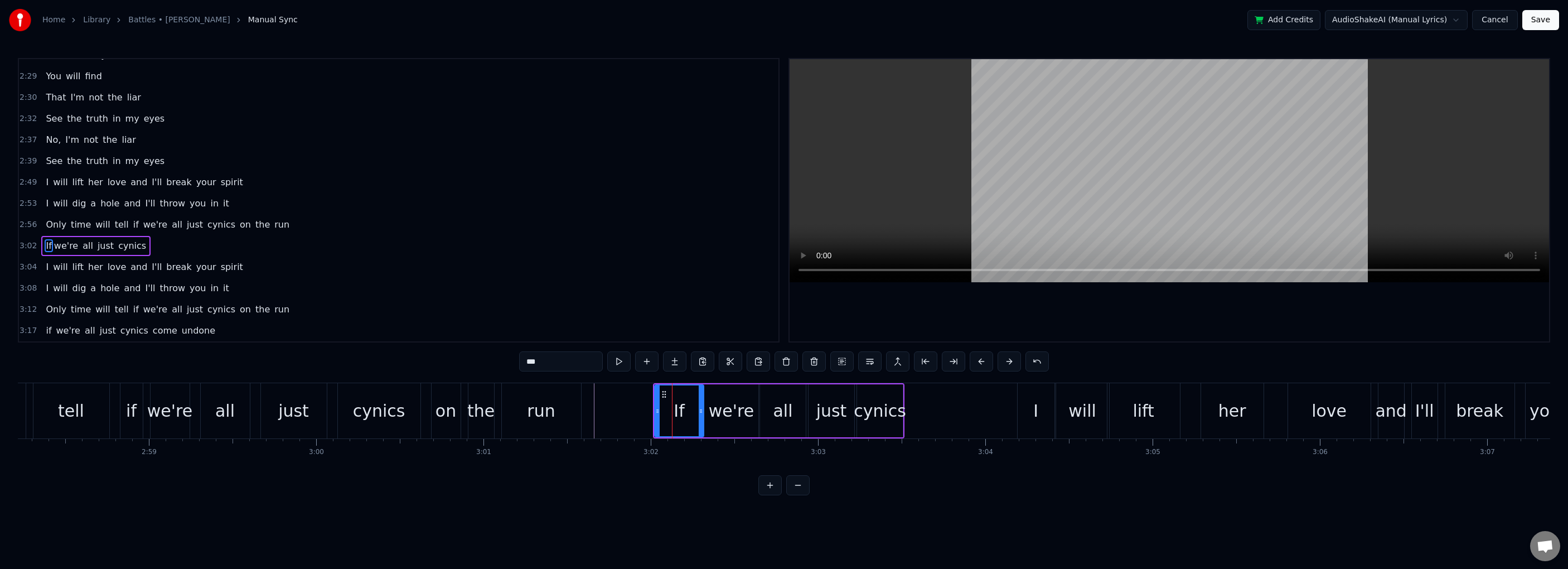
click at [24, 247] on span "3:02" at bounding box center [28, 246] width 17 height 11
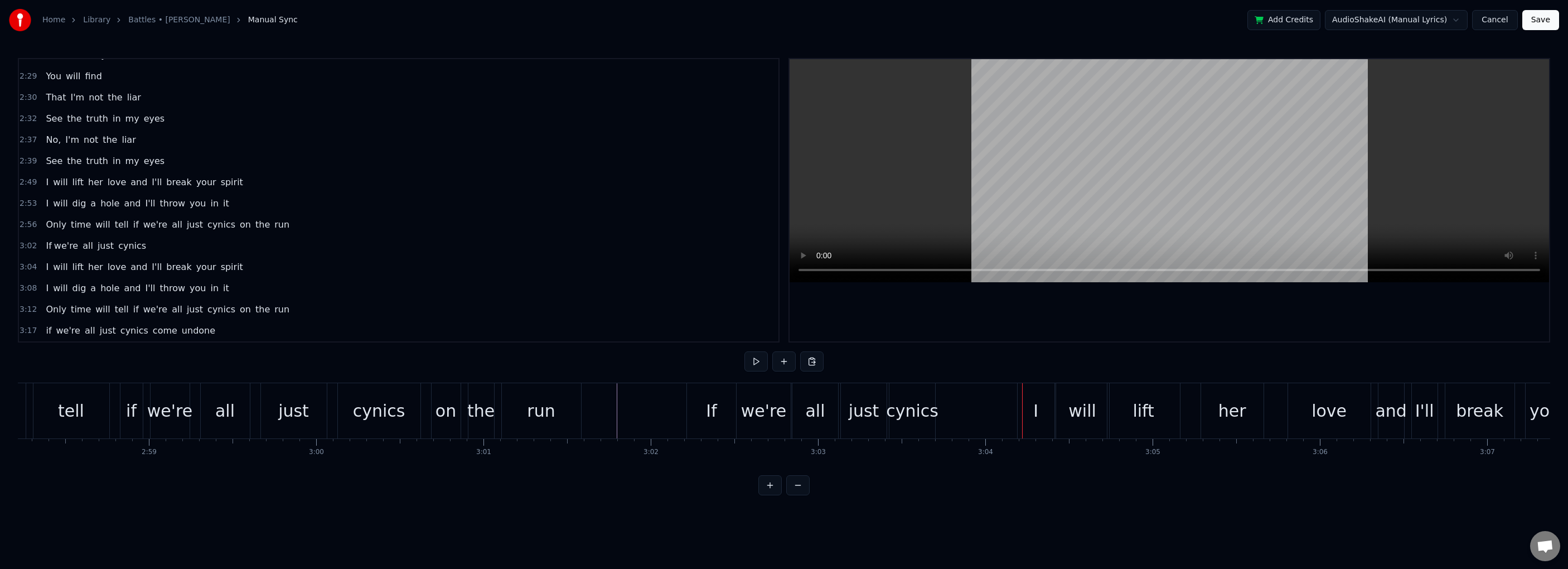
click at [846, 419] on div "cynics" at bounding box center [912, 411] width 52 height 25
click at [702, 401] on div "If" at bounding box center [712, 411] width 49 height 55
click at [846, 421] on div "cynics" at bounding box center [979, 411] width 52 height 25
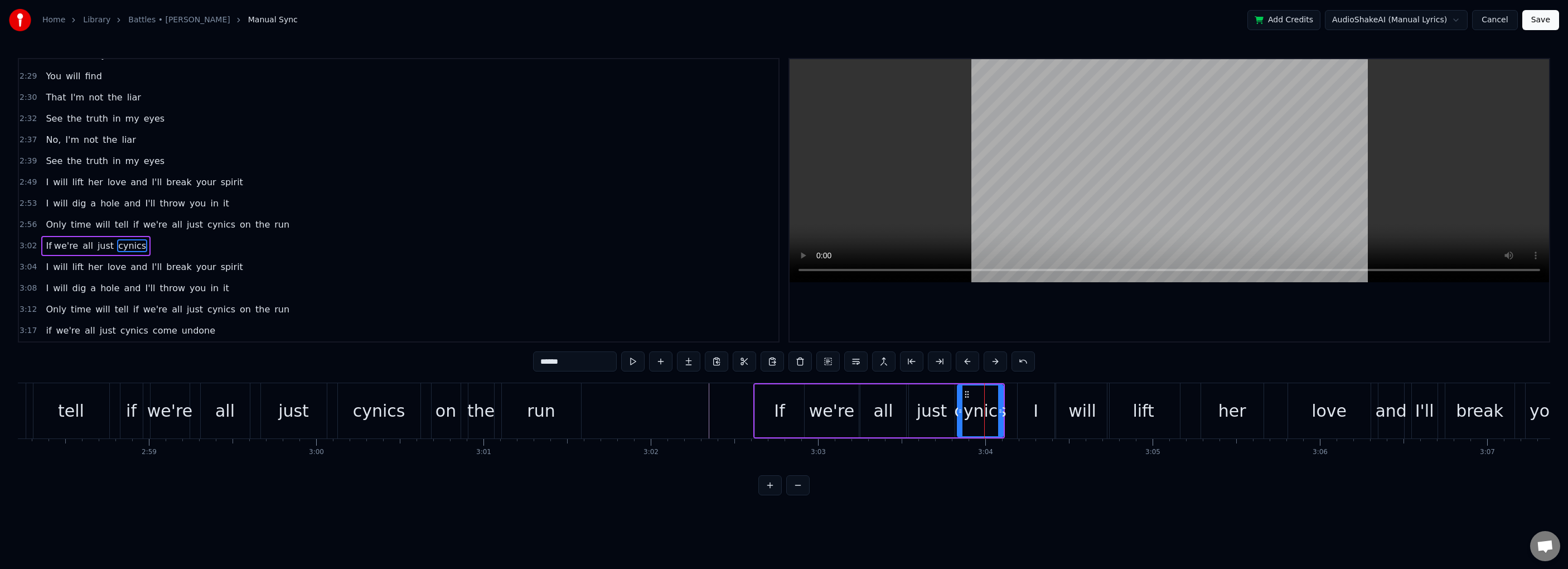
click at [582, 360] on input "******" at bounding box center [575, 361] width 83 height 20
click at [595, 359] on input "******" at bounding box center [575, 361] width 83 height 20
paste input "*"
type input "*******"
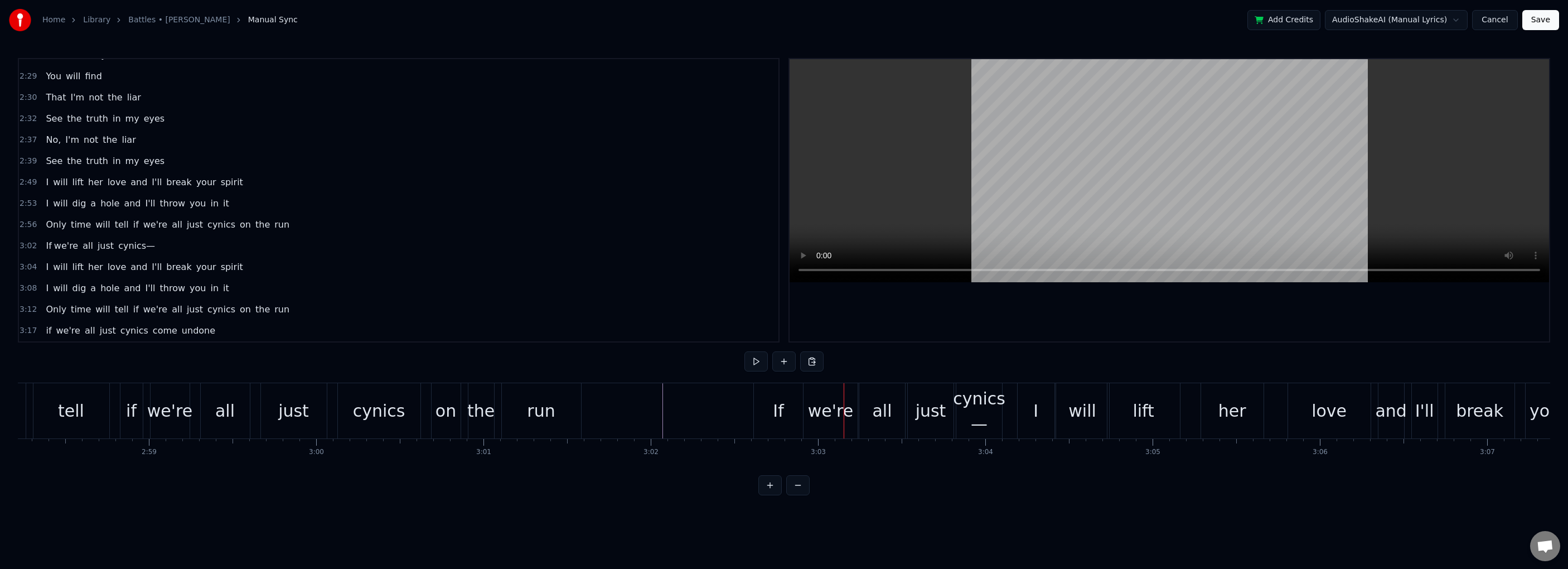
click at [763, 416] on div "If" at bounding box center [779, 411] width 49 height 55
click at [737, 393] on div "If" at bounding box center [761, 411] width 50 height 55
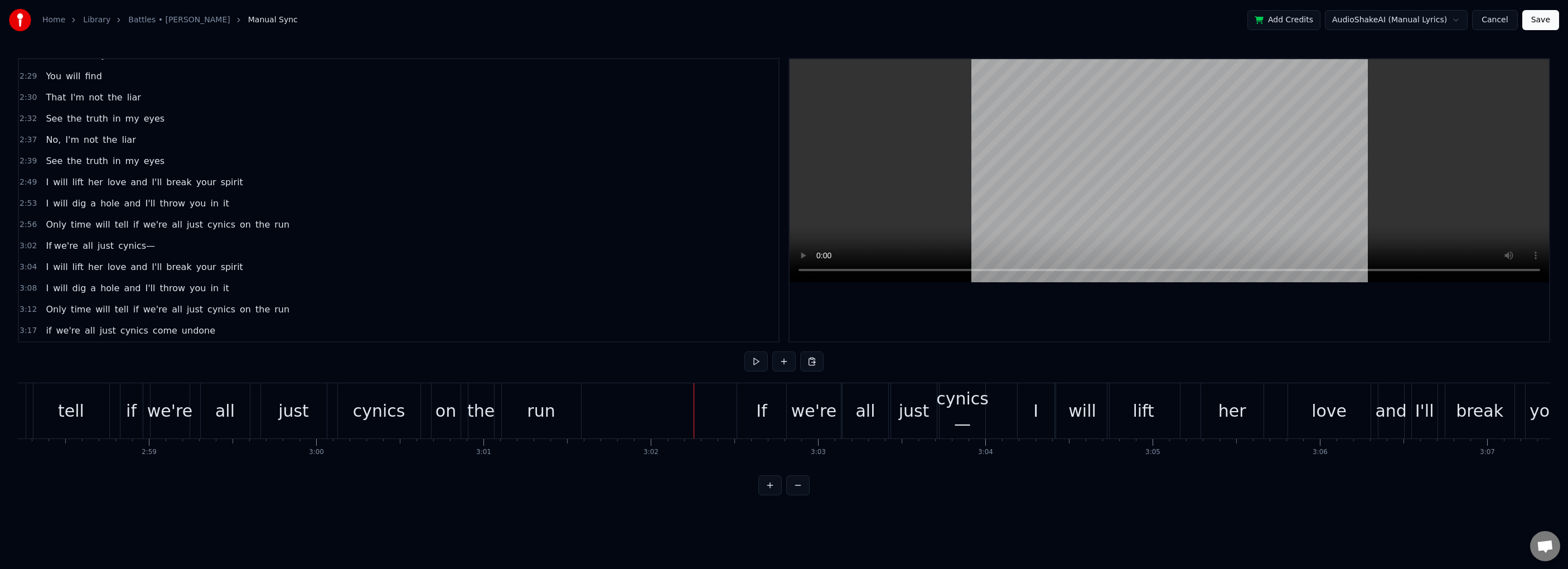
click at [694, 415] on div at bounding box center [694, 411] width 1 height 55
click at [763, 425] on div "If" at bounding box center [761, 411] width 49 height 55
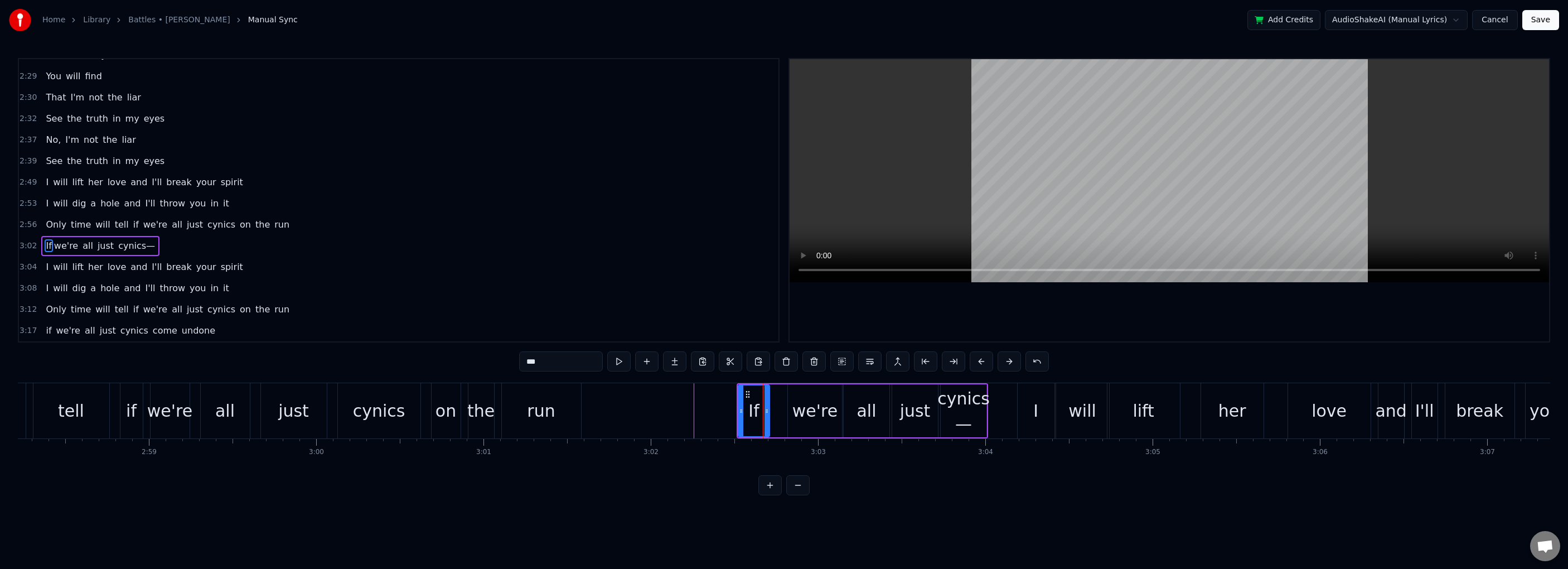
drag, startPoint x: 782, startPoint y: 410, endPoint x: 765, endPoint y: 411, distance: 17.0
click at [765, 411] on icon at bounding box center [766, 411] width 4 height 9
click at [821, 411] on div "we're" at bounding box center [815, 411] width 45 height 25
type input "*****"
click at [787, 411] on div "we're" at bounding box center [814, 411] width 55 height 53
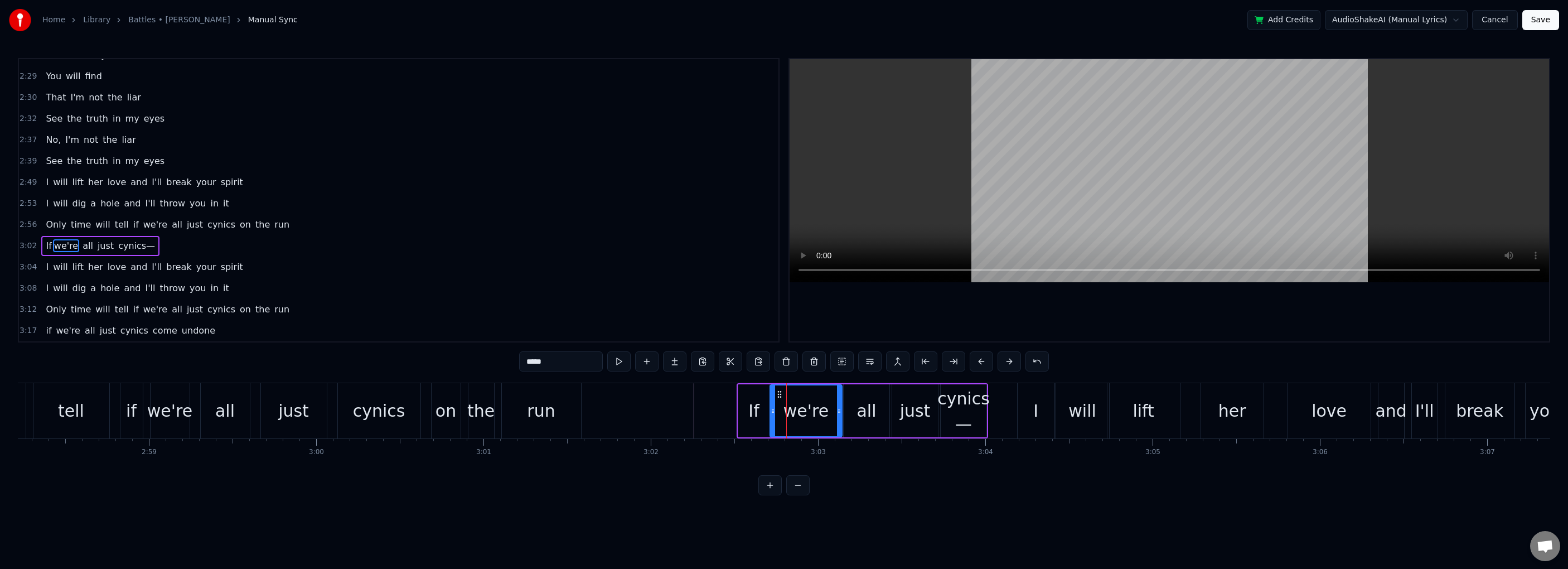
drag, startPoint x: 791, startPoint y: 411, endPoint x: 773, endPoint y: 411, distance: 18.0
click at [773, 411] on icon at bounding box center [772, 411] width 4 height 9
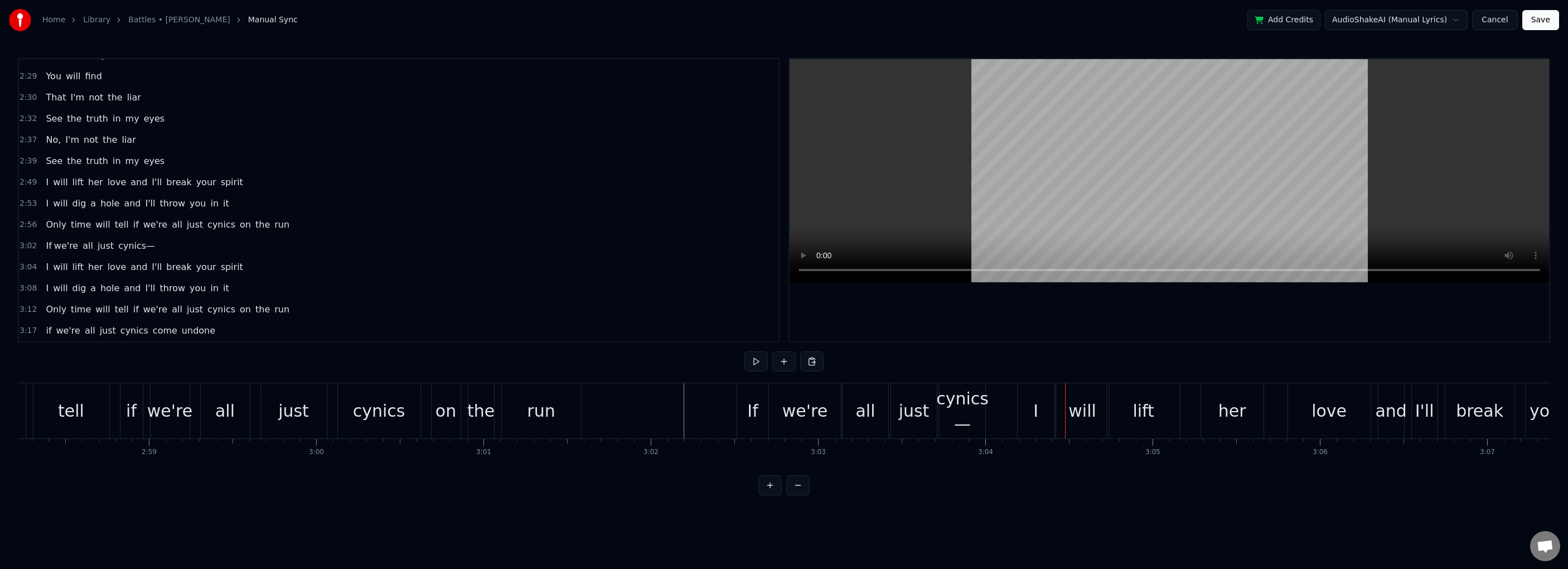
click at [846, 428] on div "all" at bounding box center [865, 411] width 46 height 55
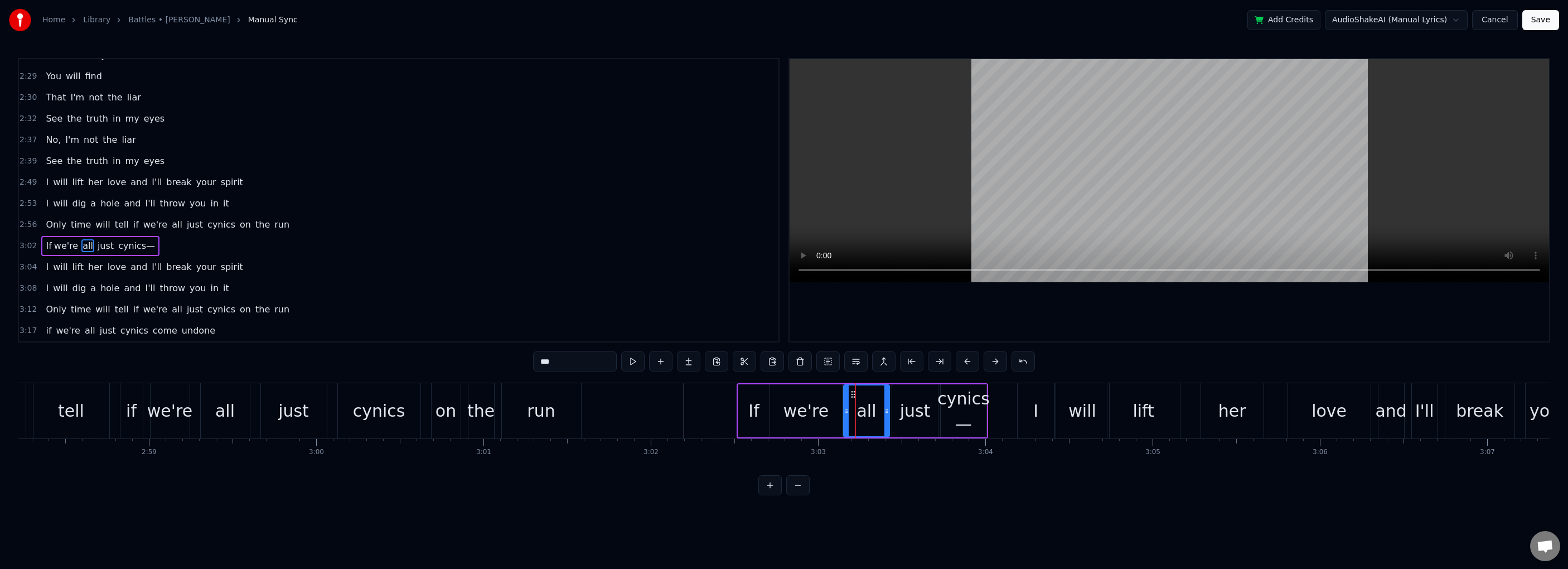
click at [846, 412] on div "just" at bounding box center [915, 411] width 30 height 25
click at [846, 409] on icon at bounding box center [928, 411] width 4 height 9
click at [846, 404] on div "cynics—" at bounding box center [964, 411] width 52 height 50
type input "*******"
drag, startPoint x: 942, startPoint y: 408, endPoint x: 932, endPoint y: 409, distance: 10.0
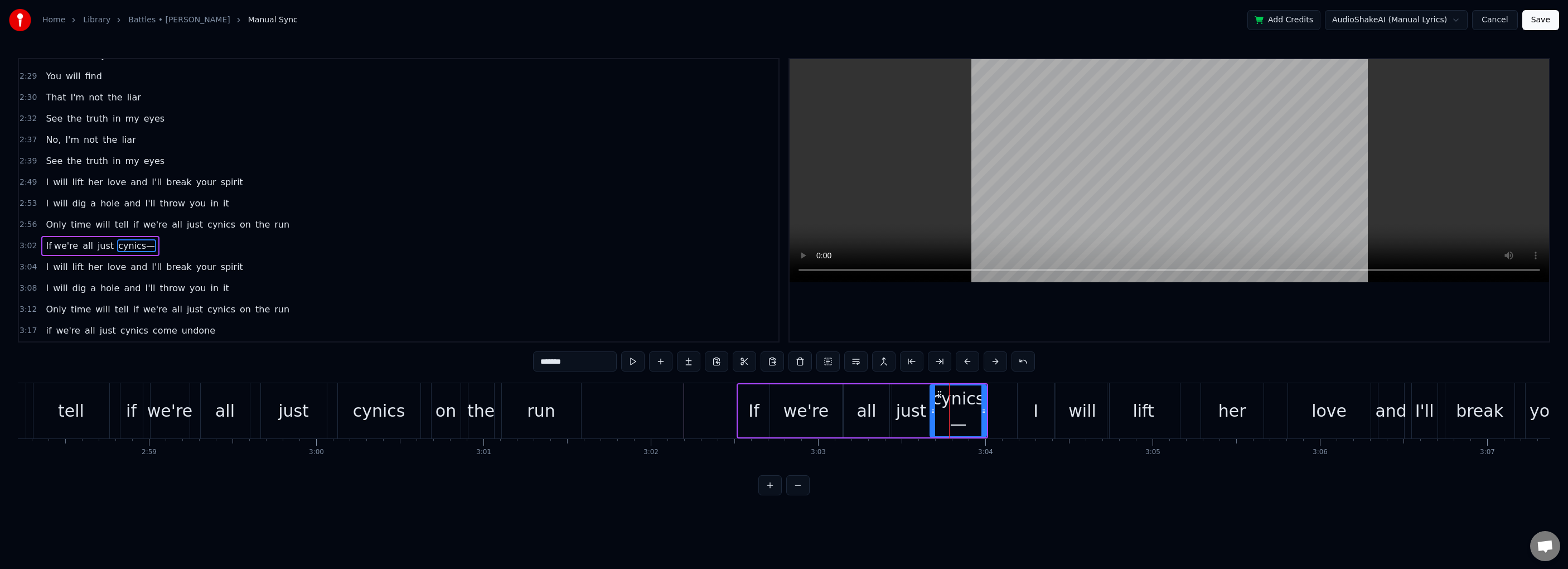
click at [846, 409] on icon at bounding box center [933, 411] width 4 height 9
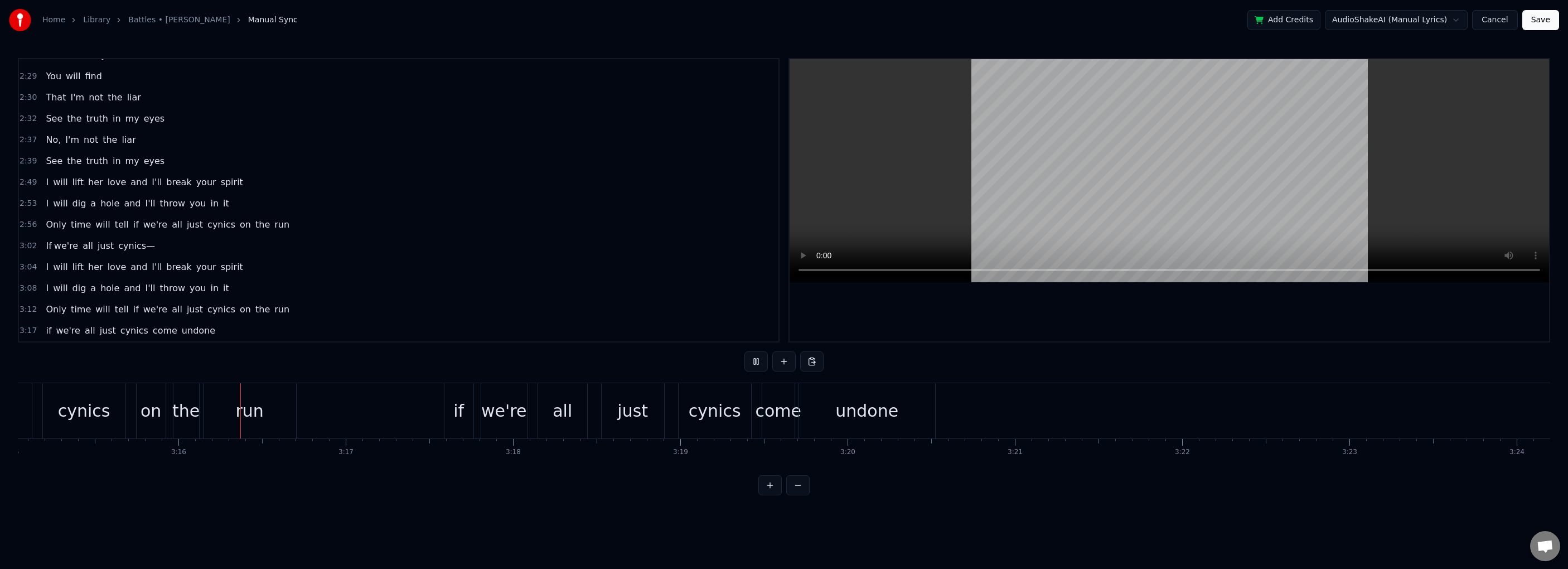
scroll to position [0, 32685]
click at [846, 29] on button "Save" at bounding box center [1541, 19] width 37 height 20
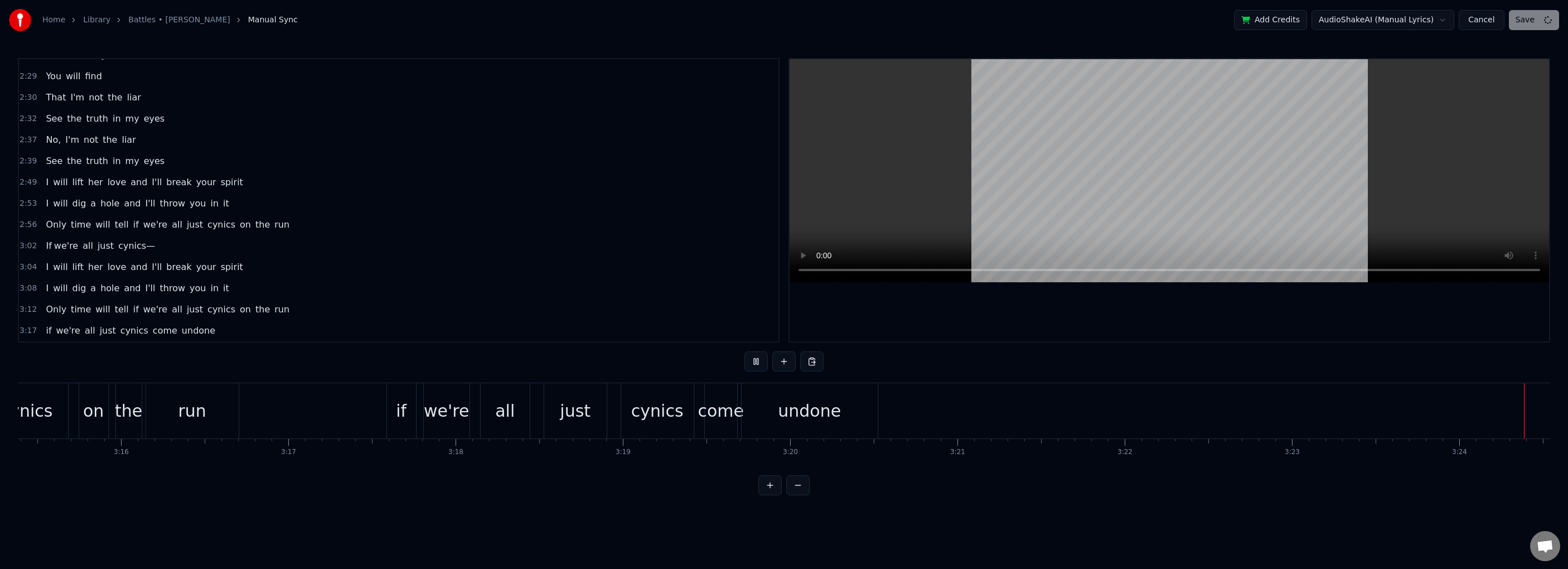
scroll to position [0, 32756]
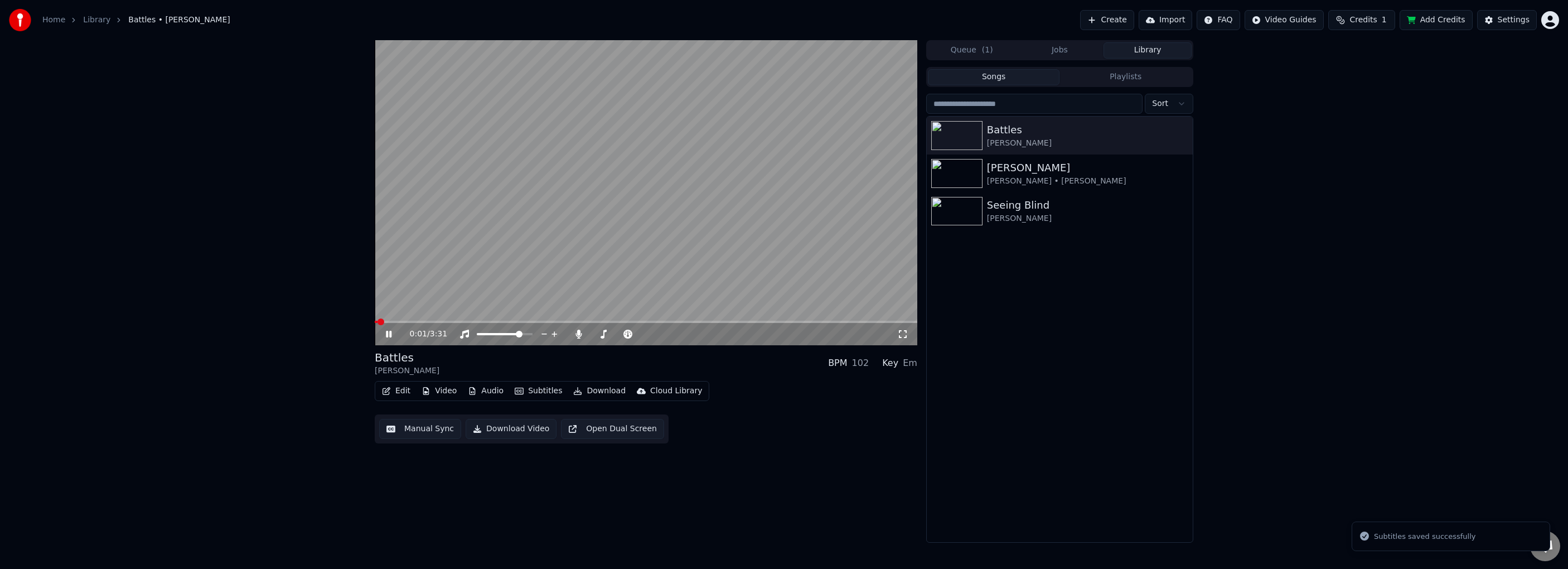
click at [846, 331] on icon at bounding box center [903, 334] width 8 height 8
click at [513, 334] on span at bounding box center [511, 334] width 7 height 7
click at [505, 334] on span at bounding box center [505, 334] width 7 height 7
click at [492, 331] on span at bounding box center [493, 334] width 7 height 7
click at [490, 331] on span at bounding box center [493, 334] width 7 height 7
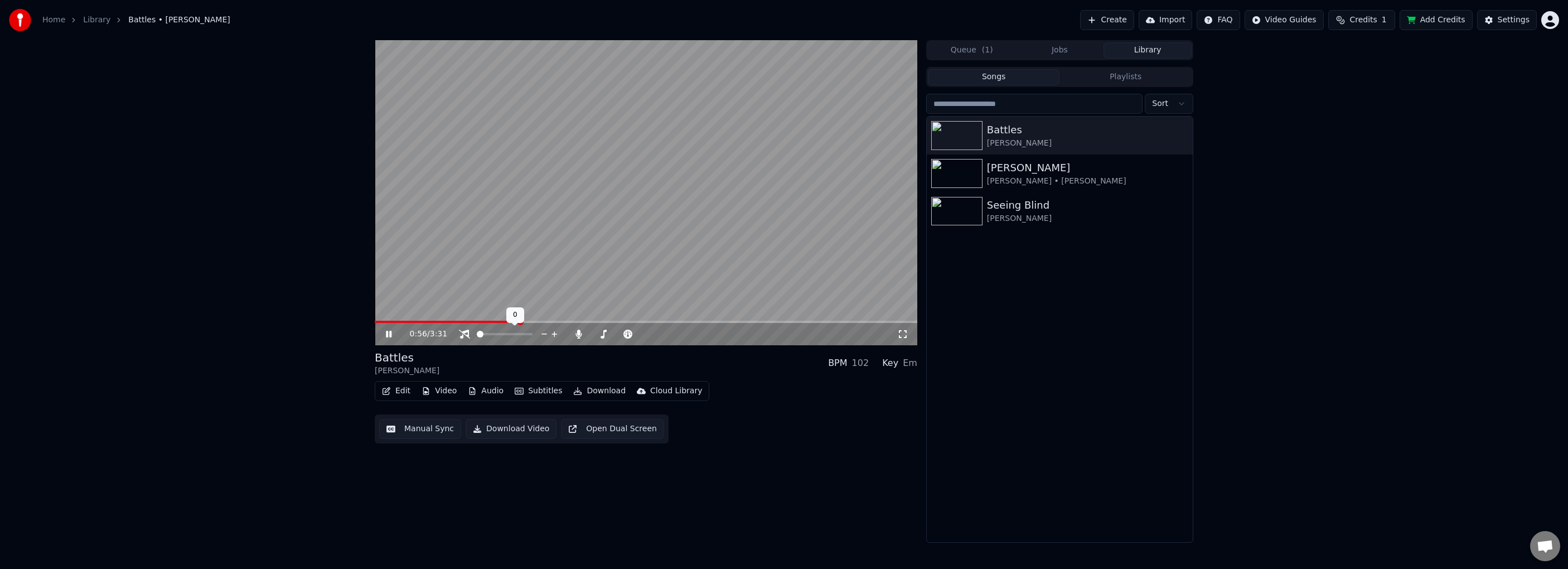
click at [477, 333] on span at bounding box center [480, 334] width 7 height 7
click at [533, 334] on span at bounding box center [529, 334] width 7 height 7
click at [635, 334] on span at bounding box center [633, 334] width 7 height 7
click at [630, 336] on span at bounding box center [628, 334] width 7 height 7
click at [425, 322] on span at bounding box center [401, 322] width 51 height 2
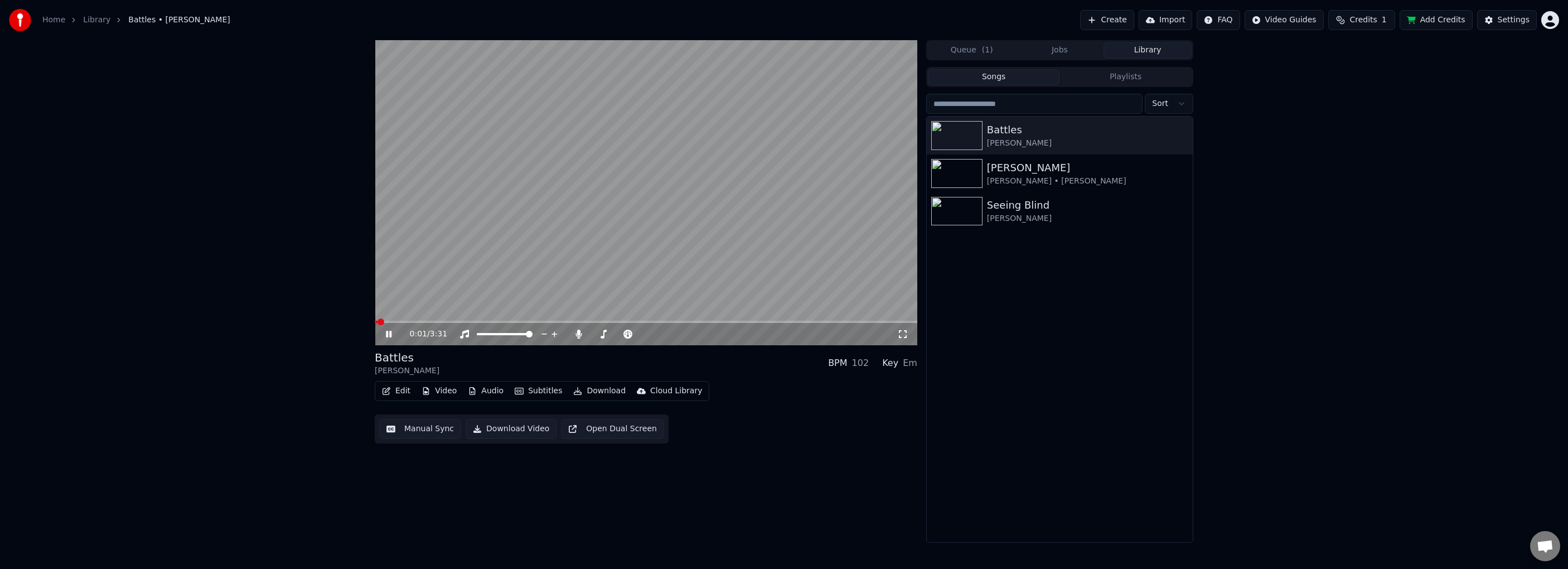
click at [375, 323] on span at bounding box center [376, 322] width 3 height 2
click at [632, 333] on span at bounding box center [631, 334] width 7 height 7
click at [633, 332] on span at bounding box center [631, 334] width 7 height 7
click at [486, 431] on button "Download Video" at bounding box center [511, 429] width 91 height 20
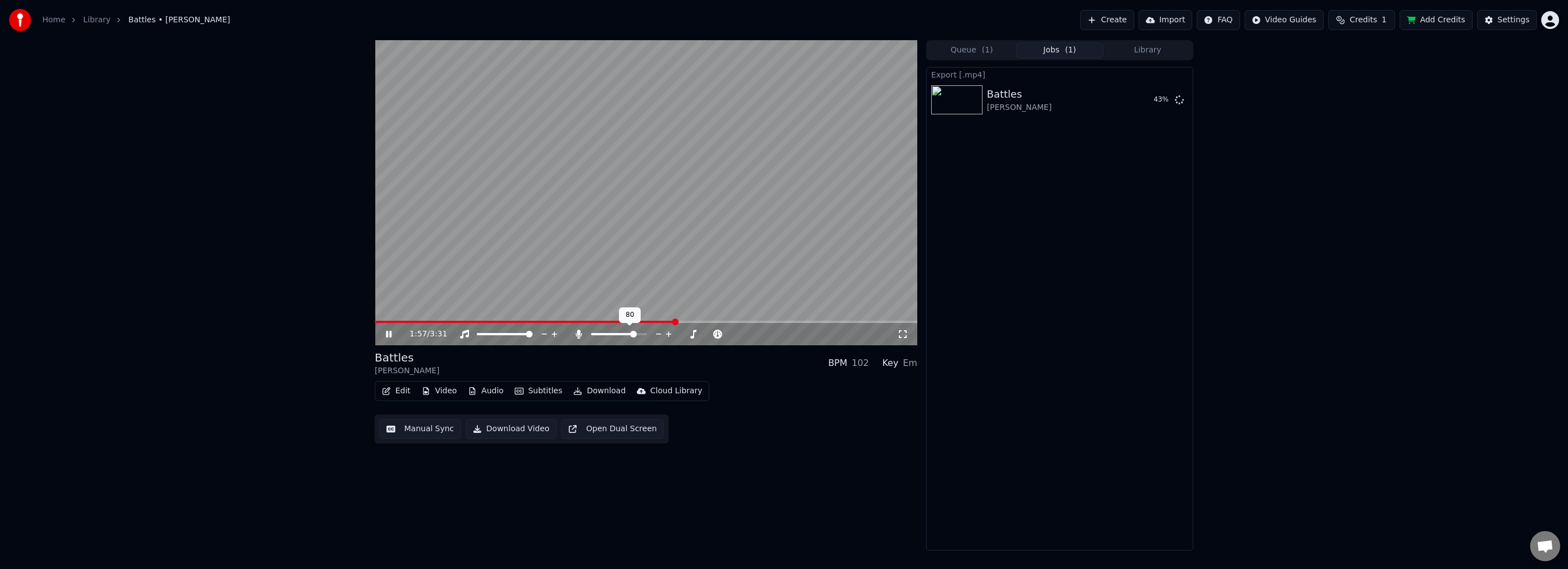
click at [635, 332] on span at bounding box center [633, 334] width 7 height 7
click at [381, 334] on div "2:31 / 3:31" at bounding box center [646, 334] width 534 height 11
click at [388, 333] on icon at bounding box center [388, 334] width 5 height 7
